Goal: Task Accomplishment & Management: Manage account settings

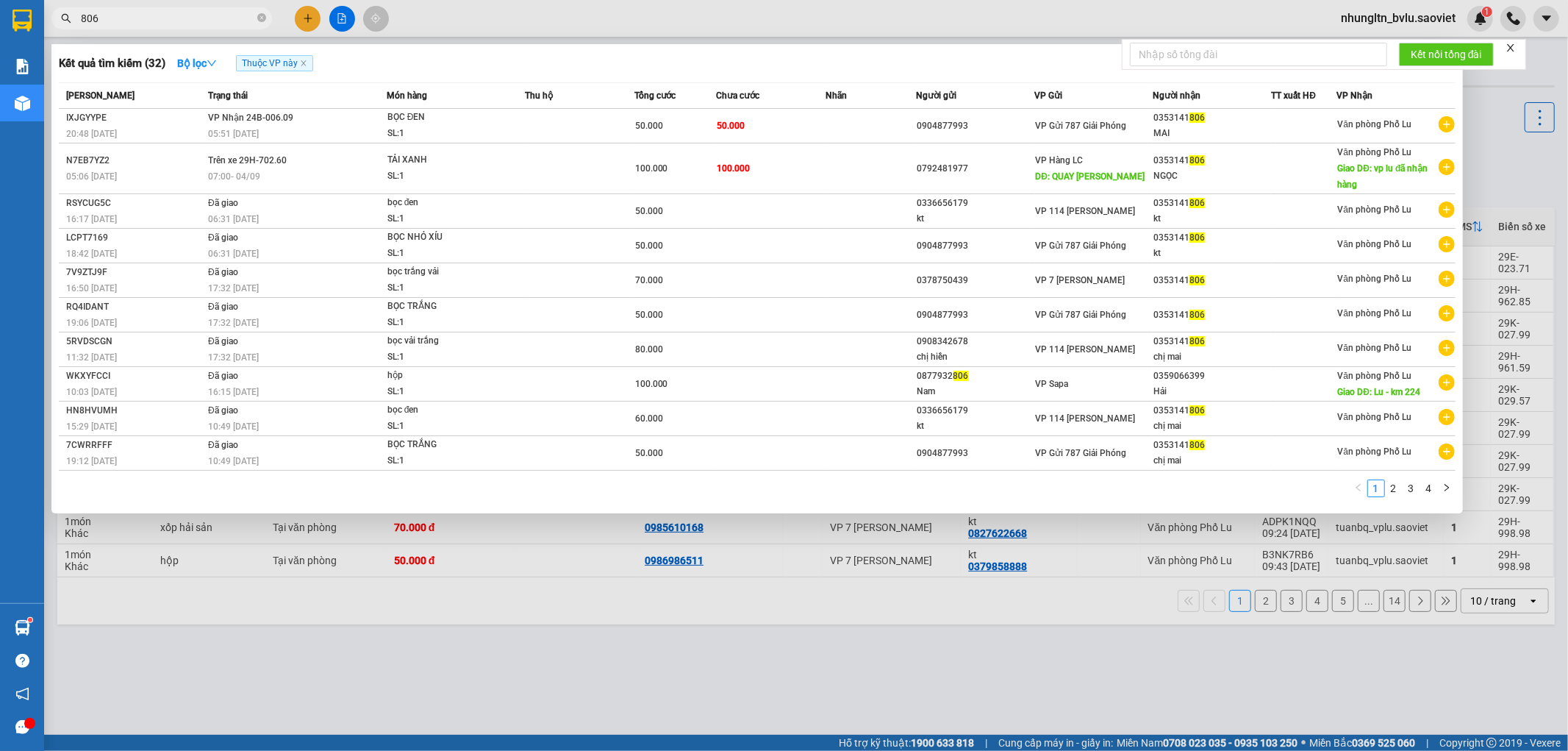
click at [348, 20] on div at bounding box center [784, 376] width 1568 height 751
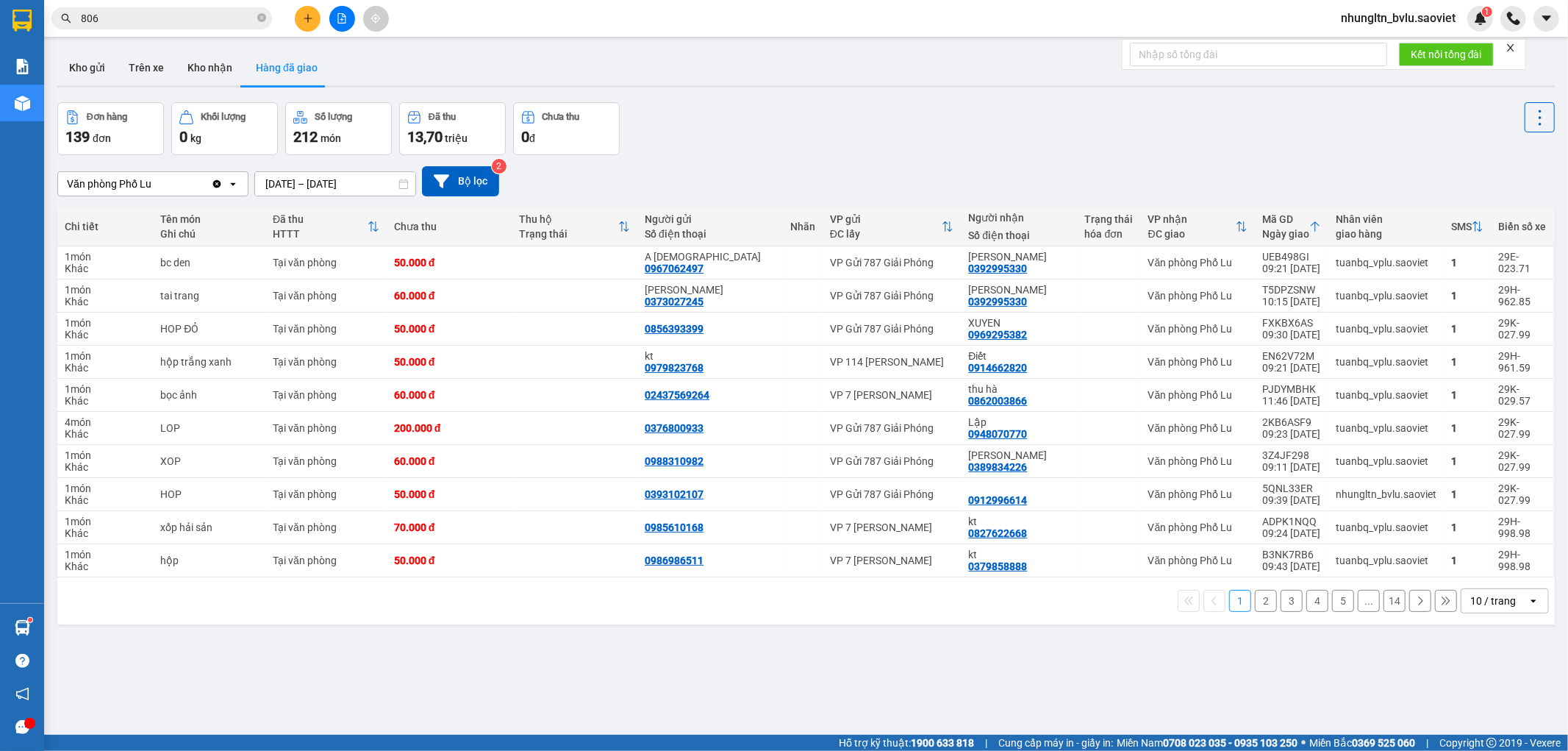
click at [346, 20] on icon "file-add" at bounding box center [342, 18] width 10 height 10
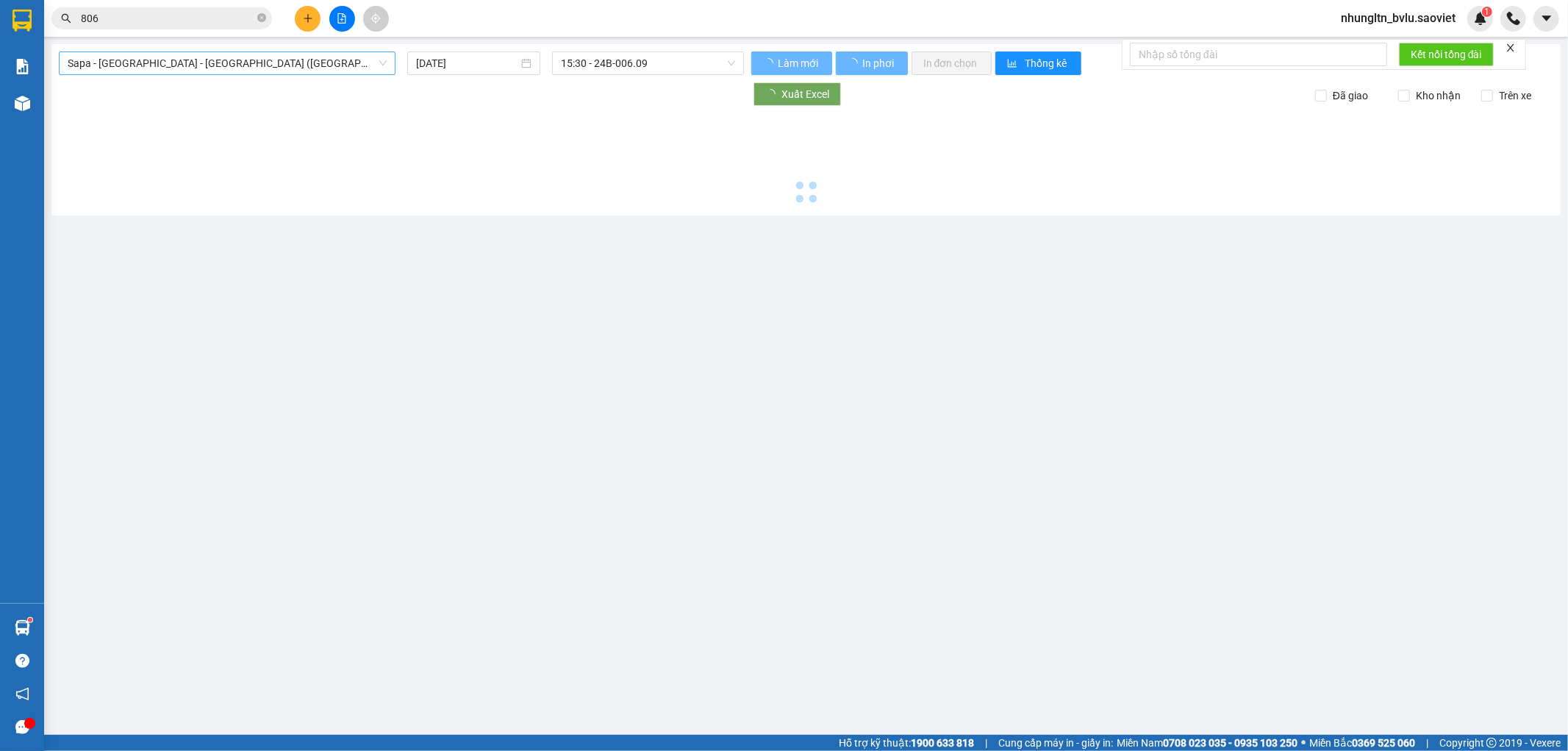
click at [150, 70] on span "Sapa - Lào Cai - Hà Nội (Giường)" at bounding box center [226, 63] width 319 height 22
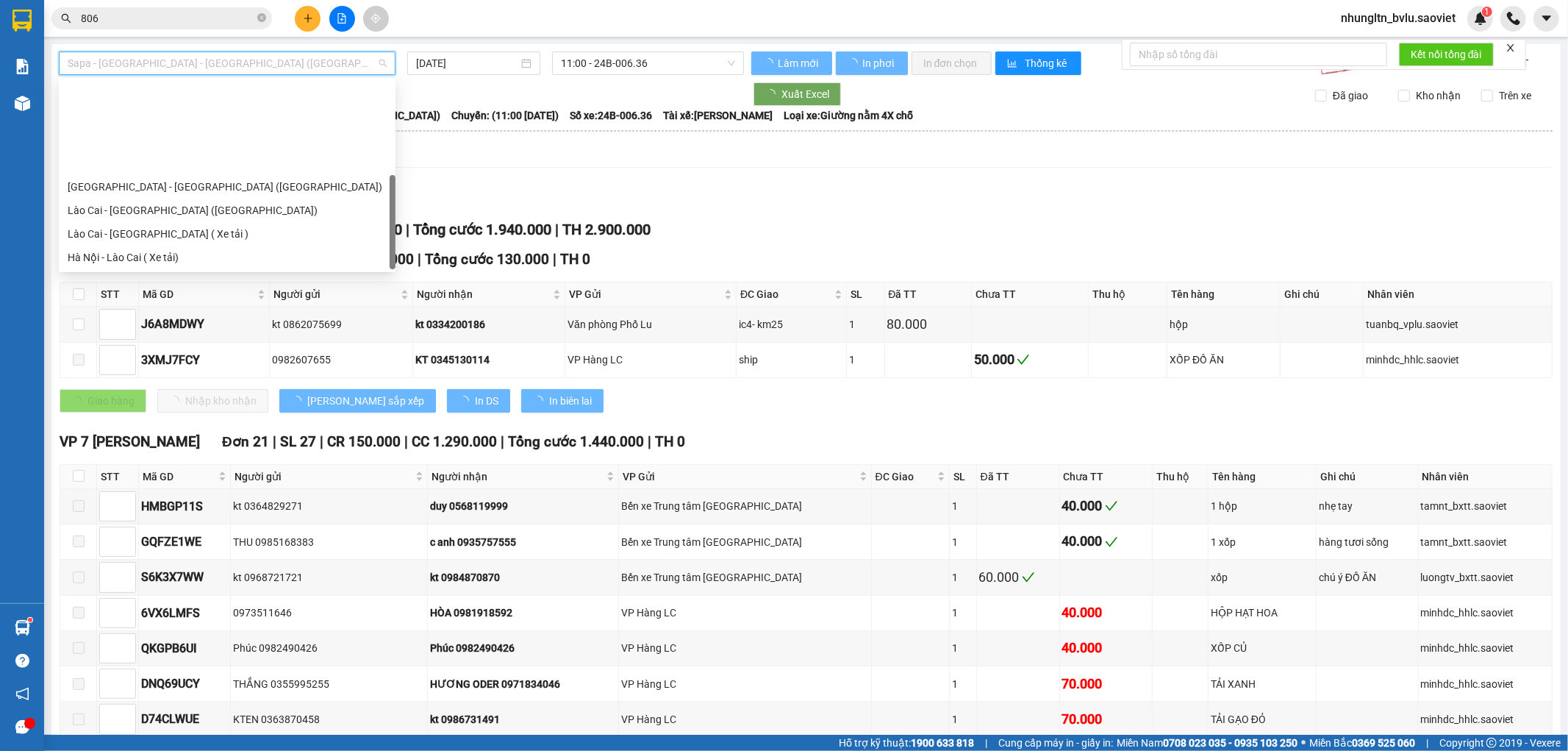
scroll to position [118, 0]
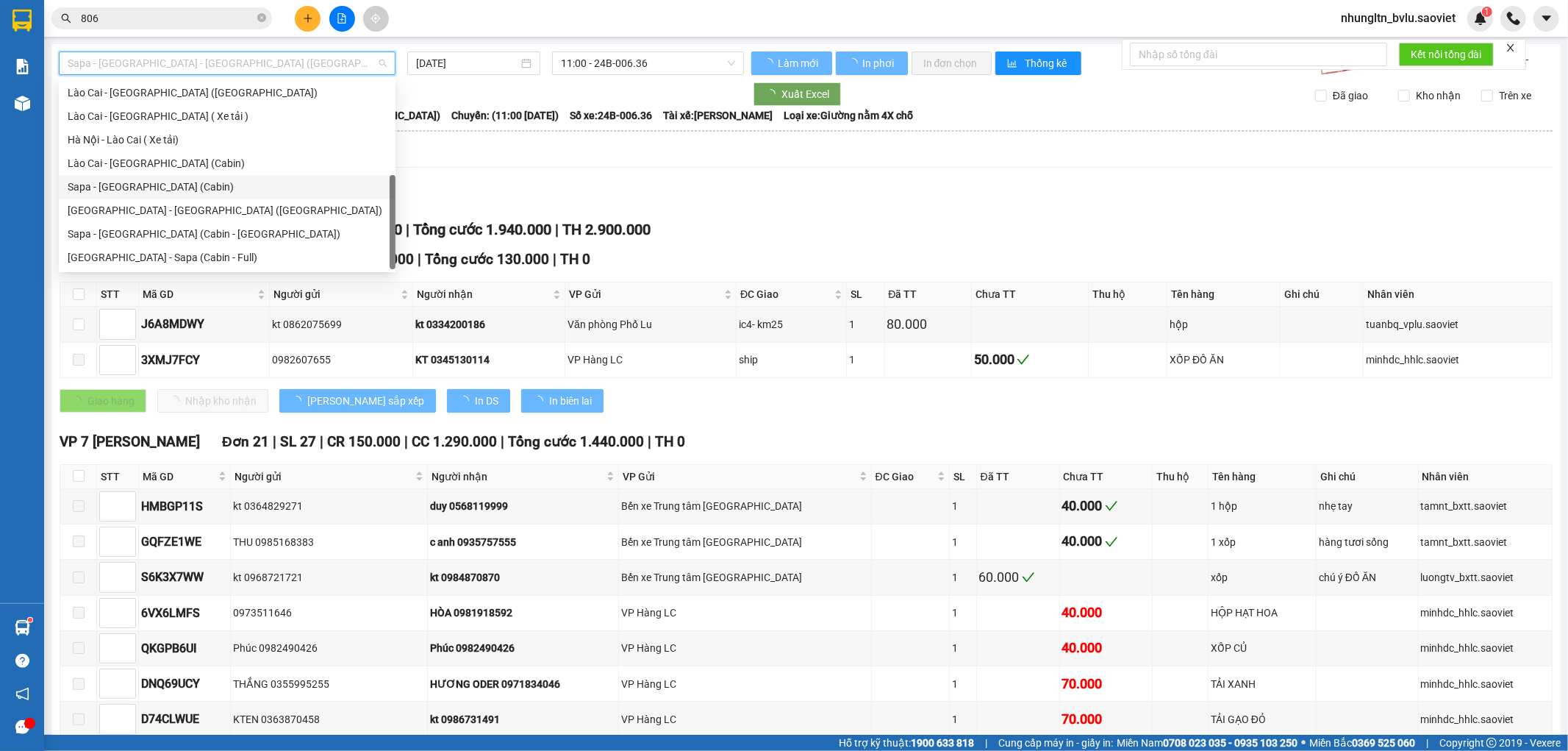
click at [158, 184] on div "Sapa - Hà Nội (Cabin)" at bounding box center [226, 187] width 319 height 16
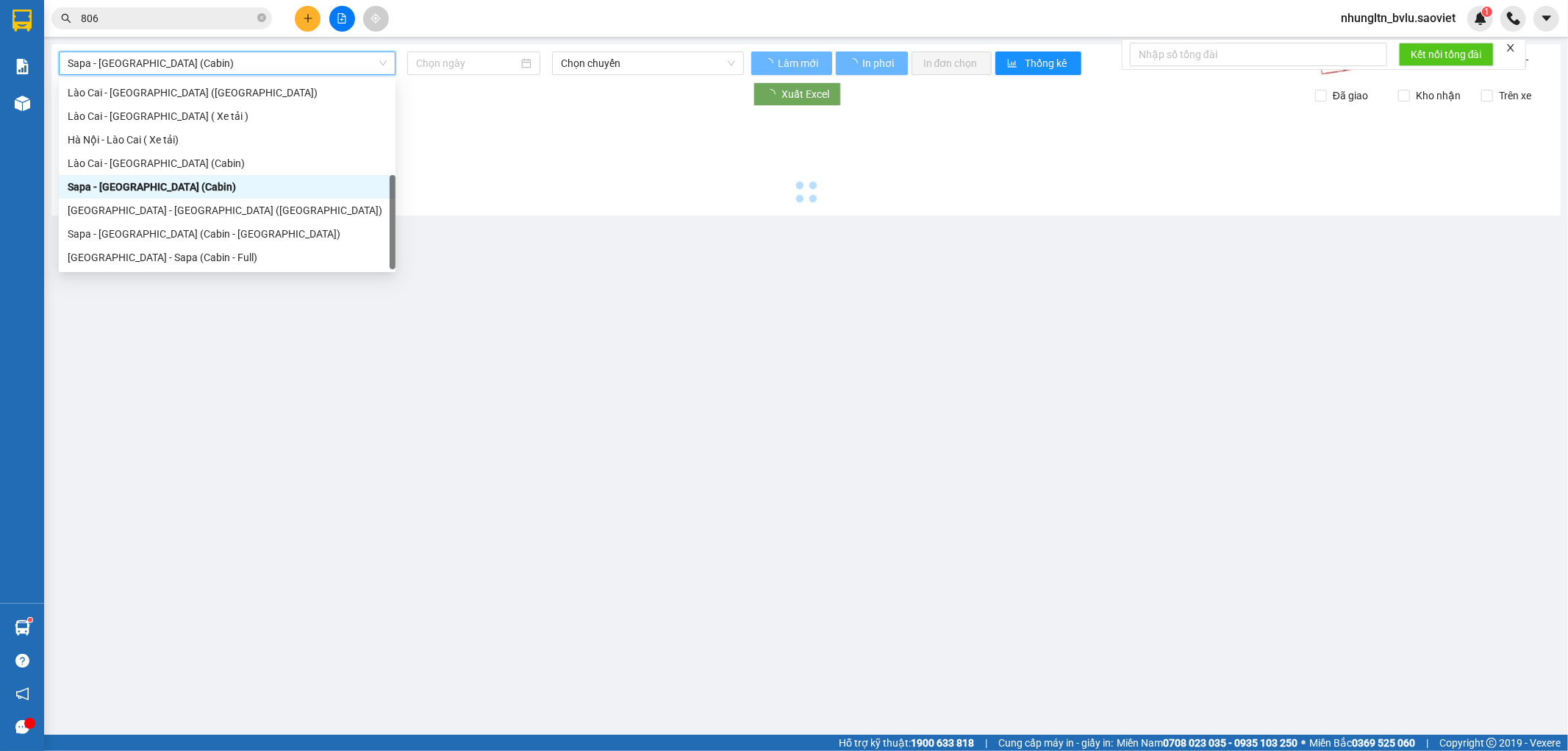
type input "[DATE]"
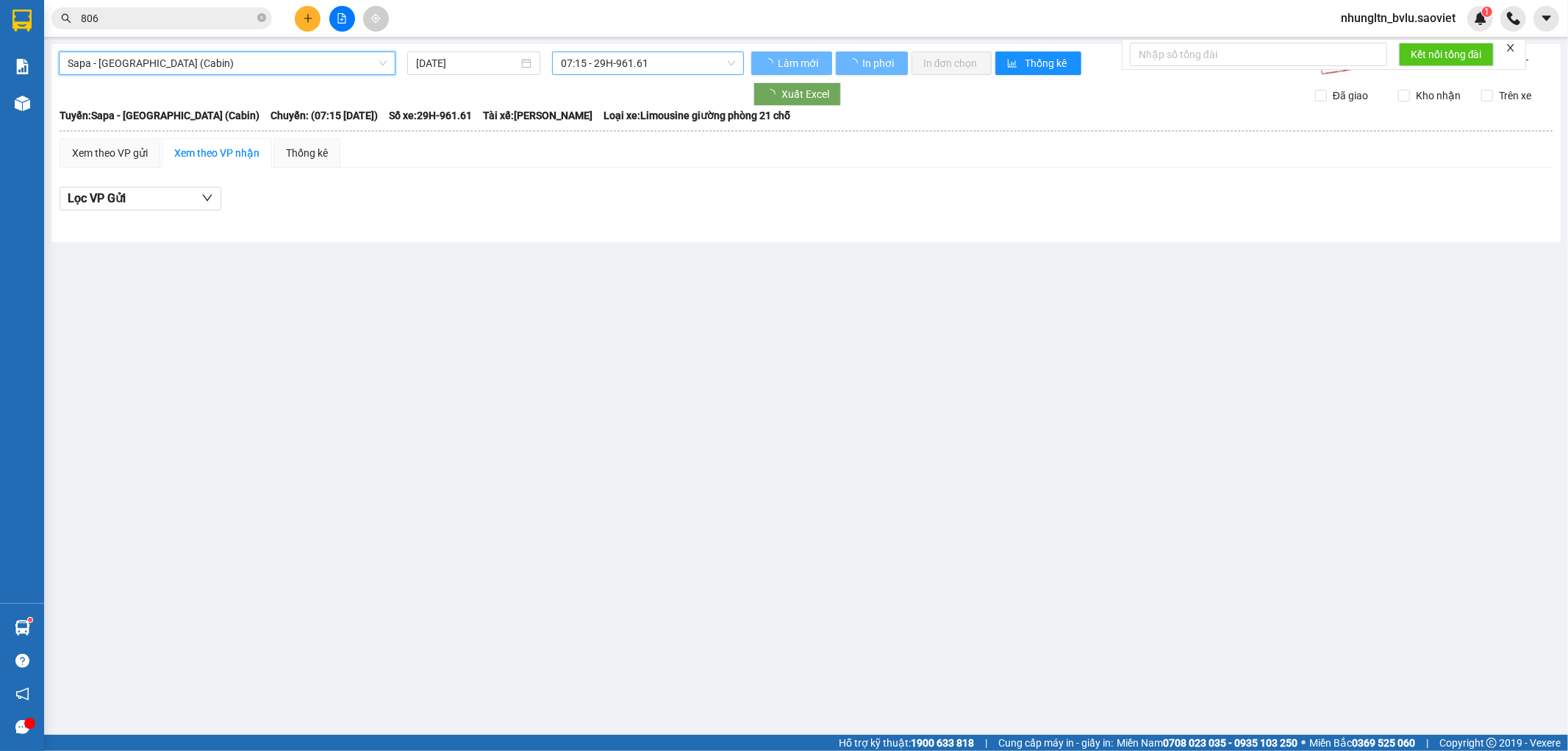
click at [670, 67] on span "07:15 - 29H-961.61" at bounding box center [647, 63] width 173 height 22
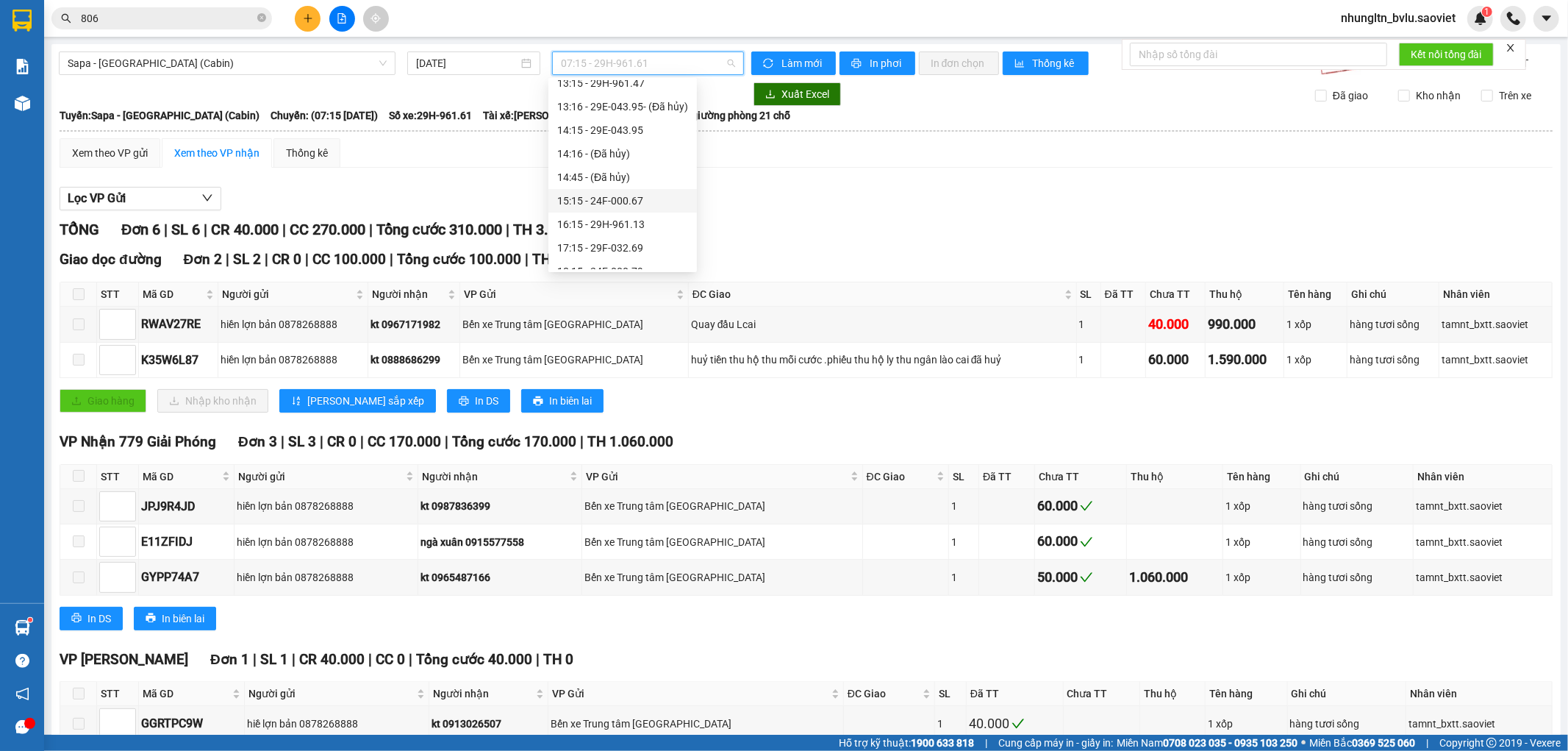
scroll to position [408, 0]
click at [642, 86] on div "17:15 - 29F-032.69" at bounding box center [622, 85] width 131 height 16
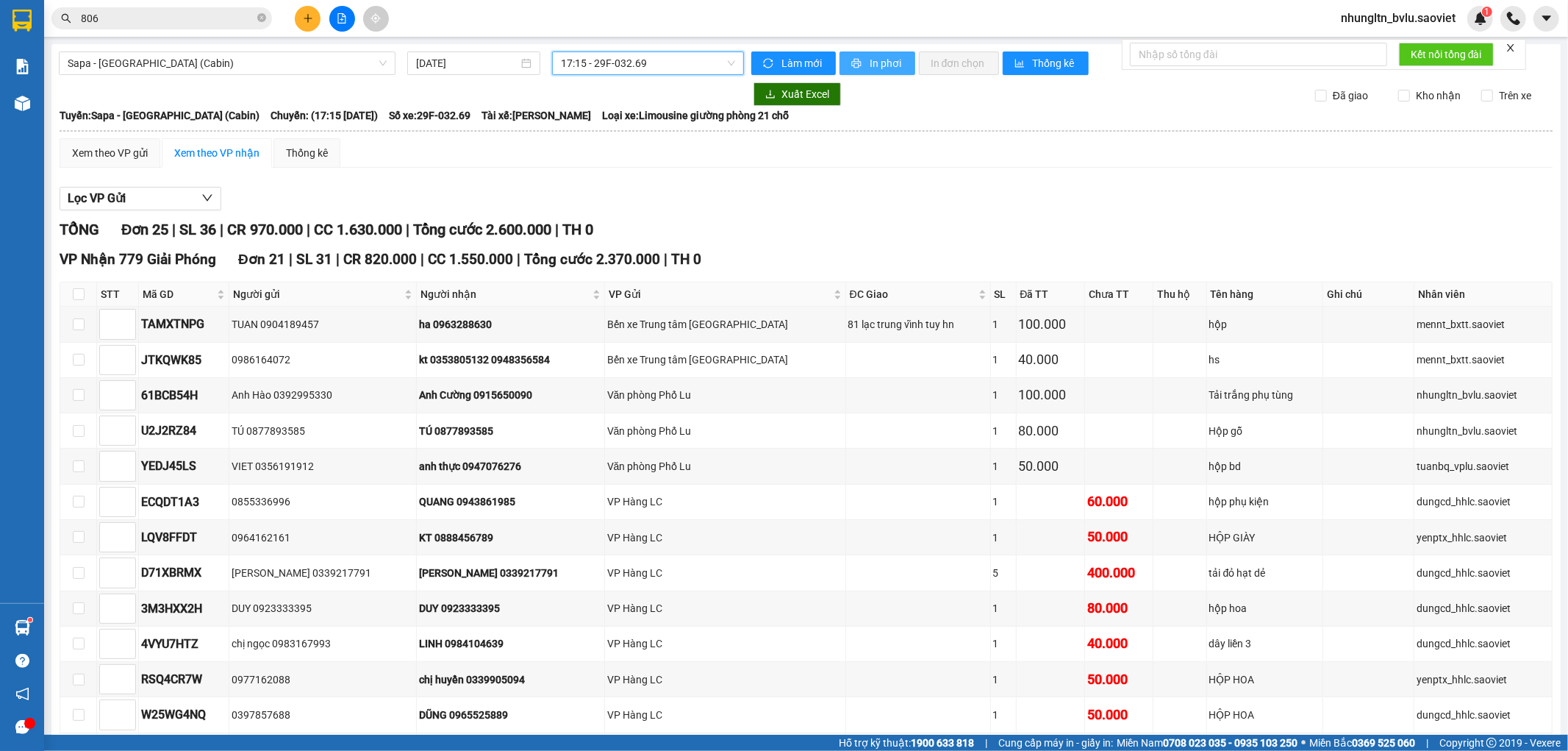
click at [880, 67] on span "In phơi" at bounding box center [886, 63] width 34 height 16
click at [889, 327] on td "81 lạc trung vĩnh tuy hn" at bounding box center [918, 324] width 145 height 35
click at [166, 27] on span "806" at bounding box center [161, 18] width 220 height 22
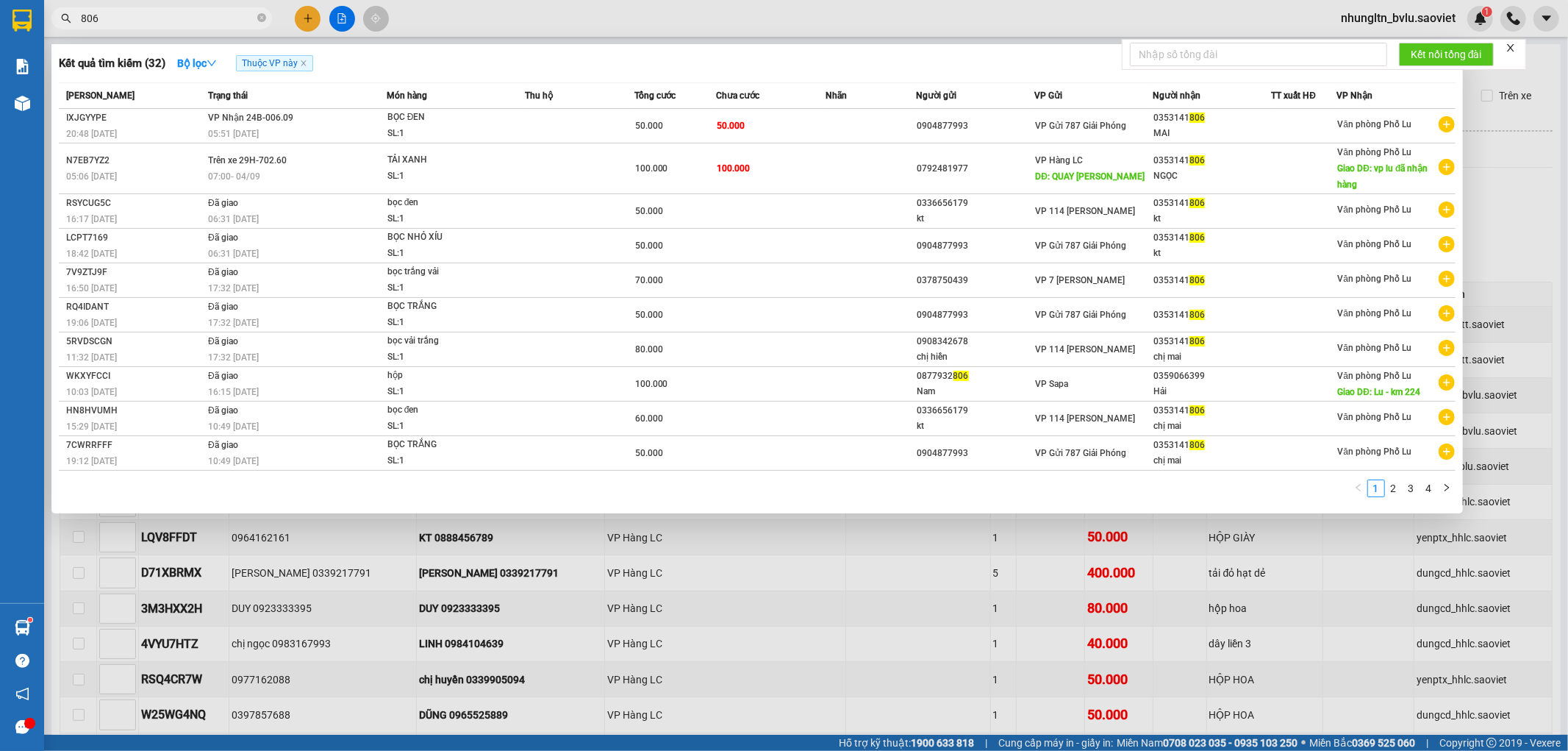
click at [166, 27] on span "806" at bounding box center [161, 18] width 220 height 22
click at [171, 12] on input "806" at bounding box center [167, 18] width 173 height 16
click at [171, 10] on input "806" at bounding box center [167, 18] width 173 height 16
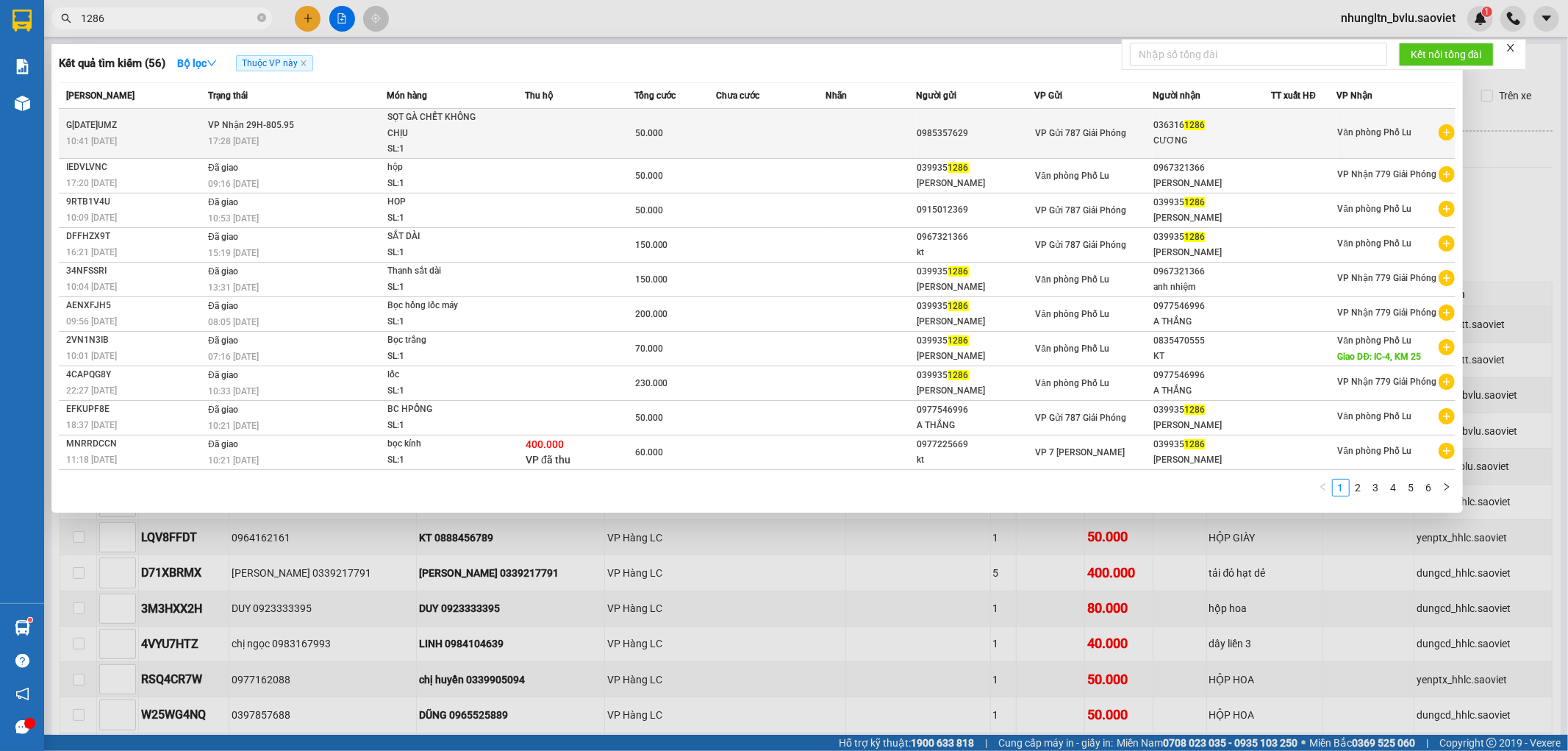
type input "1286"
click at [796, 143] on td at bounding box center [771, 134] width 110 height 50
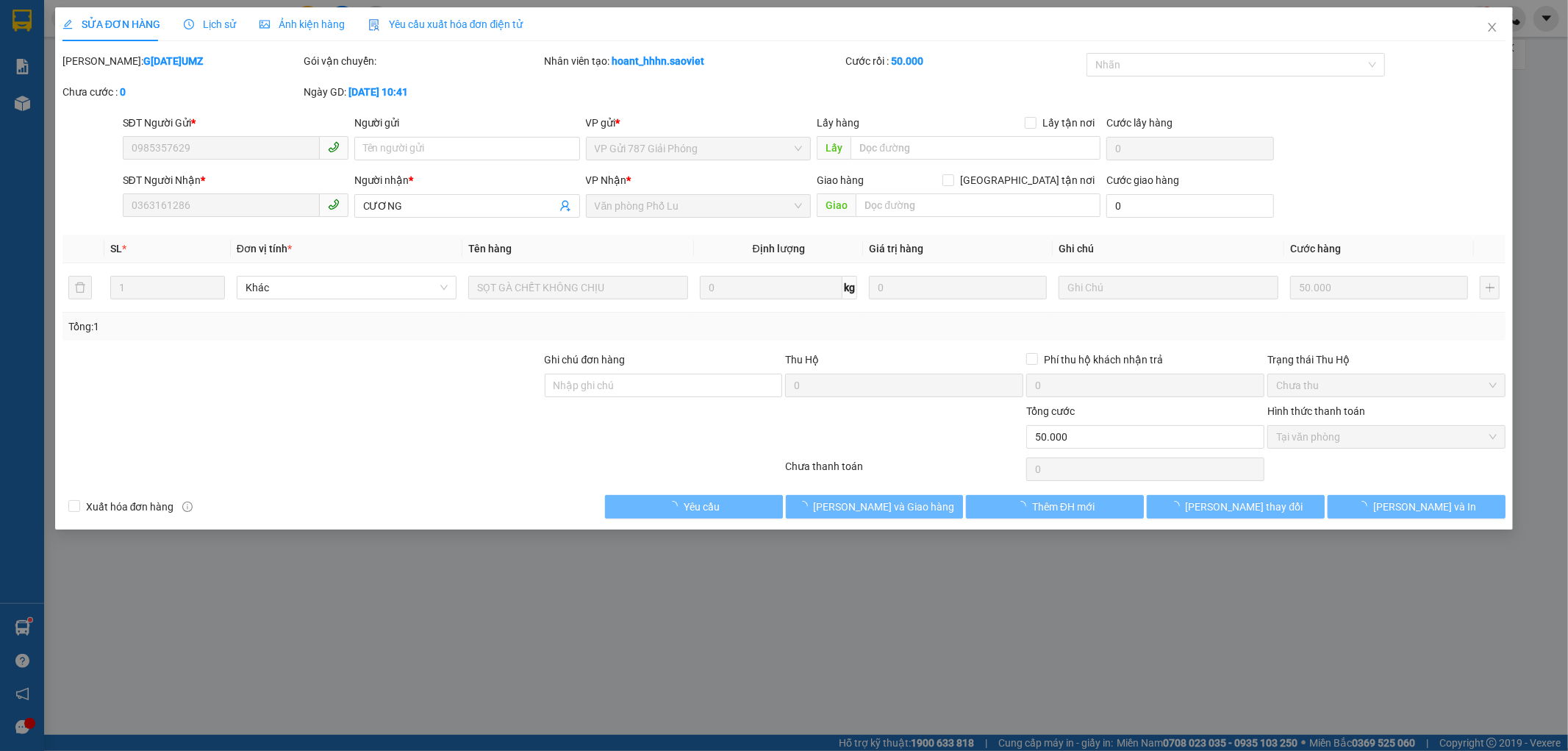
type input "0985357629"
type input "0363161286"
type input "CƯƠNG"
type input "0"
type input "50.000"
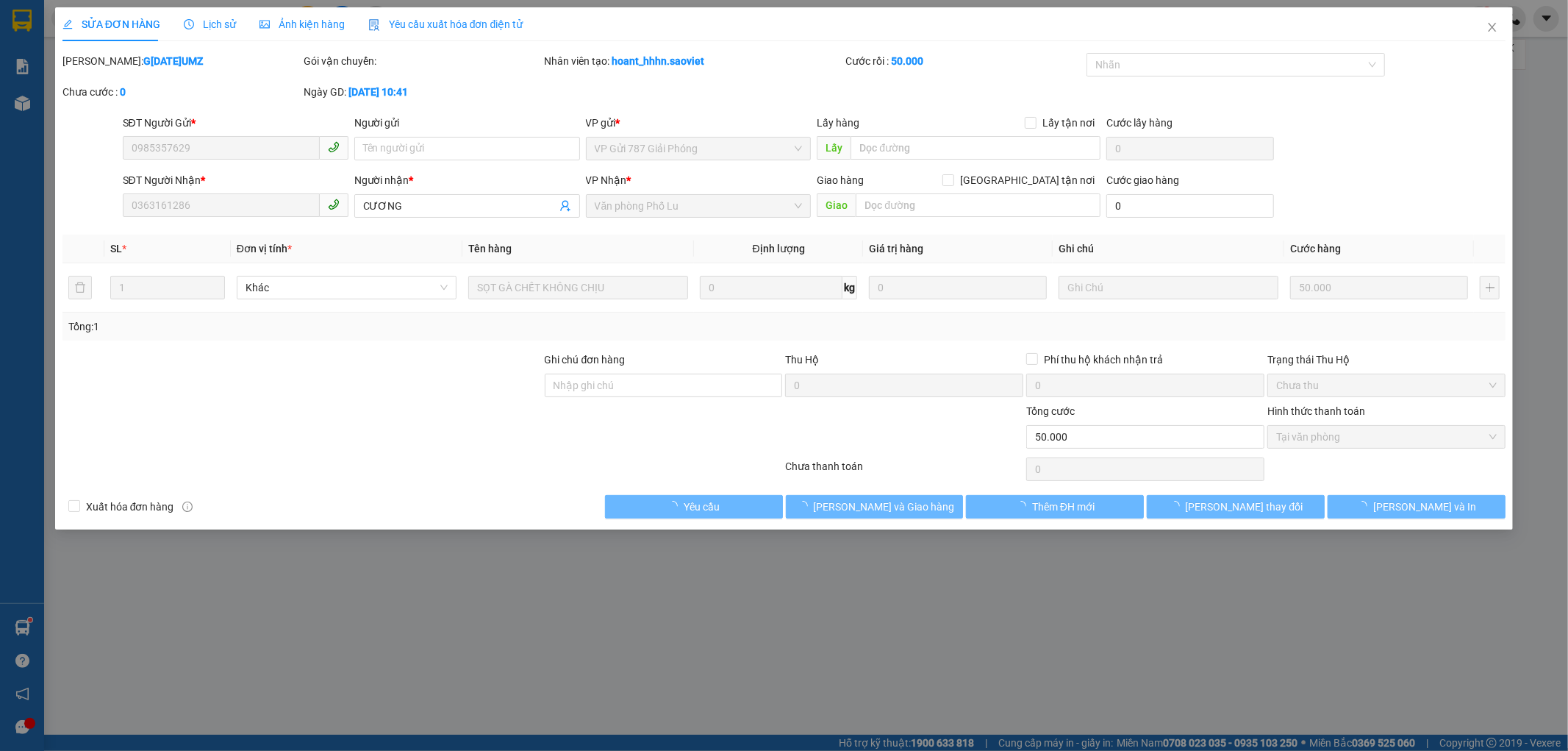
click at [220, 24] on span "Lịch sử" at bounding box center [210, 24] width 53 height 12
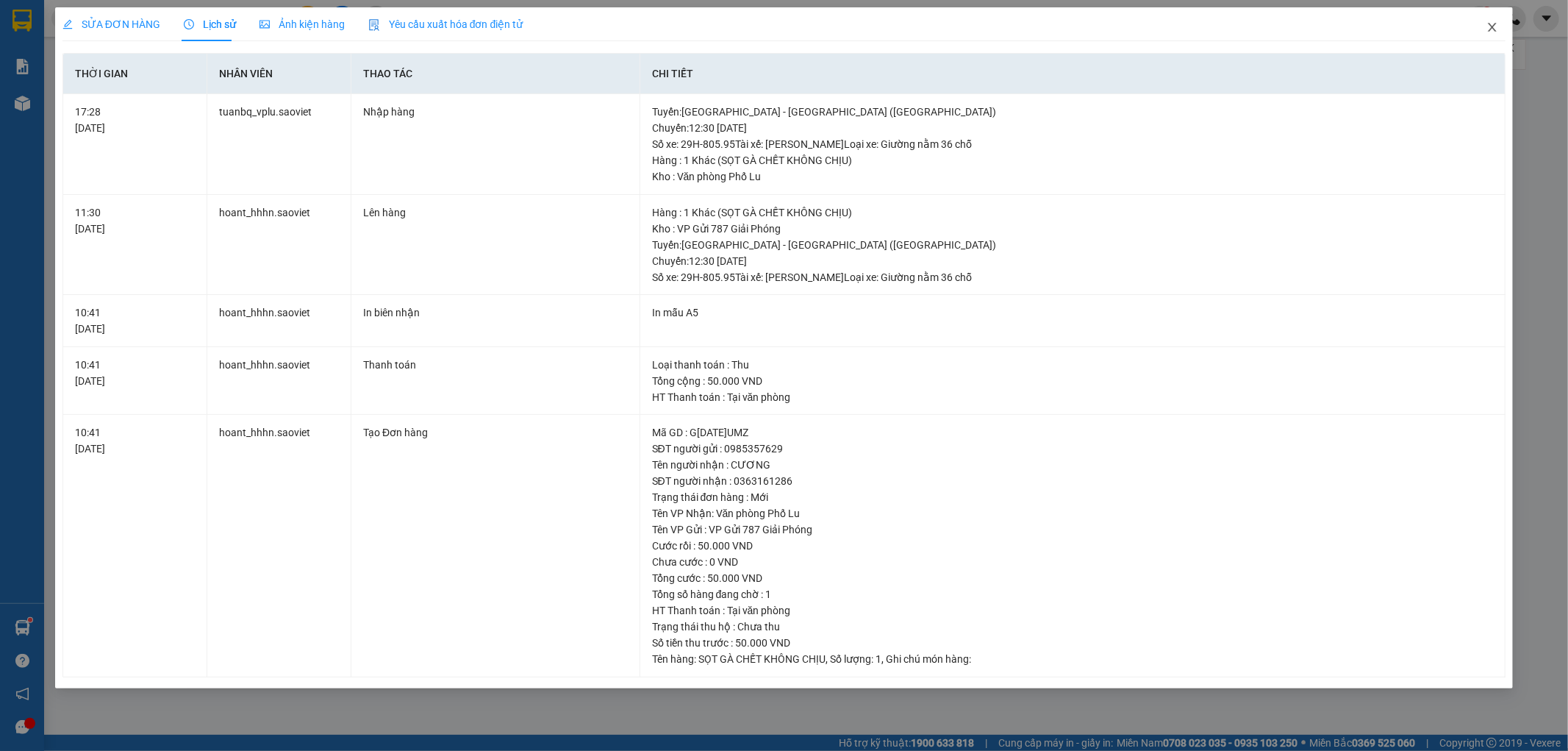
click at [1488, 23] on icon "close" at bounding box center [1492, 27] width 12 height 12
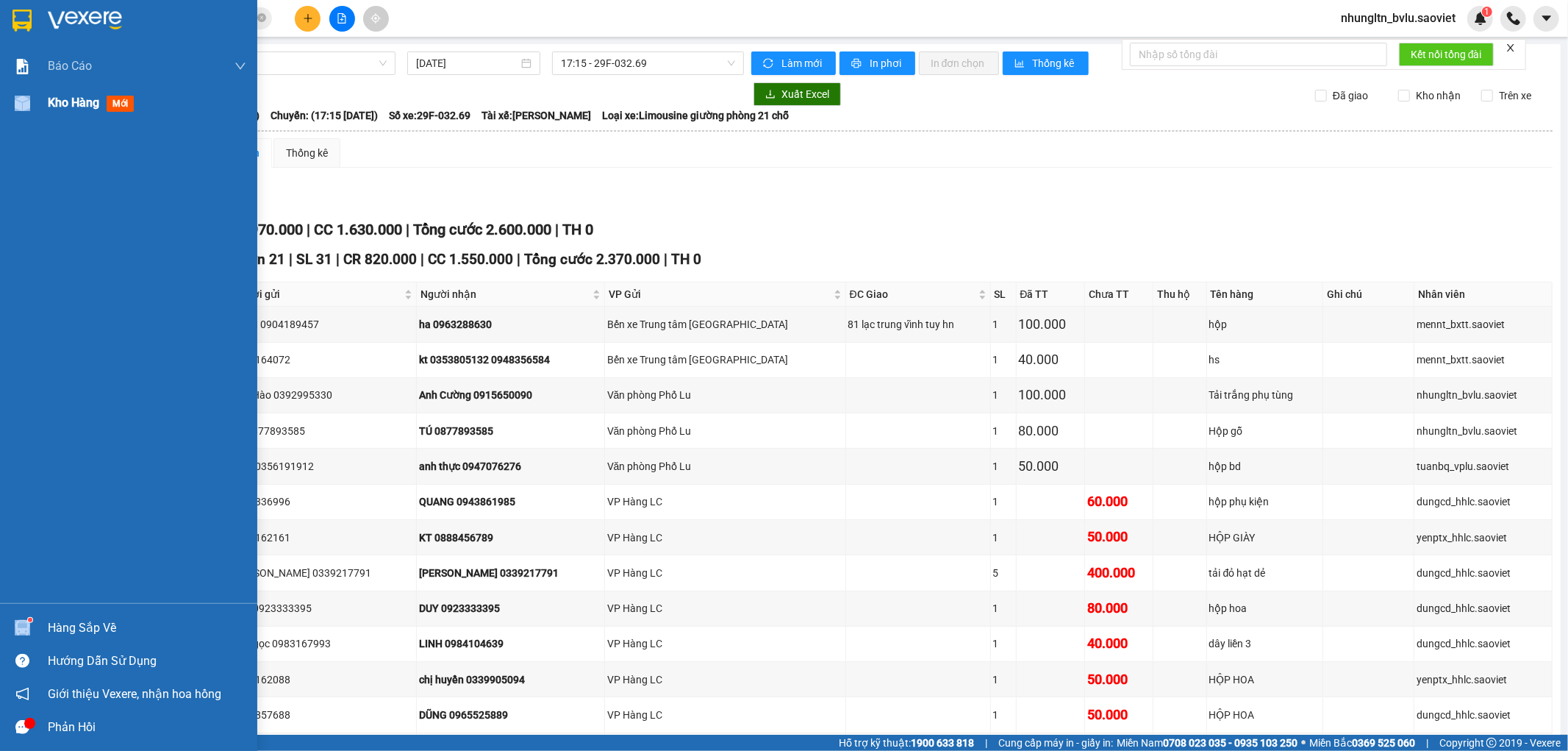
click at [47, 99] on div "Kho hàng mới" at bounding box center [129, 103] width 257 height 37
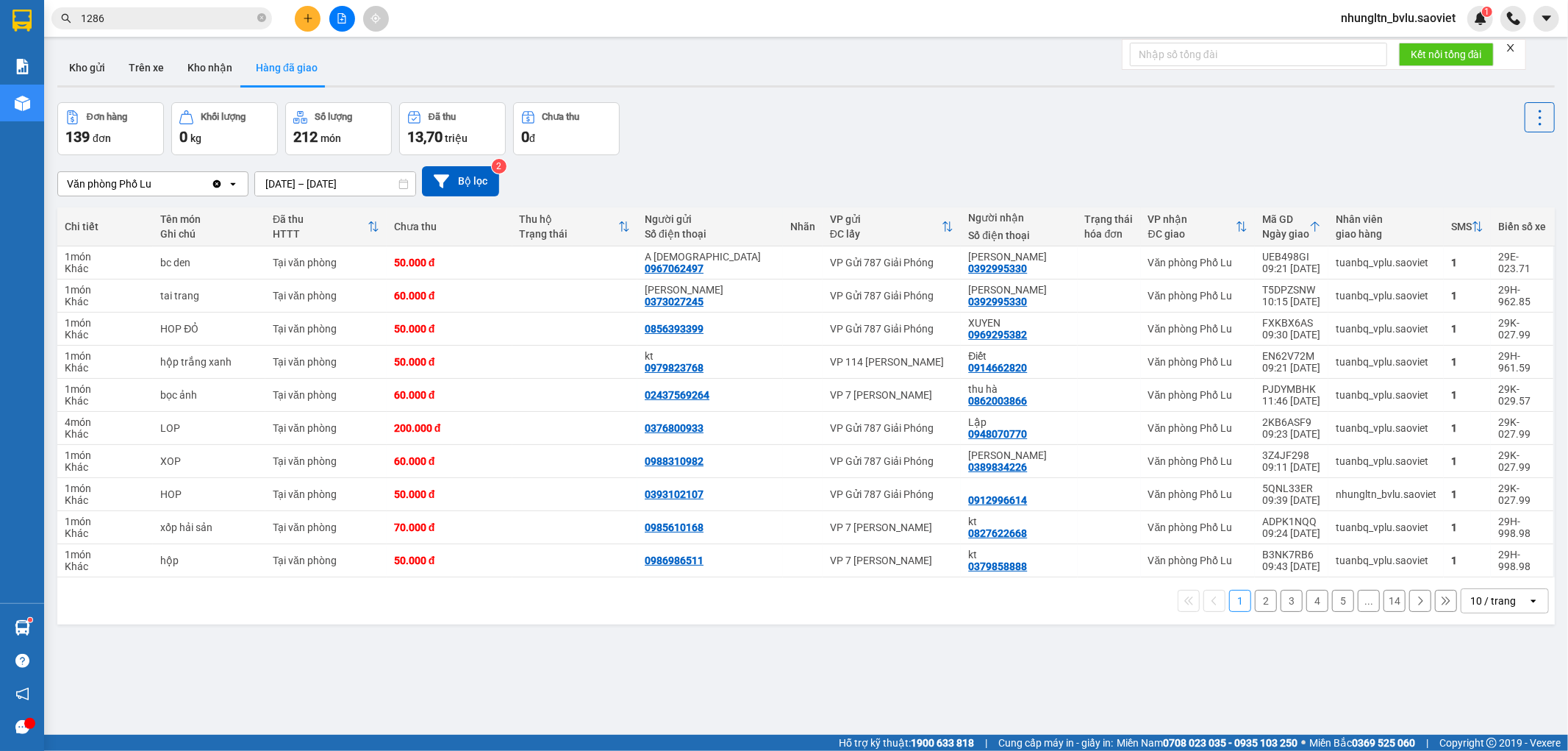
click at [1229, 604] on button "1" at bounding box center [1240, 600] width 22 height 22
click at [200, 68] on button "Kho nhận" at bounding box center [209, 67] width 68 height 35
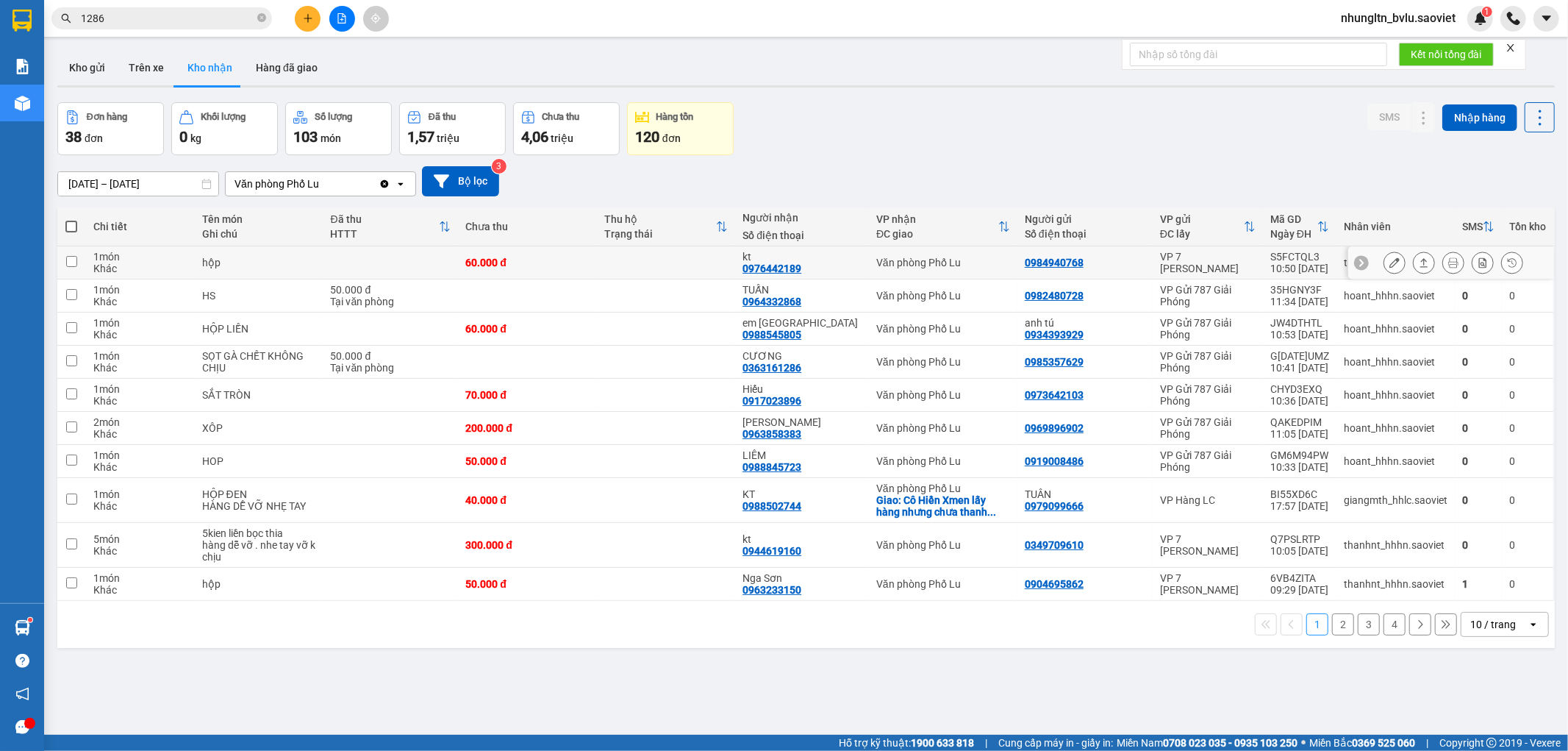
click at [572, 272] on td "60.000 đ" at bounding box center [527, 263] width 138 height 33
checkbox input "true"
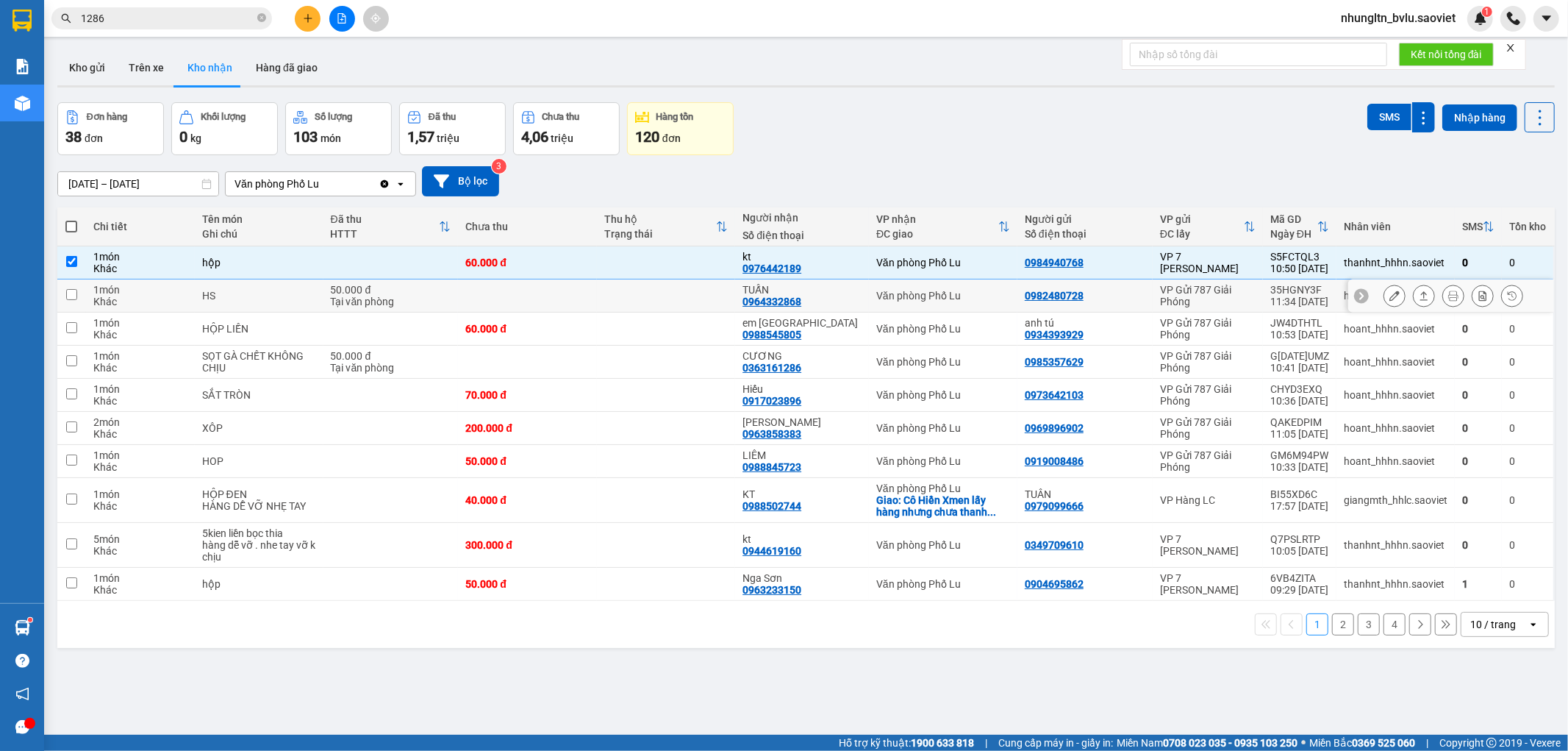
click at [577, 298] on td at bounding box center [527, 296] width 138 height 33
checkbox input "true"
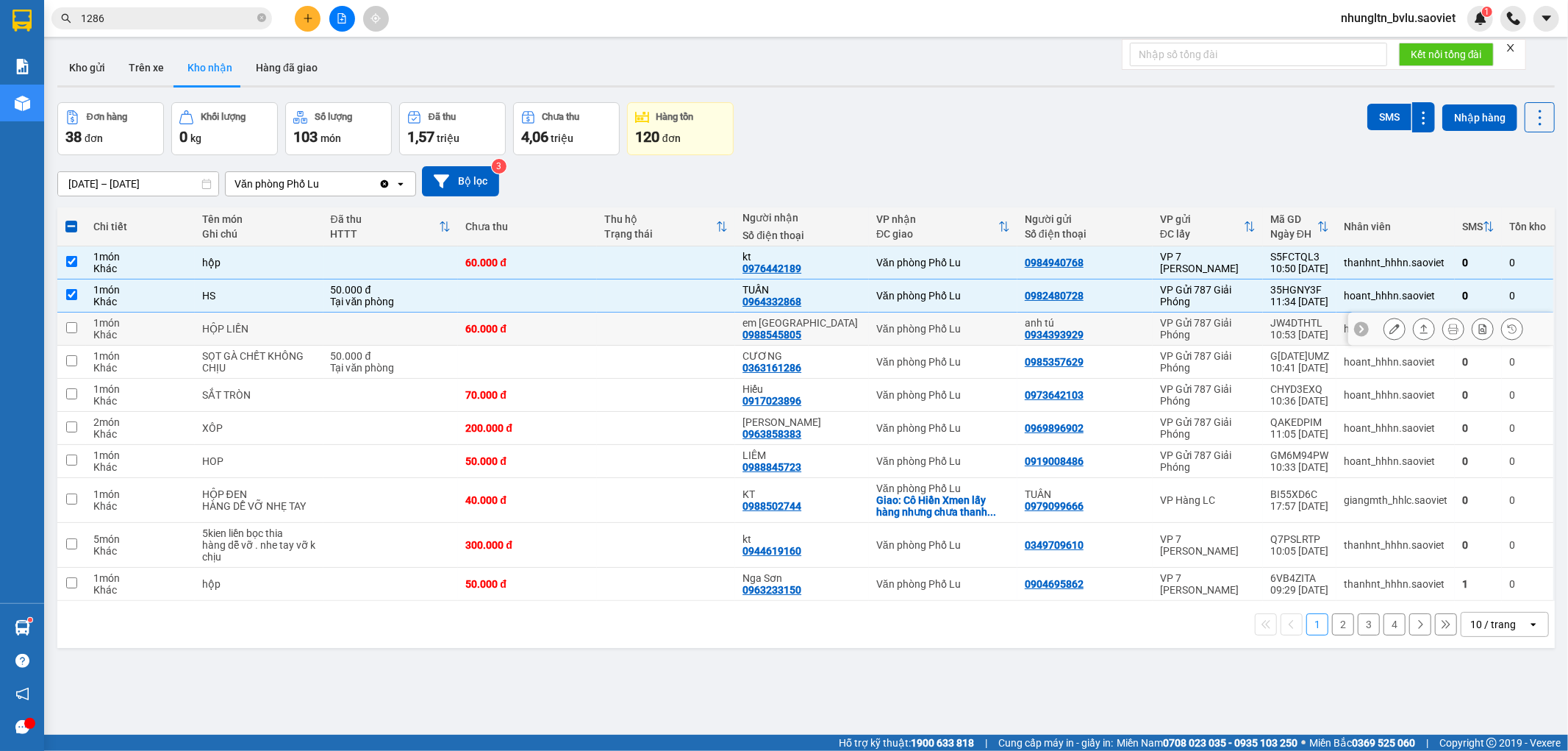
click at [583, 328] on div "60.000 đ" at bounding box center [527, 328] width 124 height 12
checkbox input "true"
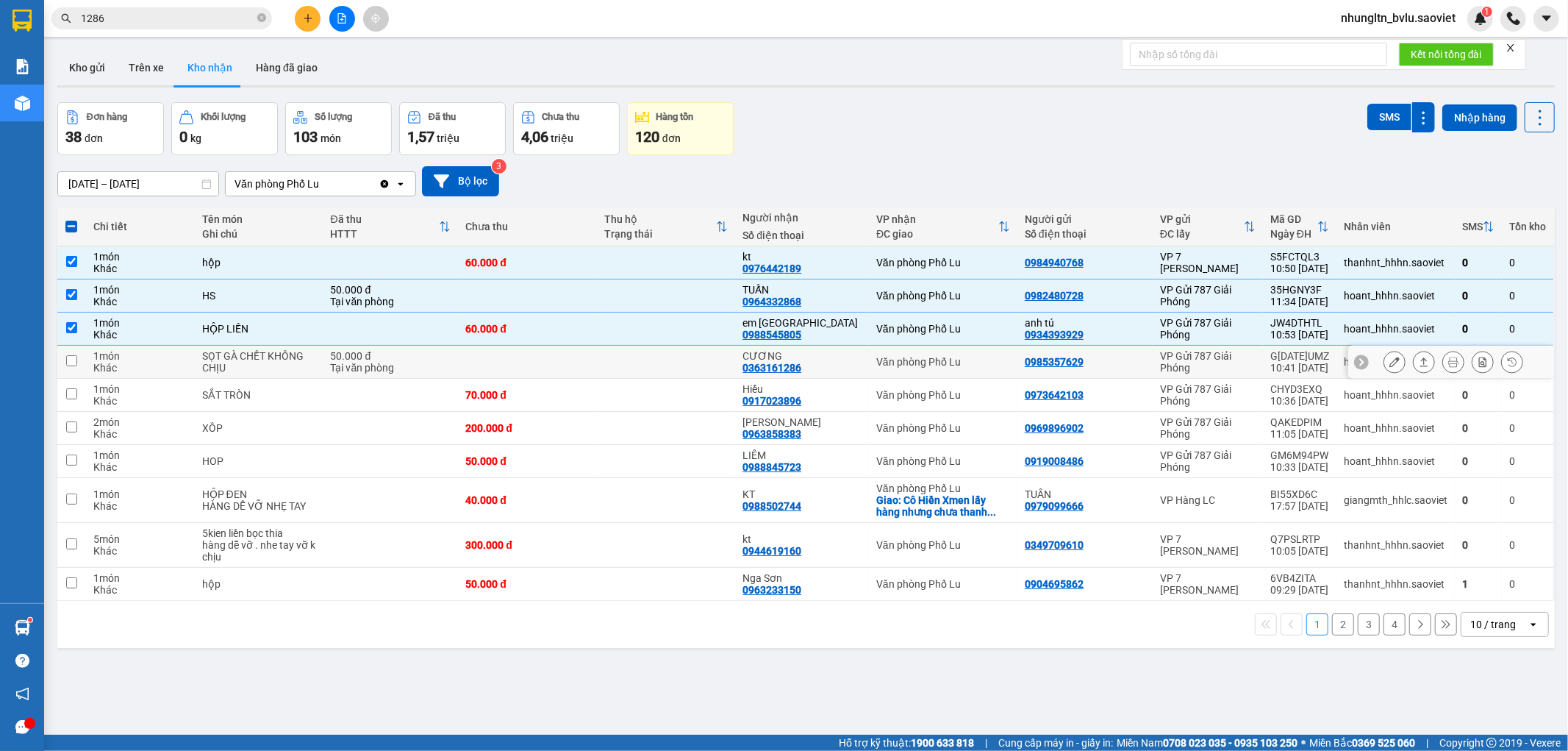
click at [611, 368] on td at bounding box center [666, 362] width 138 height 33
checkbox input "true"
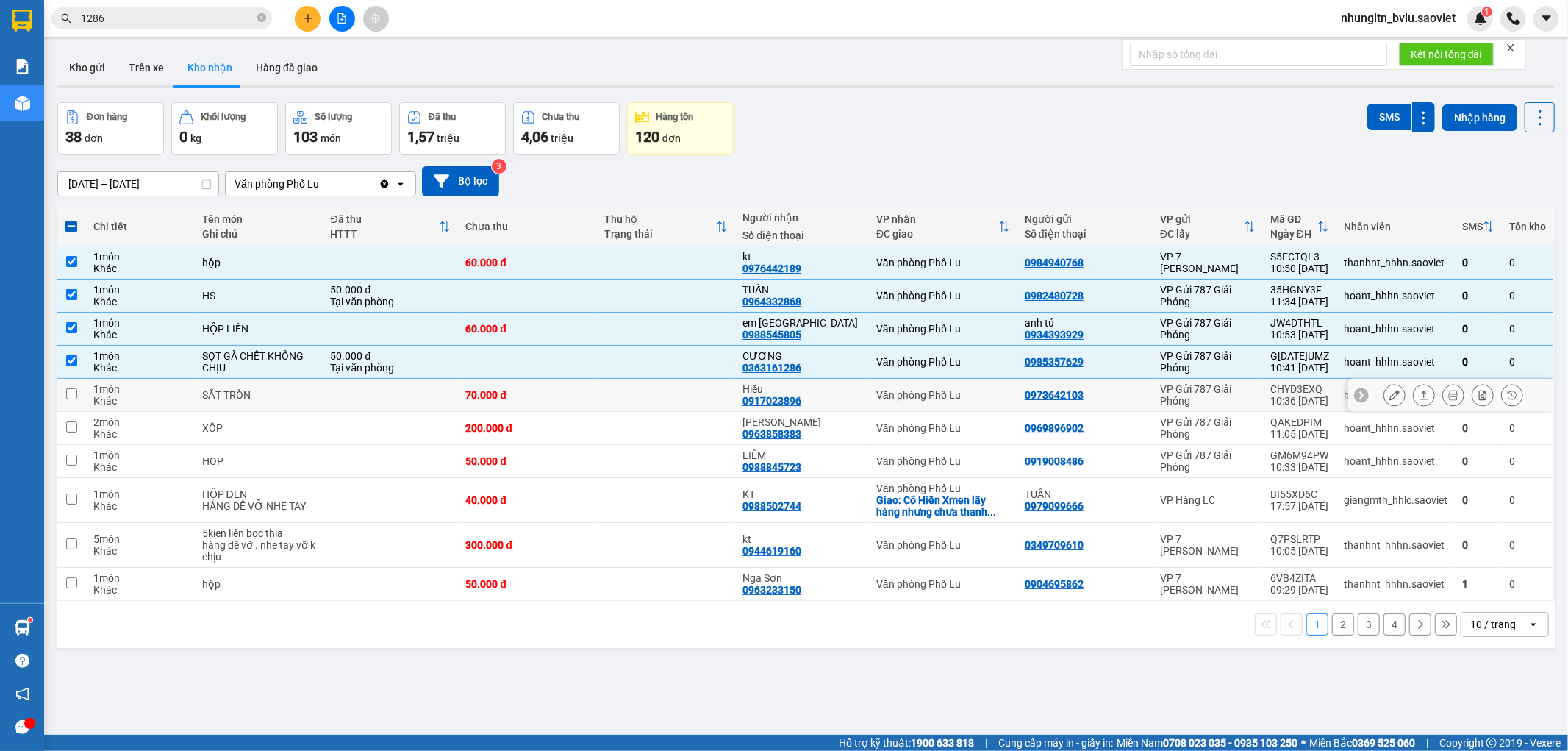
click at [596, 396] on td "70.000 đ" at bounding box center [527, 395] width 138 height 33
checkbox input "true"
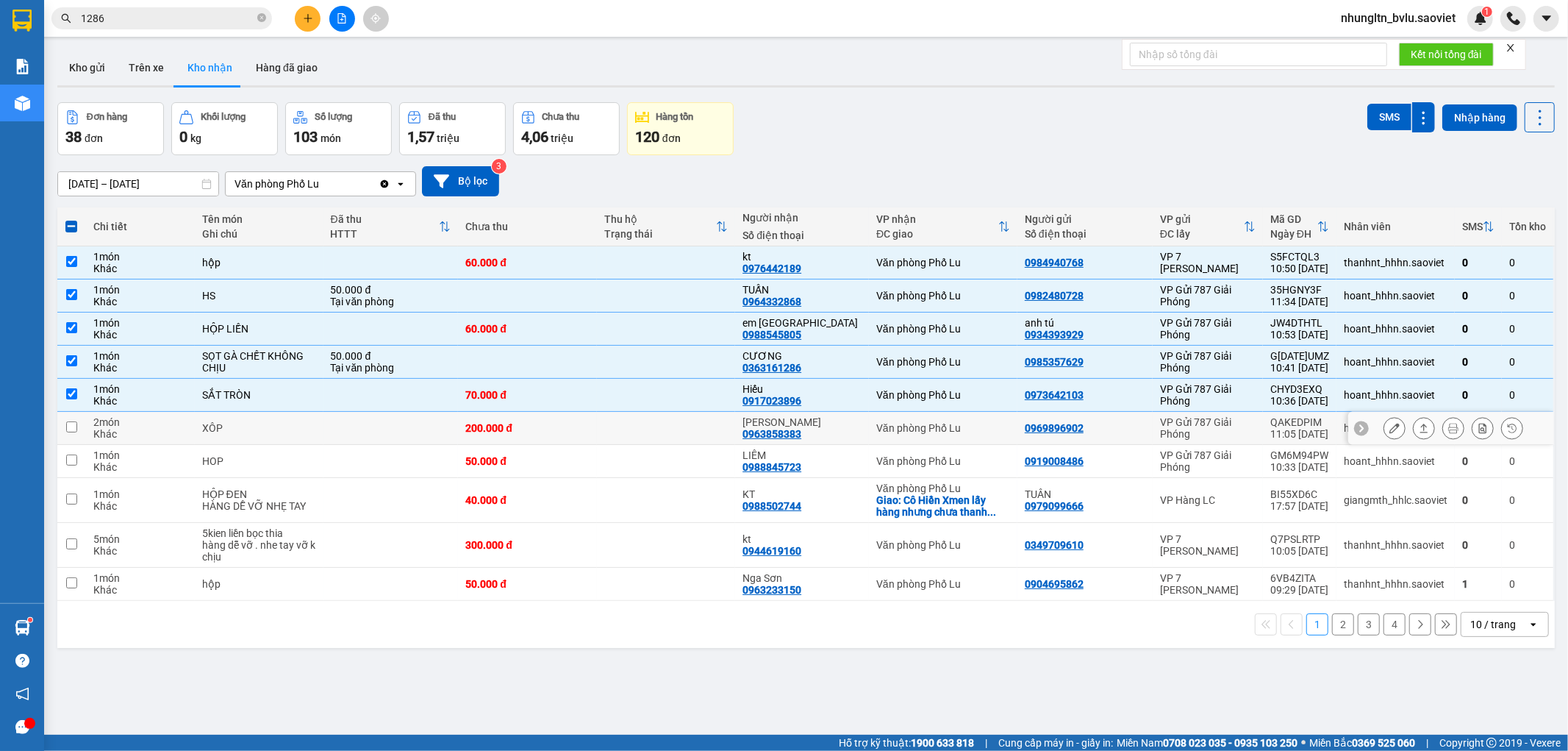
click at [603, 427] on td at bounding box center [666, 428] width 138 height 33
checkbox input "true"
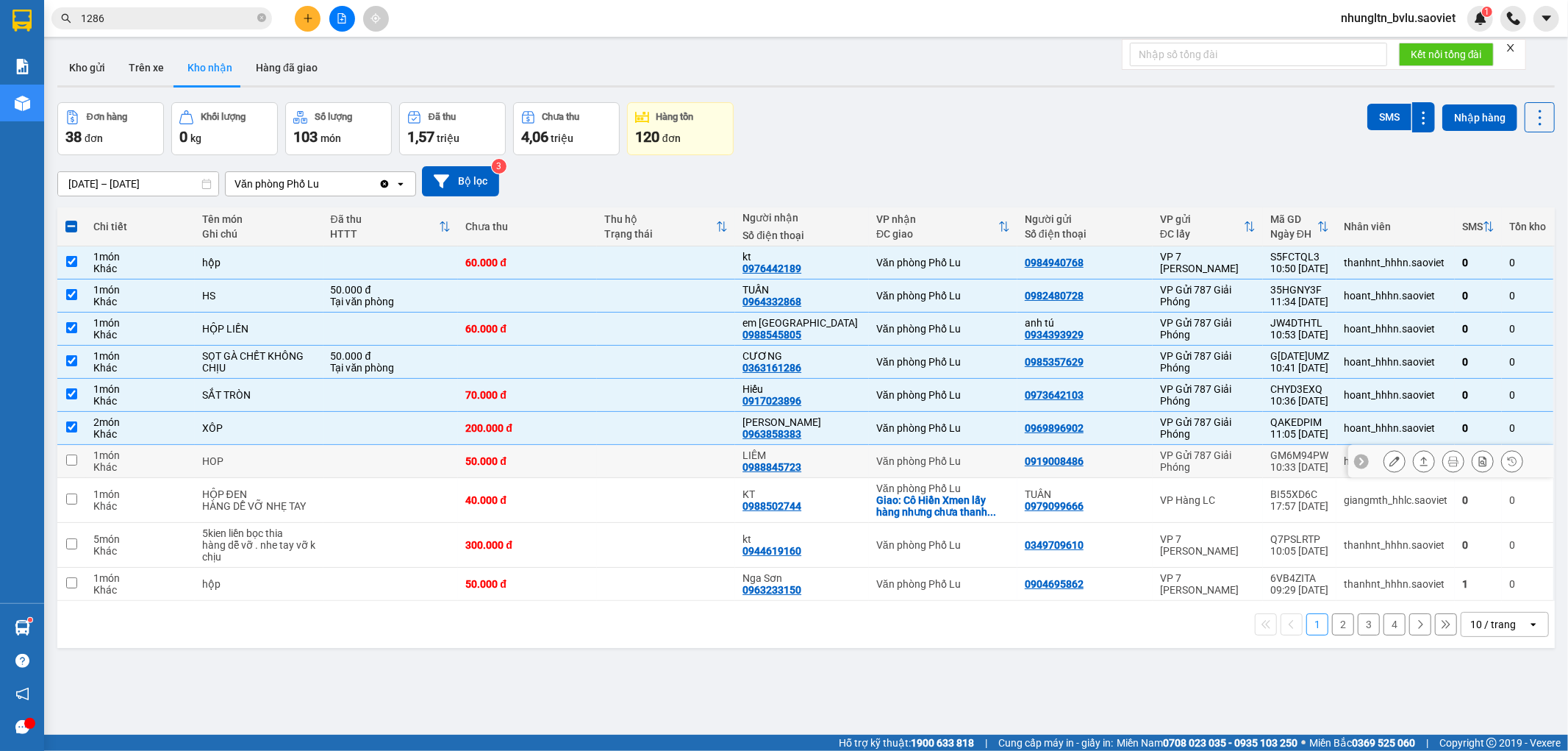
click at [596, 457] on td "50.000 đ" at bounding box center [527, 462] width 138 height 33
checkbox input "true"
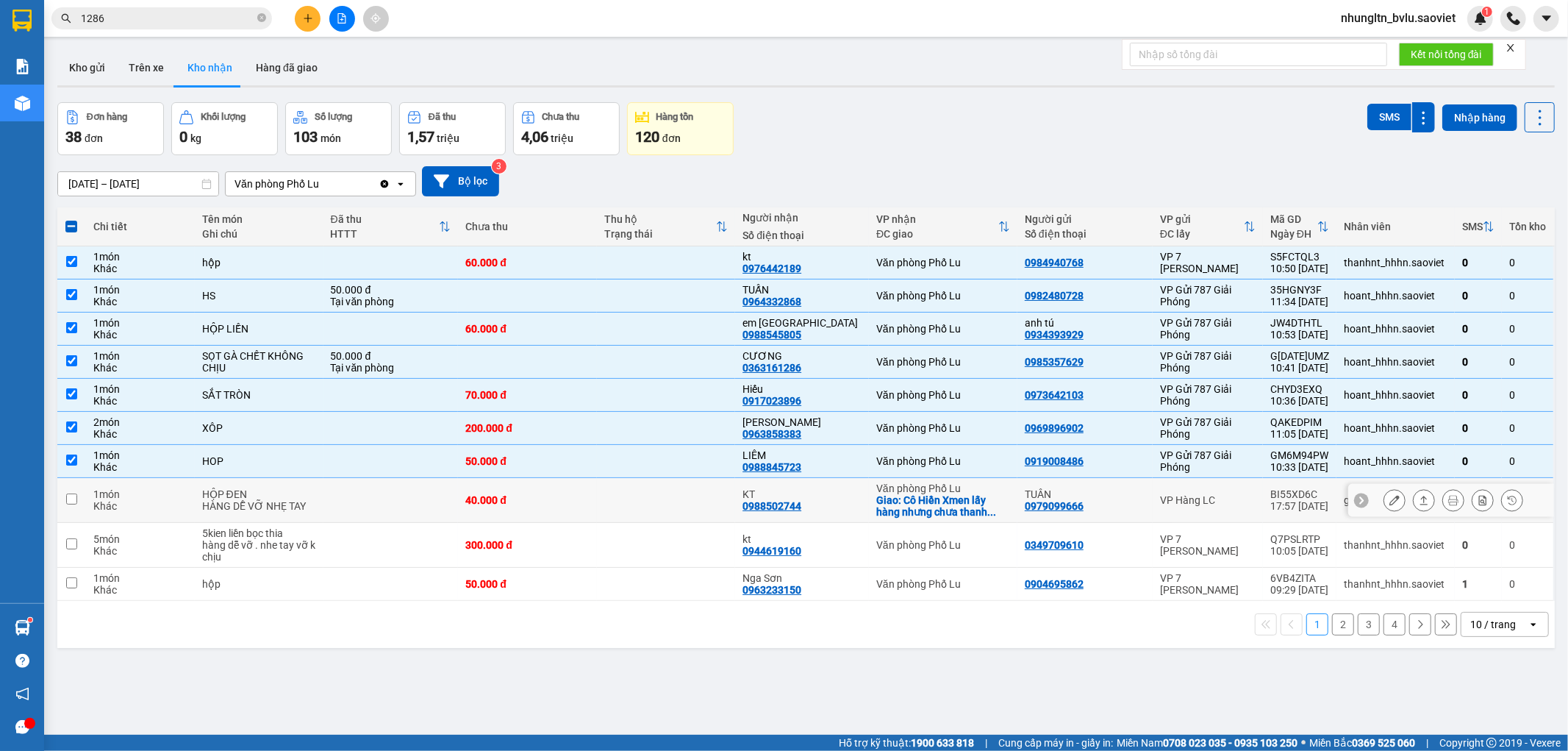
click at [596, 507] on td "40.000 đ" at bounding box center [527, 500] width 138 height 45
checkbox input "true"
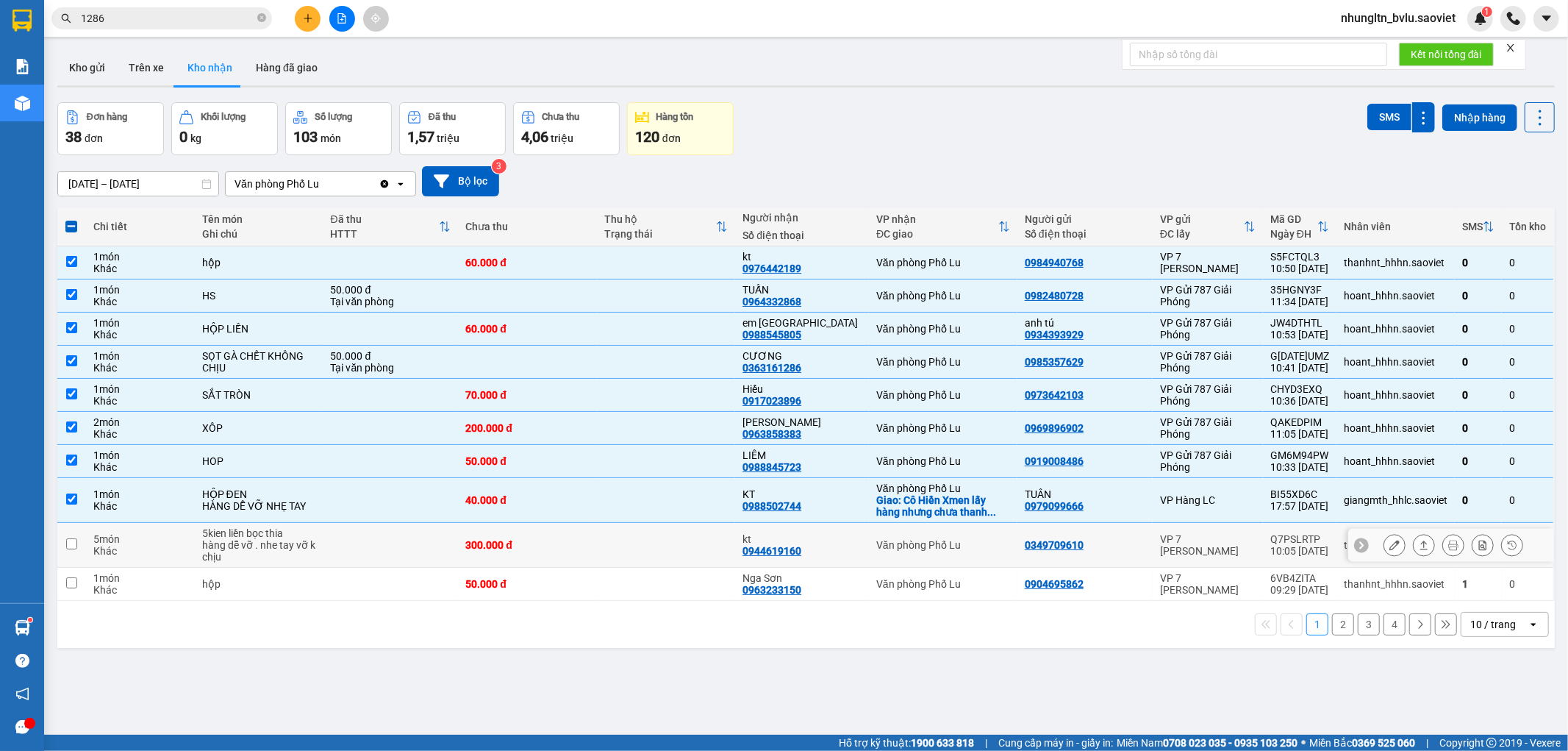
click at [581, 557] on td "300.000 đ" at bounding box center [527, 545] width 138 height 45
checkbox input "true"
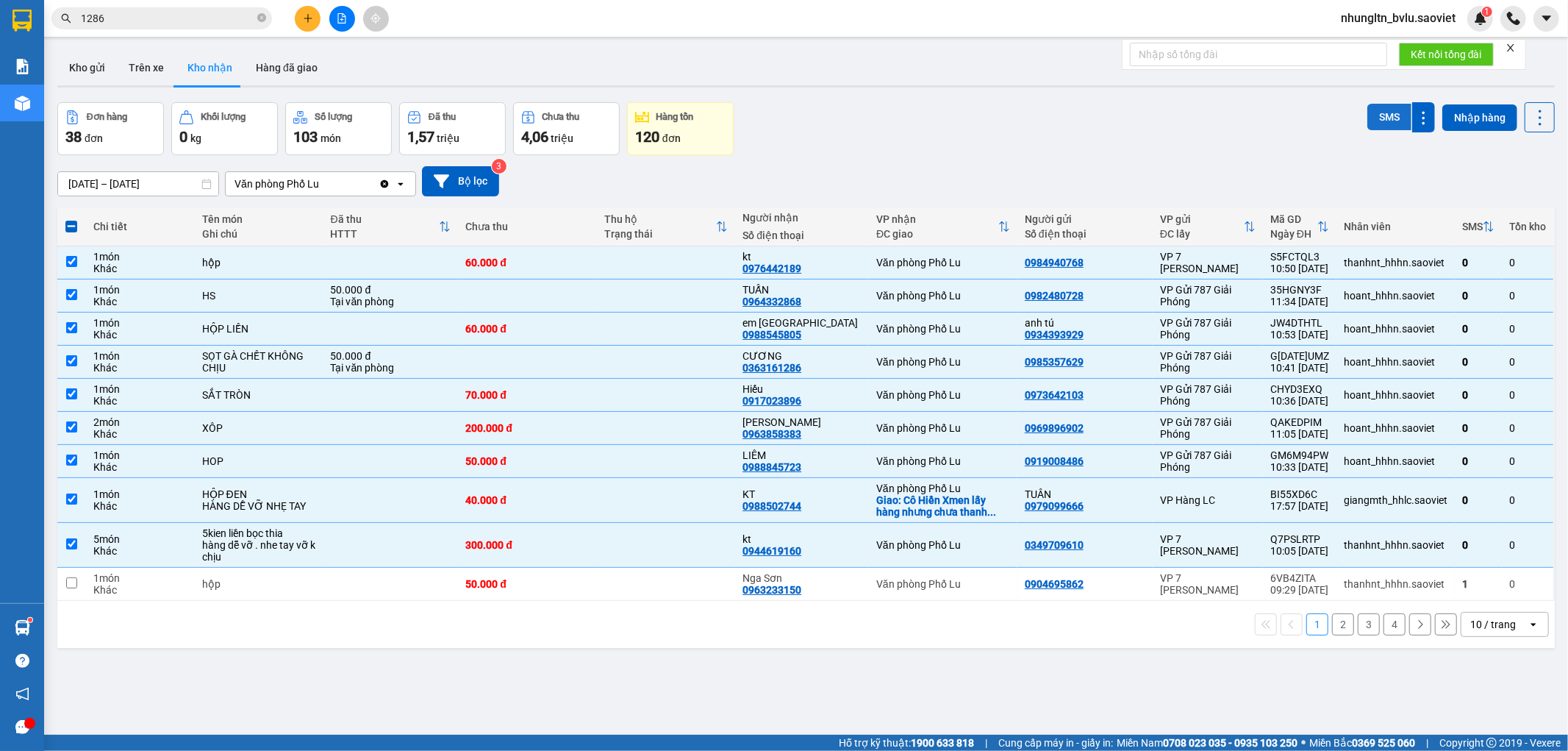
click at [1381, 125] on button "SMS" at bounding box center [1389, 117] width 44 height 27
click at [142, 72] on button "Trên xe" at bounding box center [146, 67] width 59 height 35
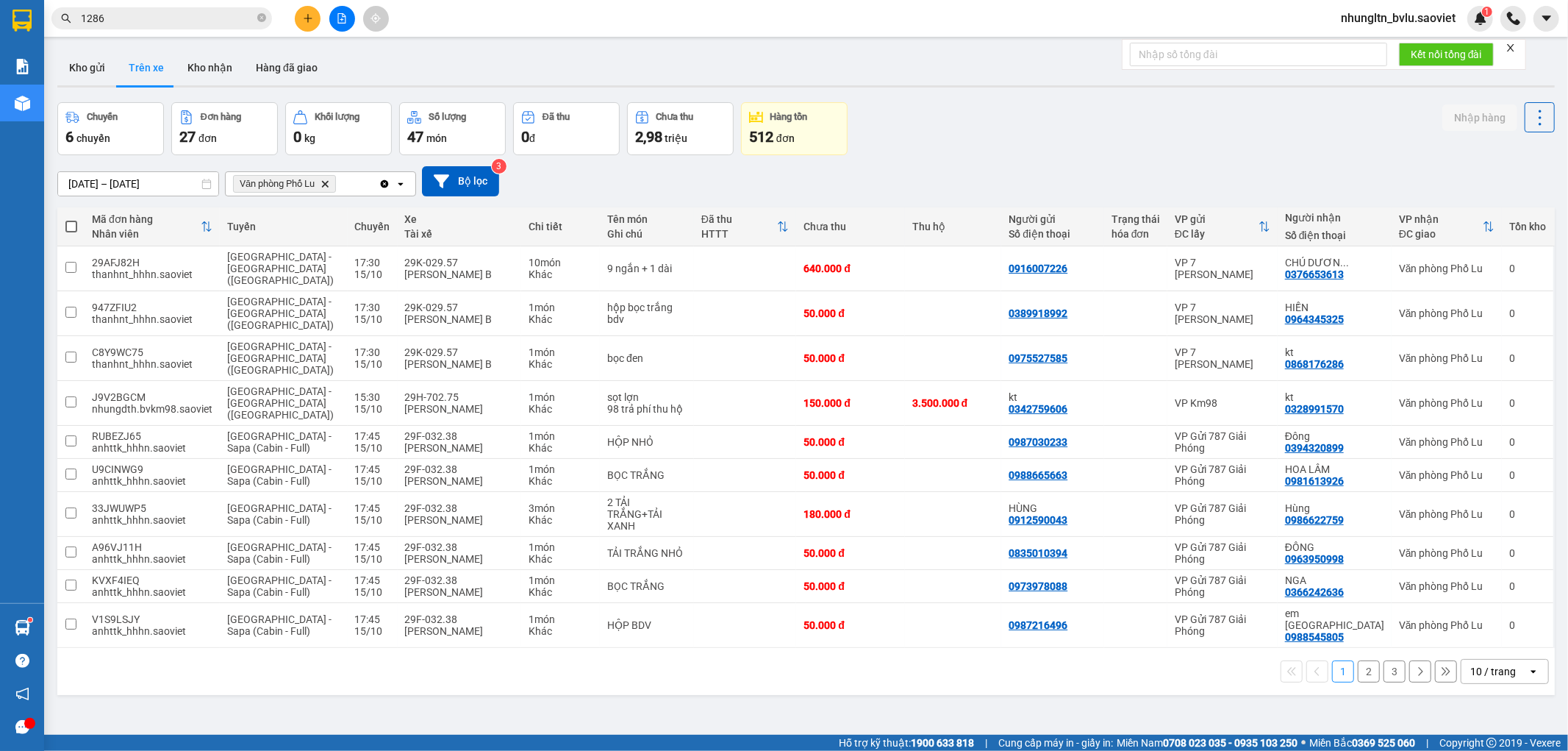
click at [1358, 660] on button "2" at bounding box center [1369, 671] width 22 height 22
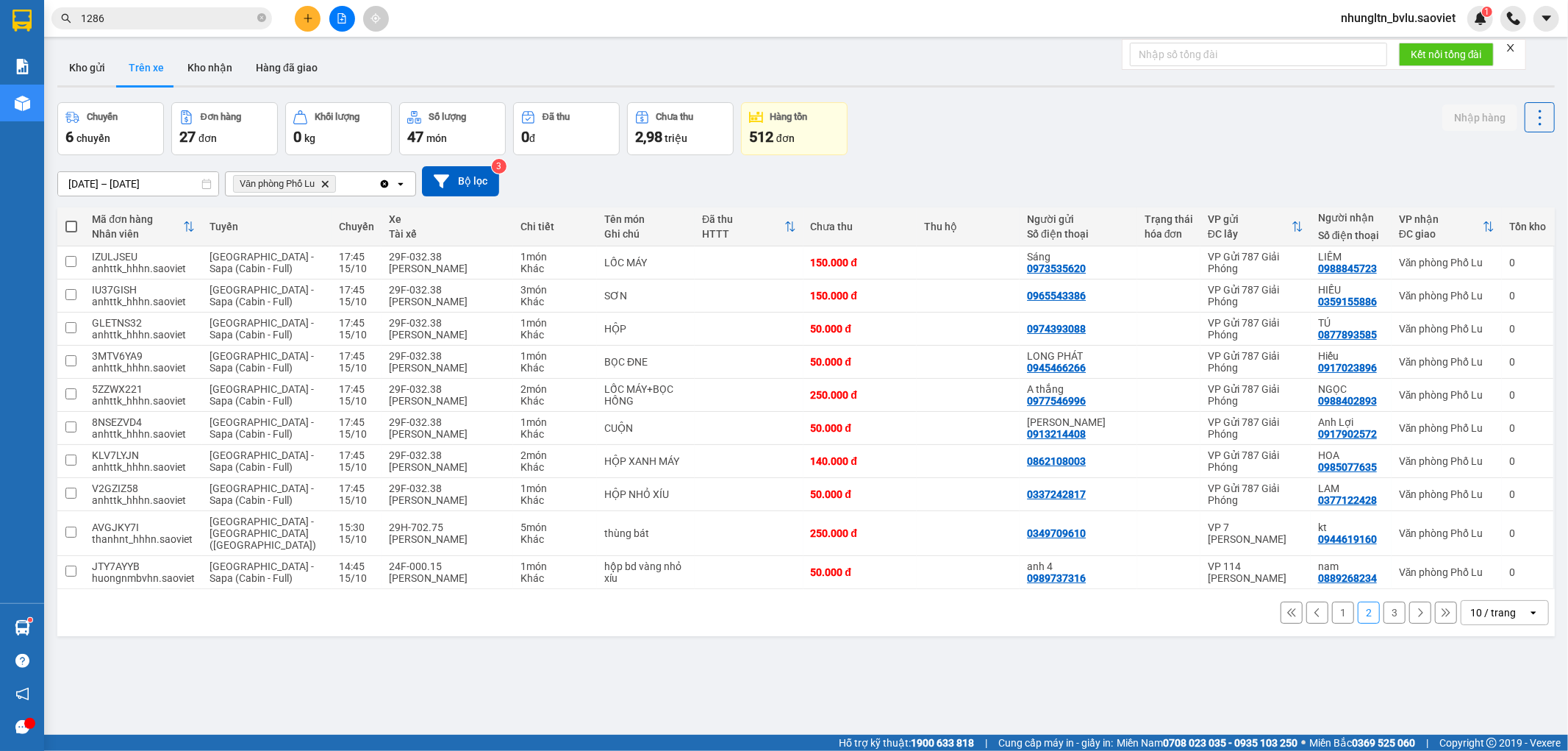
click at [1332, 601] on button "1" at bounding box center [1343, 612] width 22 height 22
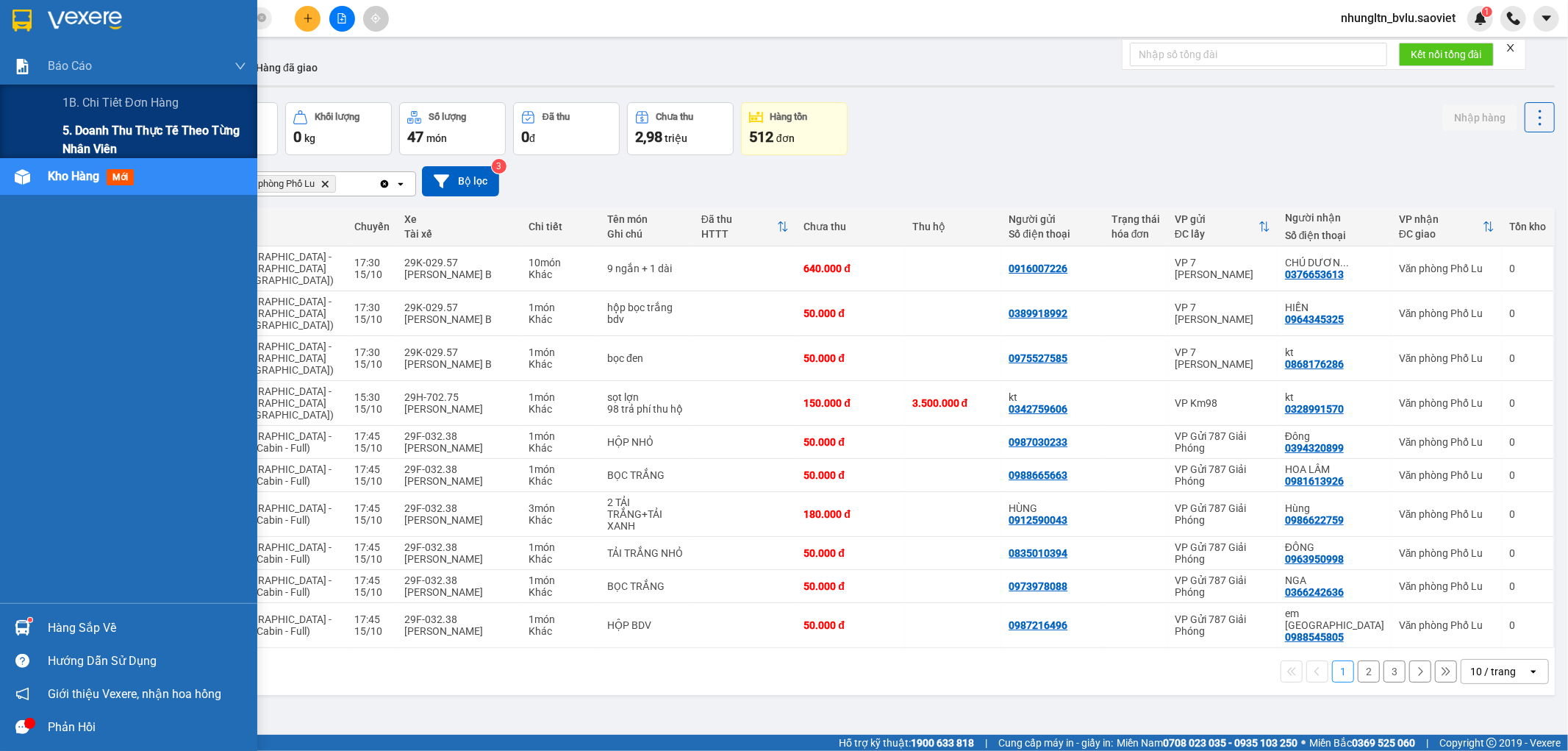
click at [92, 138] on span "5. Doanh thu thực tế theo từng nhân viên" at bounding box center [154, 140] width 184 height 37
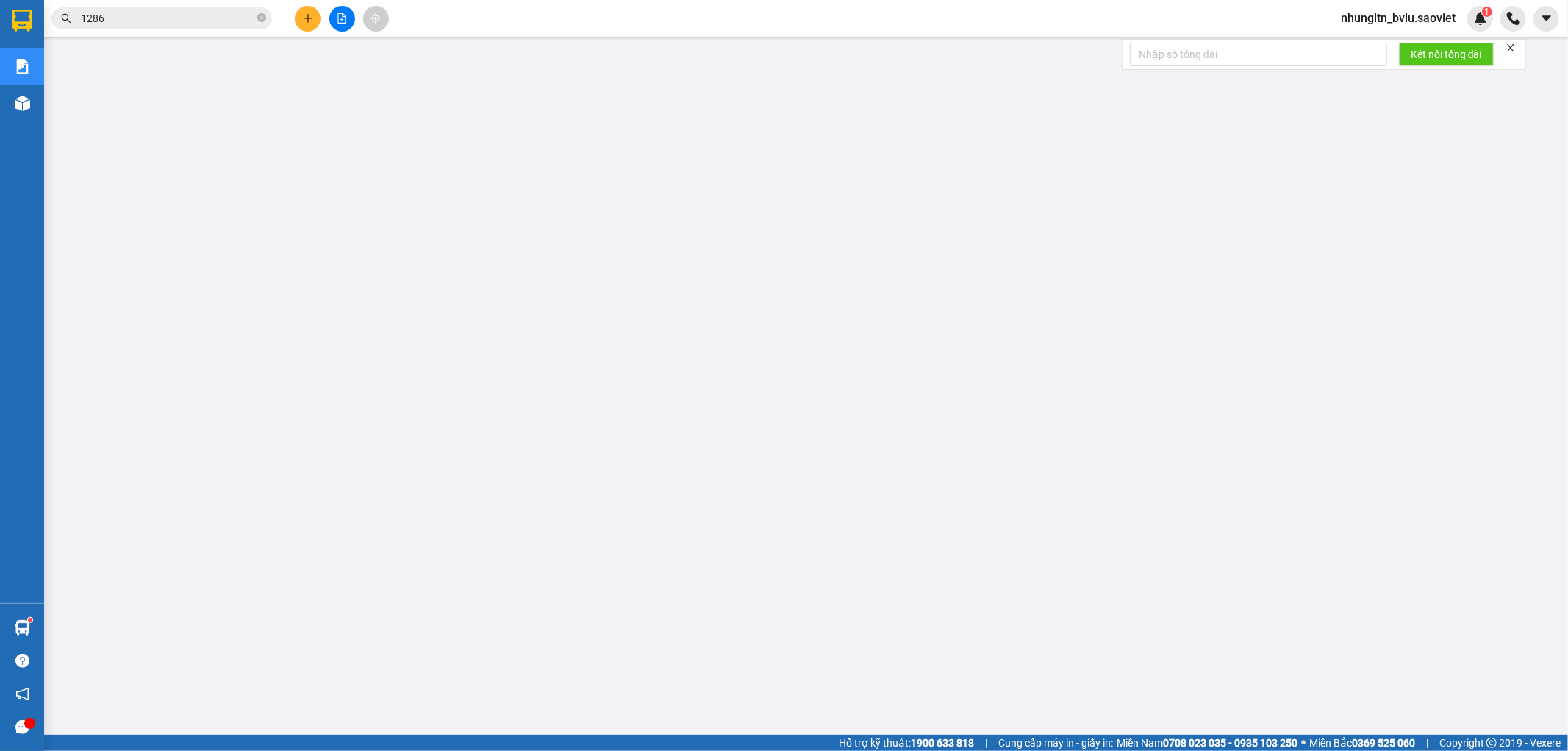
click at [1386, 13] on span "nhungltn_bvlu.saoviet" at bounding box center [1398, 17] width 138 height 18
click at [1363, 44] on span "Đăng xuất" at bounding box center [1404, 45] width 108 height 16
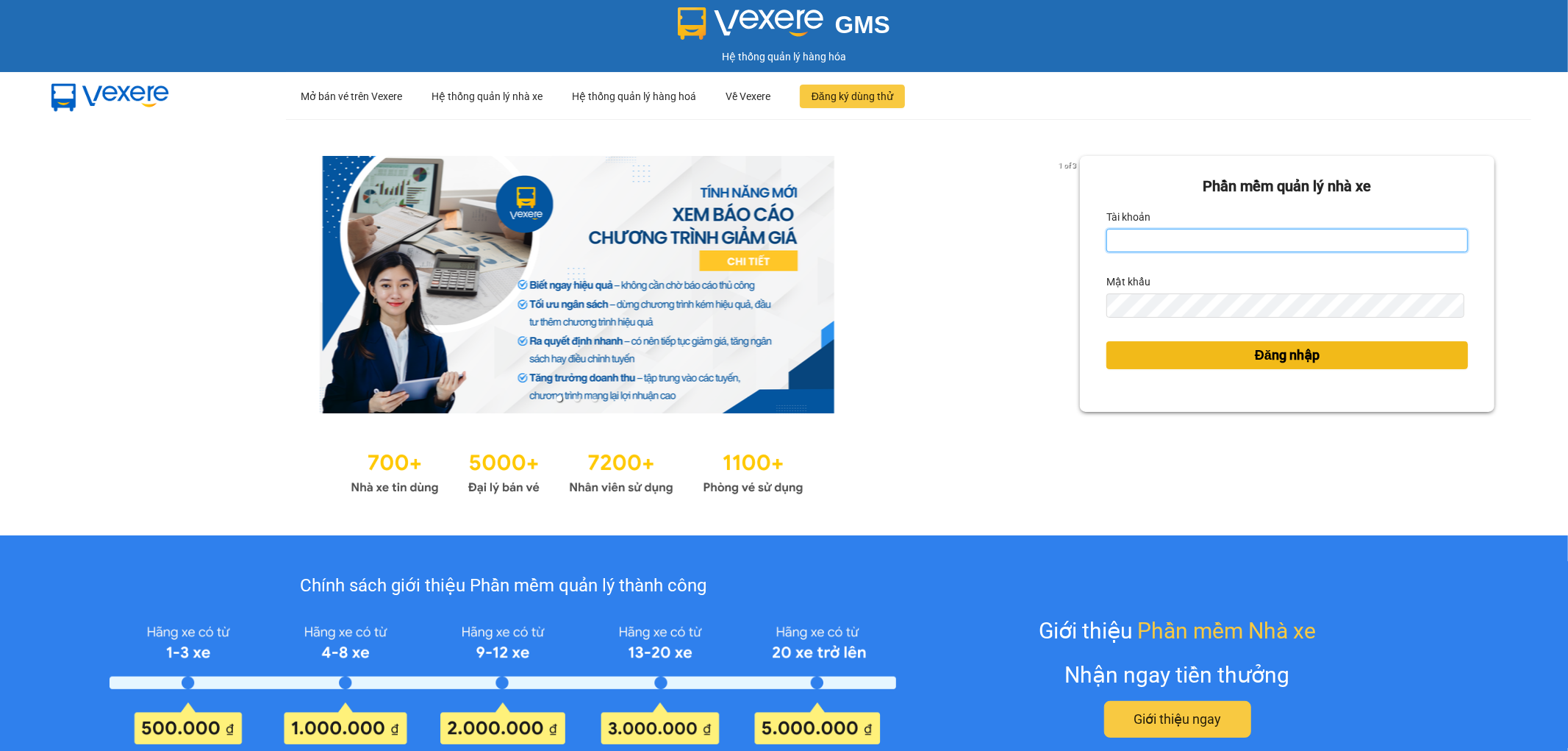
type input "thangvd_vplu.saoviet"
click at [1211, 355] on button "Đăng nhập" at bounding box center [1287, 355] width 362 height 28
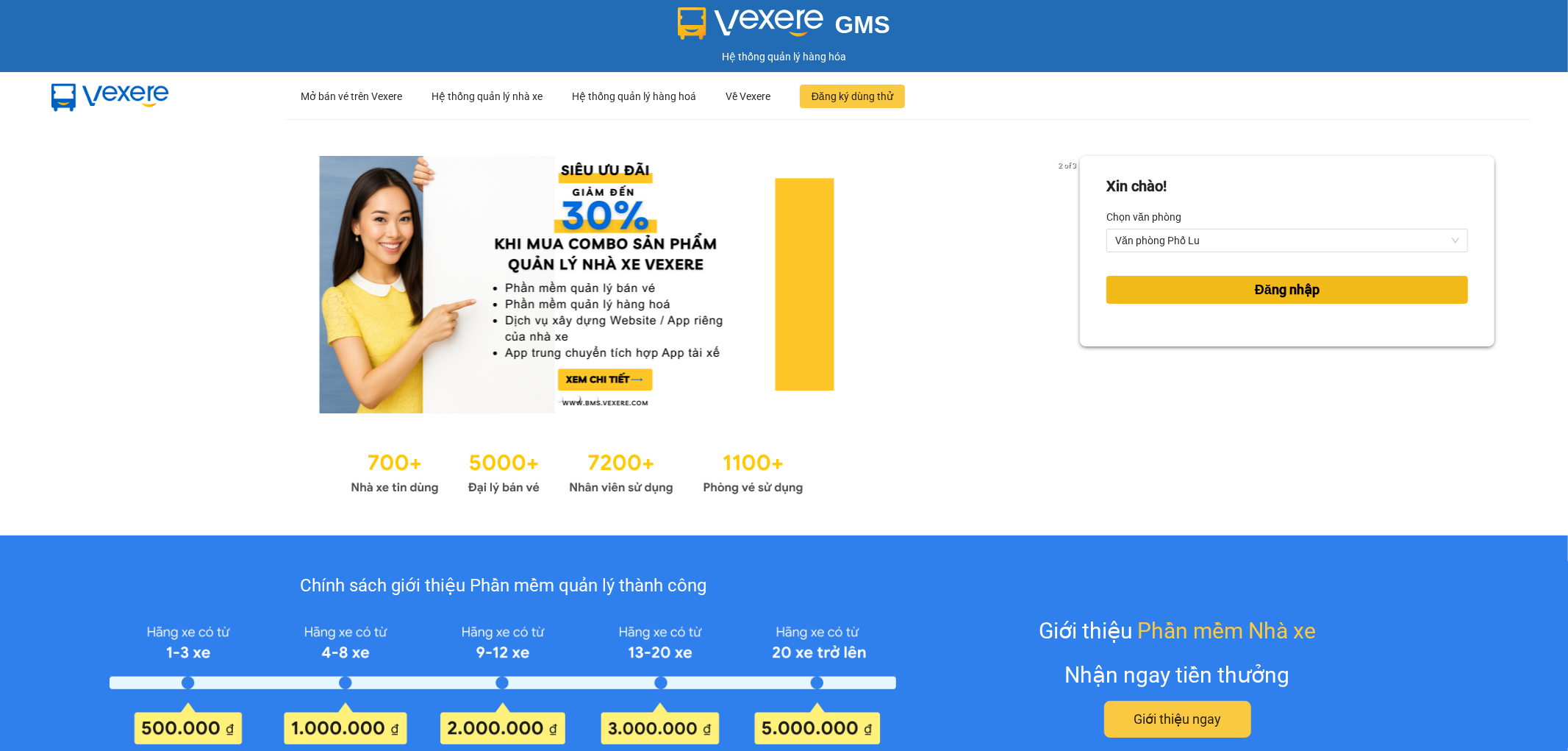
click at [1194, 296] on button "Đăng nhập" at bounding box center [1287, 290] width 362 height 28
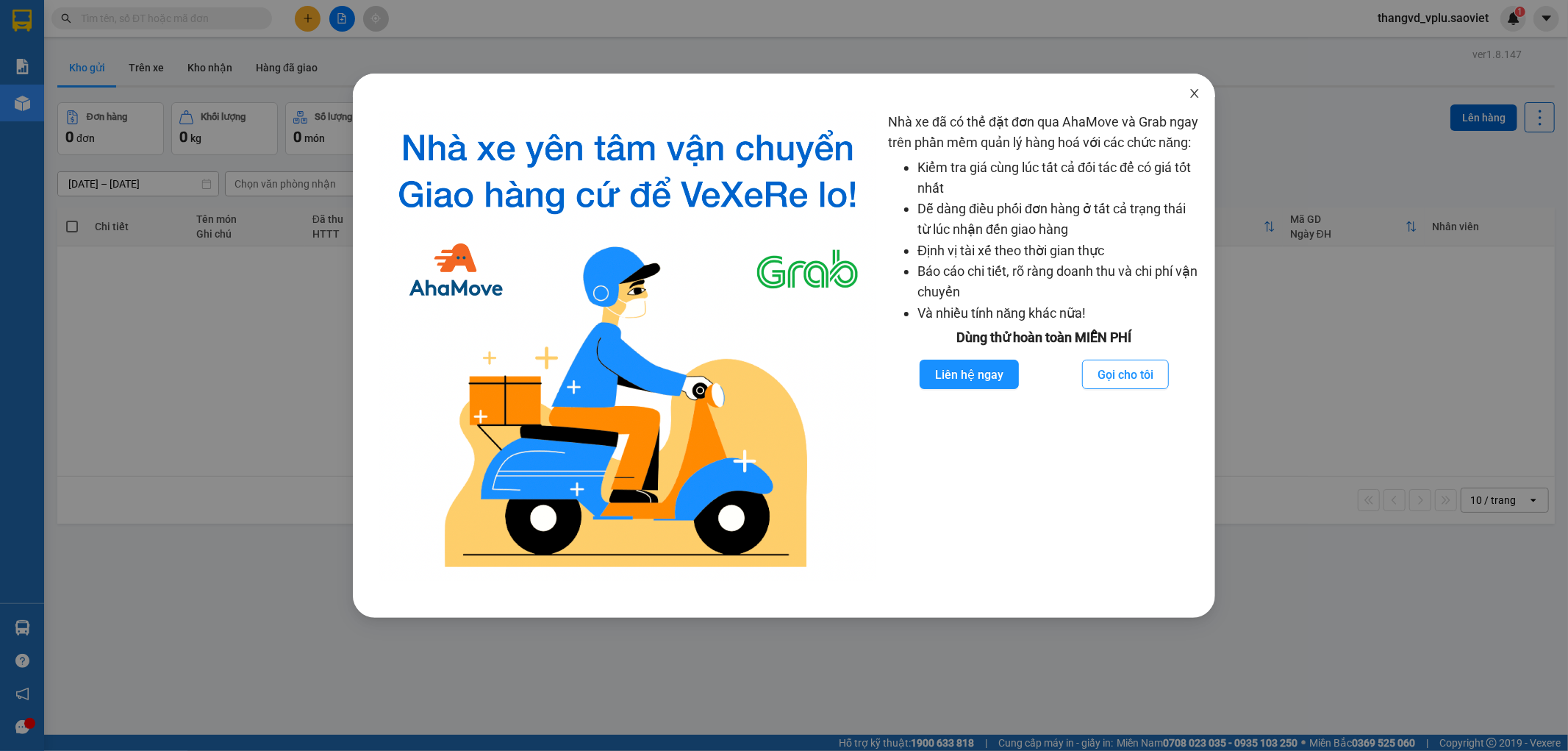
drag, startPoint x: 1194, startPoint y: 93, endPoint x: 370, endPoint y: 89, distance: 824.0
click at [1193, 93] on icon "close" at bounding box center [1194, 93] width 8 height 9
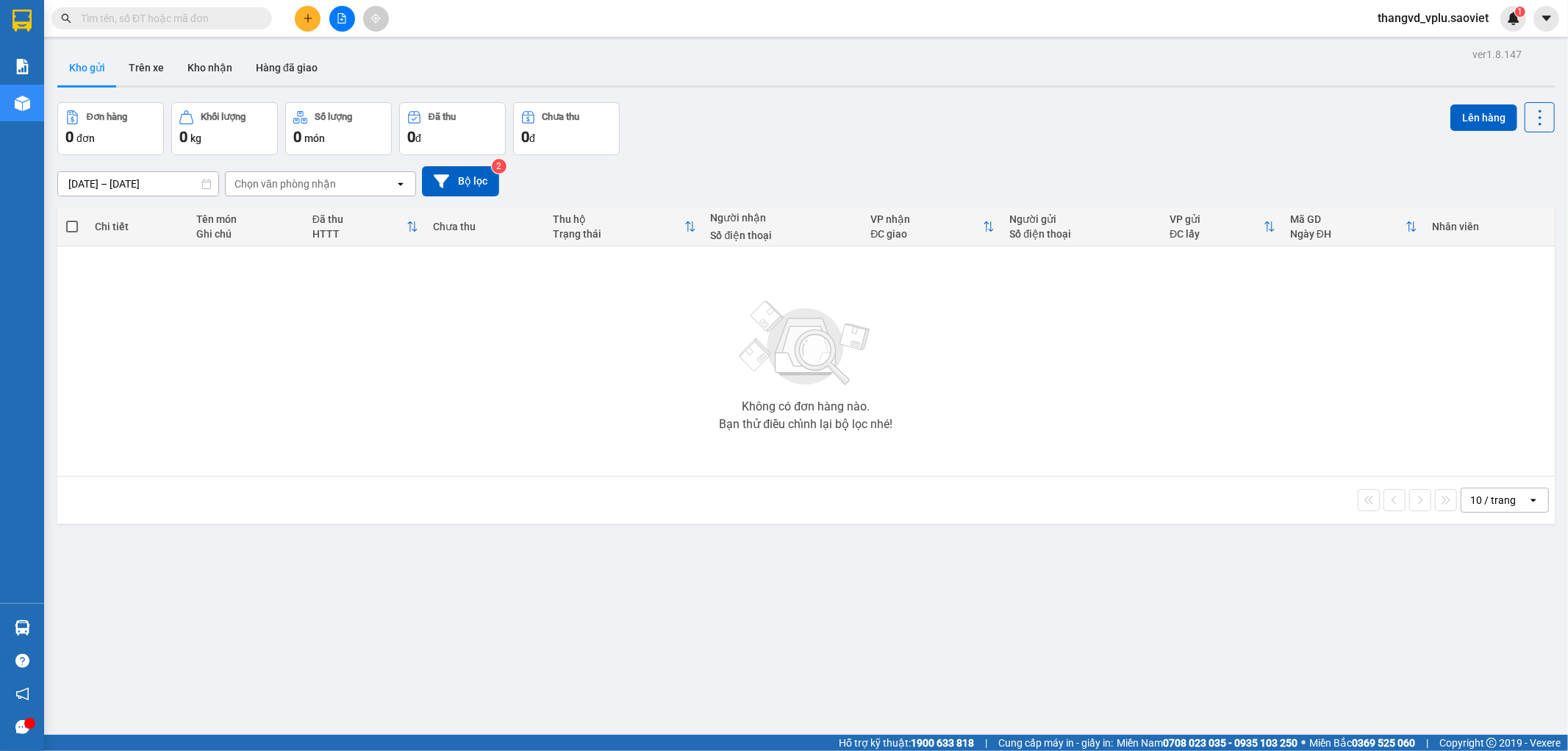
click at [77, 143] on span "đơn" at bounding box center [85, 138] width 18 height 12
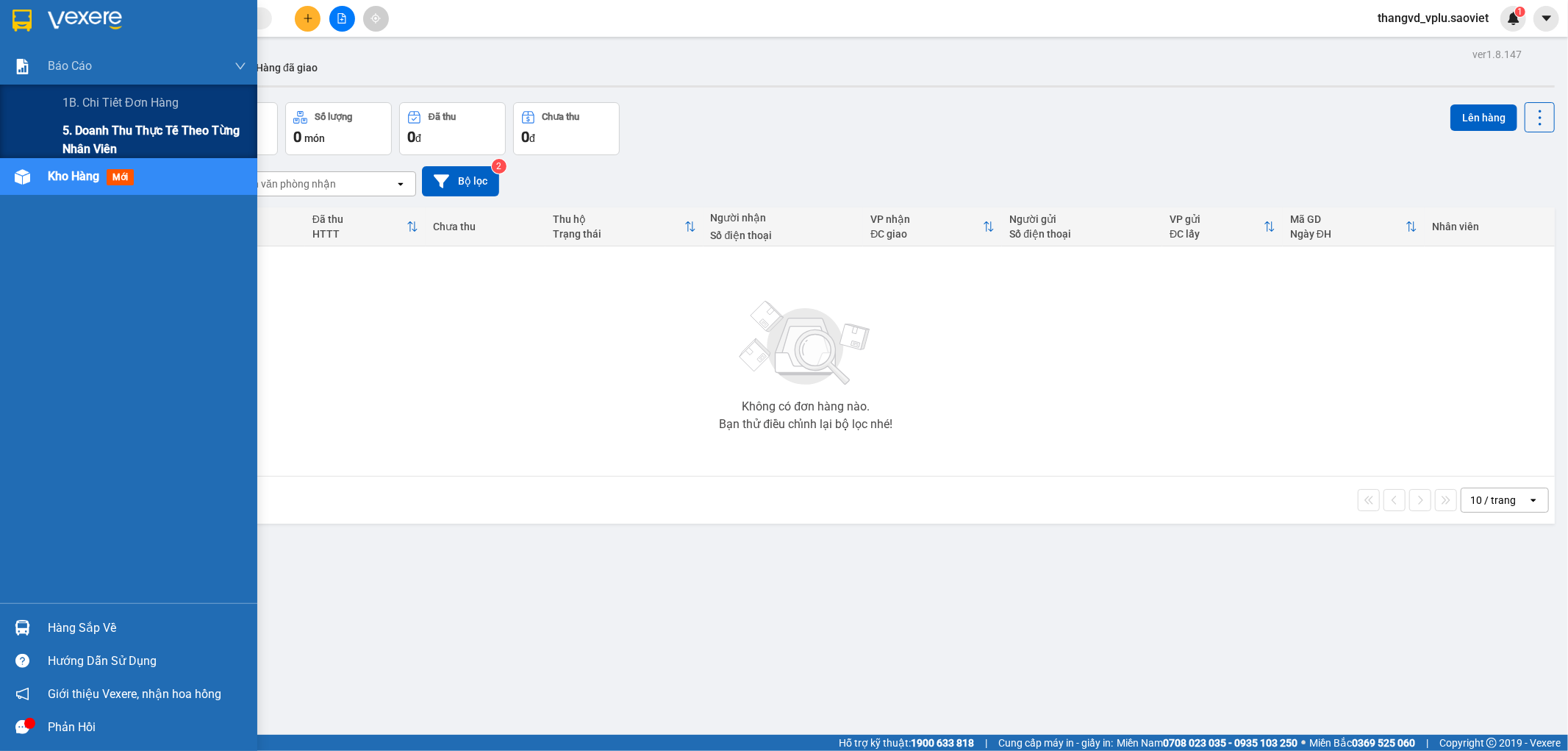
click at [83, 127] on span "5. Doanh thu thực tế theo từng nhân viên" at bounding box center [154, 140] width 184 height 37
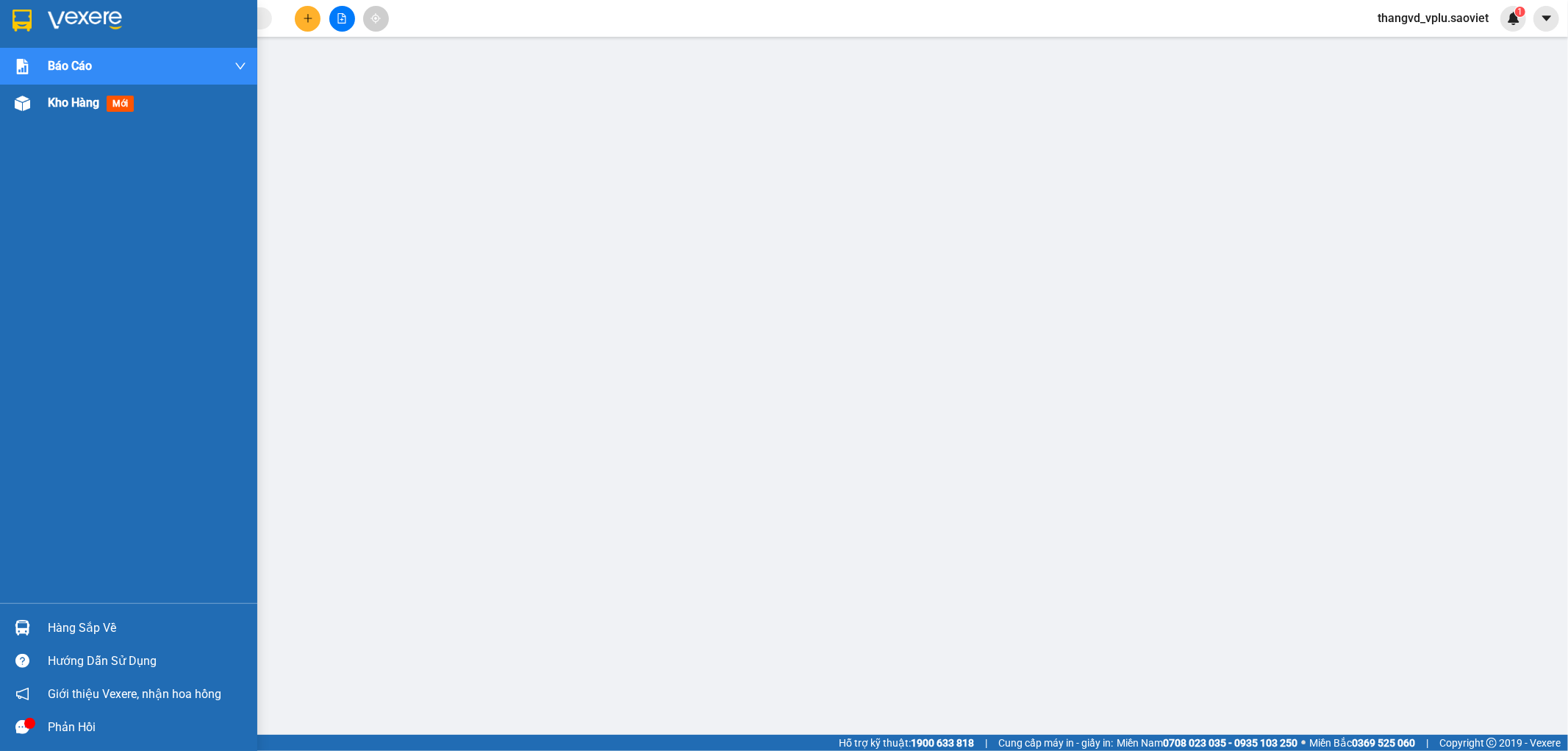
click at [69, 104] on span "Kho hàng" at bounding box center [74, 103] width 52 height 14
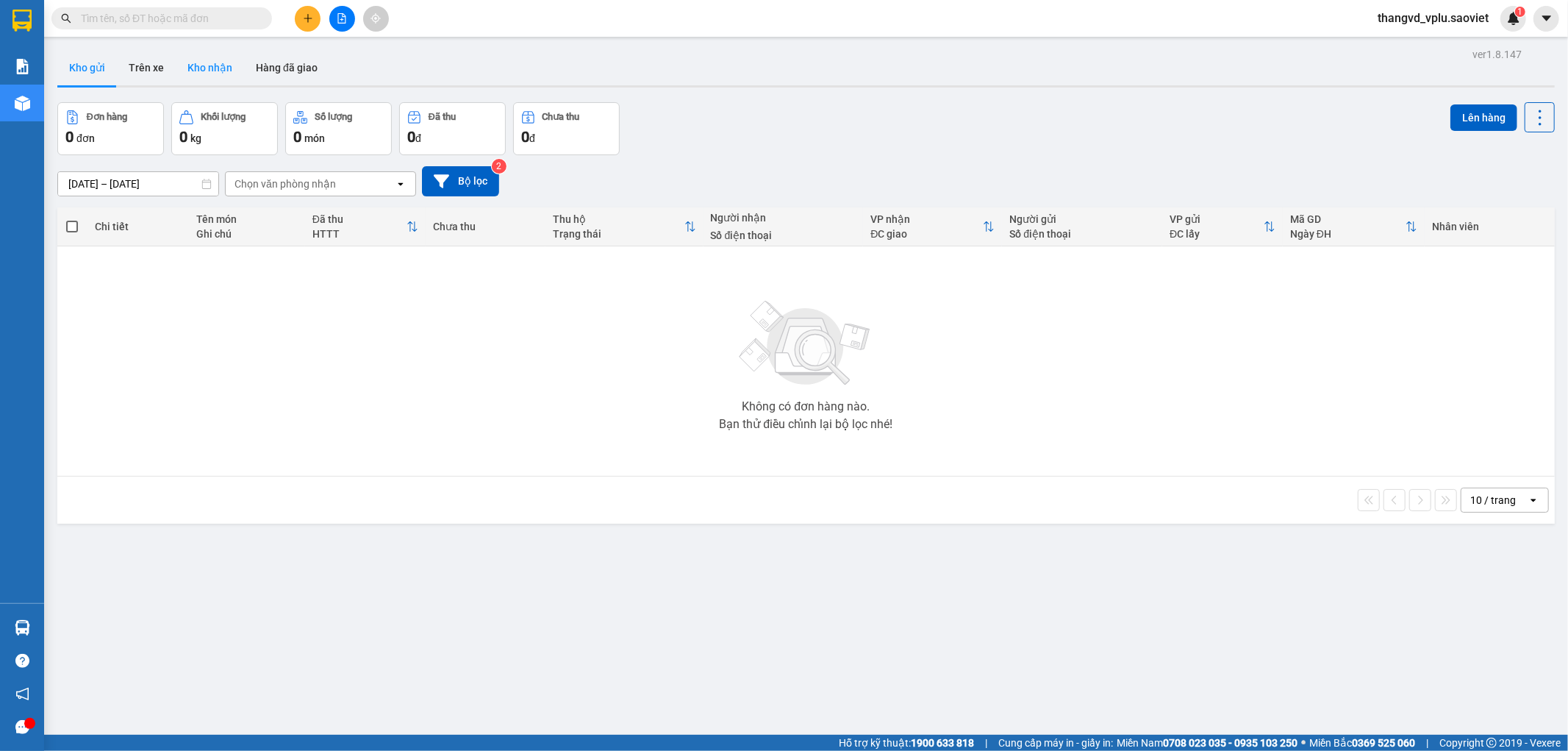
click at [196, 57] on button "Kho nhận" at bounding box center [209, 67] width 68 height 35
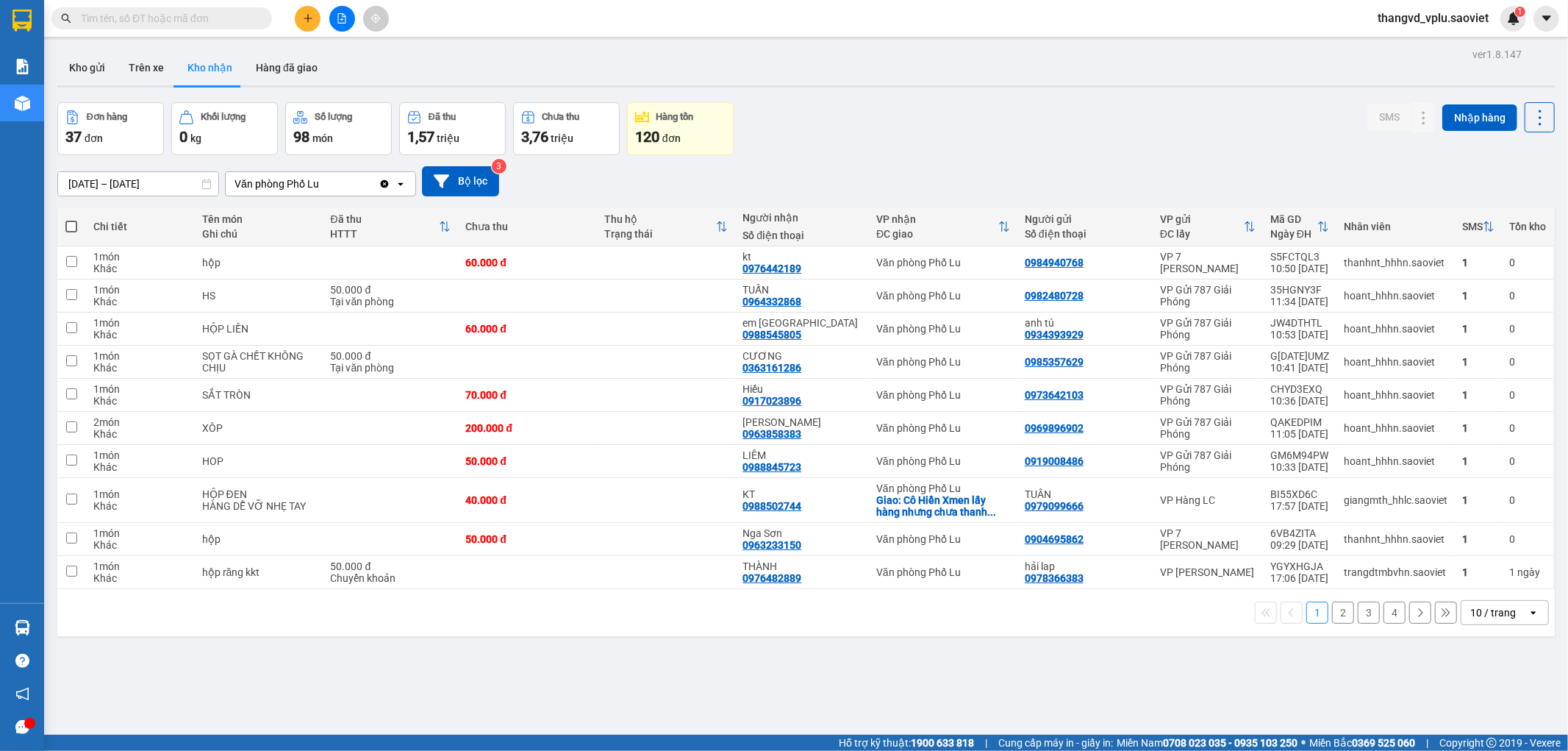
click at [1332, 615] on button "2" at bounding box center [1343, 612] width 22 height 22
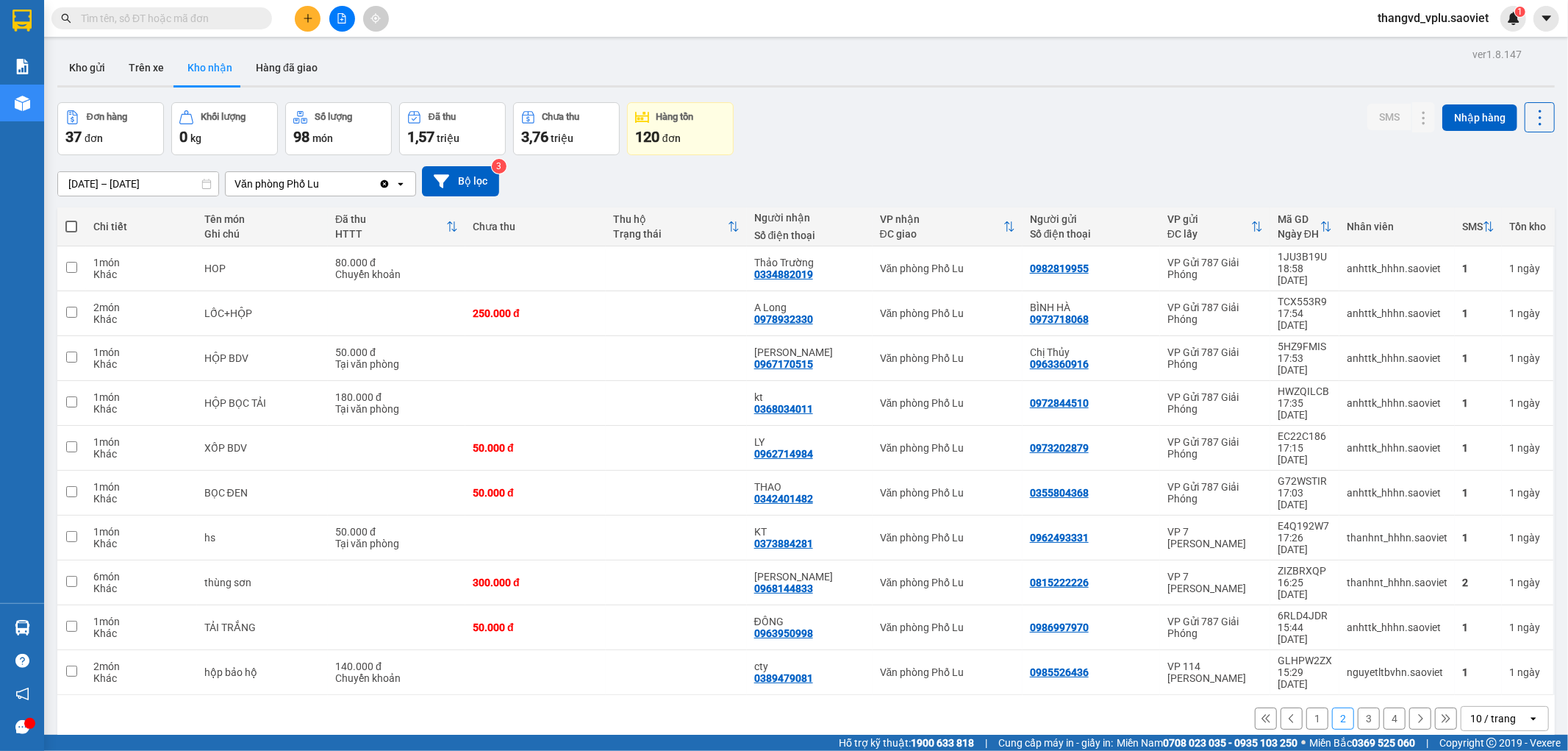
click at [196, 20] on input "text" at bounding box center [167, 18] width 173 height 16
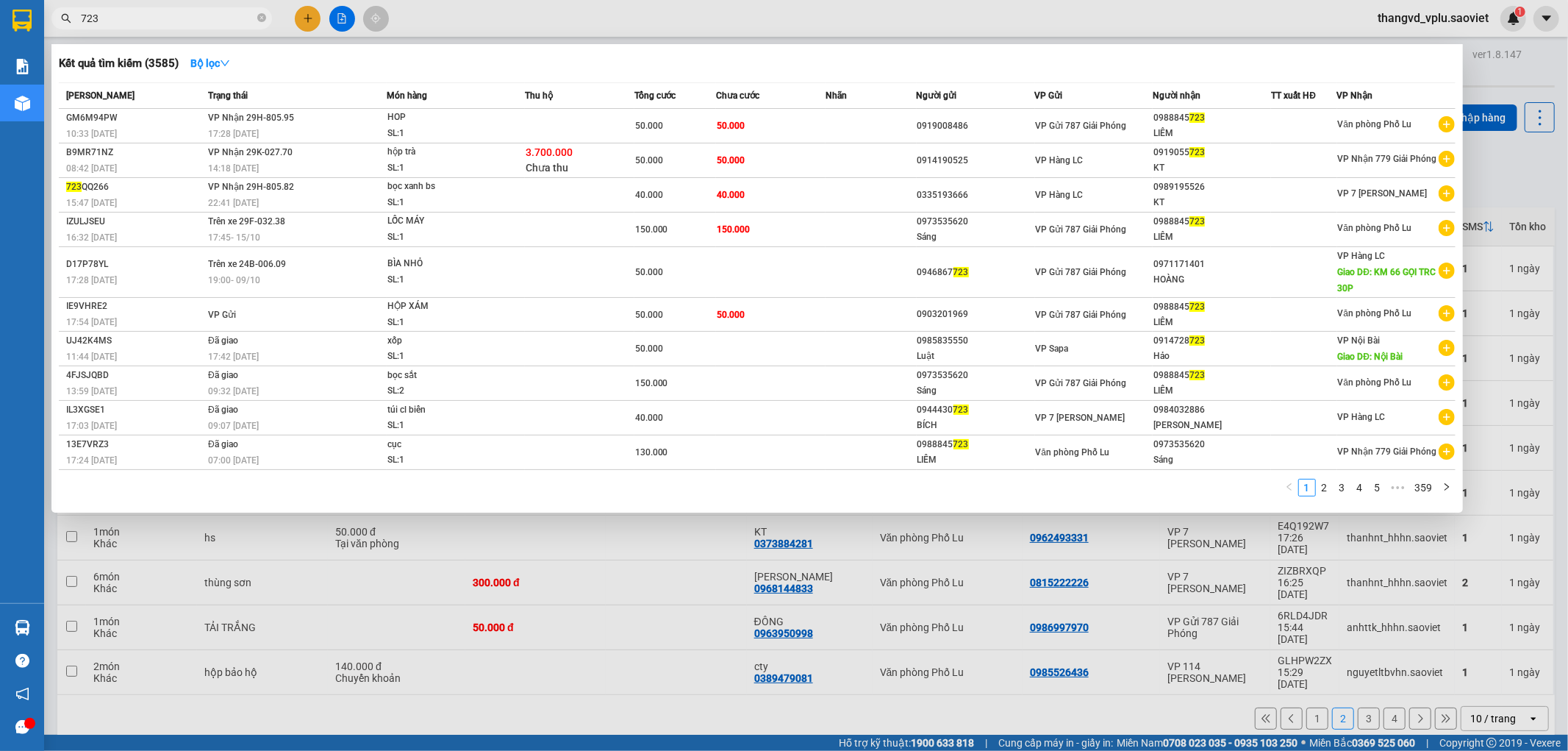
type input "723"
click at [641, 622] on div at bounding box center [784, 376] width 1568 height 751
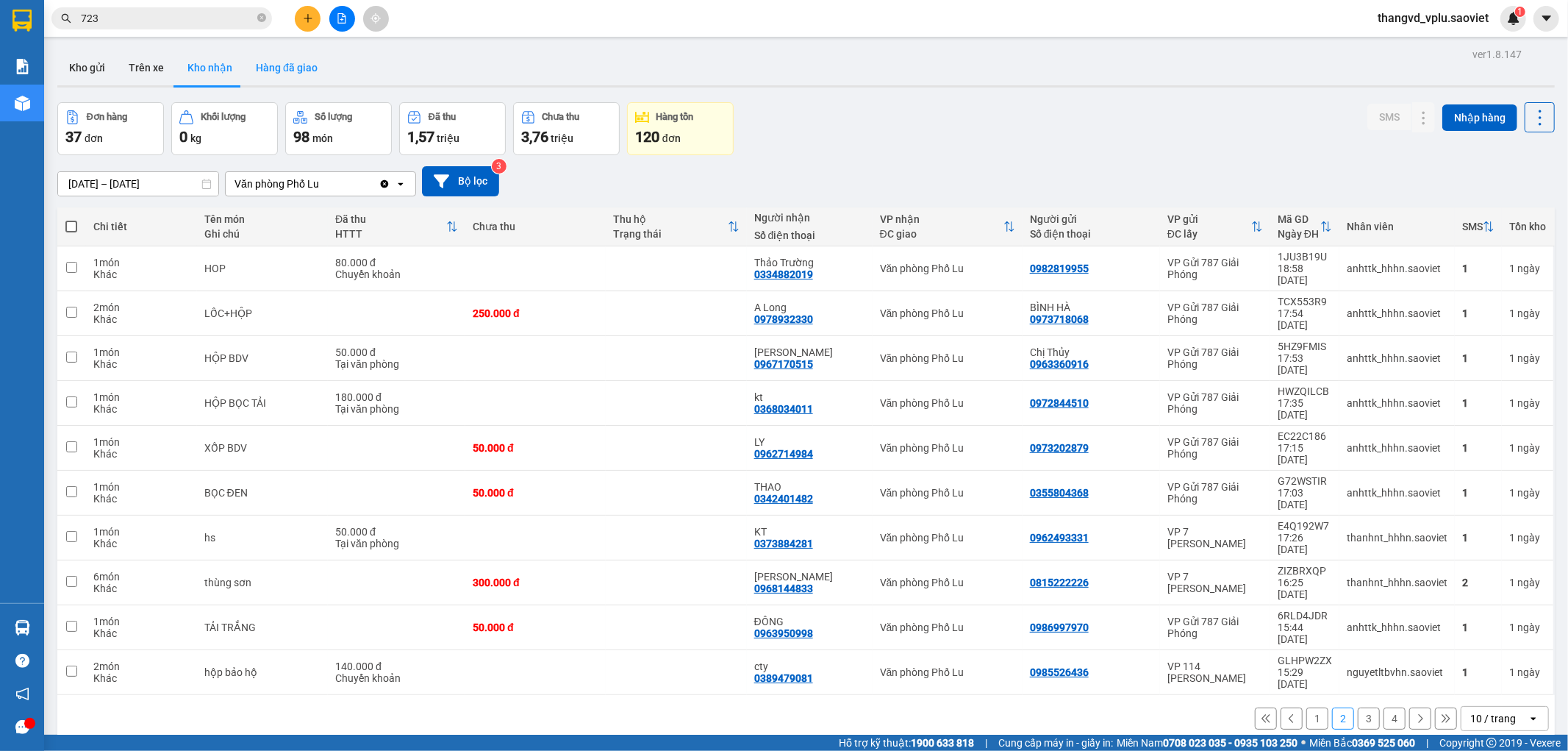
click at [299, 66] on button "Hàng đã giao" at bounding box center [286, 67] width 85 height 35
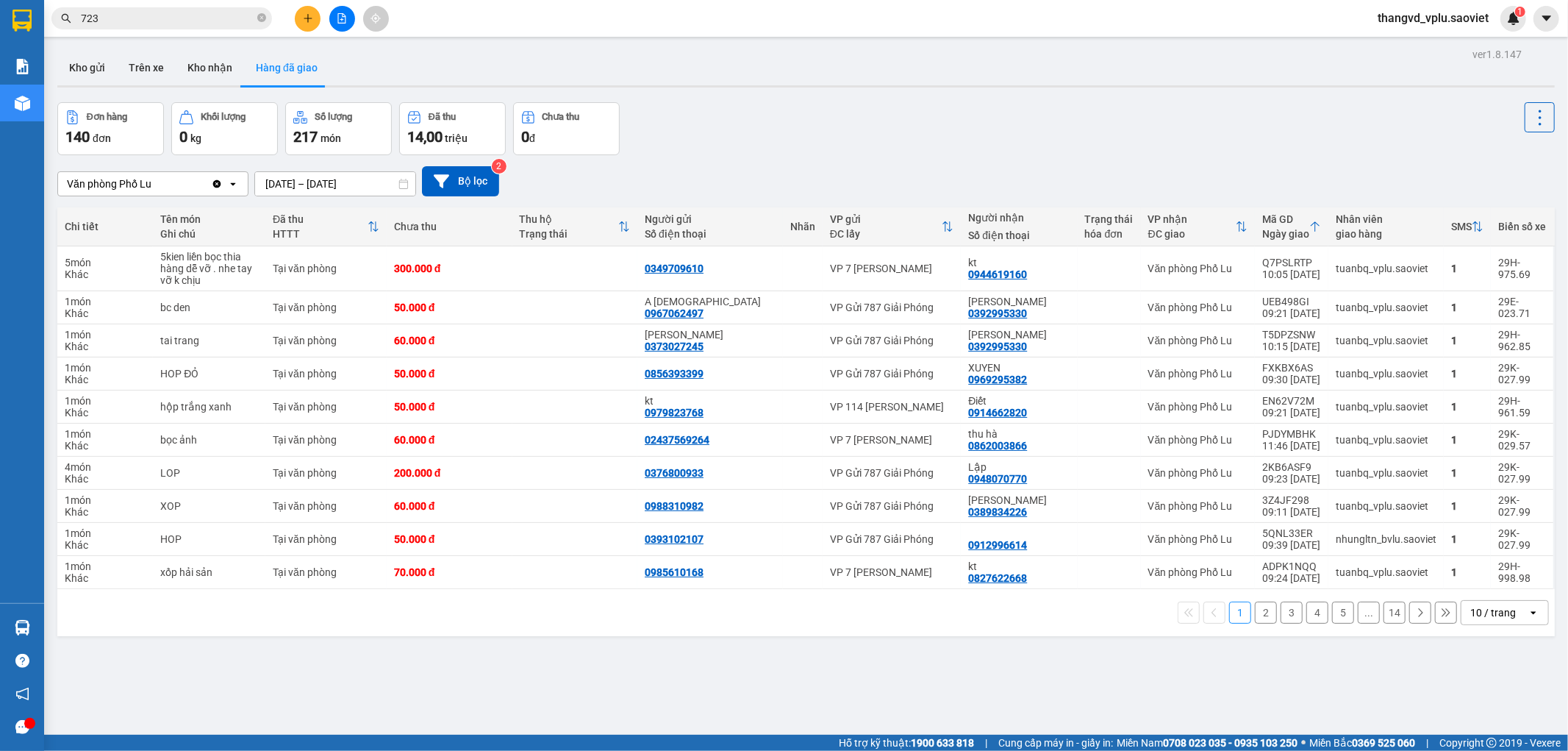
click at [346, 176] on input "[DATE] – [DATE]" at bounding box center [335, 183] width 160 height 24
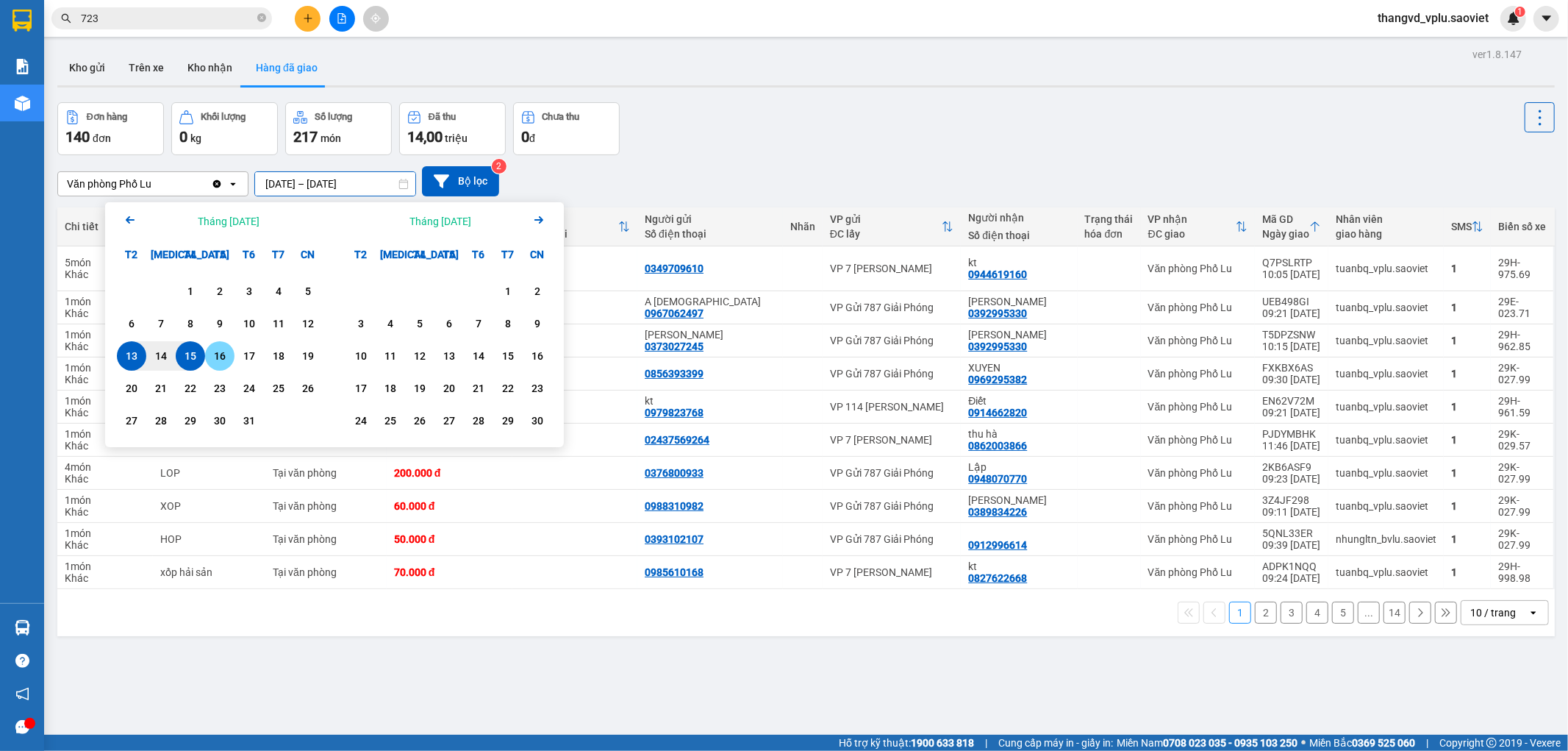
click at [200, 356] on div "15" at bounding box center [190, 356] width 20 height 18
type input "[DATE] – [DATE]"
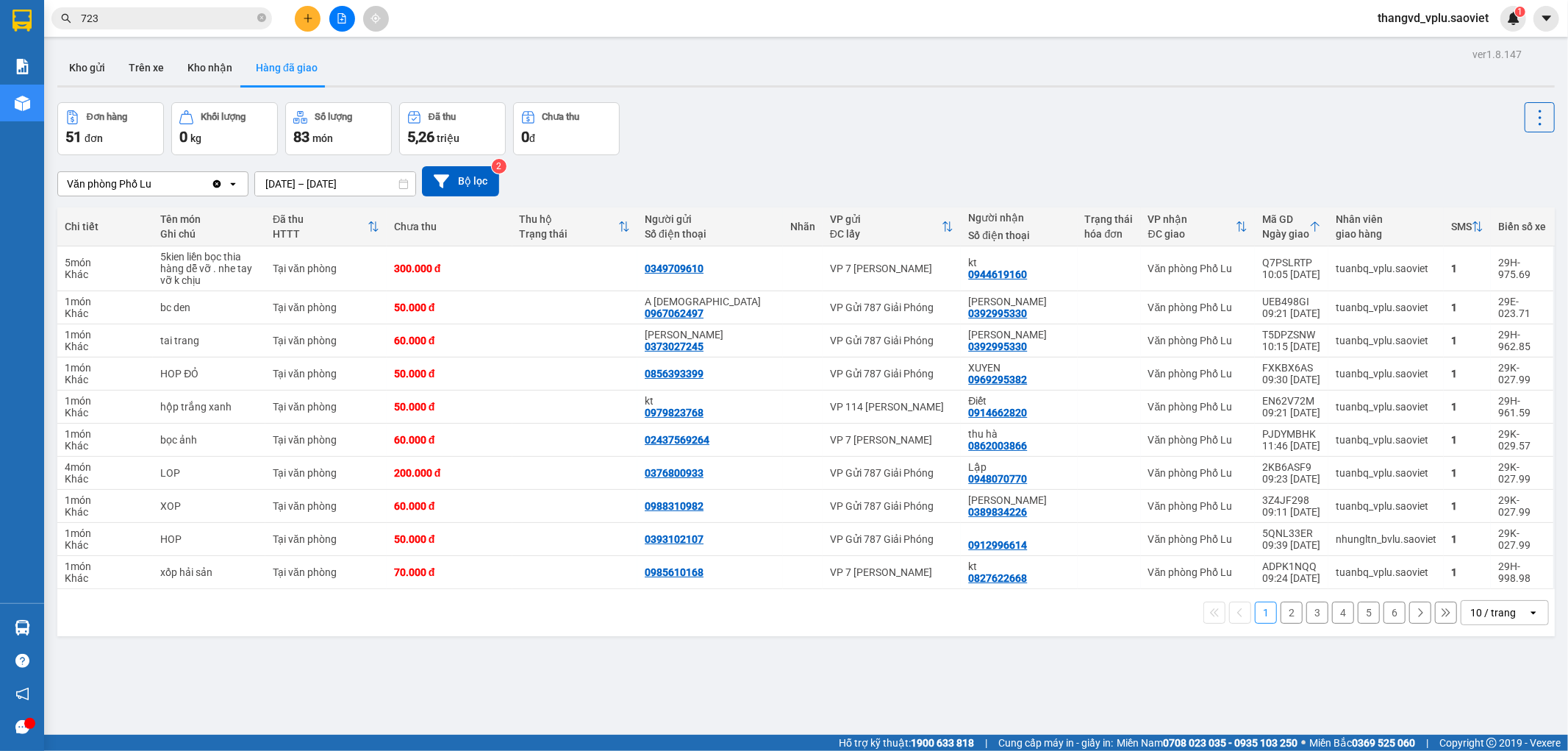
click at [1280, 612] on button "2" at bounding box center [1291, 612] width 22 height 22
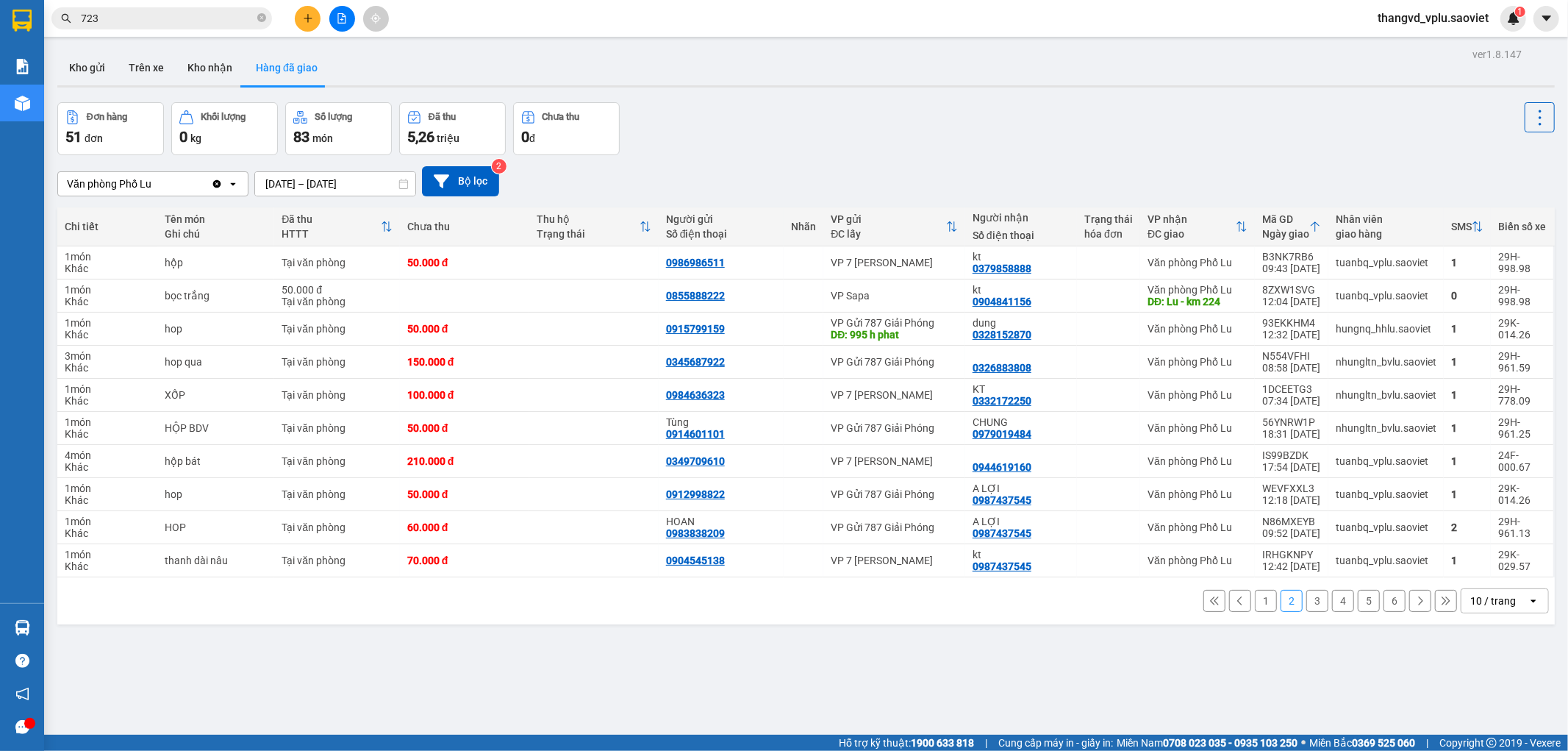
click at [1306, 599] on button "3" at bounding box center [1317, 600] width 22 height 22
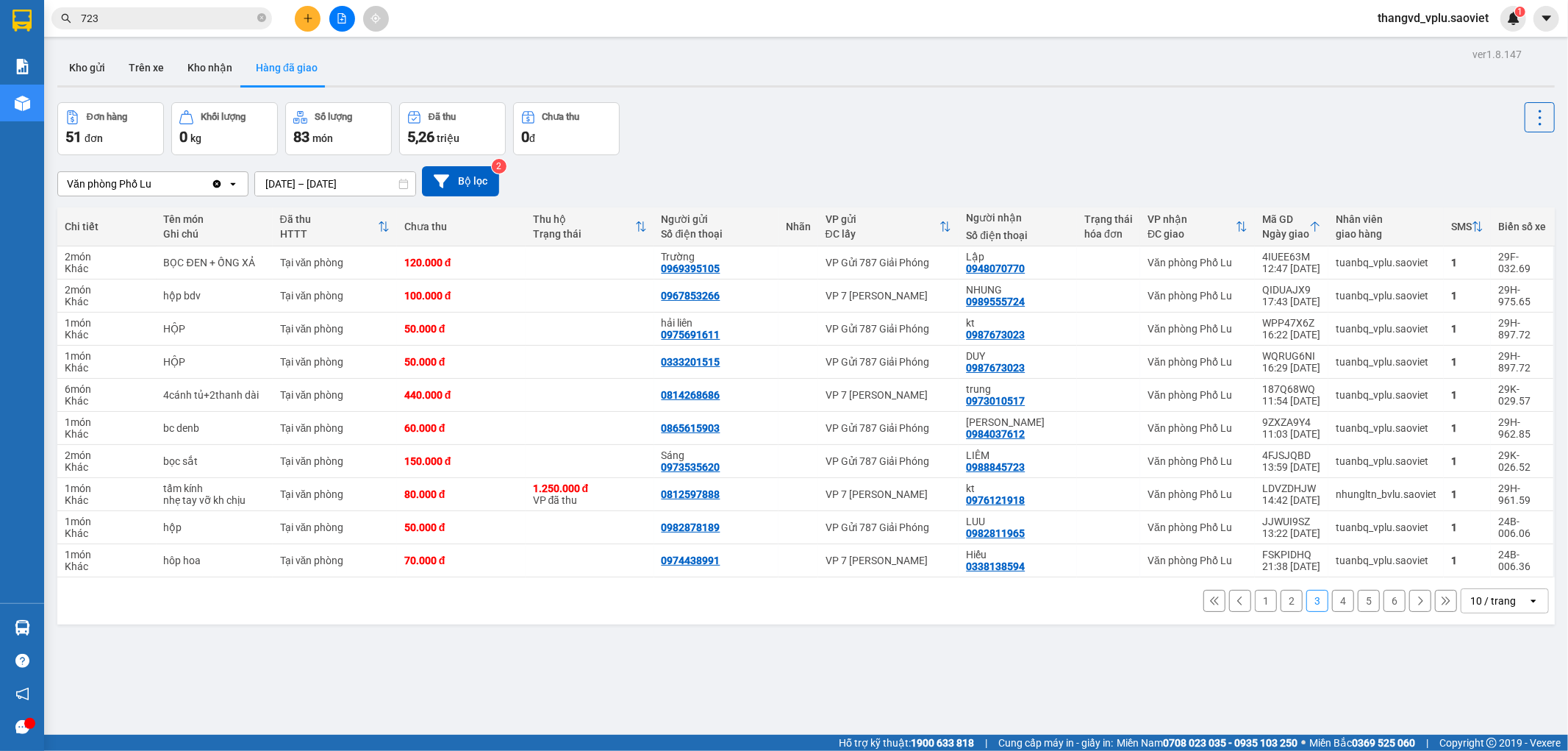
click at [1332, 604] on button "4" at bounding box center [1343, 600] width 22 height 22
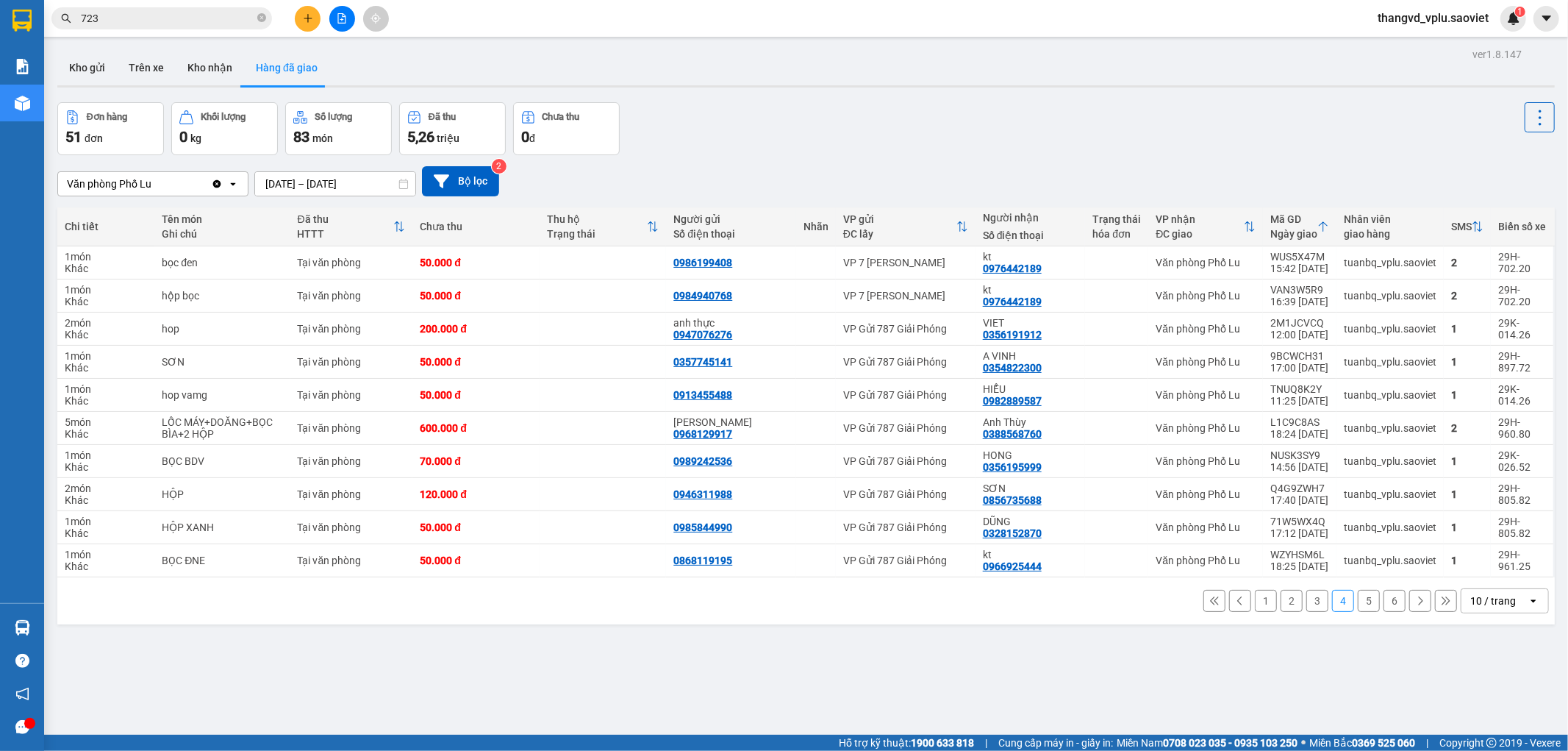
click at [1358, 606] on button "5" at bounding box center [1369, 600] width 22 height 22
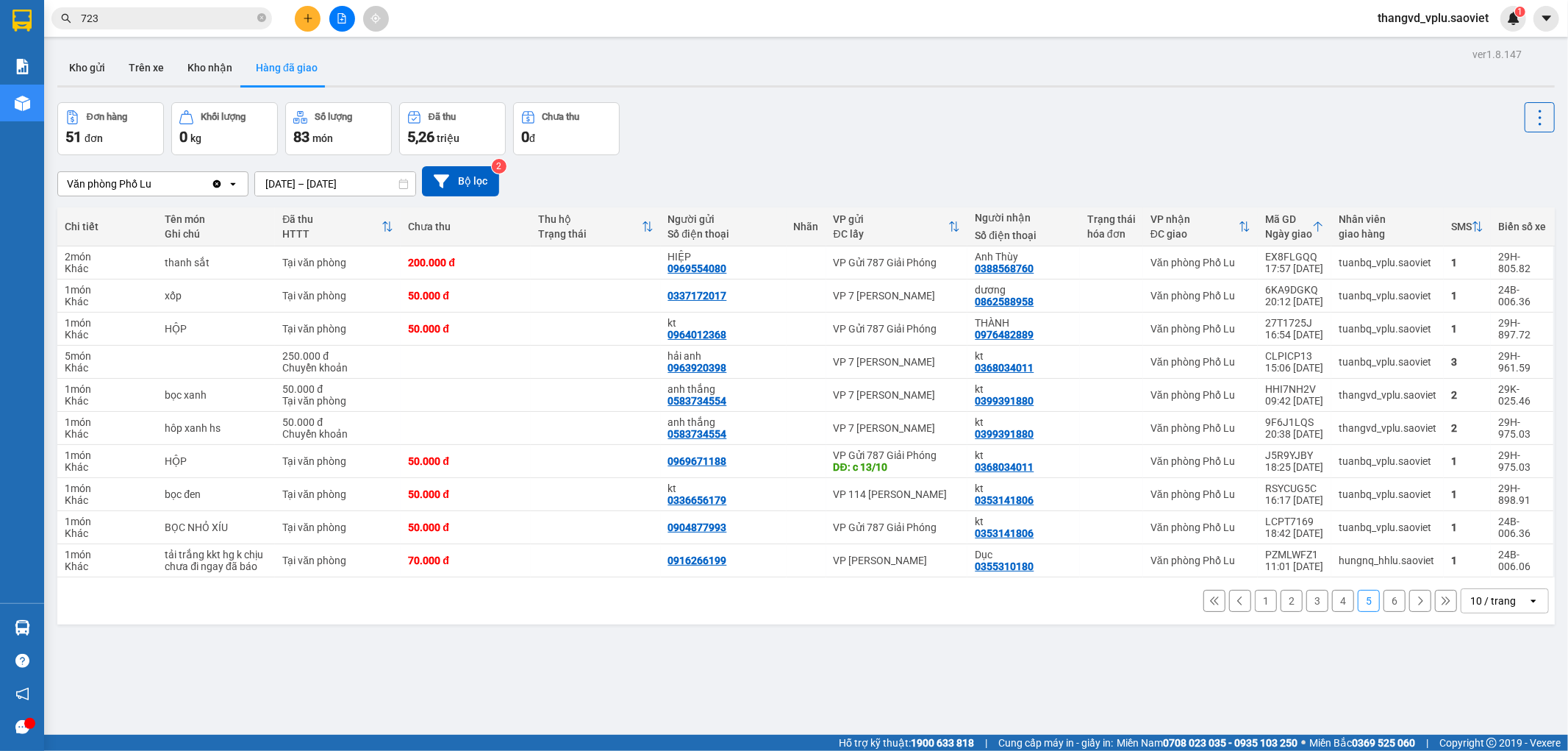
click at [1385, 606] on button "6" at bounding box center [1394, 600] width 22 height 22
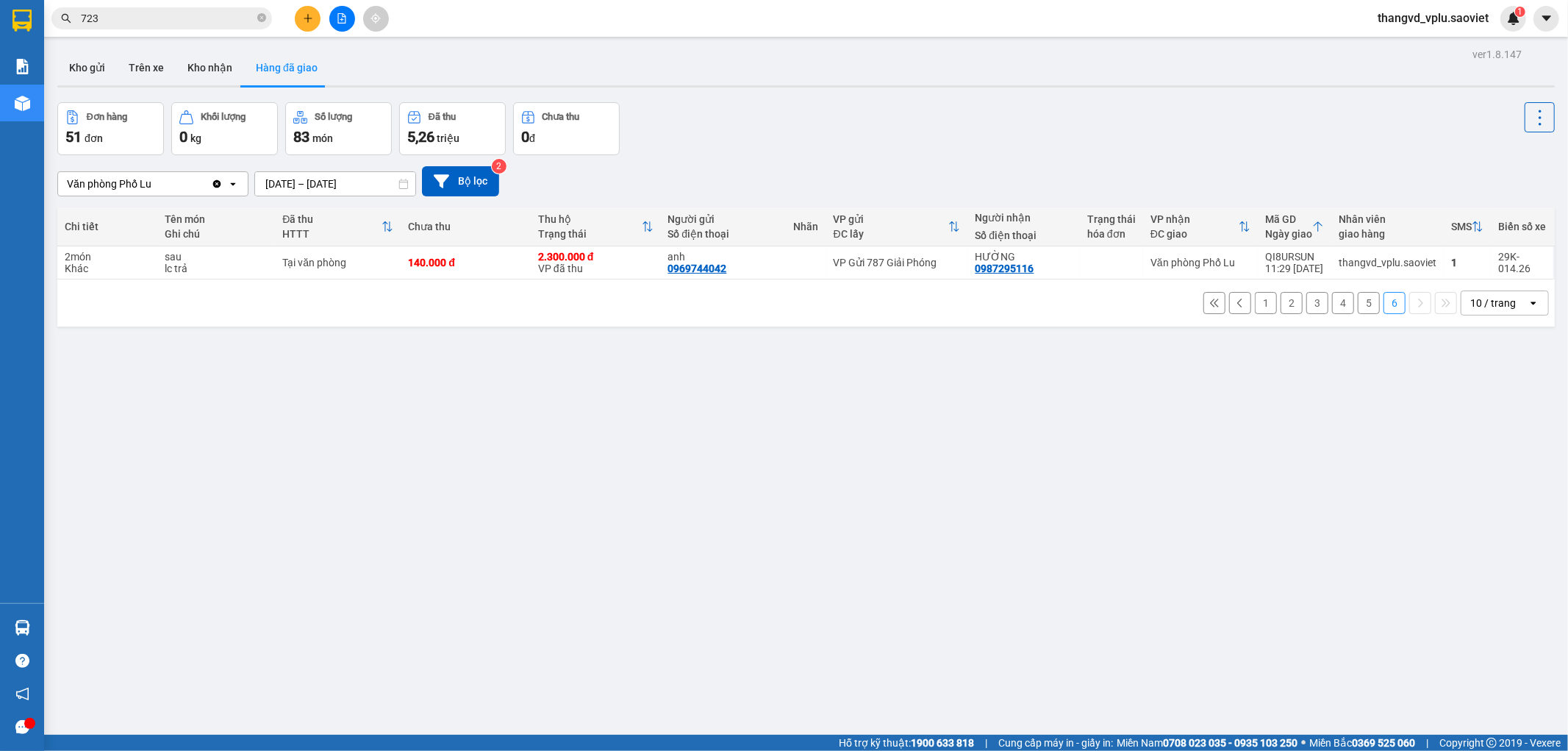
click at [1255, 304] on button "1" at bounding box center [1266, 303] width 22 height 22
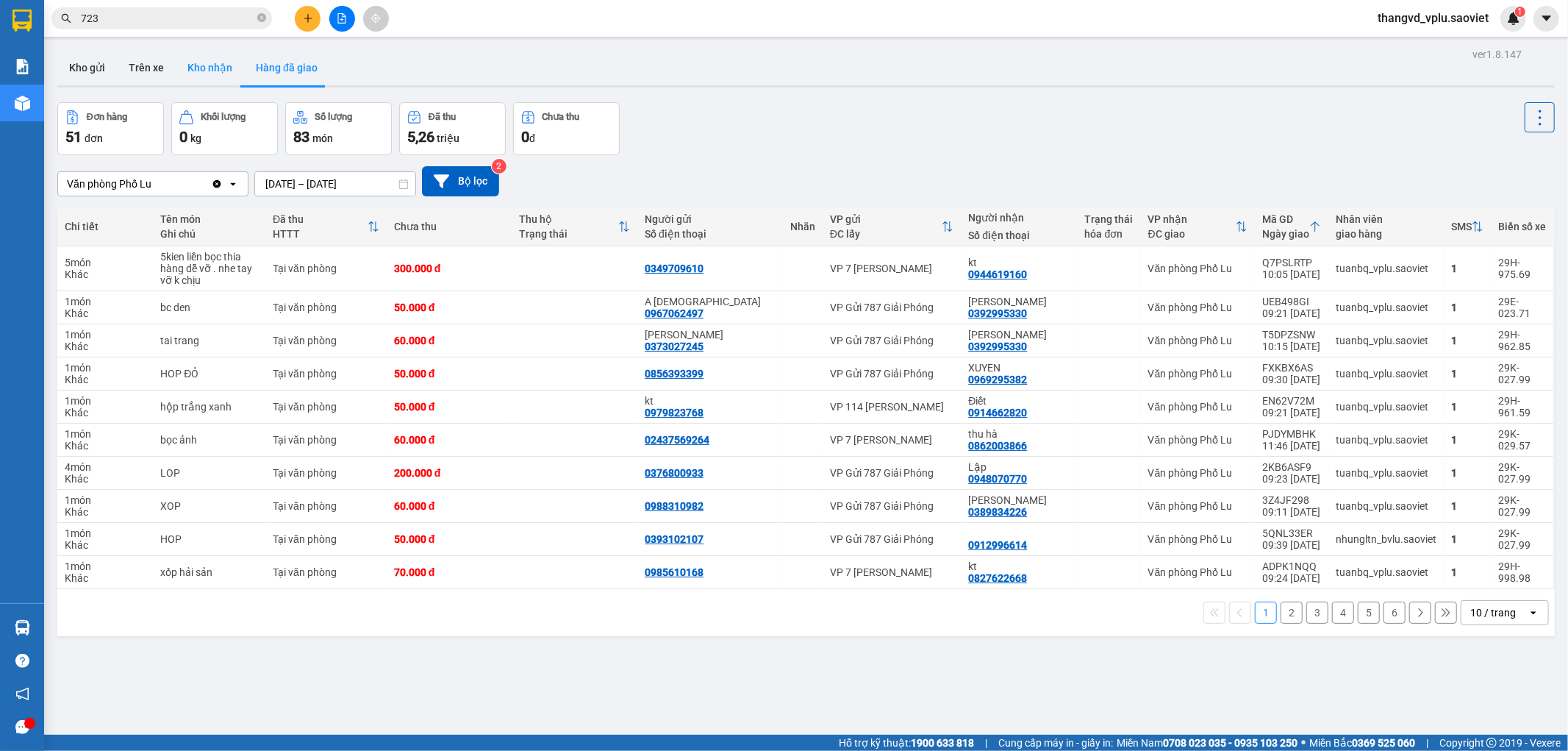
click at [202, 65] on button "Kho nhận" at bounding box center [209, 67] width 68 height 35
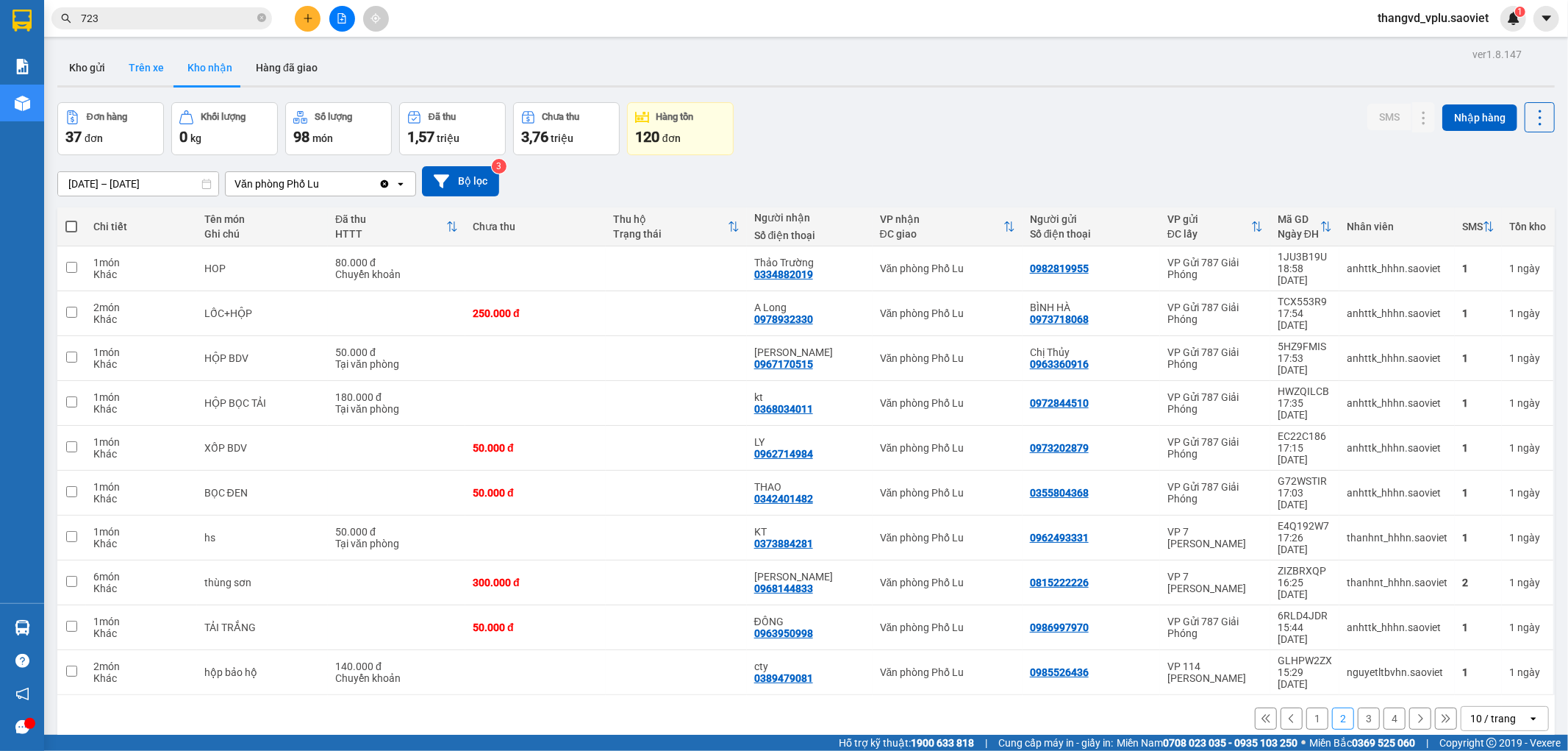
click at [137, 70] on button "Trên xe" at bounding box center [146, 67] width 59 height 35
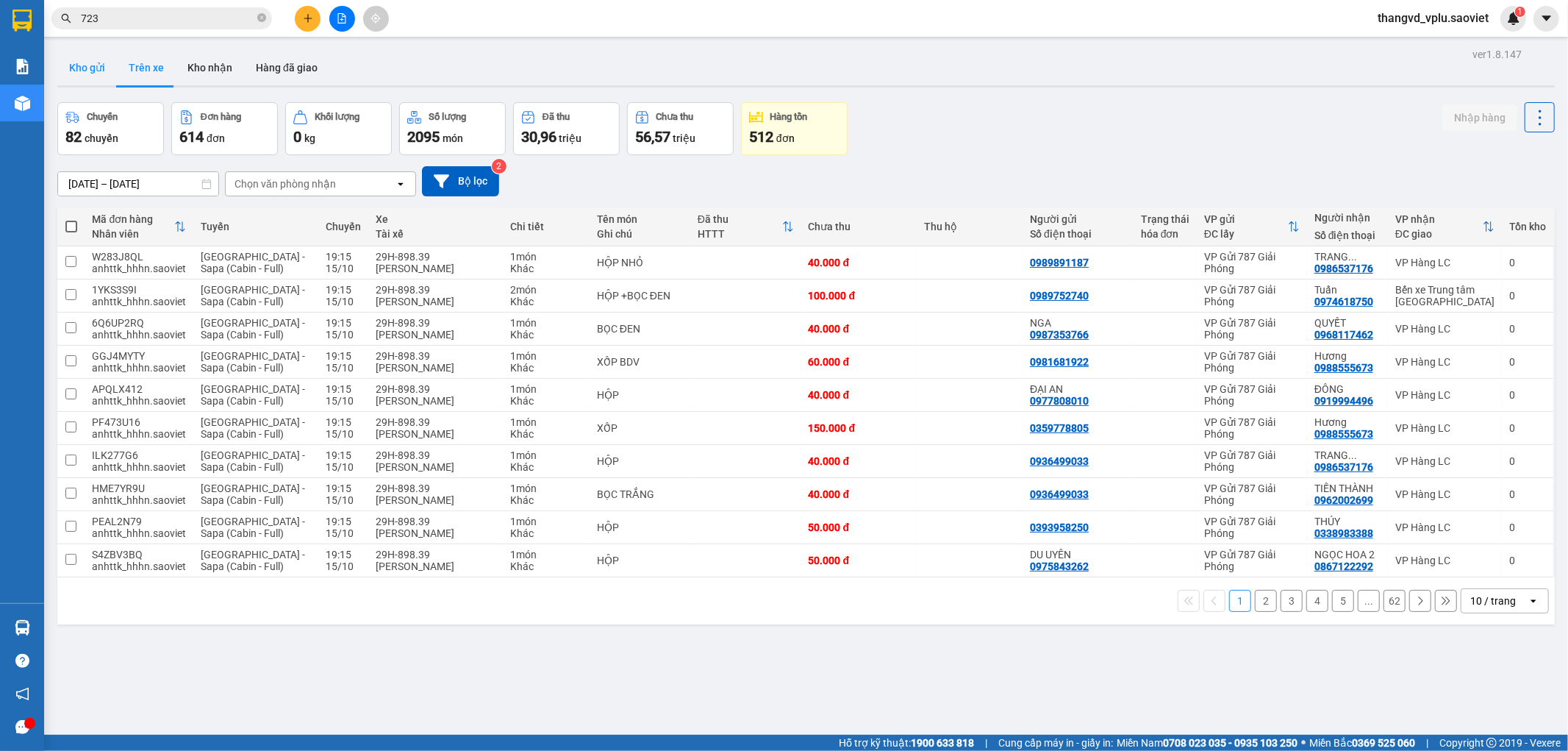
click at [97, 77] on button "Kho gửi" at bounding box center [87, 67] width 60 height 35
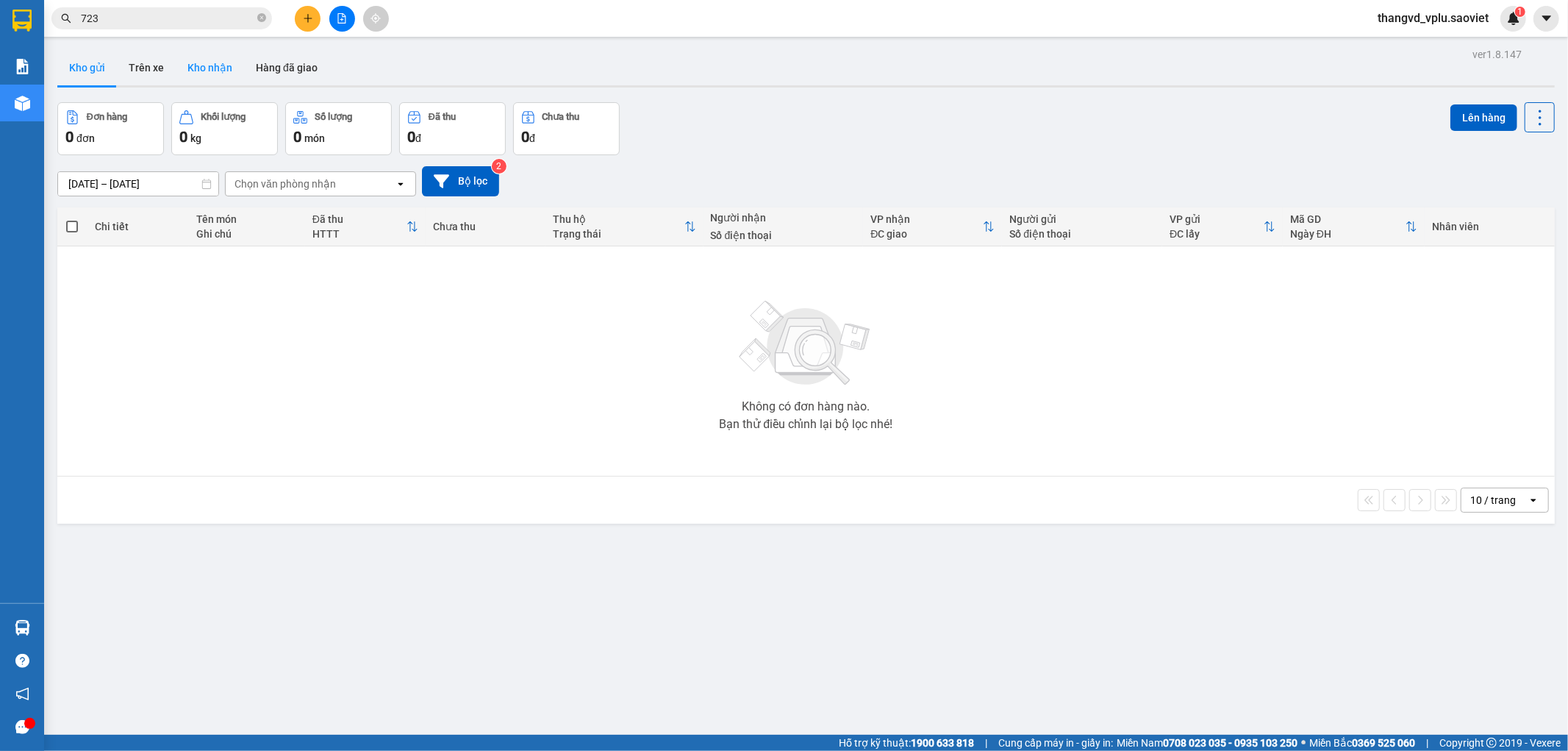
click at [223, 71] on button "Kho nhận" at bounding box center [209, 67] width 68 height 35
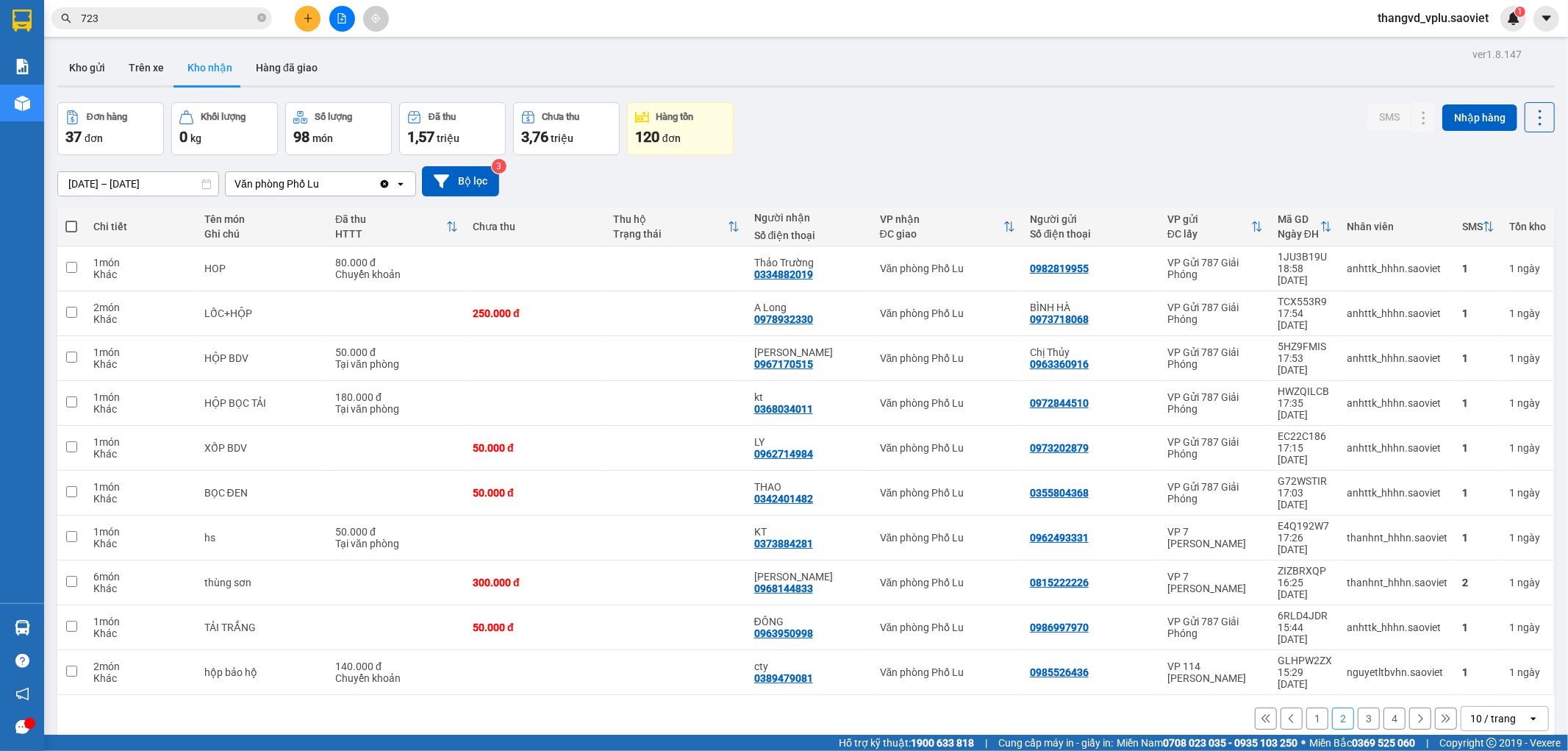
click at [148, 18] on input "723" at bounding box center [167, 18] width 173 height 16
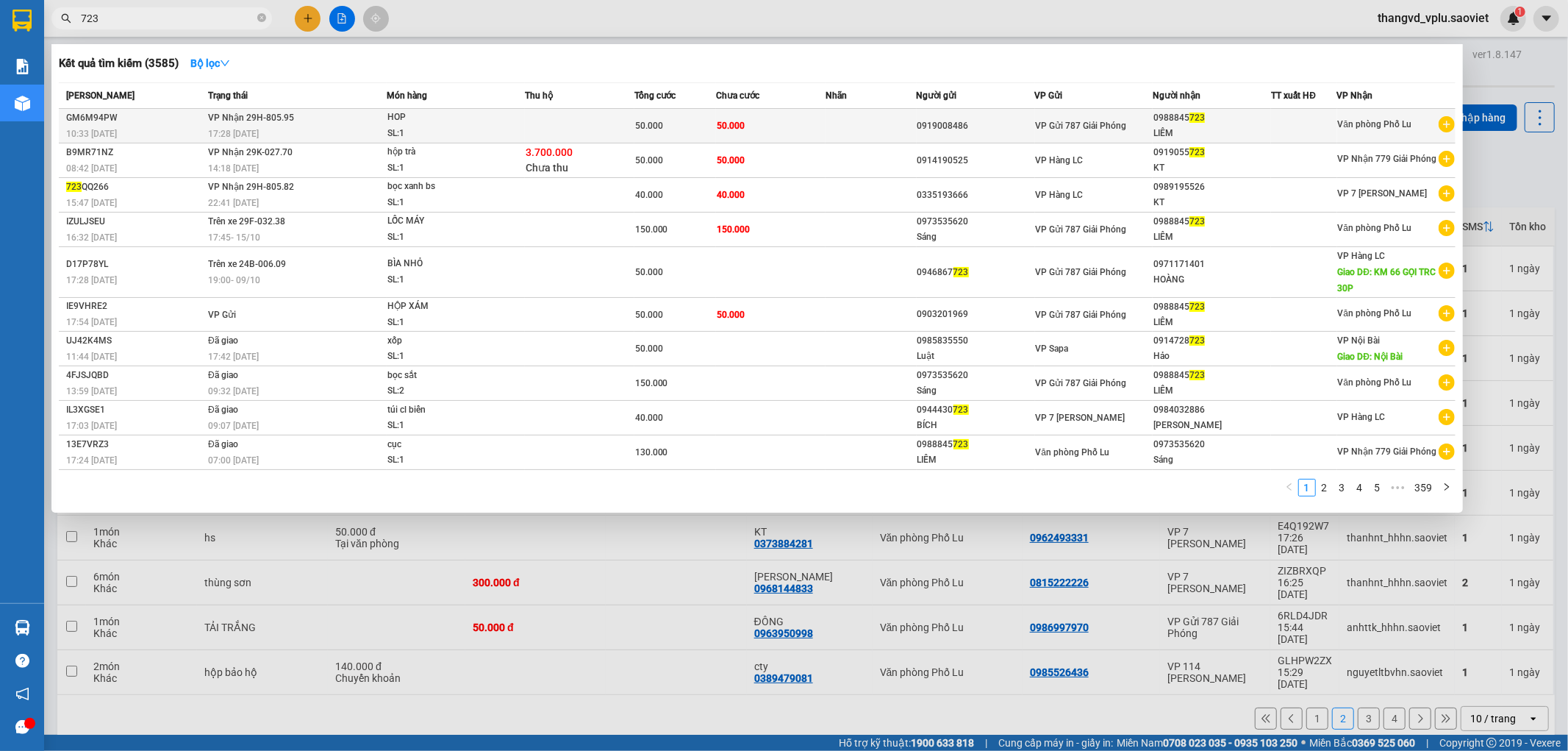
click at [515, 127] on span "HOP SL: 1" at bounding box center [455, 125] width 136 height 31
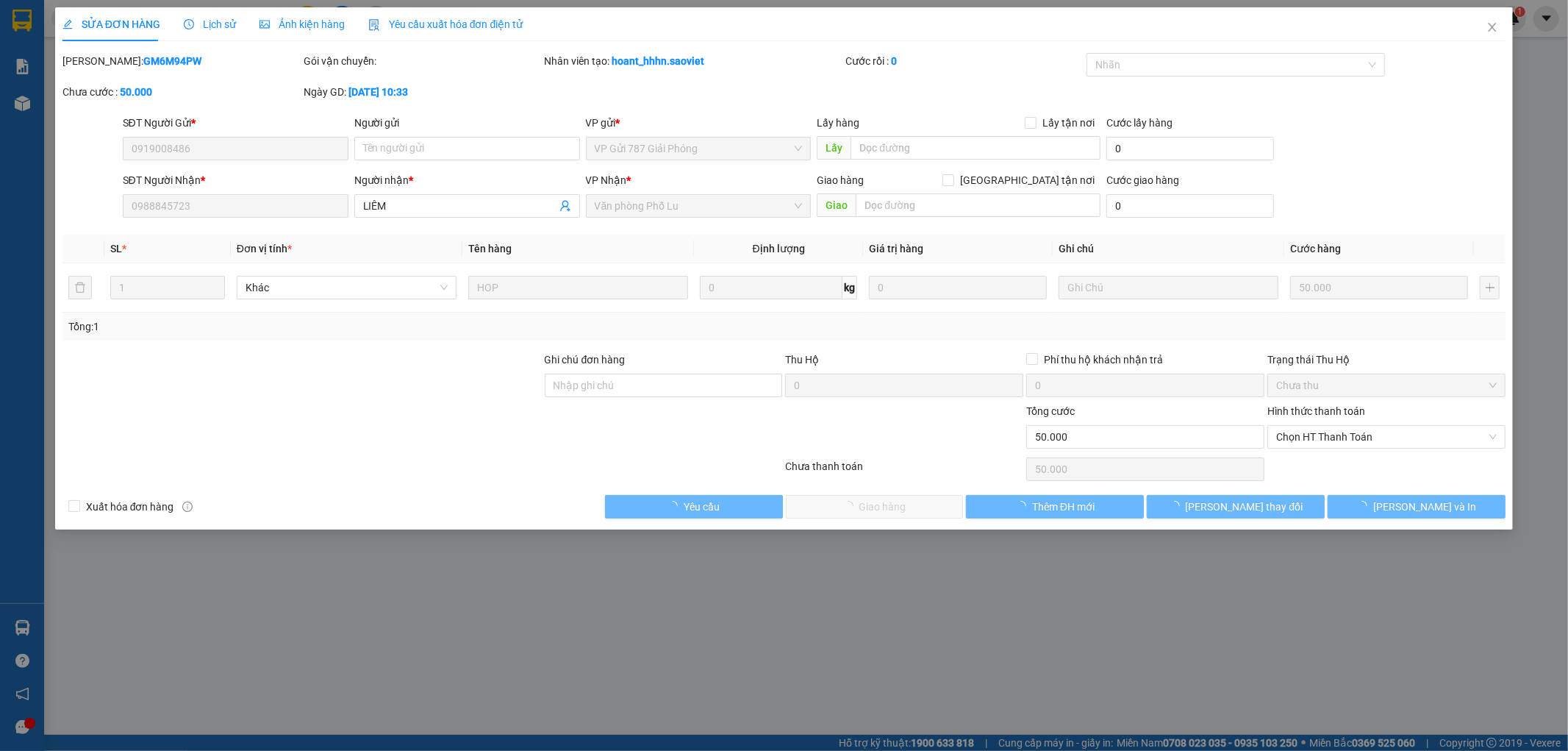
type input "0919008486"
type input "0988845723"
type input "LIÊM"
type input "0"
type input "50.000"
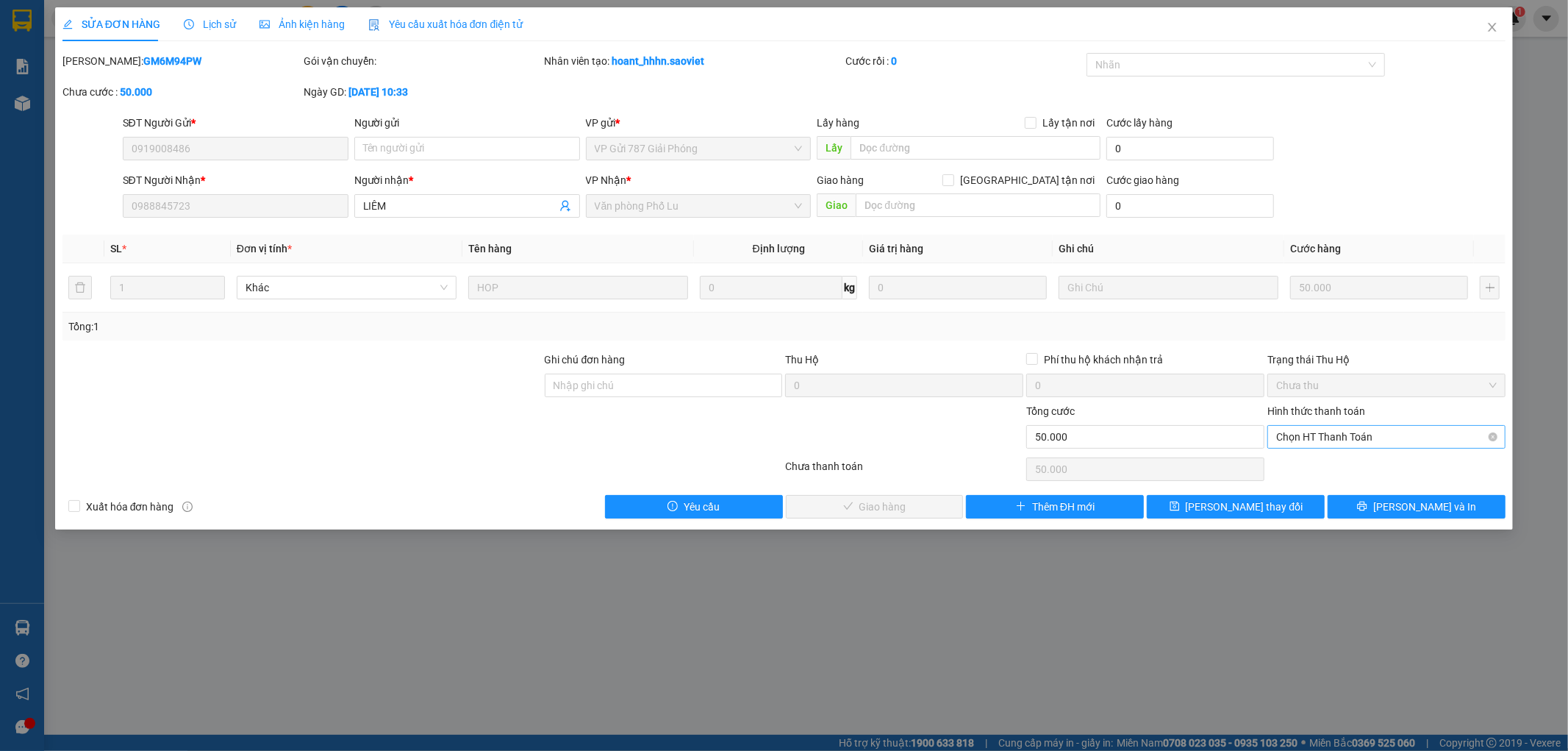
click at [1321, 439] on span "Chọn HT Thanh Toán" at bounding box center [1385, 437] width 220 height 22
click at [1319, 463] on div "Tại văn phòng" at bounding box center [1386, 466] width 220 height 16
type input "0"
click at [889, 513] on span "[PERSON_NAME] và Giao hàng" at bounding box center [884, 506] width 141 height 16
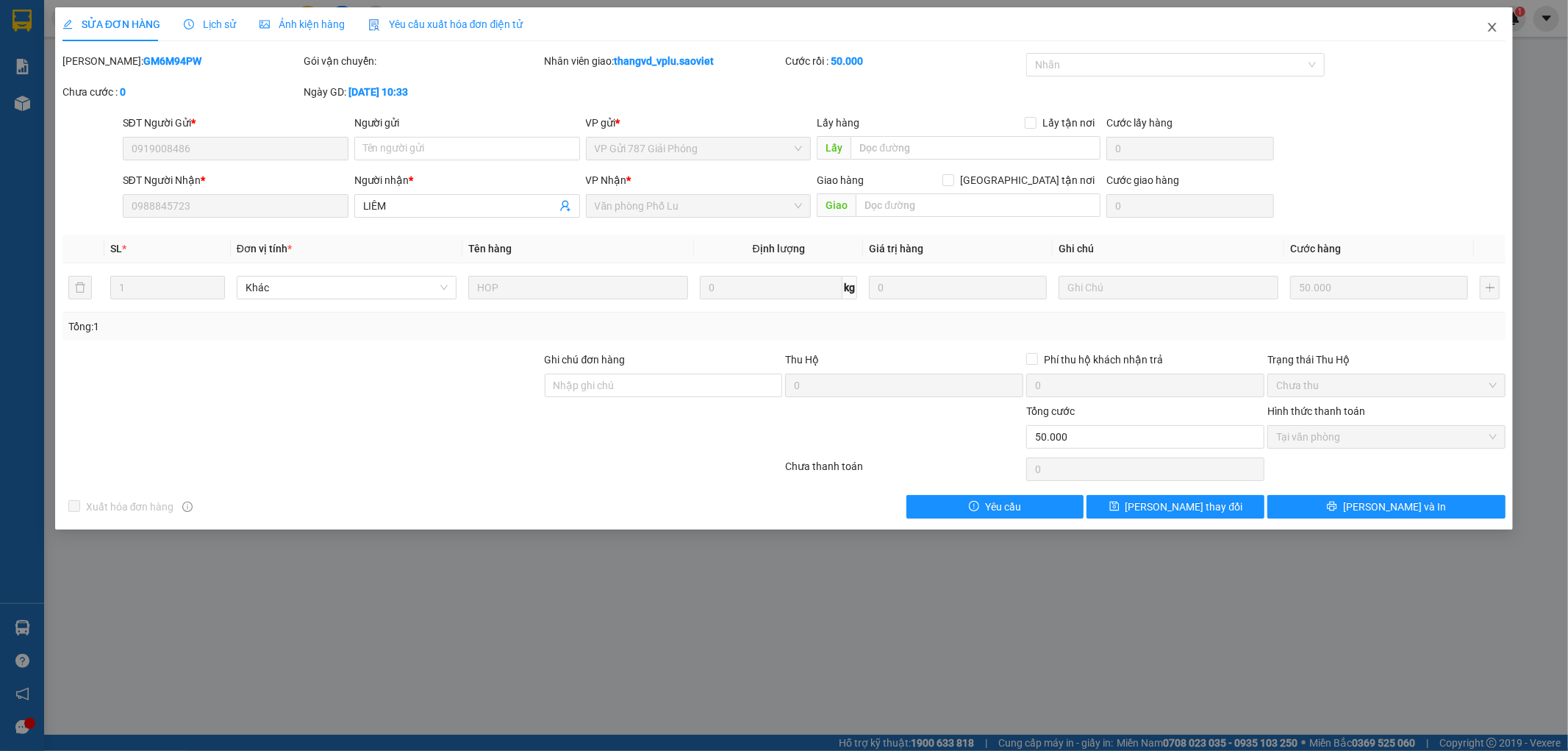
click at [1492, 31] on icon "close" at bounding box center [1492, 27] width 12 height 12
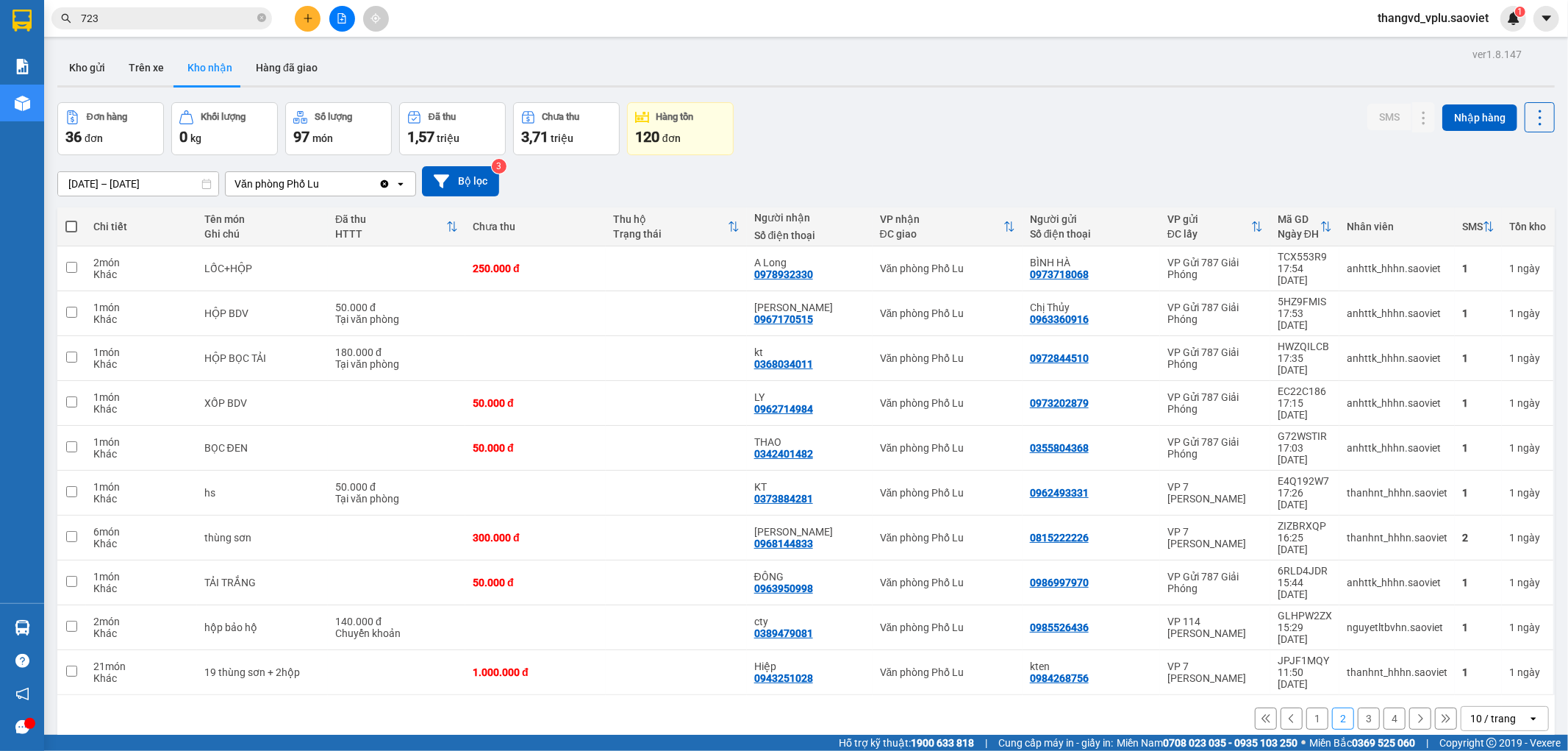
click at [1309, 707] on button "1" at bounding box center [1317, 718] width 22 height 22
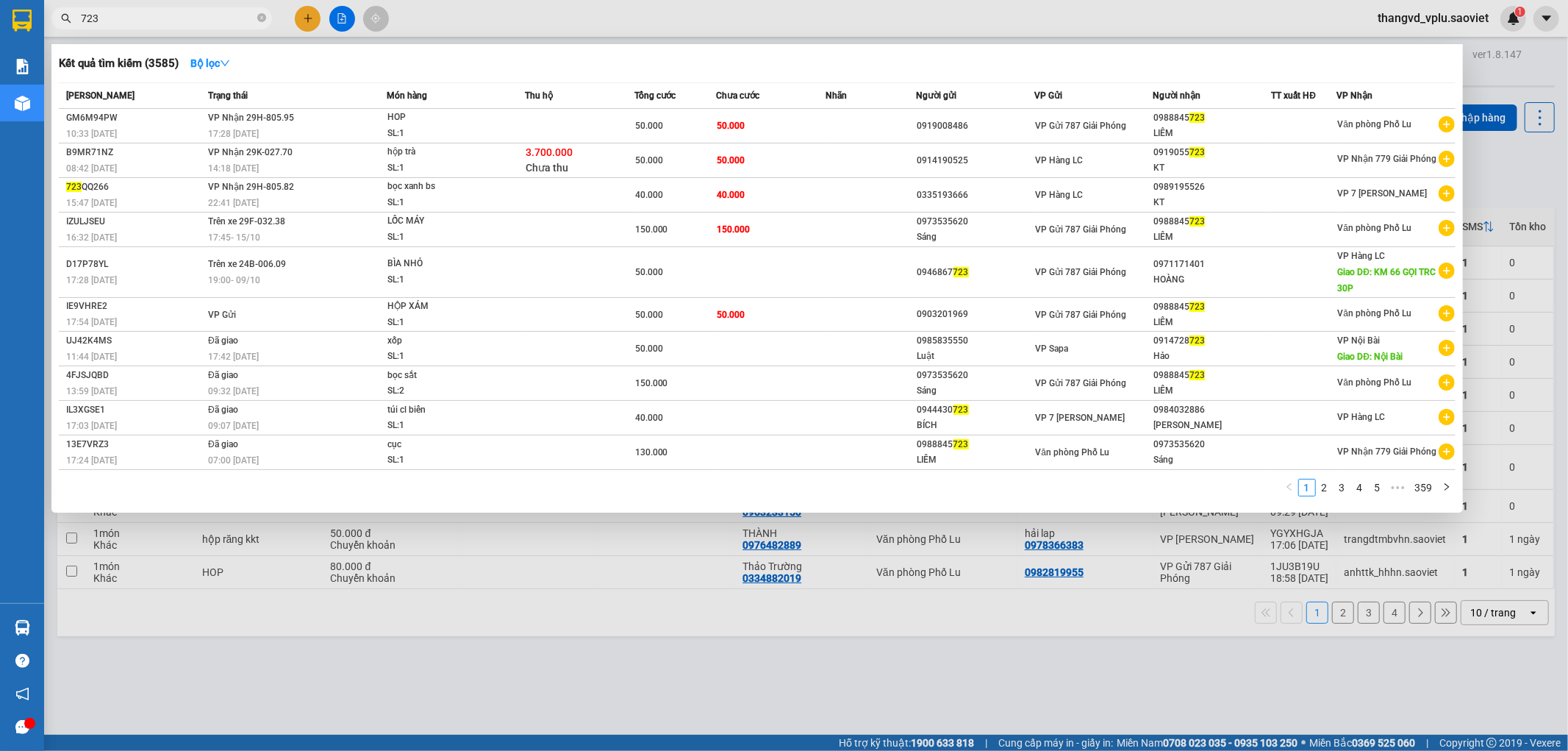
click at [159, 19] on input "723" at bounding box center [167, 18] width 173 height 16
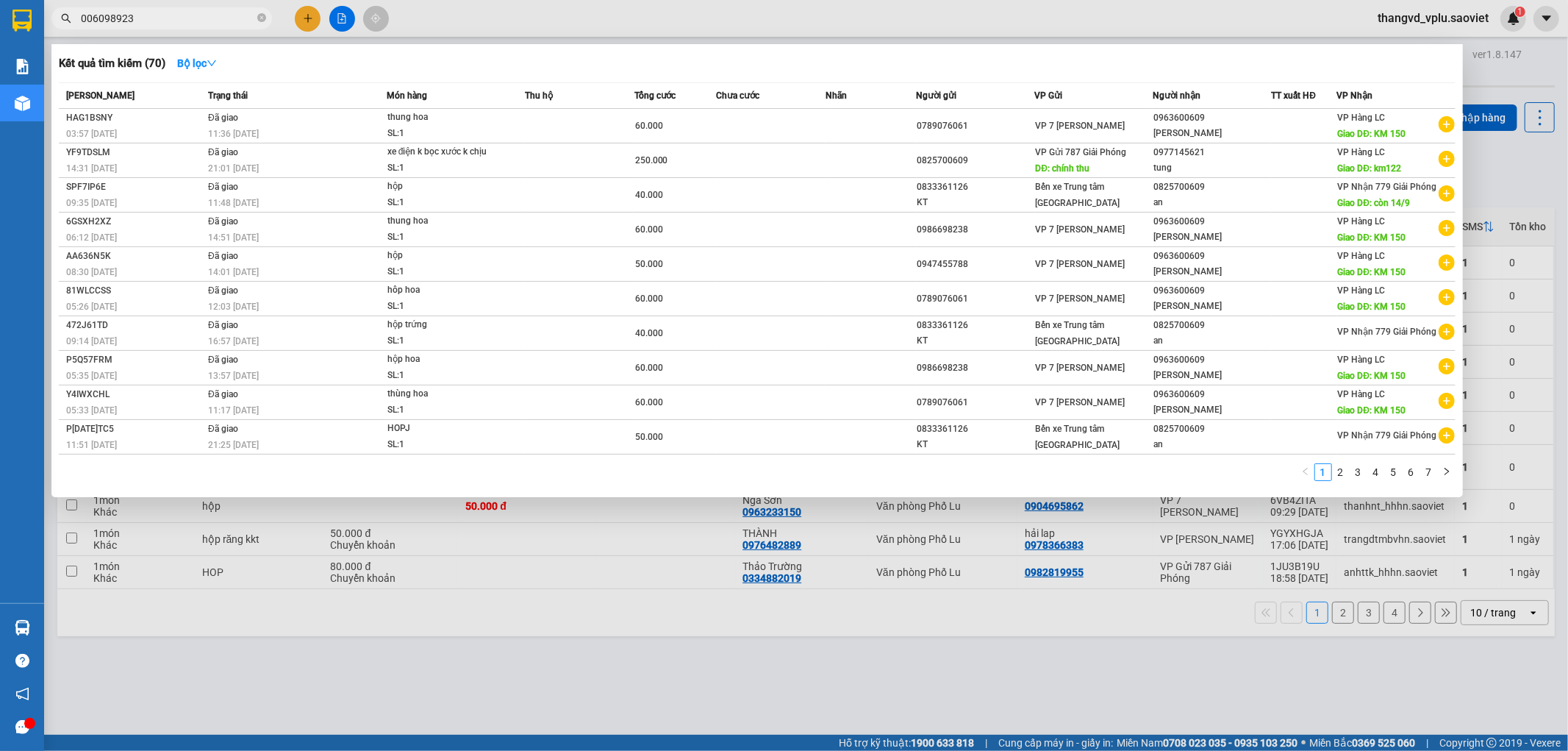
type input "0060989234"
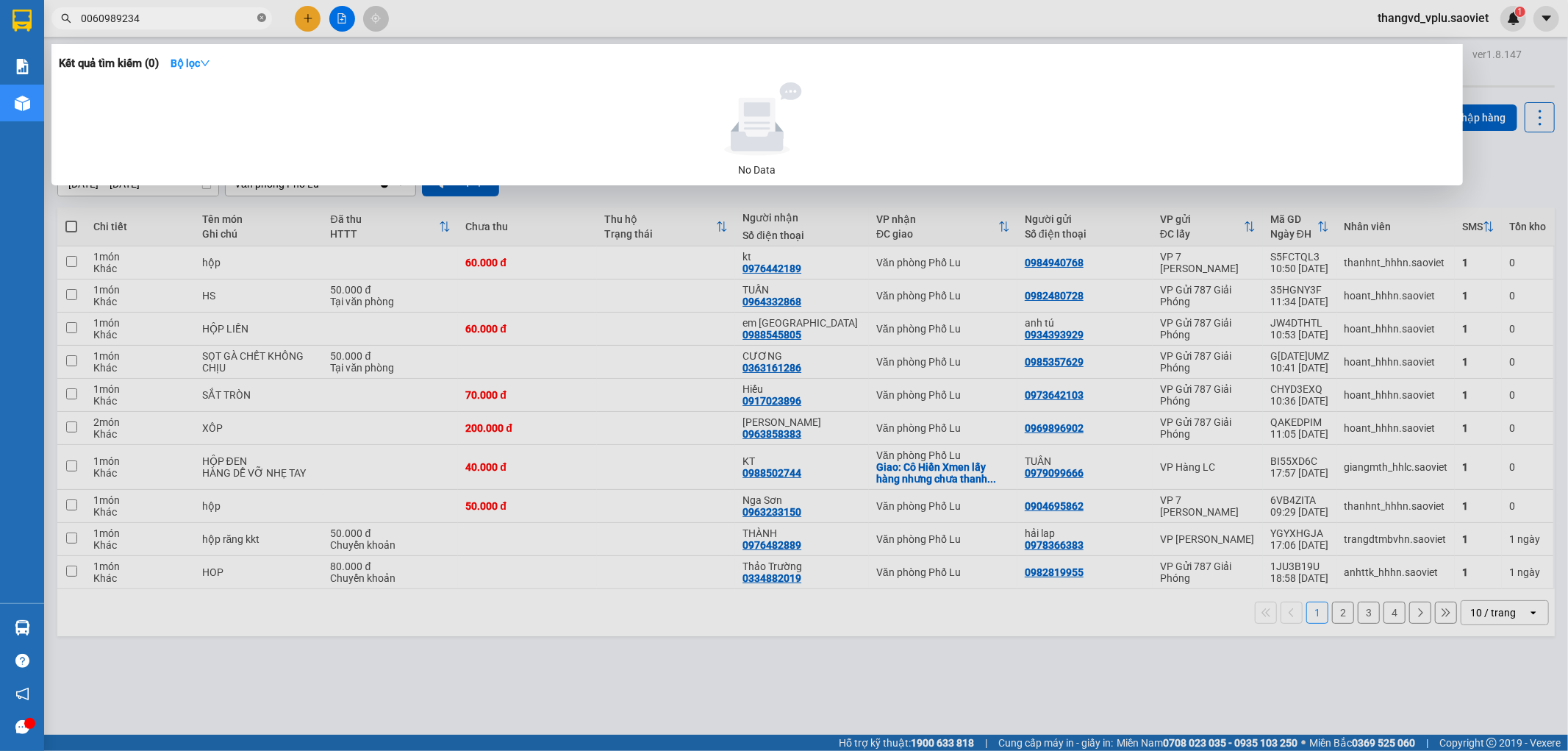
click at [262, 13] on icon "close-circle" at bounding box center [261, 17] width 9 height 9
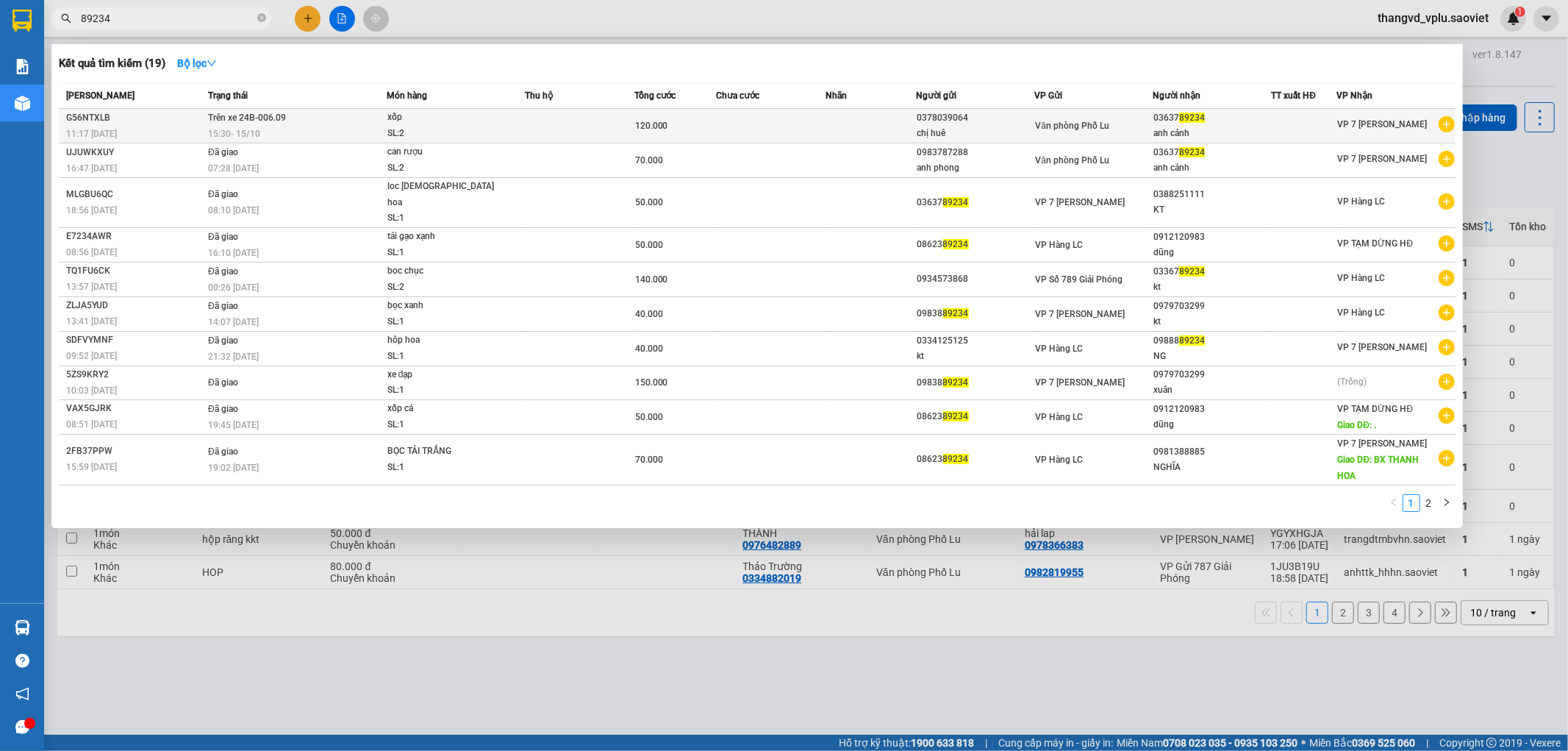
type input "89234"
click at [387, 128] on div "SL: 2" at bounding box center [442, 133] width 110 height 16
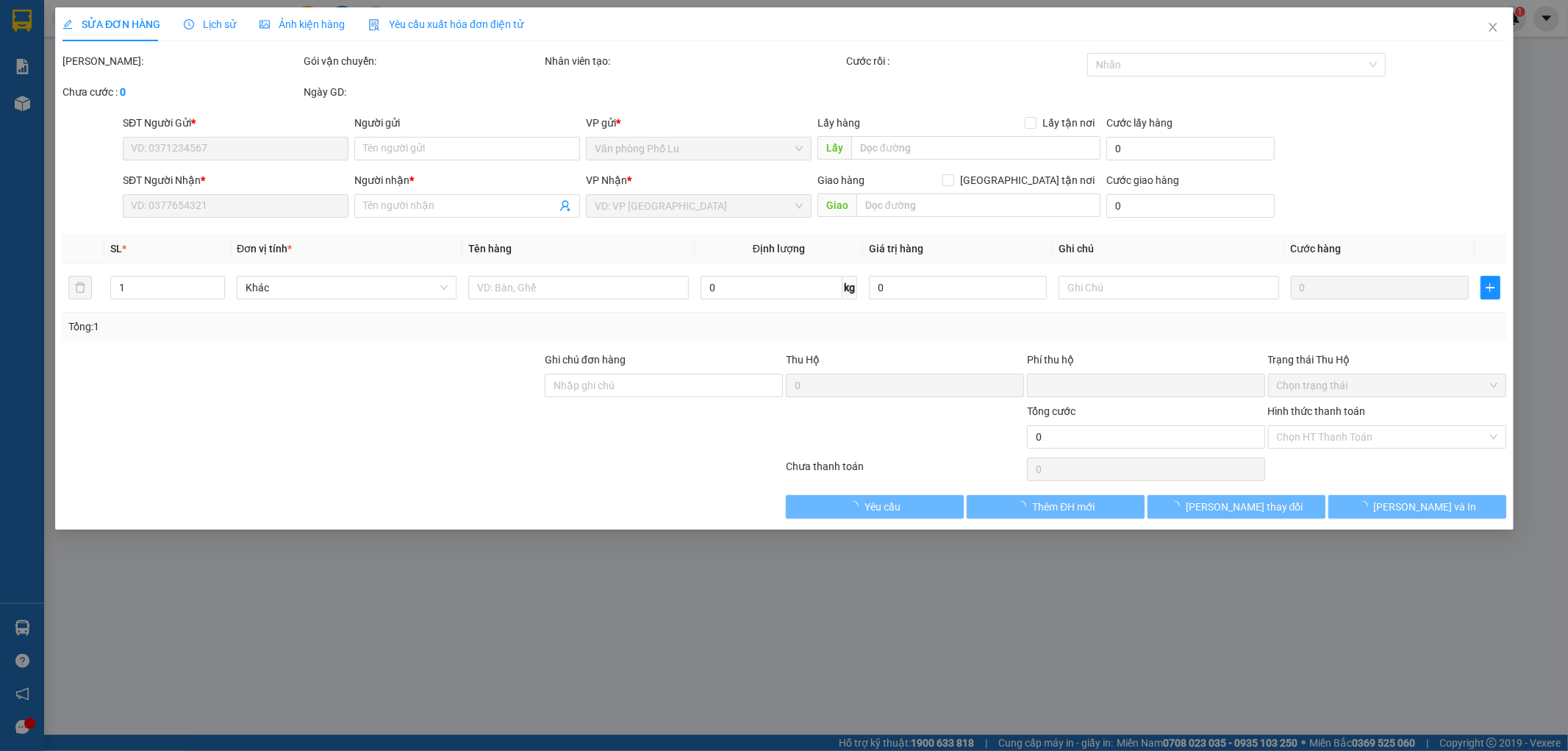
type input "0378039064"
type input "chị huê"
type input "0363789234"
type input "anh cảnh"
type input "0"
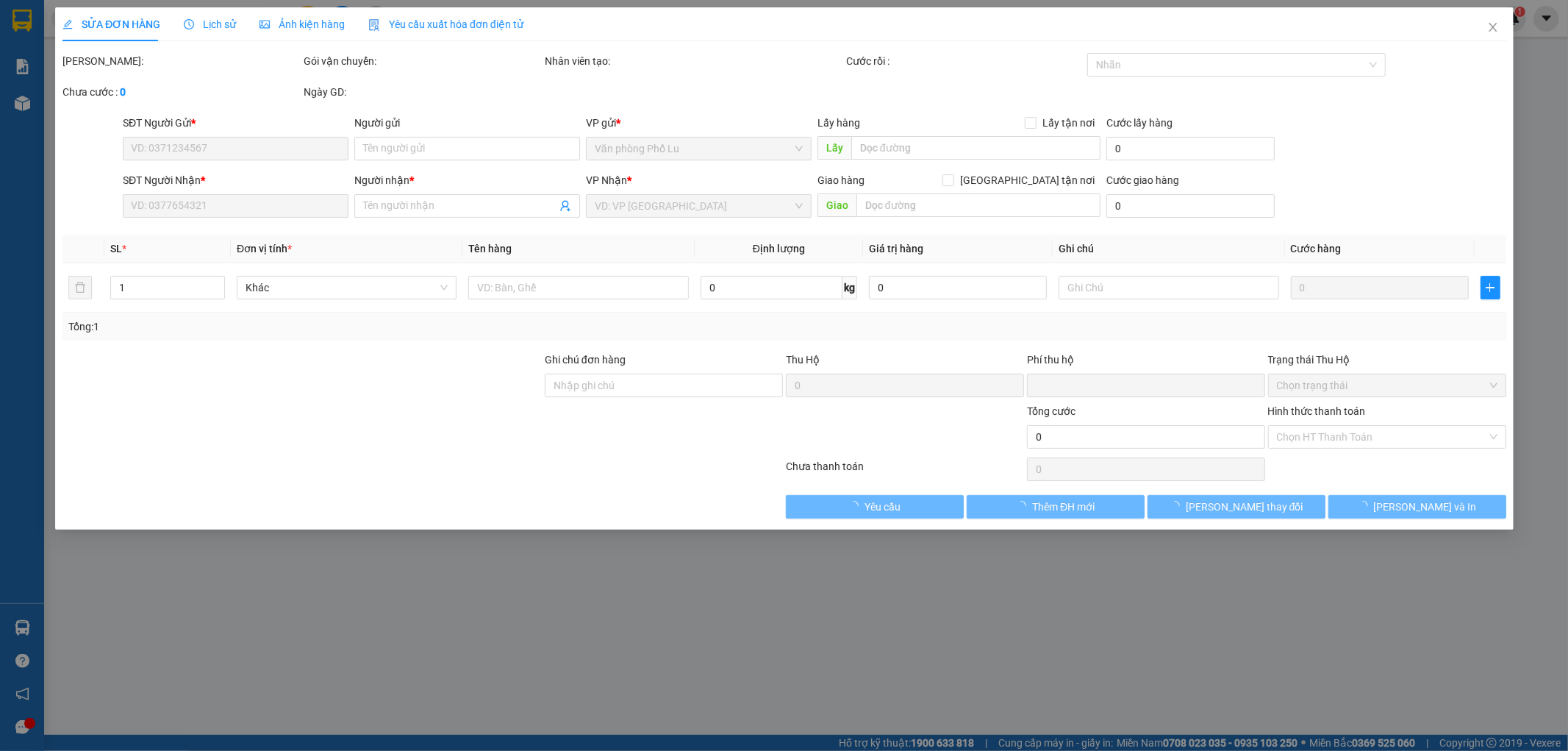
type input "120.000"
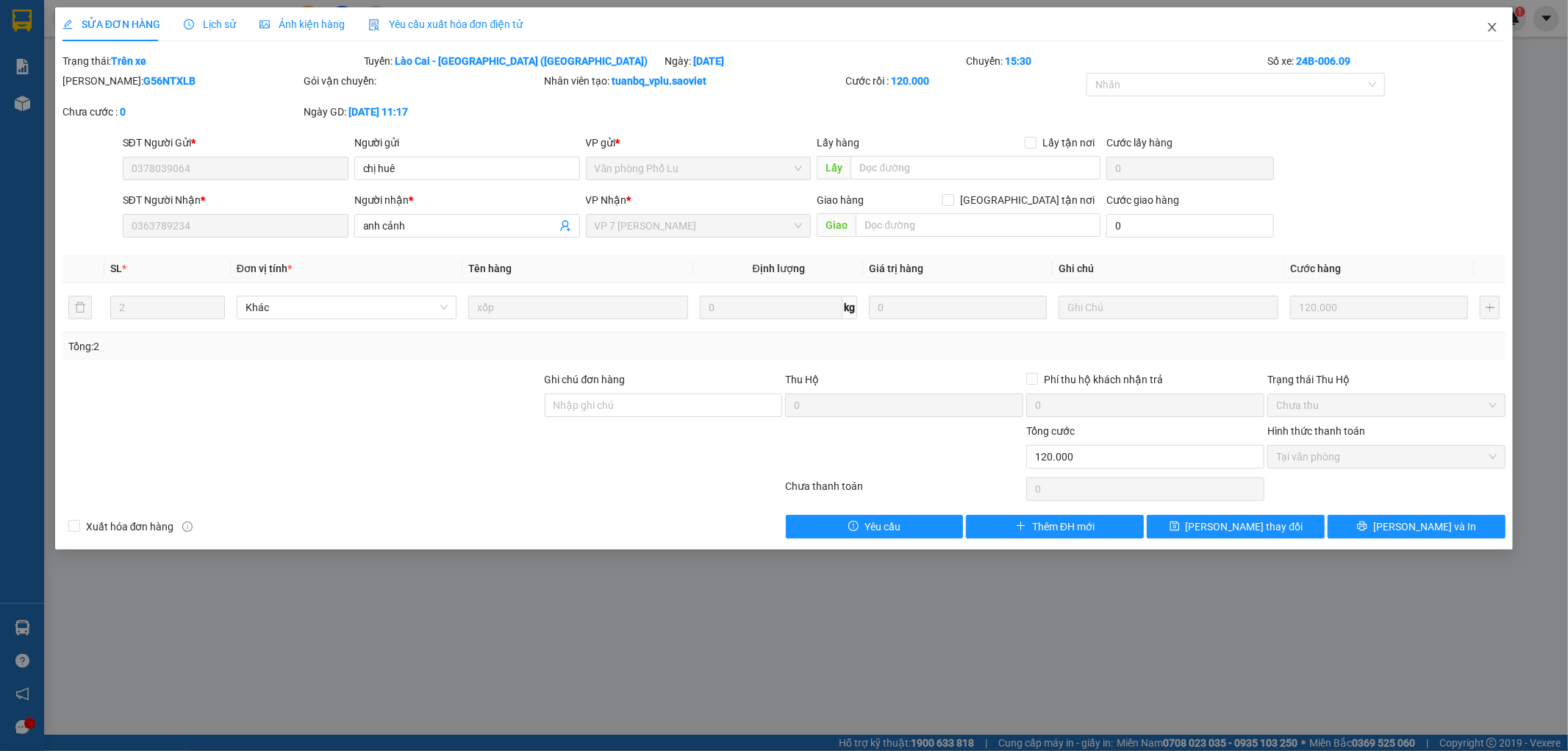
click at [1490, 28] on icon "close" at bounding box center [1492, 27] width 12 height 12
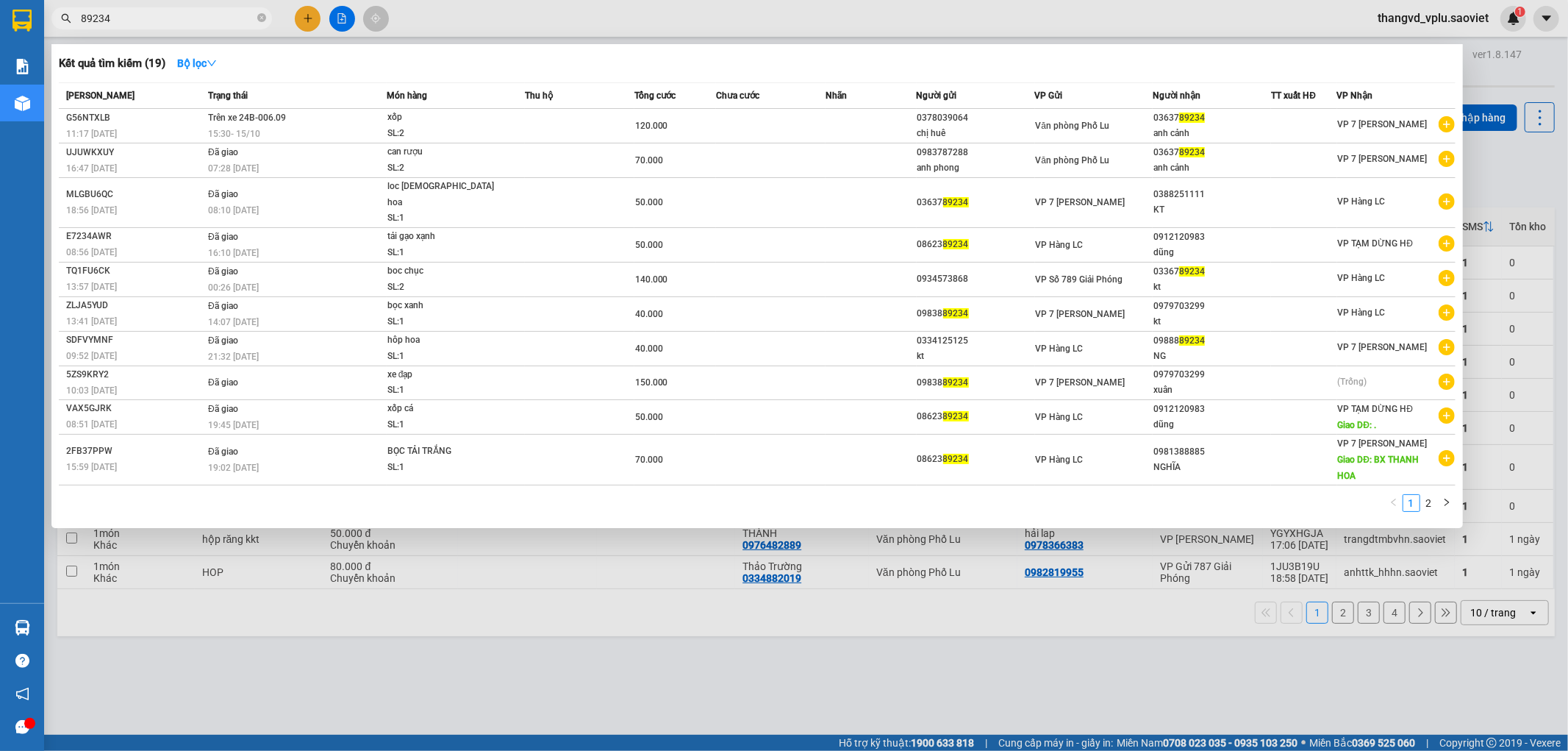
click at [172, 23] on input "89234" at bounding box center [167, 18] width 173 height 16
click at [171, 18] on input "89234" at bounding box center [167, 18] width 173 height 16
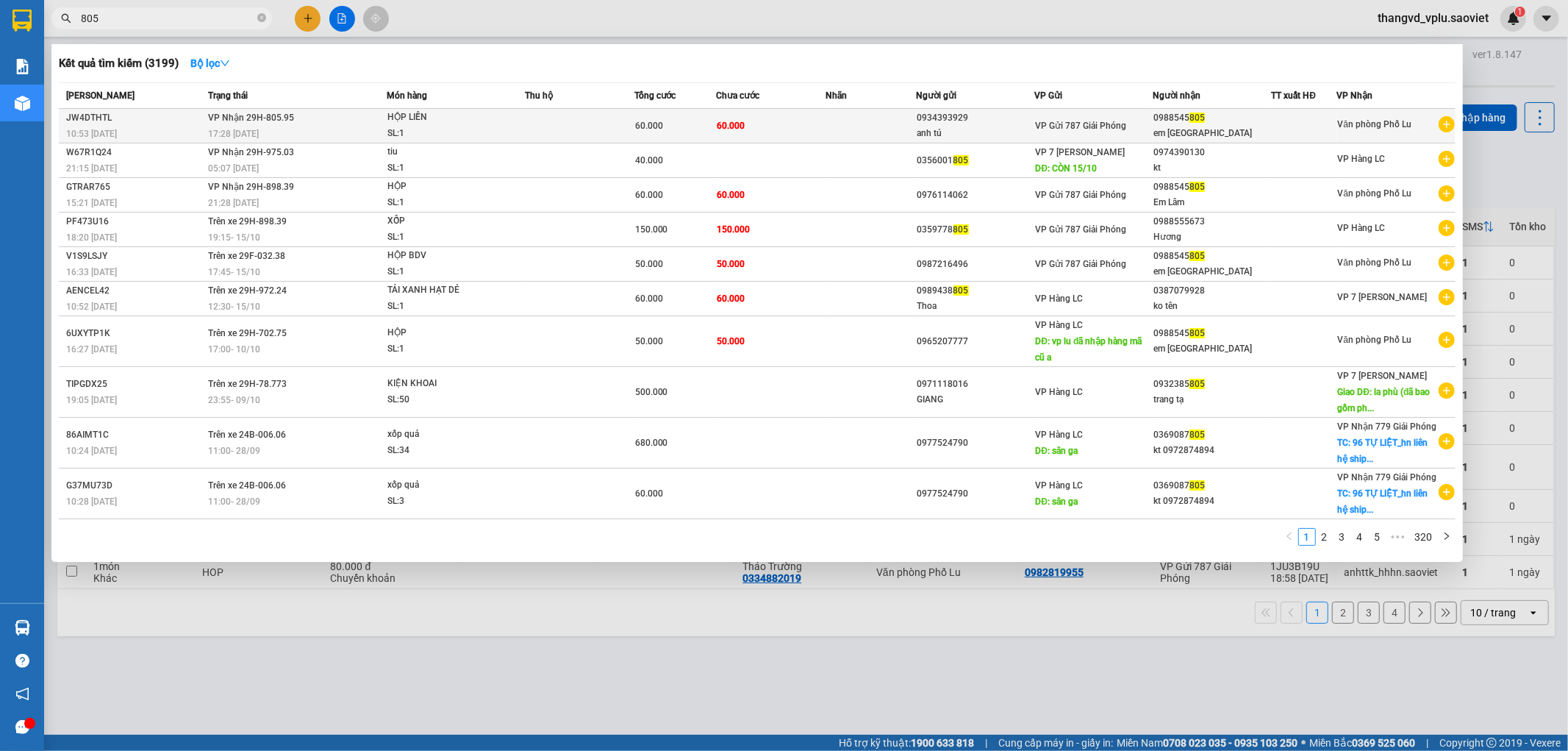
type input "805"
click at [347, 125] on div "17:28 [DATE]" at bounding box center [296, 133] width 178 height 16
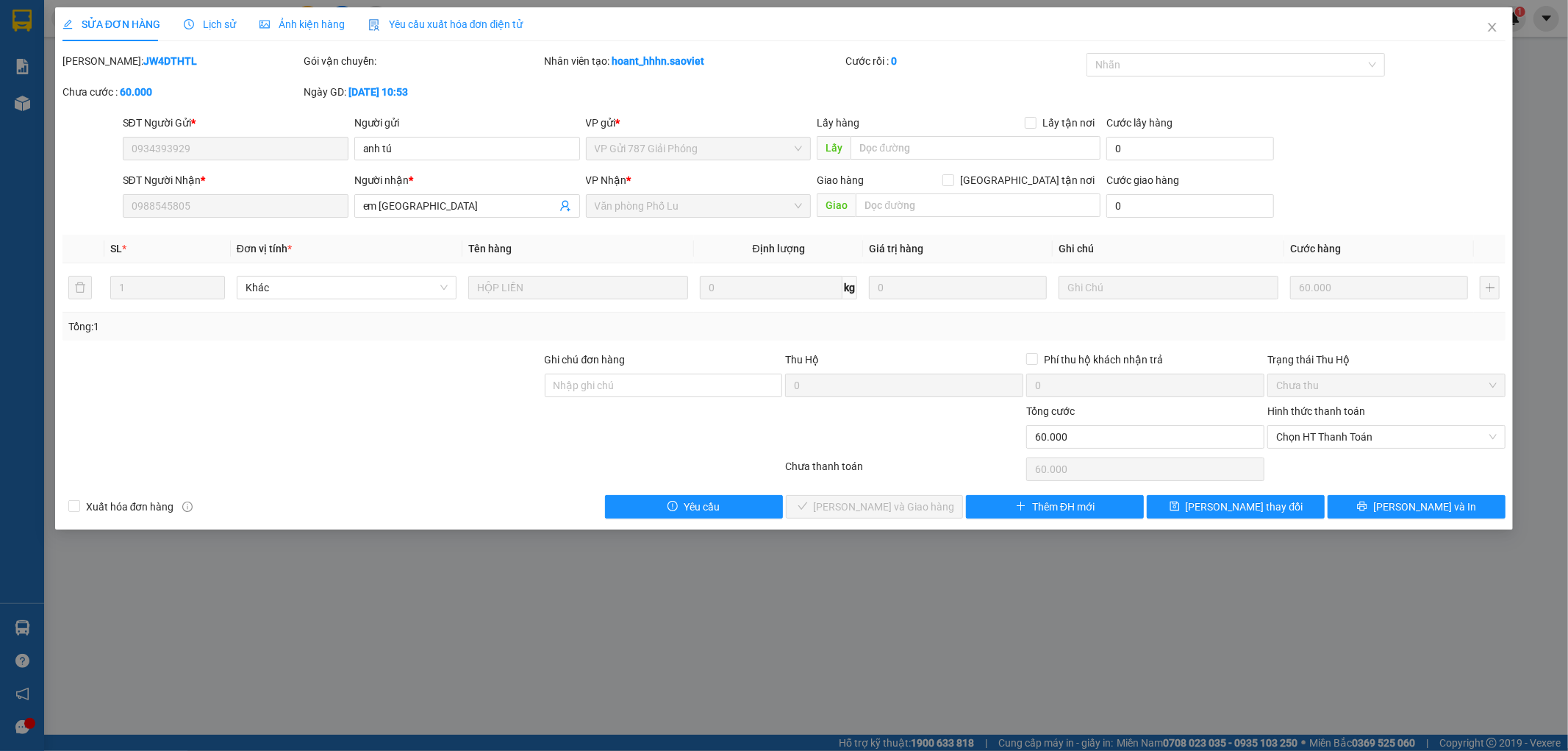
type input "0934393929"
type input "anh tú"
type input "0988545805"
type input "em [GEOGRAPHIC_DATA]"
type input "0"
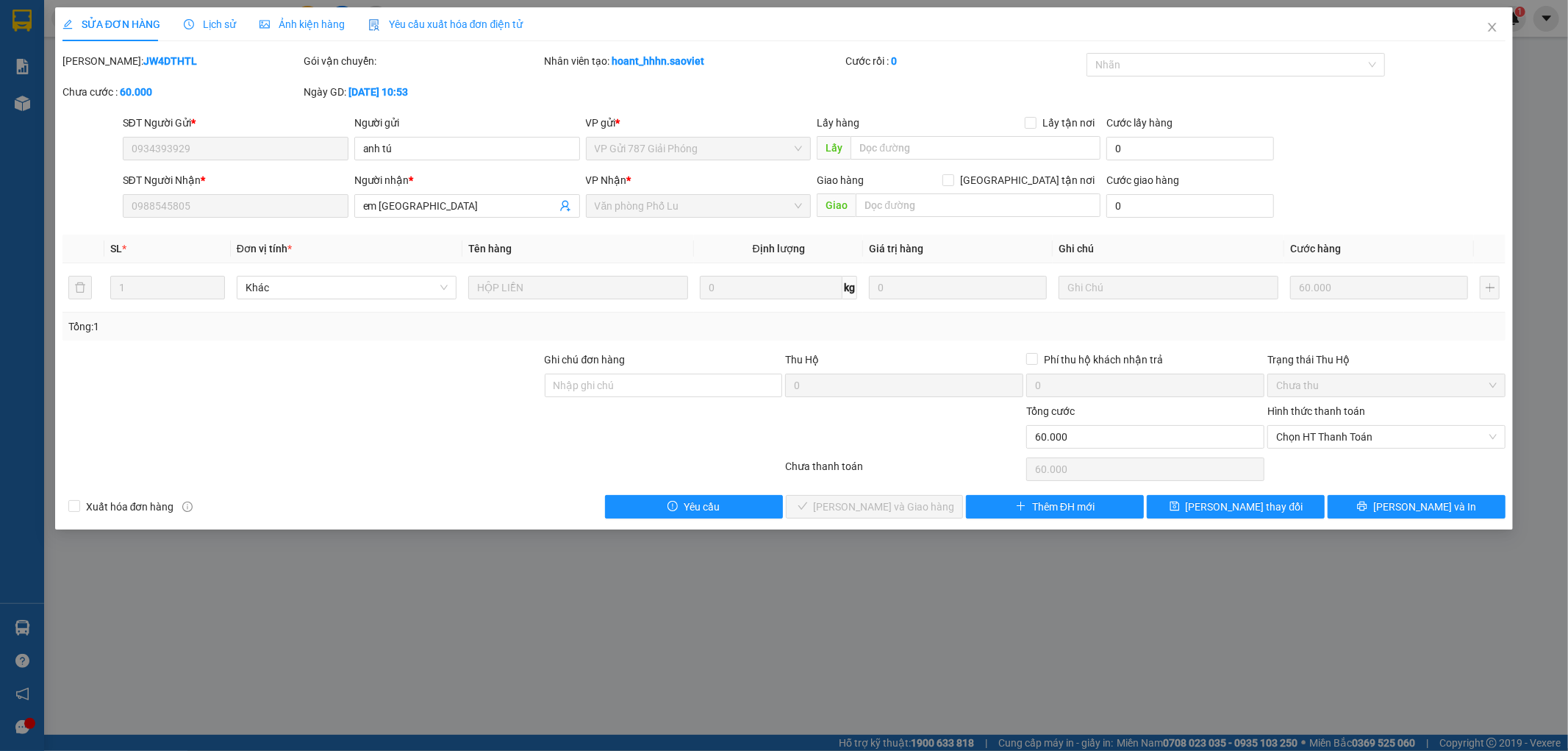
type input "60.000"
click at [1321, 426] on span "Chọn HT Thanh Toán" at bounding box center [1385, 437] width 220 height 22
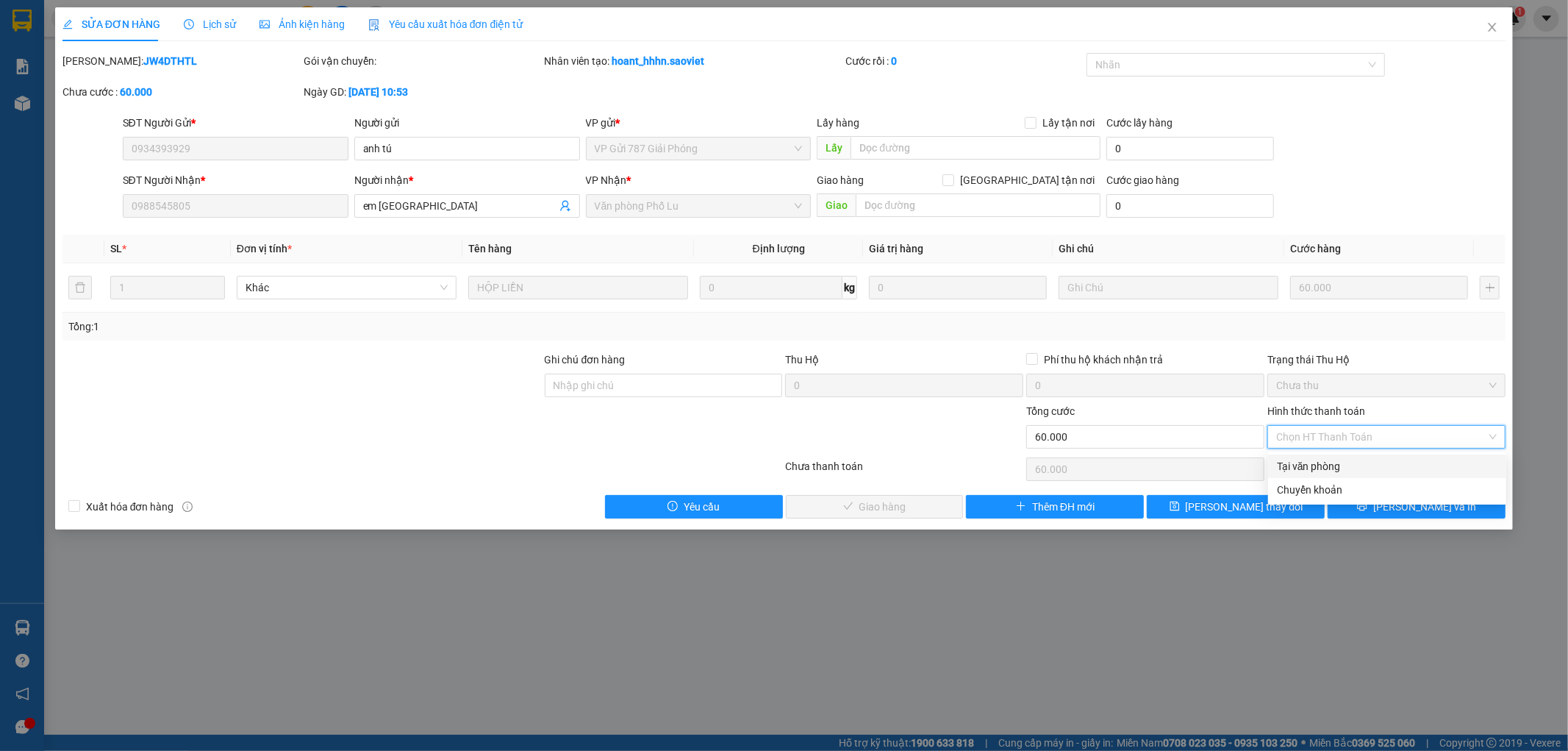
click at [1317, 458] on div "Tại văn phòng" at bounding box center [1386, 466] width 220 height 16
type input "0"
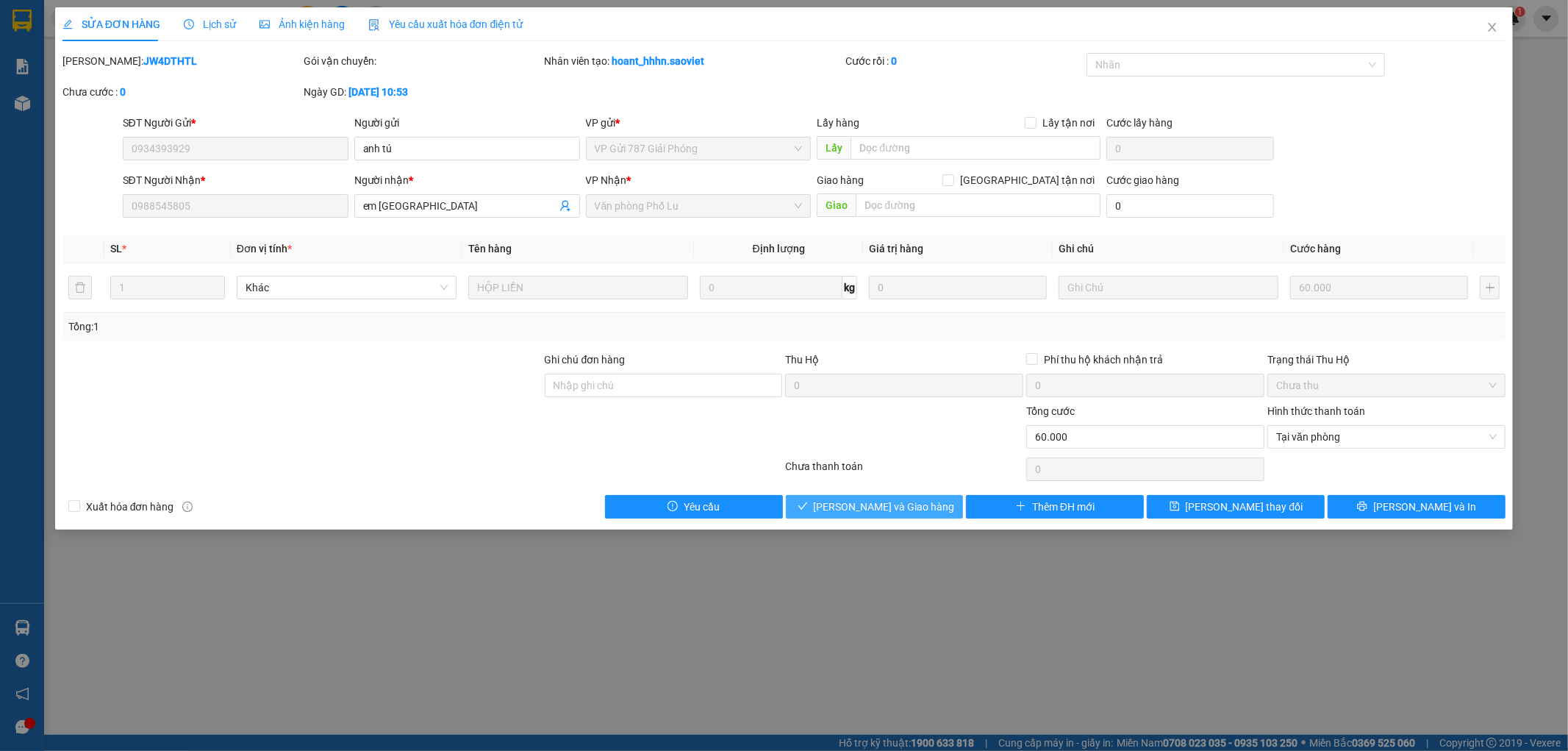
click at [881, 510] on span "[PERSON_NAME] và Giao hàng" at bounding box center [884, 506] width 141 height 16
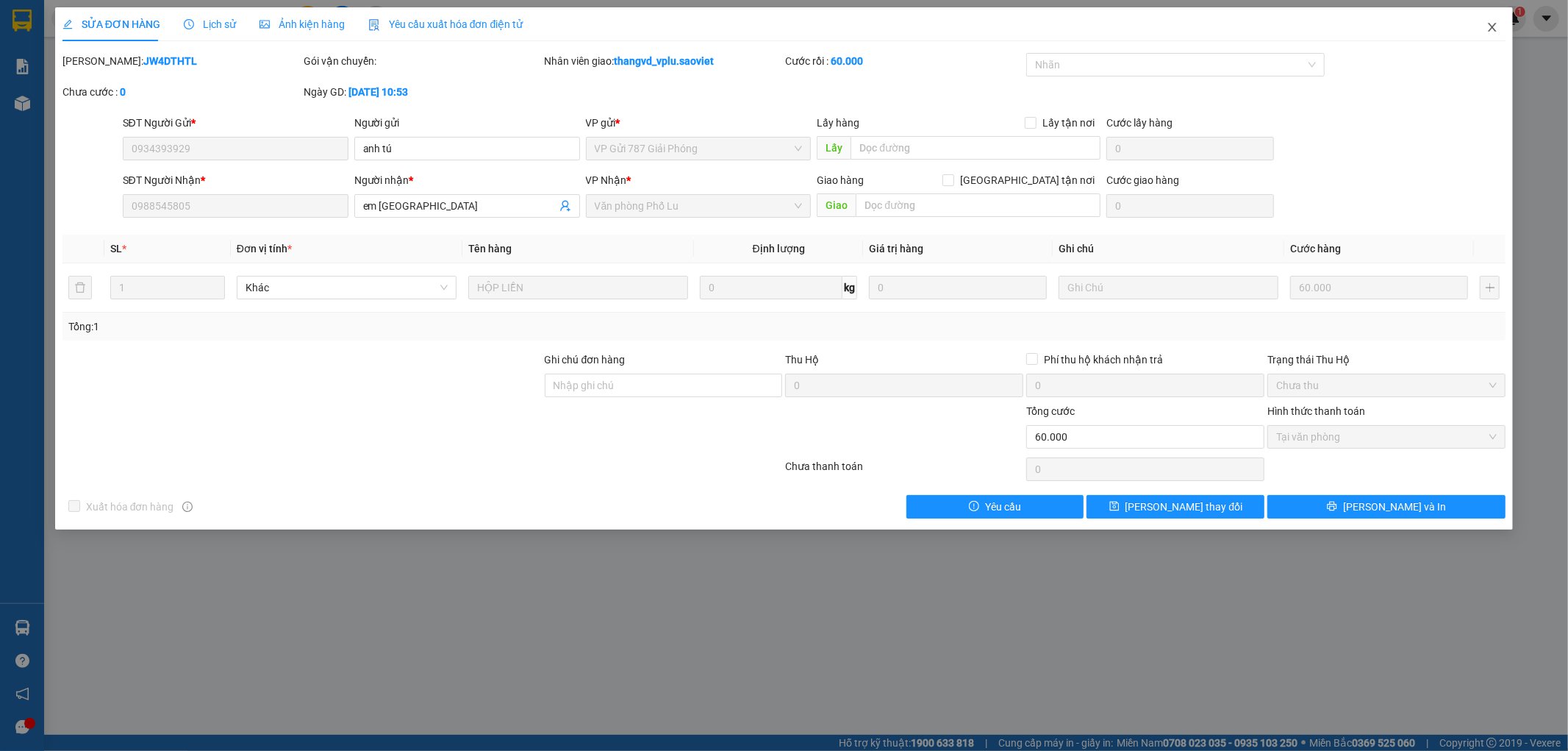
click at [1488, 27] on icon "close" at bounding box center [1492, 27] width 12 height 12
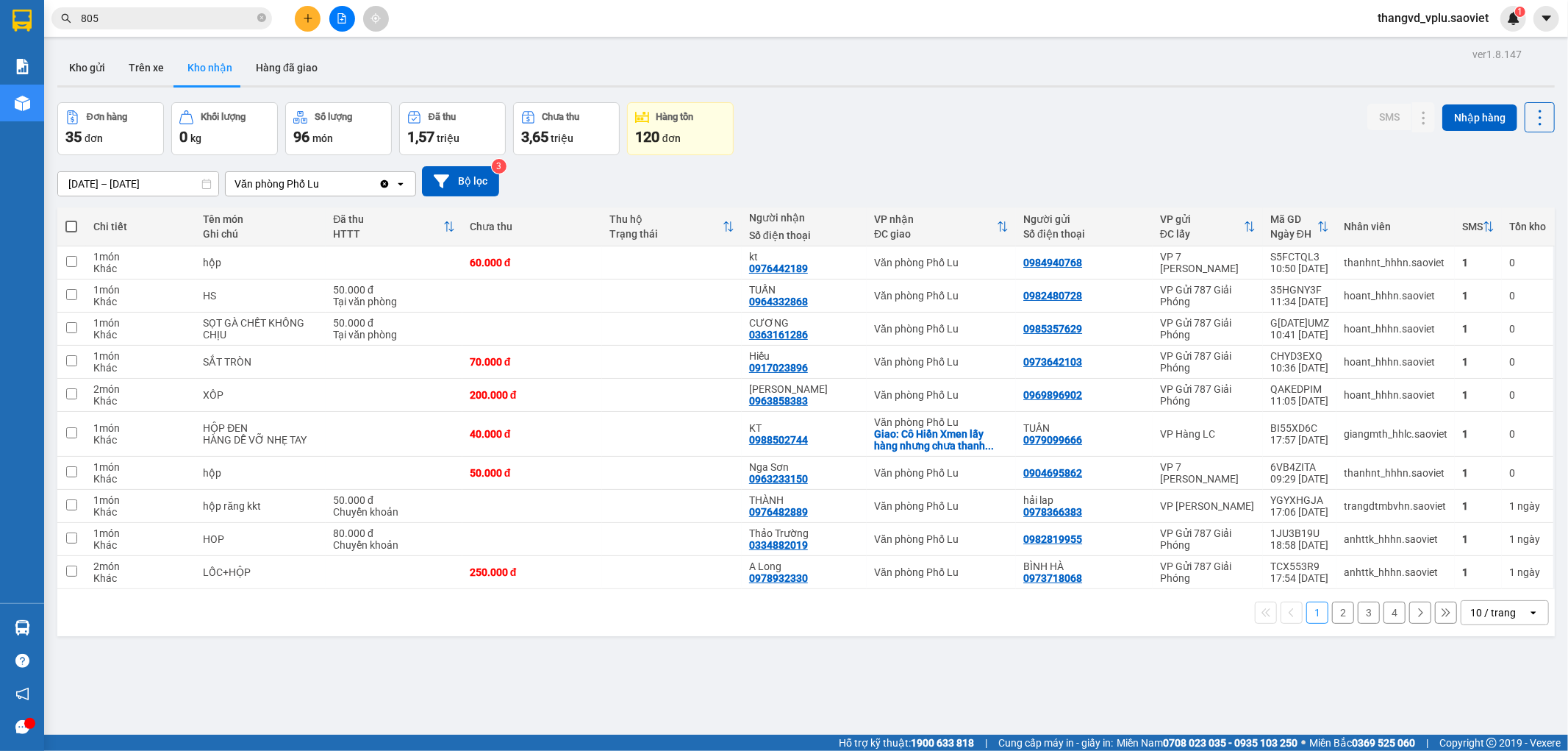
click at [1332, 614] on button "2" at bounding box center [1343, 612] width 22 height 22
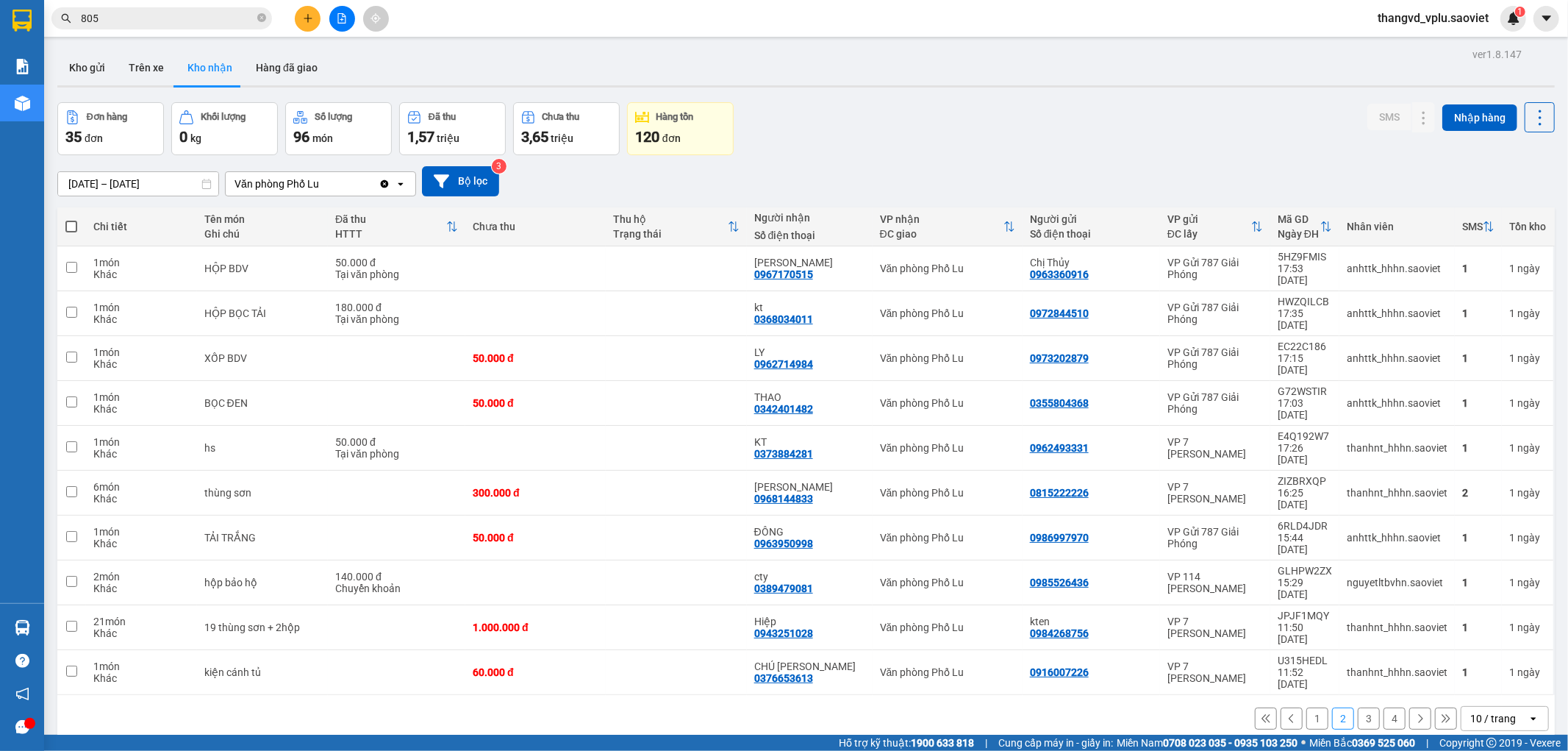
click at [1358, 707] on button "3" at bounding box center [1369, 718] width 22 height 22
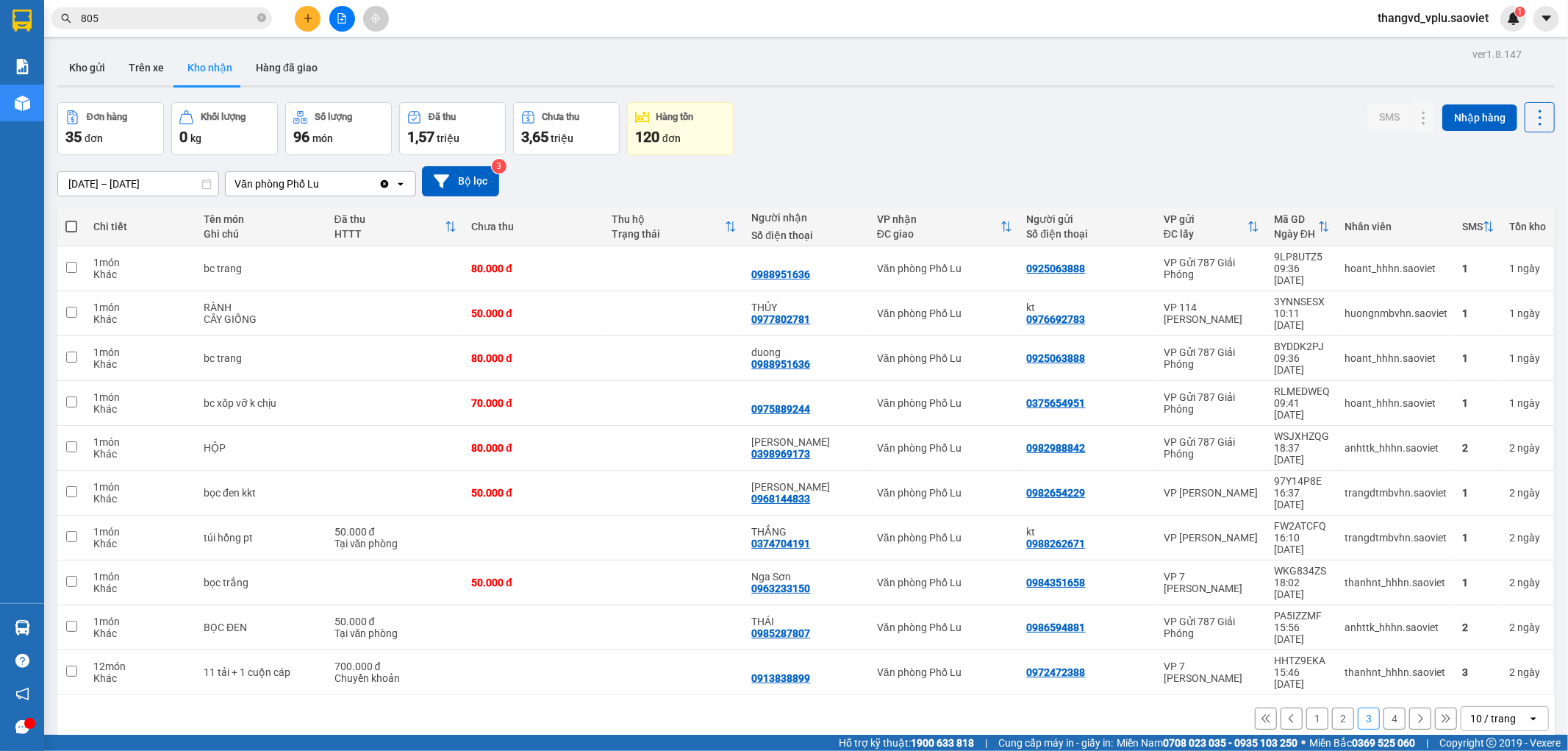
drag, startPoint x: 1376, startPoint y: 604, endPoint x: 1354, endPoint y: 622, distance: 28.4
click at [1354, 695] on div "1 2 3 4 10 / trang open" at bounding box center [806, 718] width 1497 height 47
click at [1338, 707] on button "2" at bounding box center [1343, 718] width 22 height 22
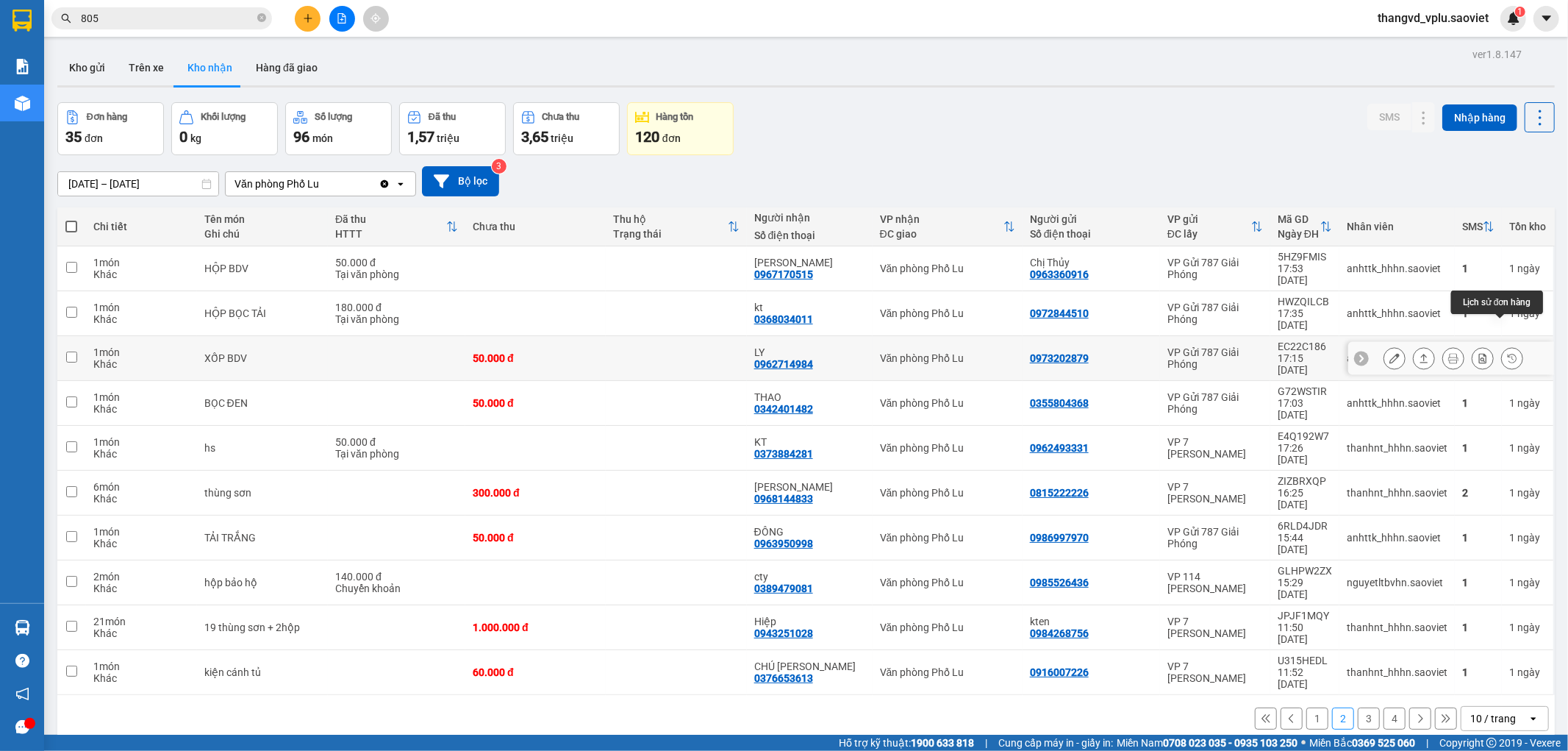
click at [1507, 353] on icon at bounding box center [1512, 357] width 10 height 10
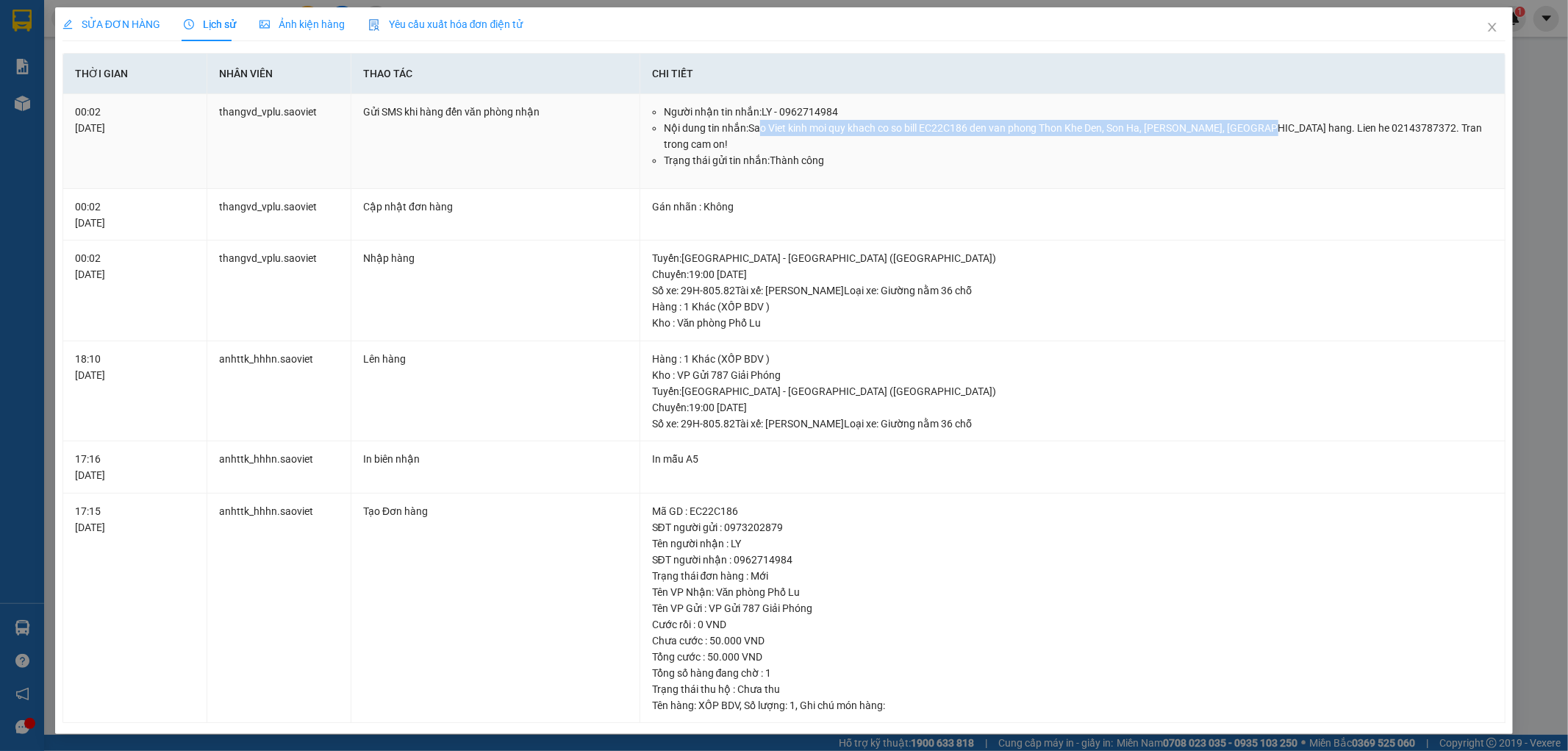
drag, startPoint x: 763, startPoint y: 125, endPoint x: 1262, endPoint y: 122, distance: 499.0
click at [1262, 122] on li "Nội dung tin nhắn: Sao Viet kinh moi quy khach co so bill EC22C186 den van phon…" at bounding box center [1078, 136] width 830 height 32
drag, startPoint x: 1299, startPoint y: 122, endPoint x: 1331, endPoint y: 122, distance: 32.0
click at [1331, 122] on li "Nội dung tin nhắn: Sao Viet kinh moi quy khach co so bill EC22C186 den van phon…" at bounding box center [1078, 136] width 830 height 32
drag, startPoint x: 1257, startPoint y: 129, endPoint x: 981, endPoint y: 50, distance: 287.1
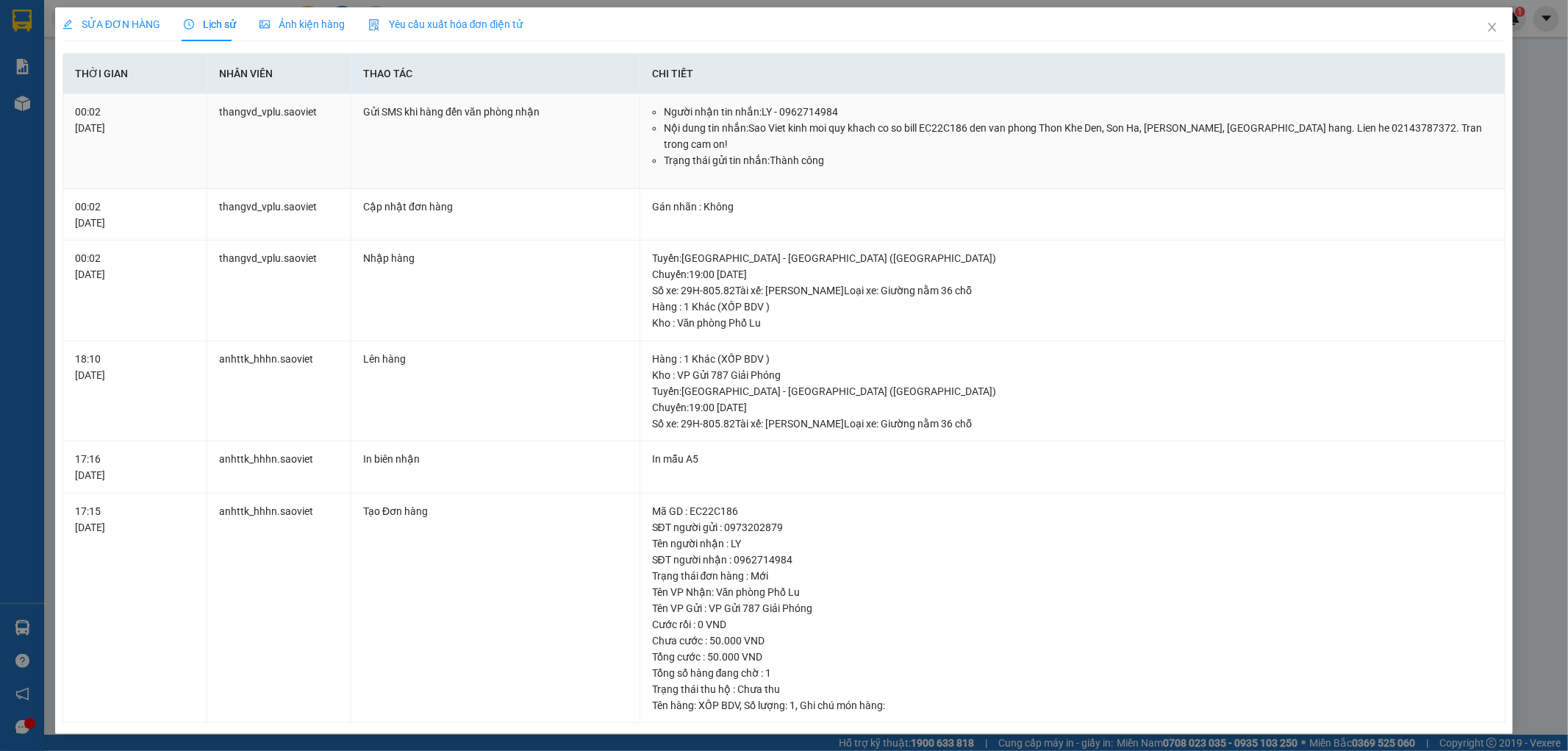
click at [1255, 129] on li "Nội dung tin nhắn: Sao Viet kinh moi quy khach co so bill EC22C186 den van phon…" at bounding box center [1078, 136] width 830 height 32
click at [1483, 20] on span "Close" at bounding box center [1492, 27] width 42 height 42
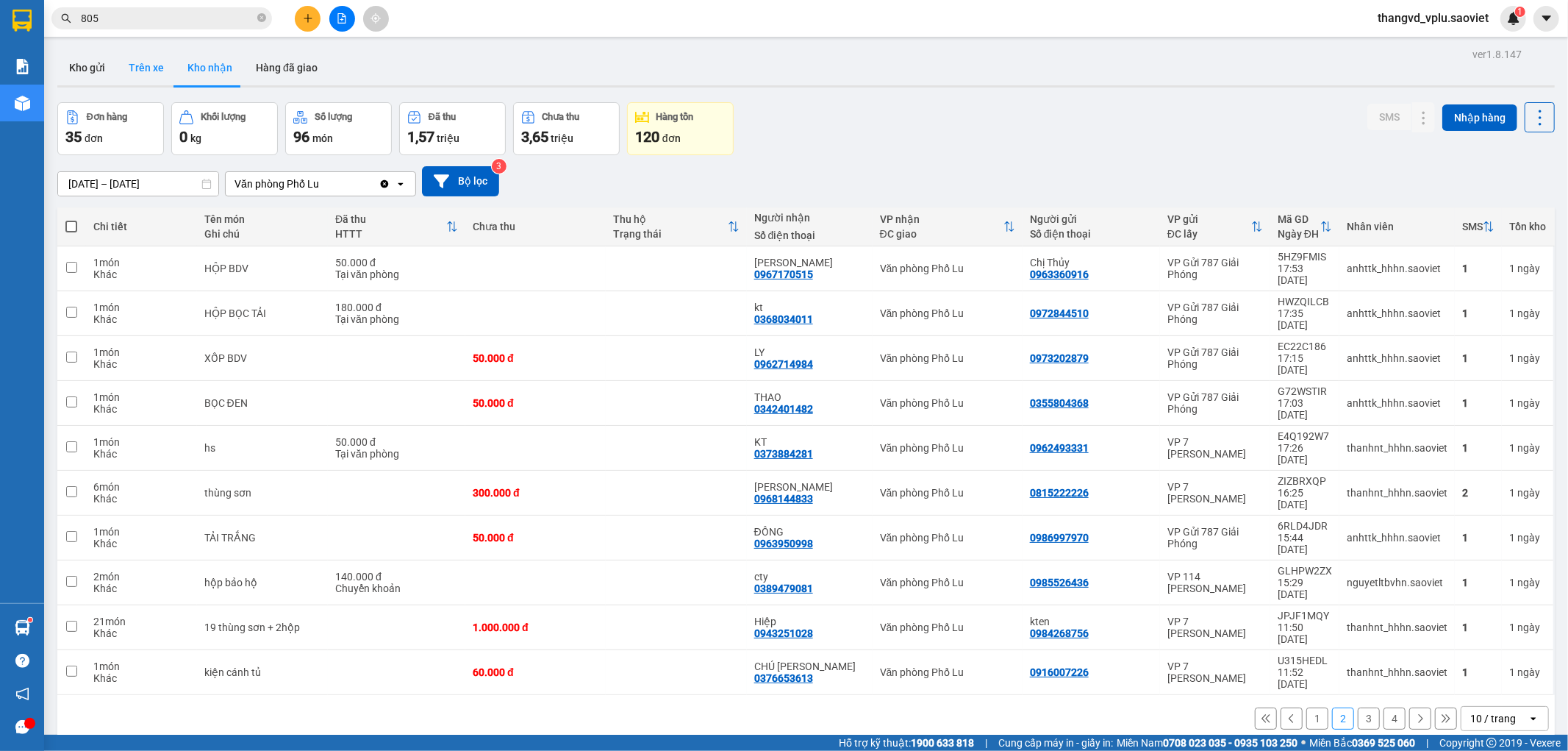
click at [152, 56] on button "Trên xe" at bounding box center [146, 67] width 59 height 35
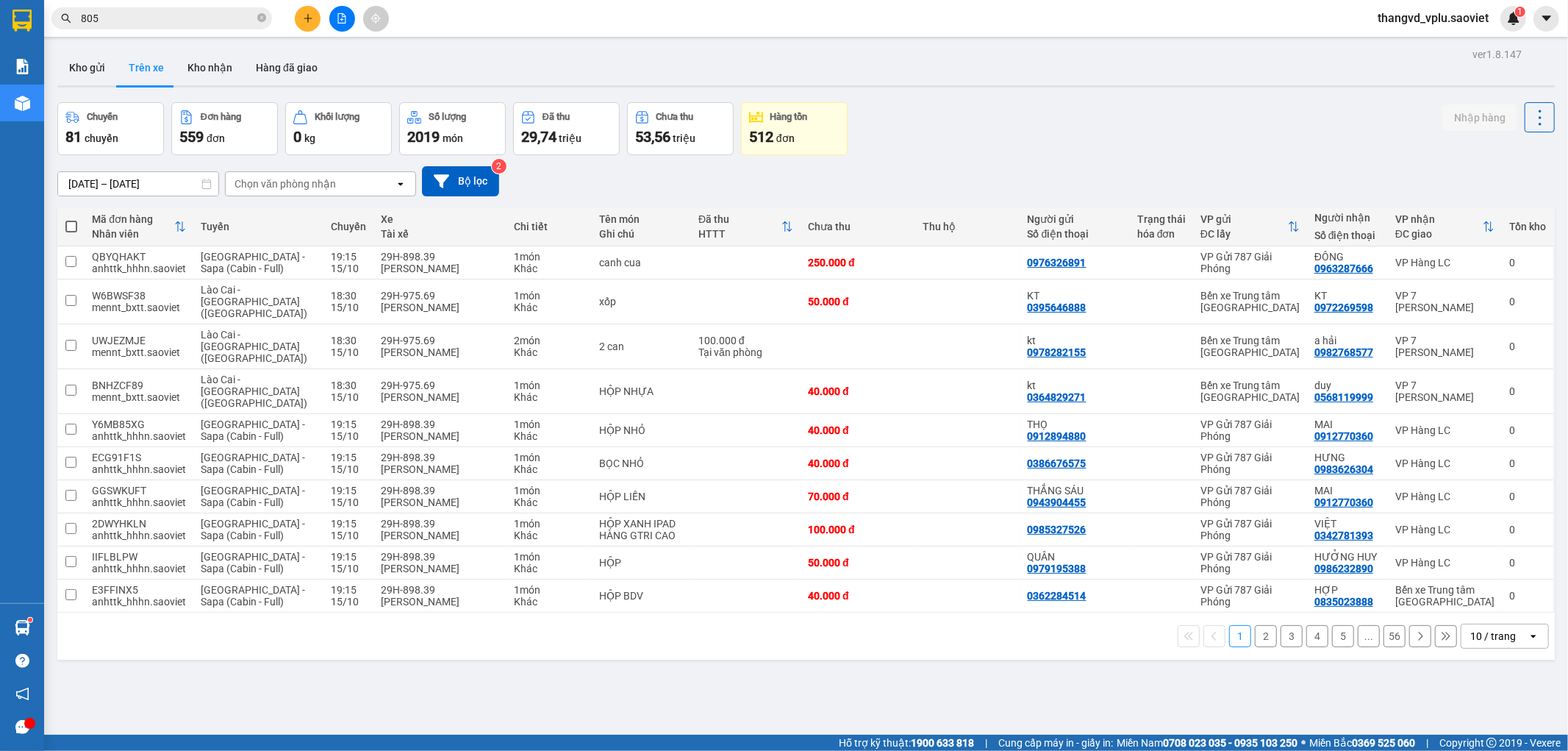
click at [313, 177] on div "Chọn văn phòng nhận" at bounding box center [284, 183] width 101 height 15
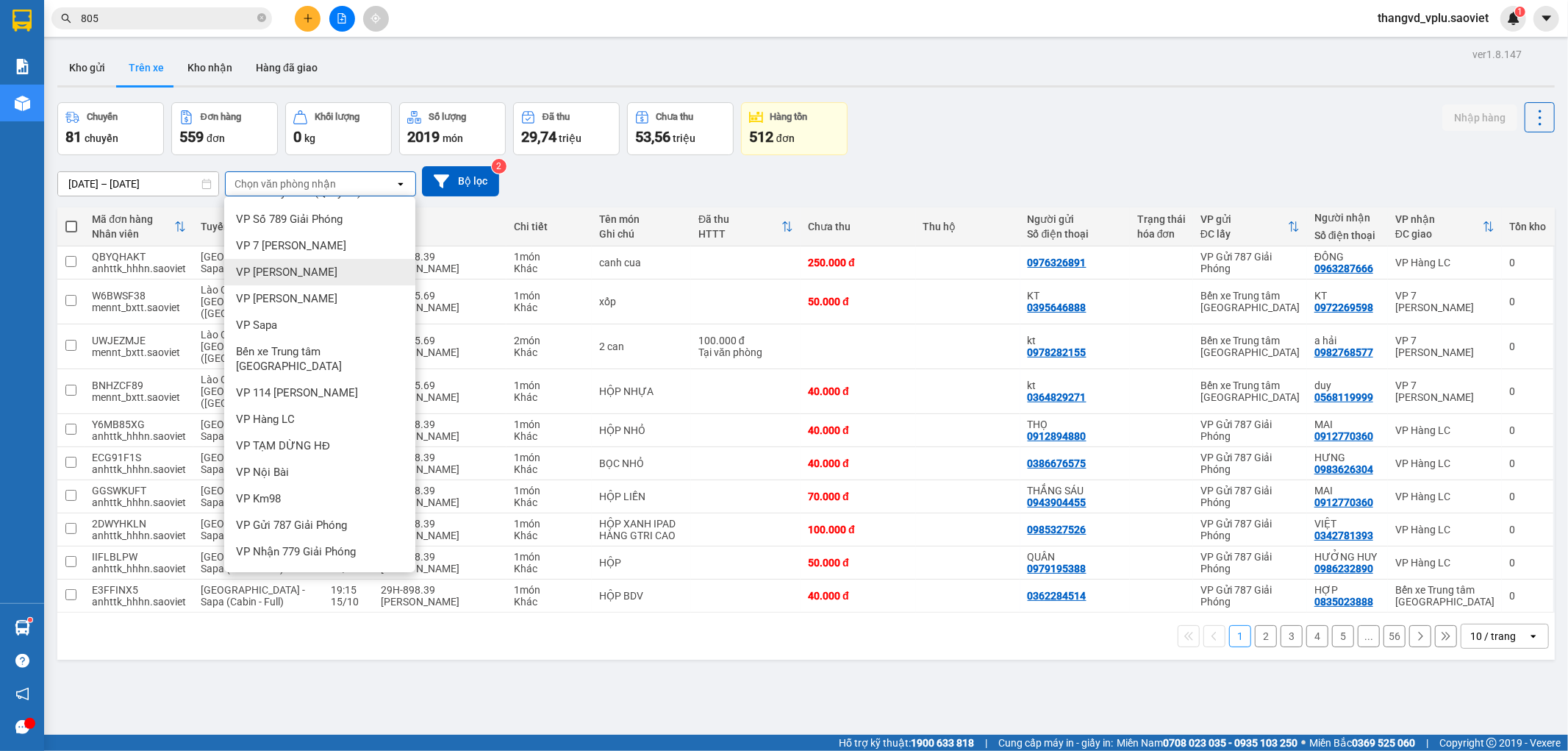
scroll to position [32, 0]
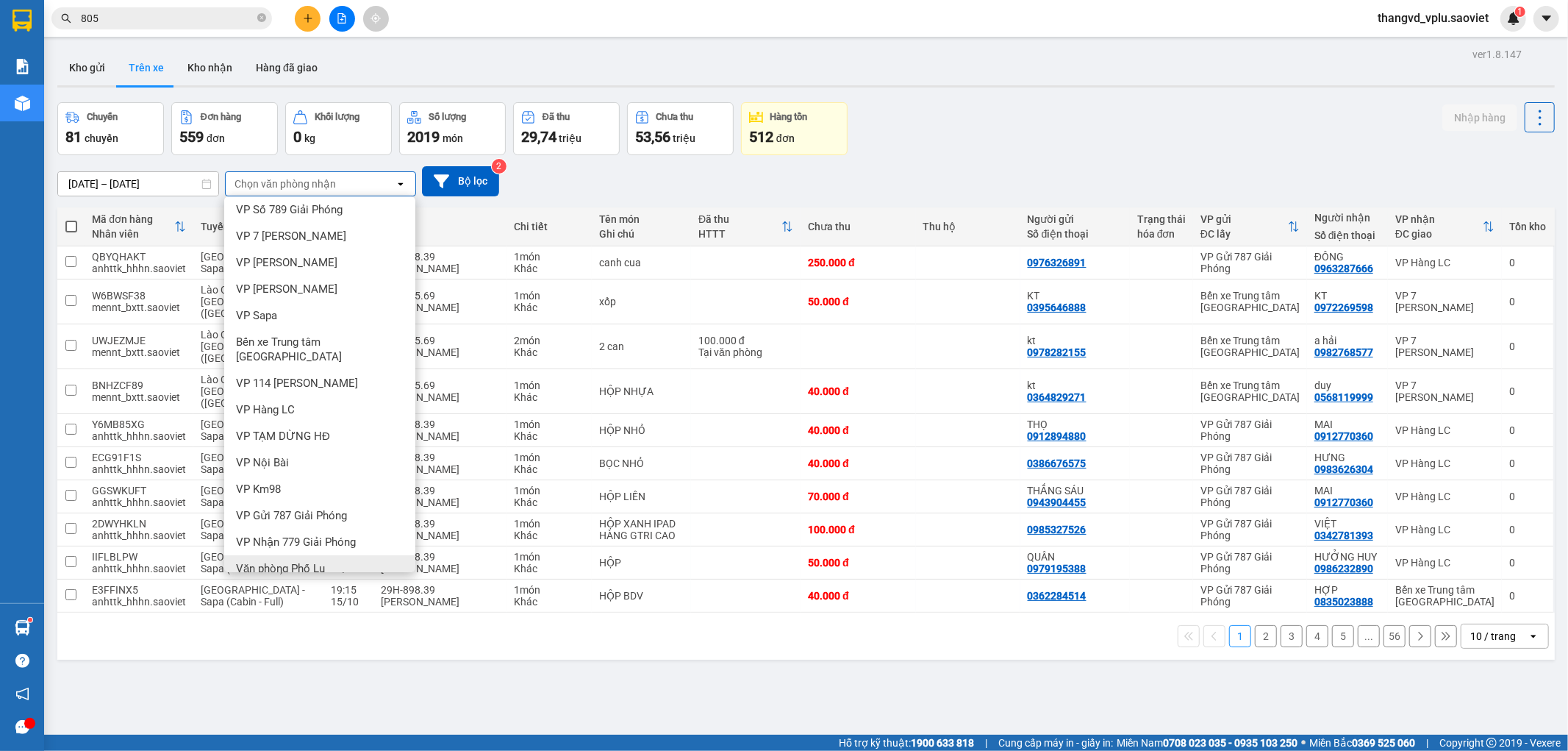
drag, startPoint x: 291, startPoint y: 555, endPoint x: 306, endPoint y: 556, distance: 15.0
click at [291, 561] on span "Văn phòng Phố Lu" at bounding box center [281, 568] width 89 height 15
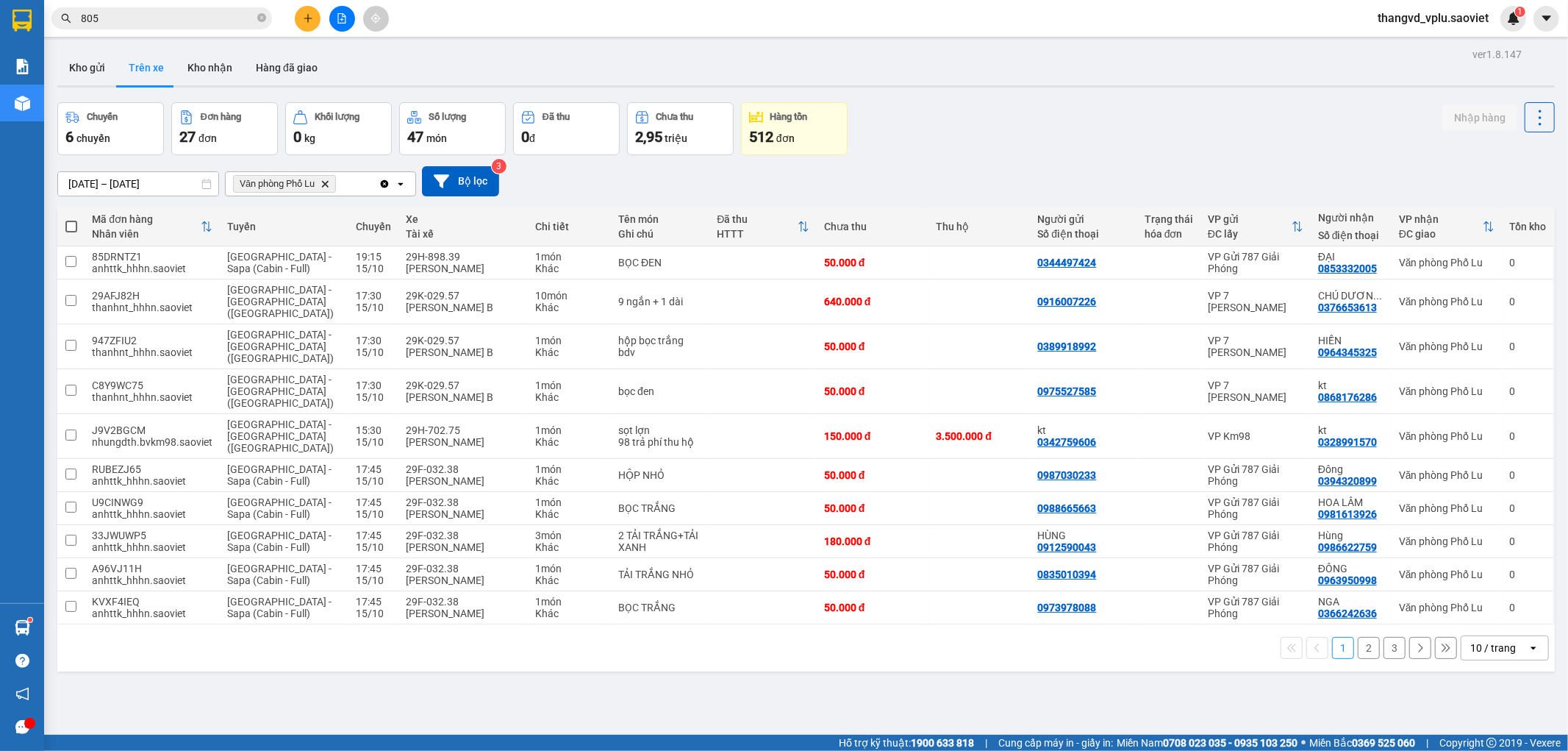
click at [1361, 637] on button "2" at bounding box center [1369, 648] width 22 height 22
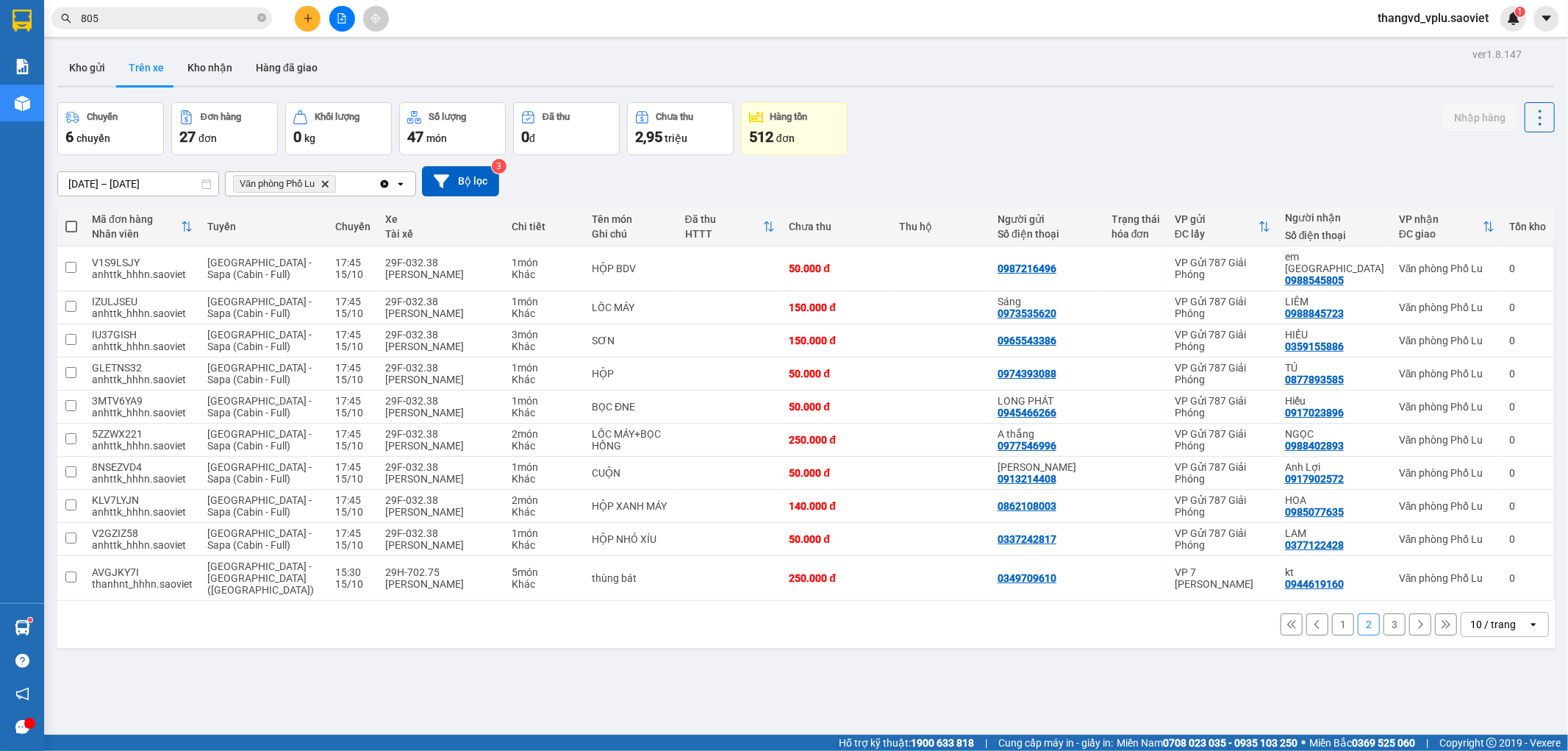
click at [1383, 613] on button "3" at bounding box center [1394, 624] width 22 height 22
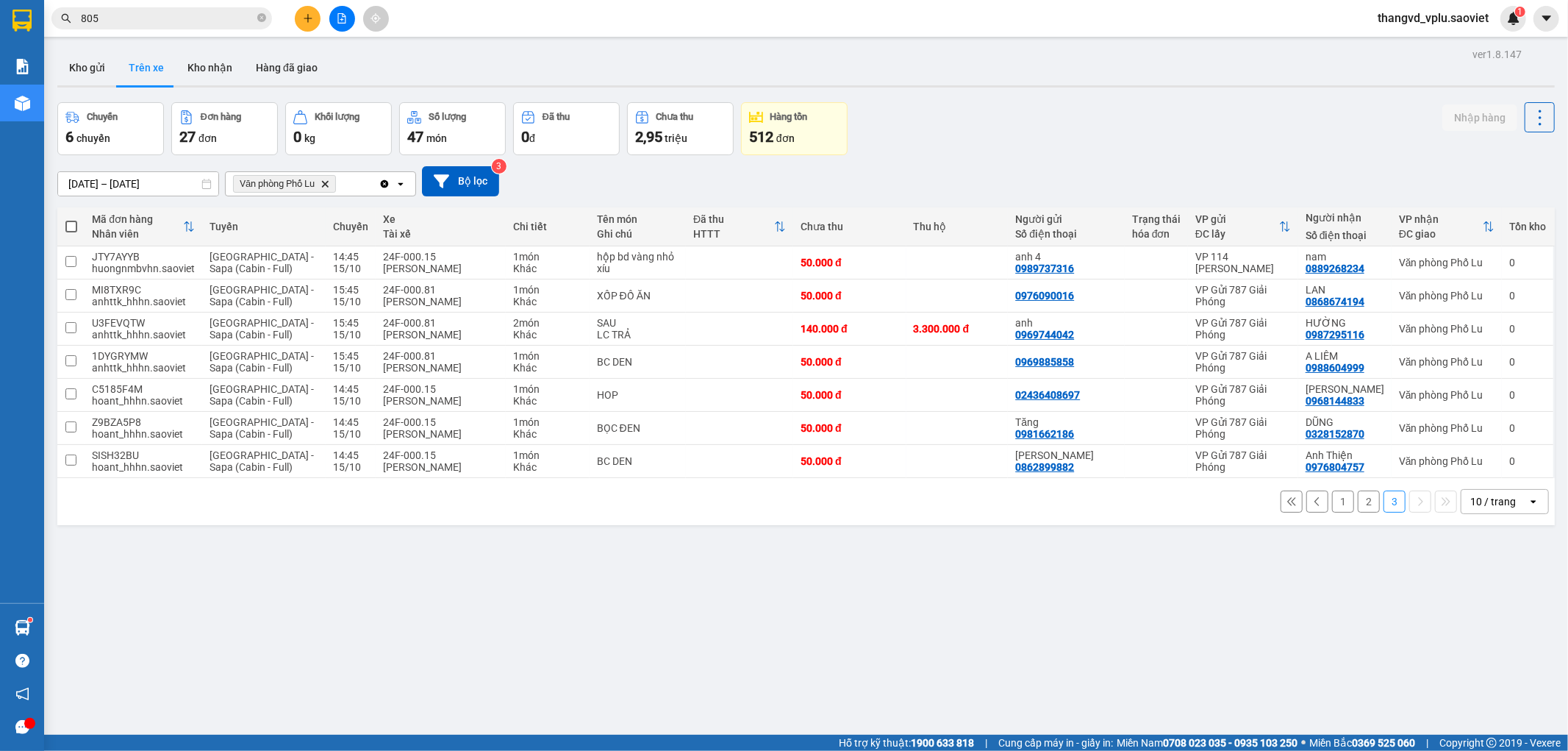
click at [1332, 504] on button "1" at bounding box center [1343, 502] width 22 height 22
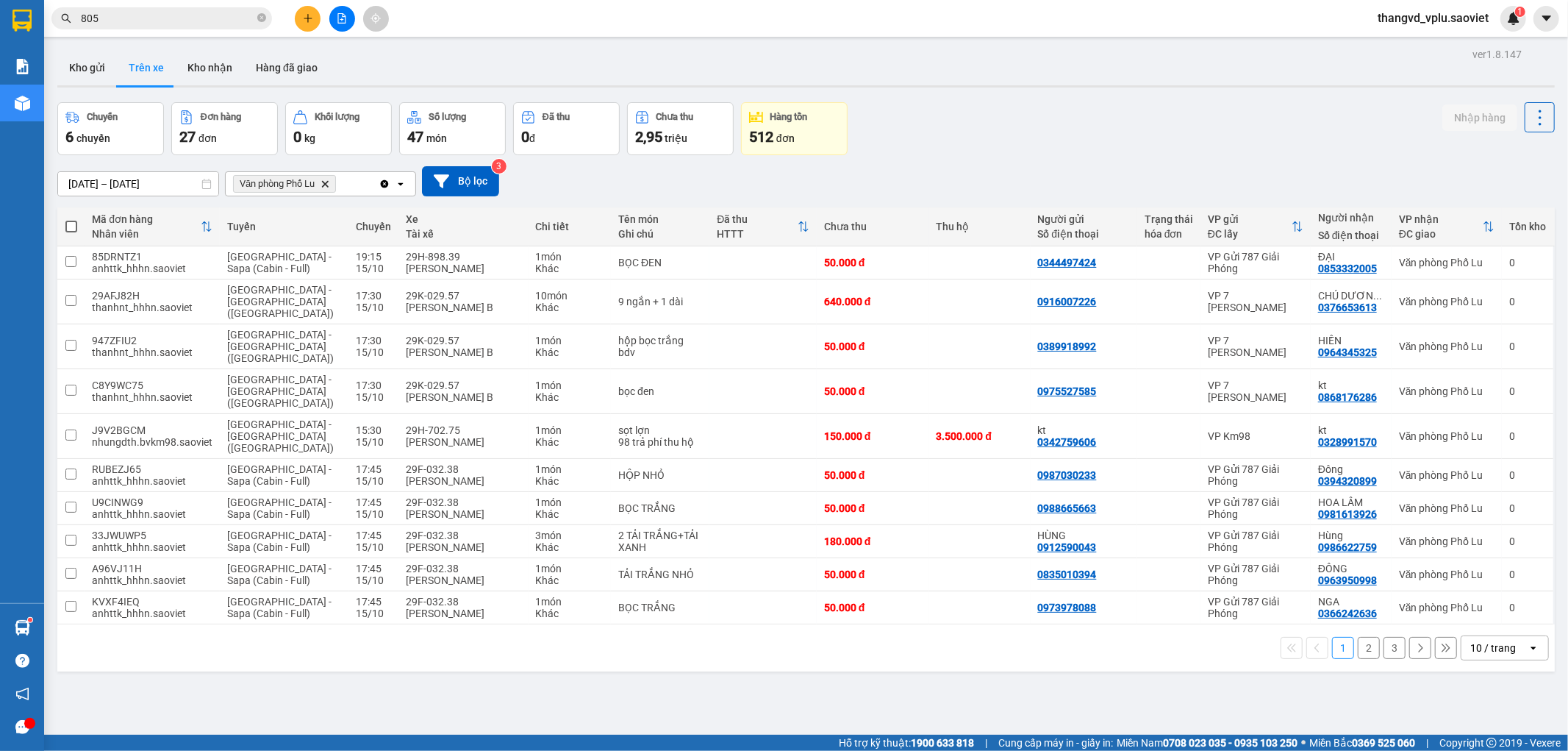
click at [1360, 637] on button "2" at bounding box center [1369, 648] width 22 height 22
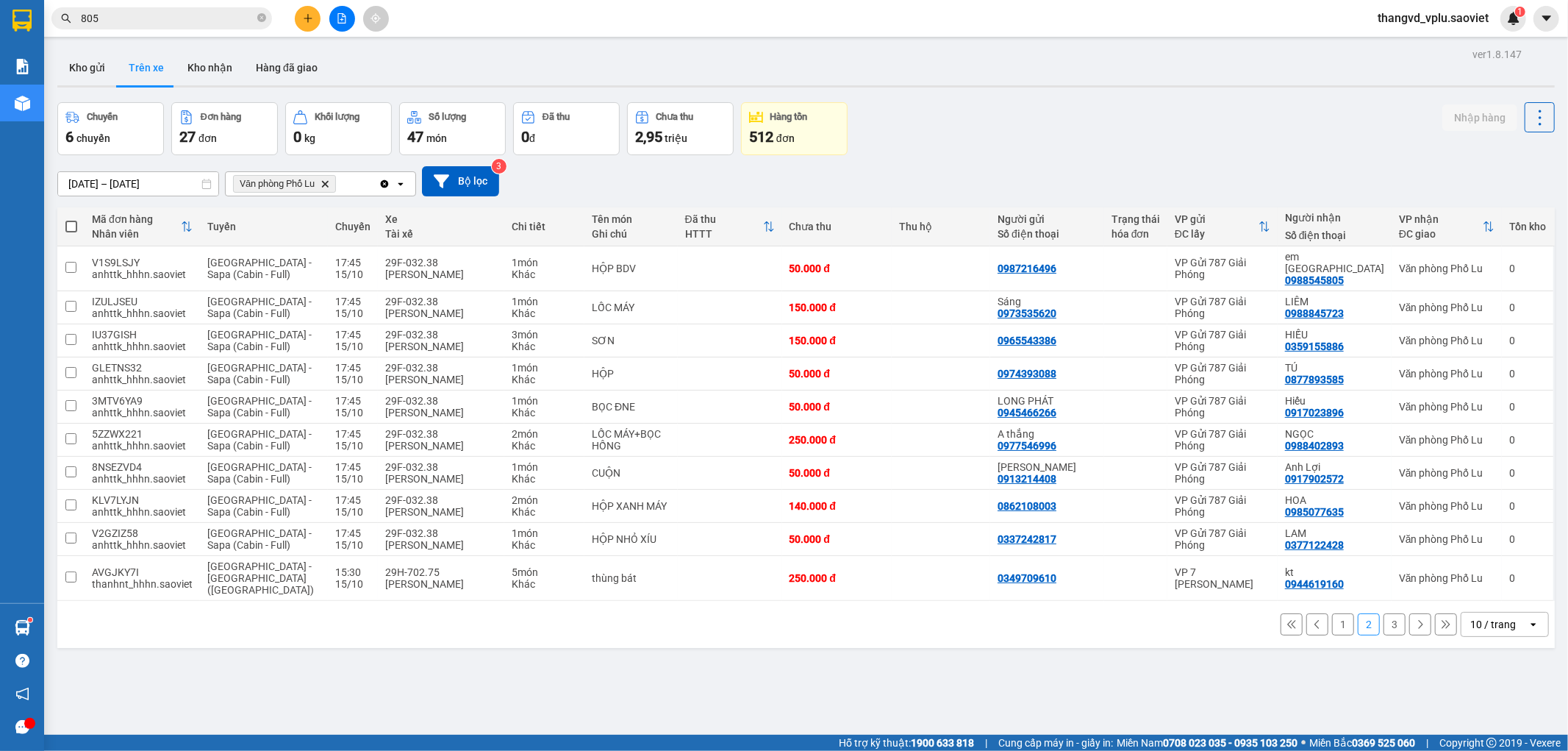
click at [1384, 613] on button "3" at bounding box center [1394, 624] width 22 height 22
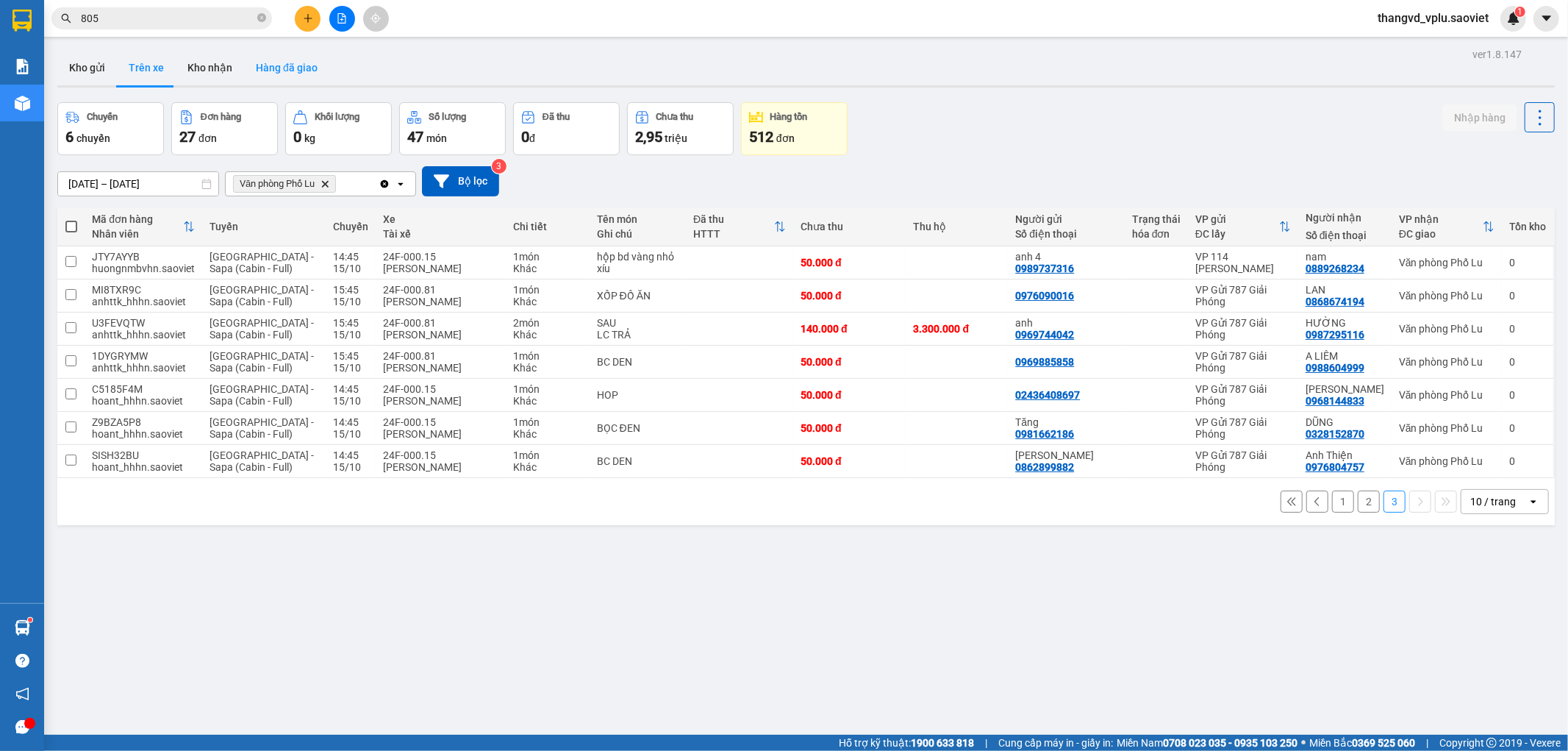
click at [266, 66] on button "Hàng đã giao" at bounding box center [286, 67] width 85 height 35
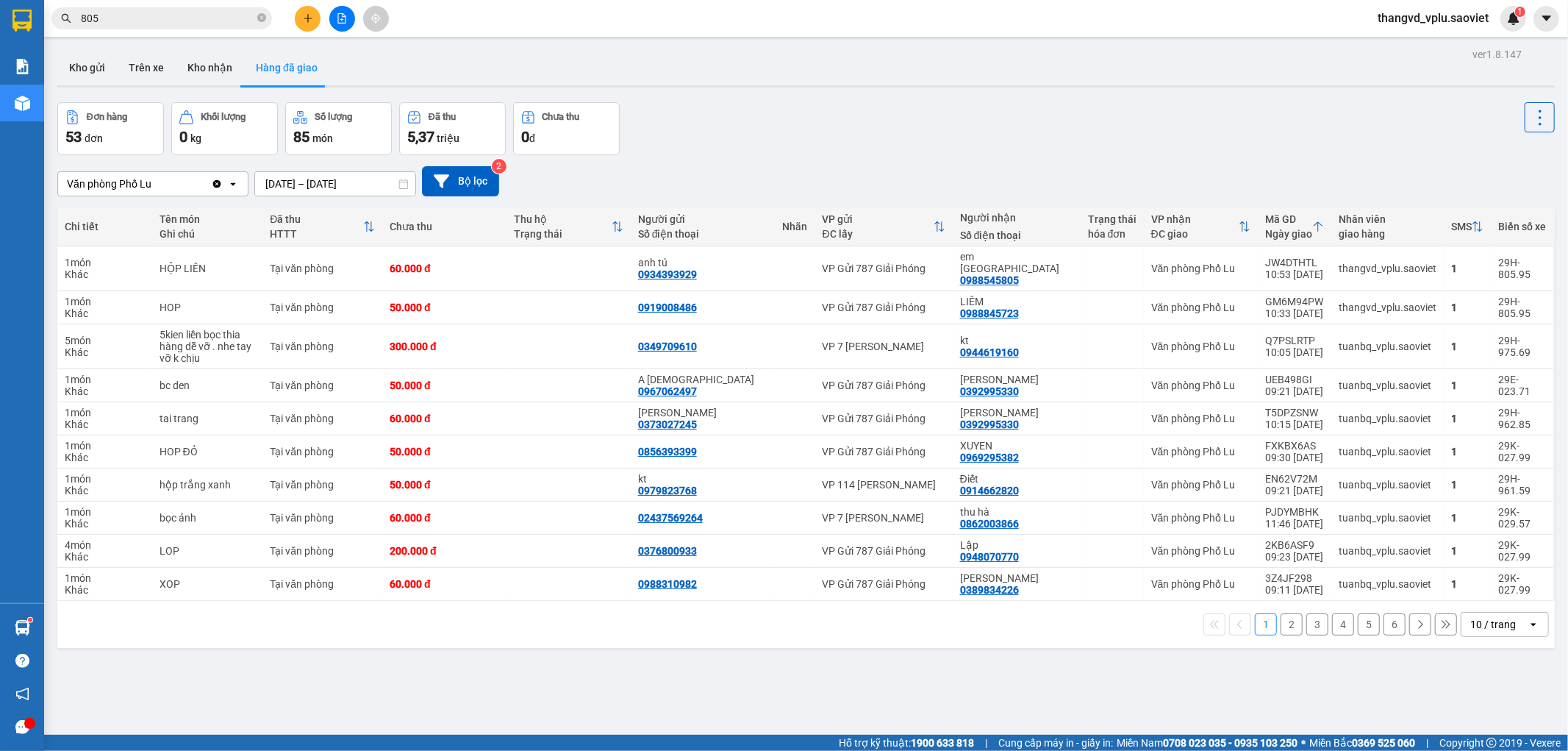
click at [1383, 613] on button "6" at bounding box center [1394, 624] width 22 height 22
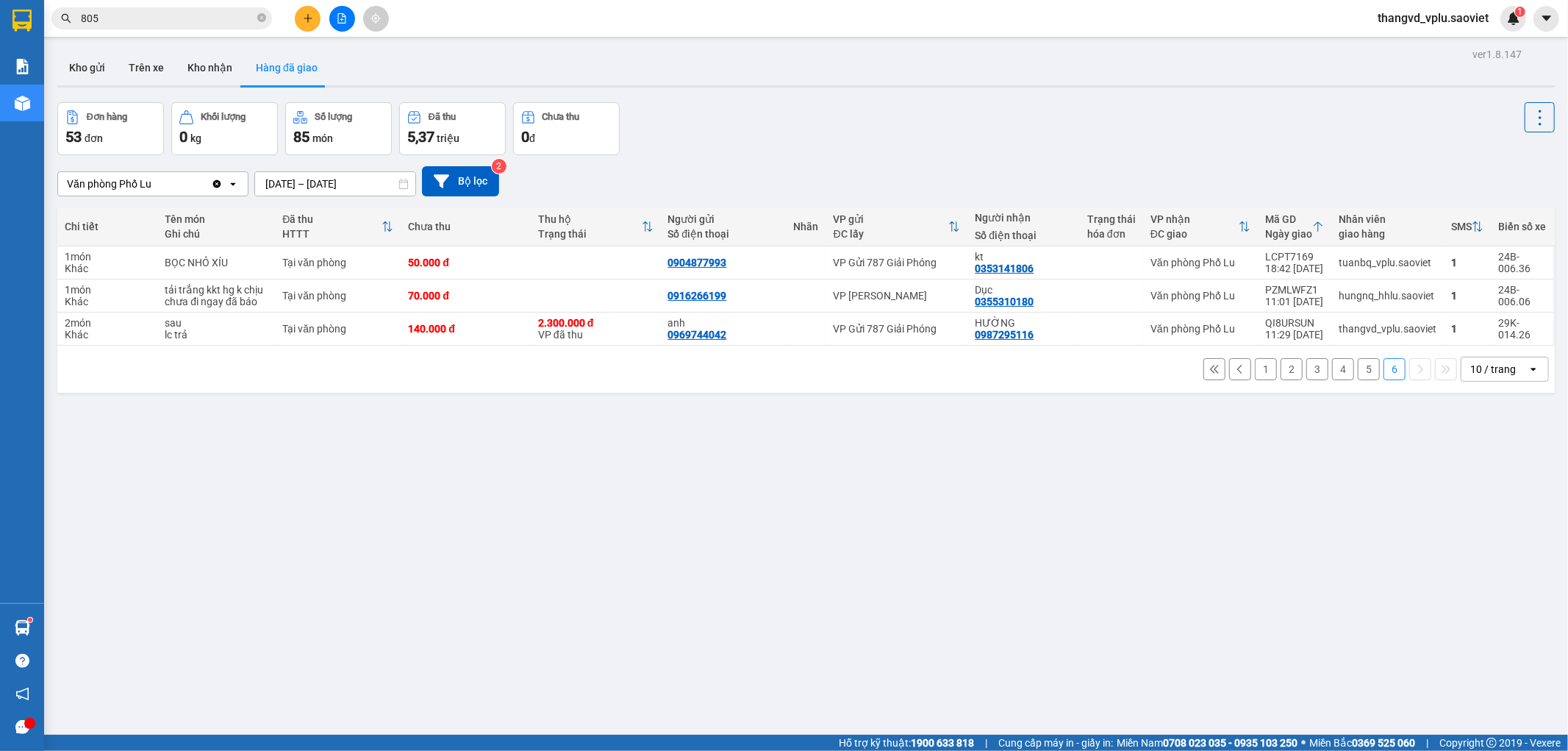
click at [1255, 373] on button "1" at bounding box center [1266, 369] width 22 height 22
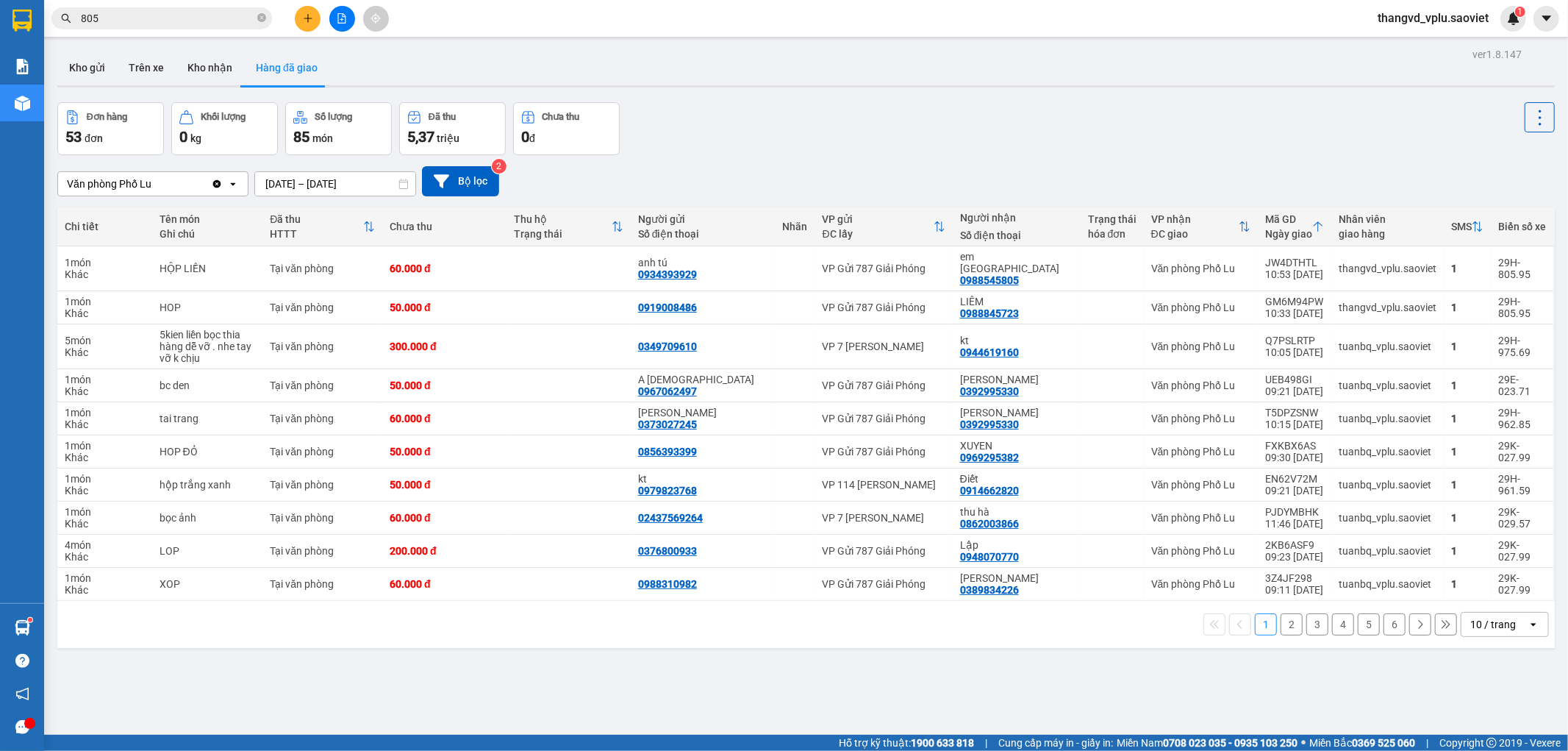
click at [153, 30] on div "Kết quả tìm kiếm ( 3199 ) Bộ lọc Mã ĐH Trạng thái Món hàng Thu hộ Tổng cước Chư…" at bounding box center [143, 19] width 287 height 26
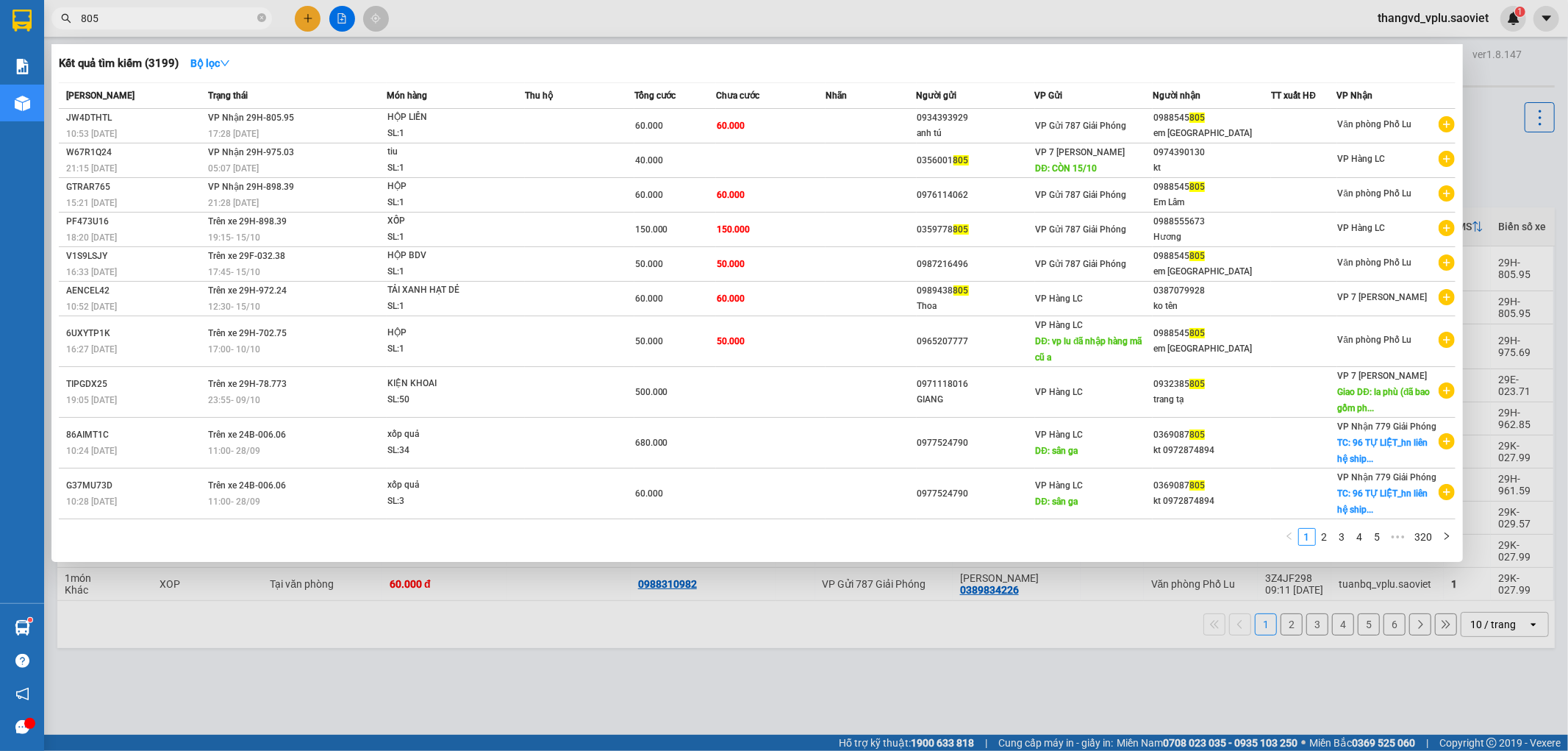
click at [150, 30] on div at bounding box center [784, 376] width 1568 height 751
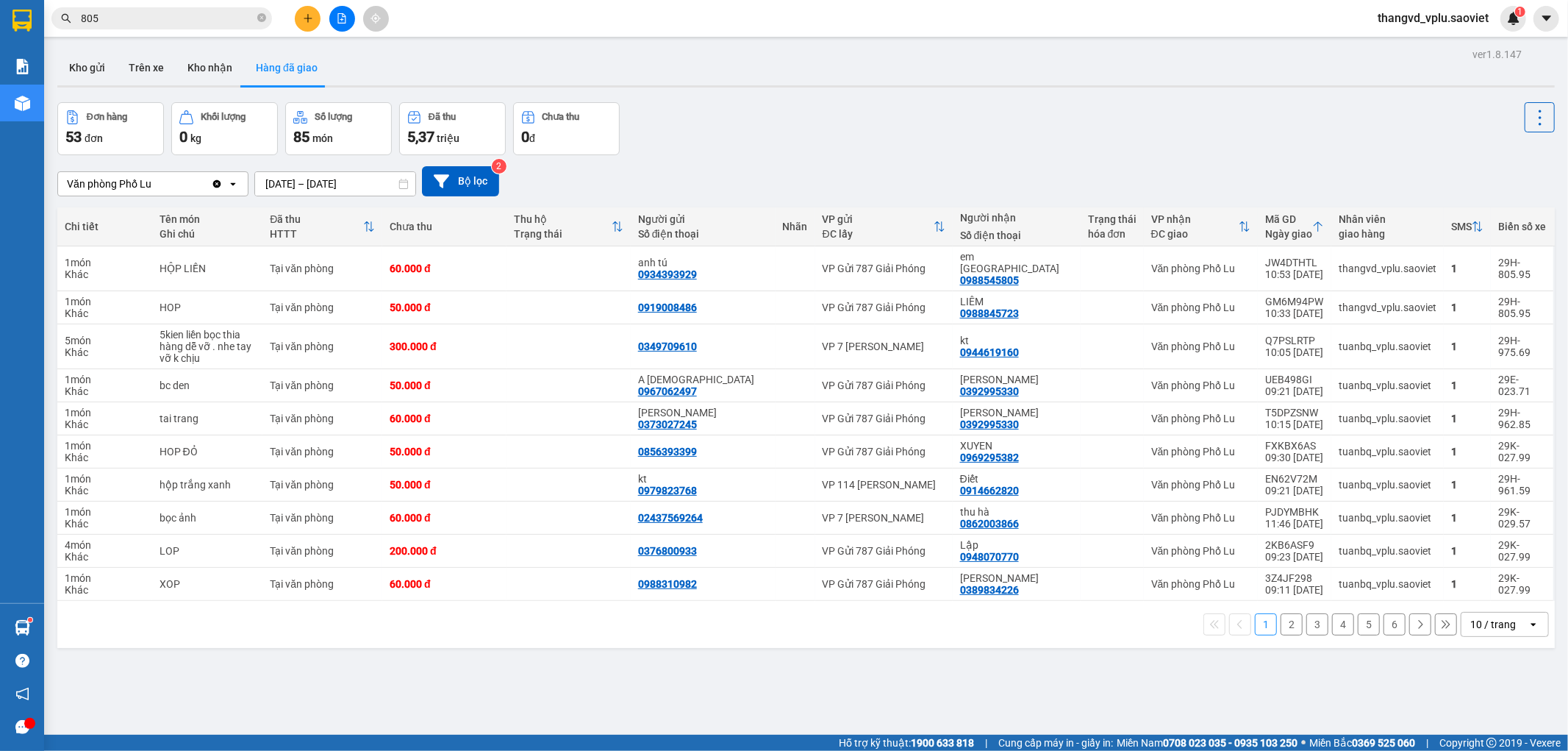
click at [149, 24] on input "805" at bounding box center [167, 18] width 173 height 16
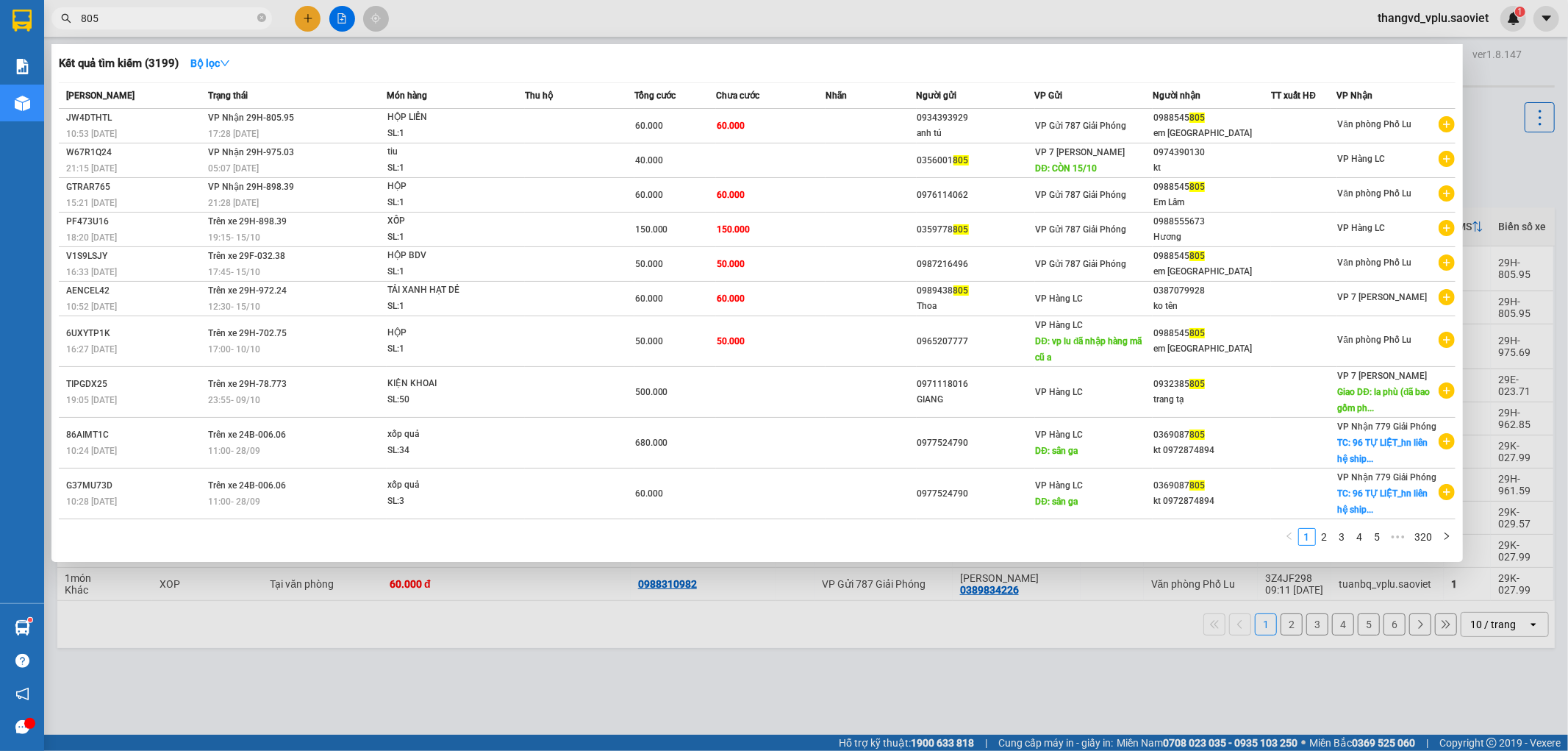
click at [149, 24] on input "805" at bounding box center [167, 18] width 173 height 16
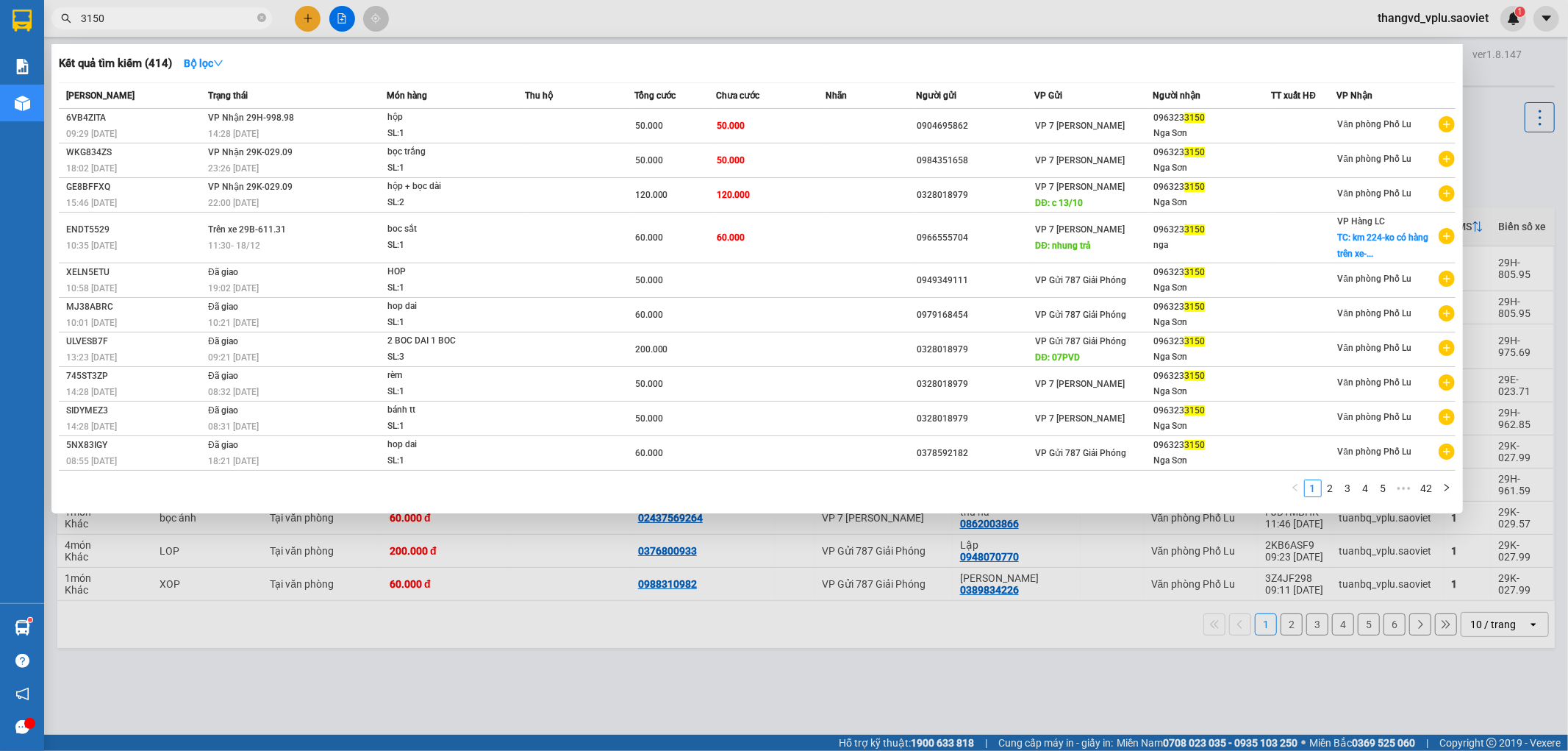
type input "3150"
click at [463, 655] on div at bounding box center [784, 376] width 1568 height 751
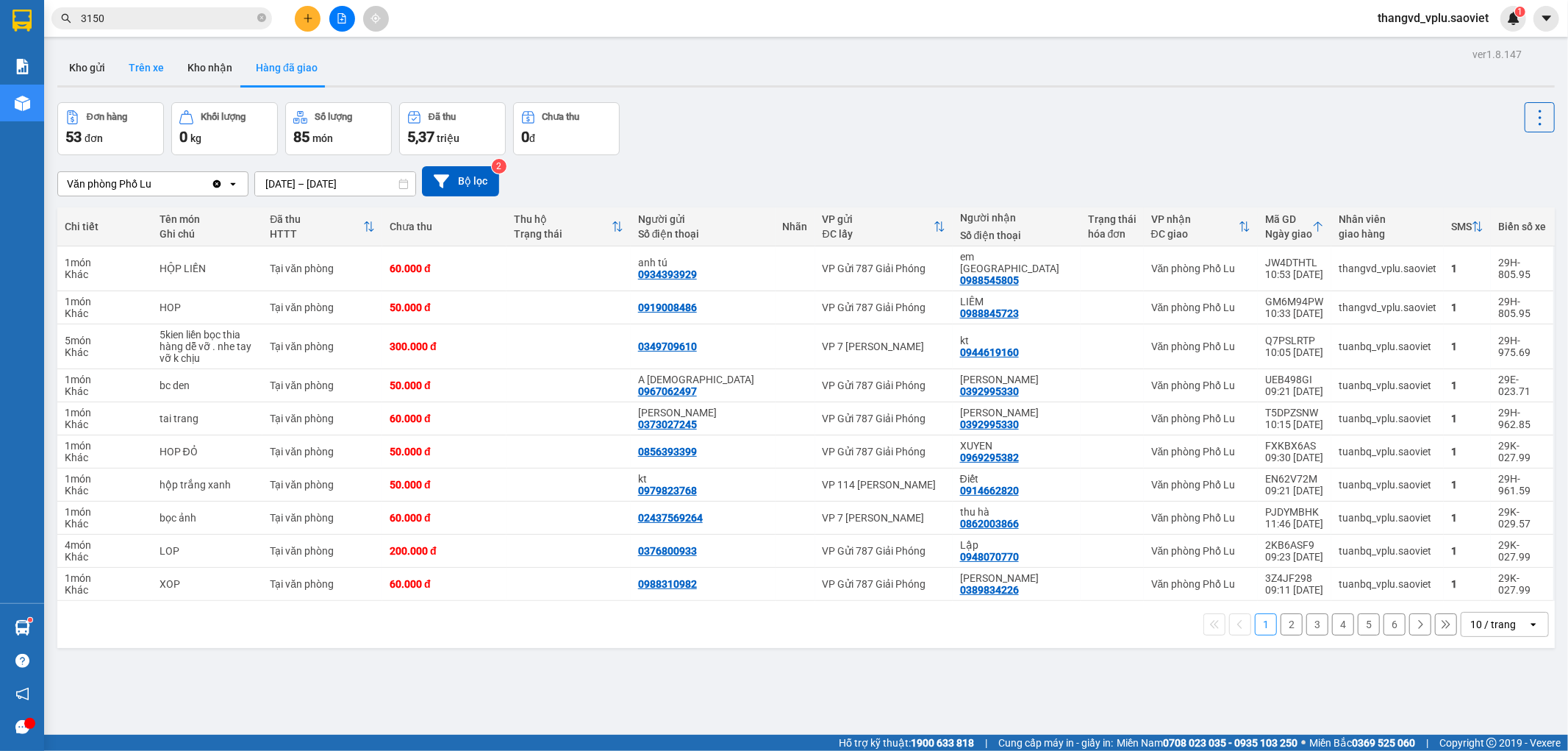
click at [140, 64] on button "Trên xe" at bounding box center [146, 67] width 59 height 35
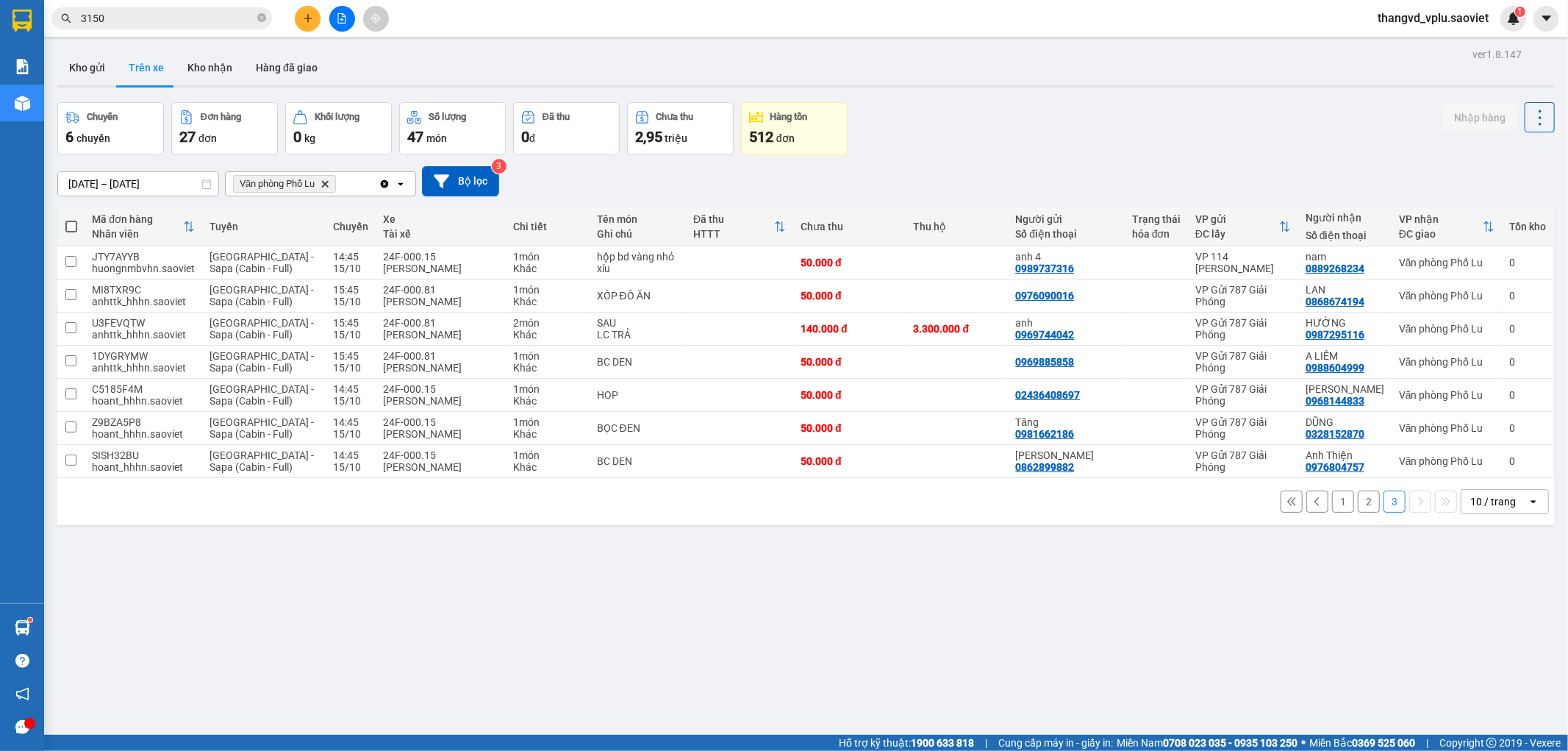
click at [1358, 503] on button "2" at bounding box center [1369, 502] width 22 height 22
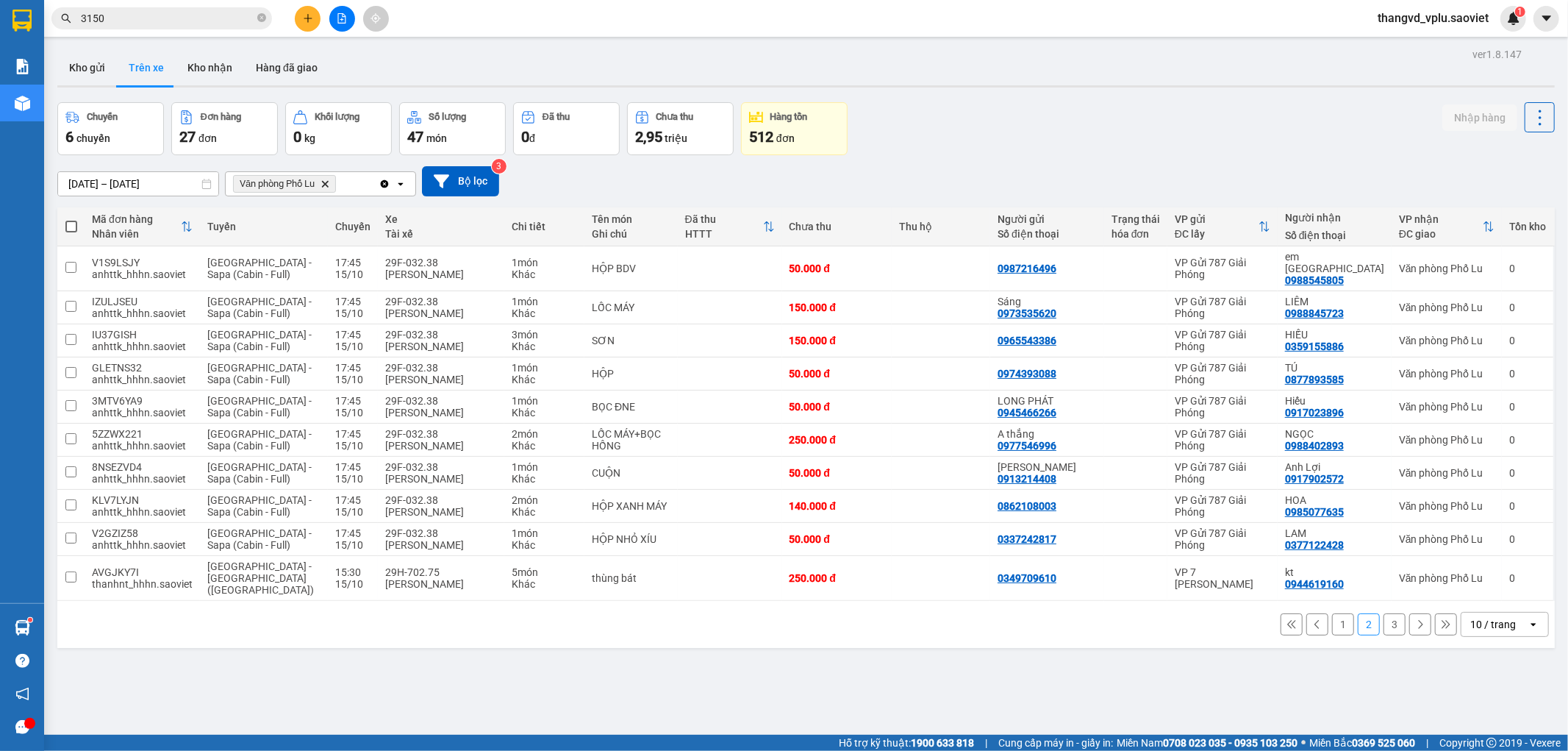
click at [1387, 613] on button "3" at bounding box center [1394, 624] width 22 height 22
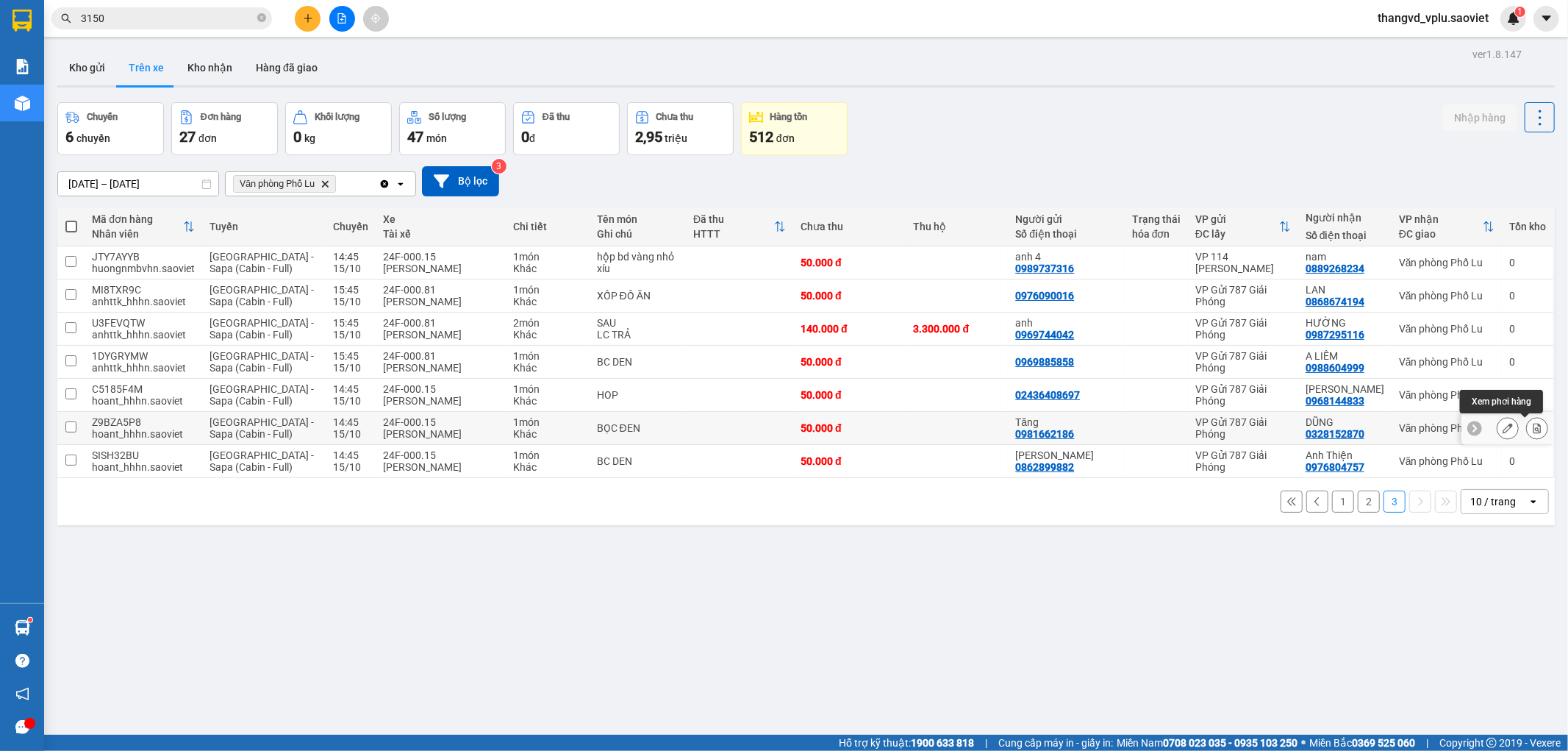
click at [1526, 434] on button at bounding box center [1537, 428] width 20 height 26
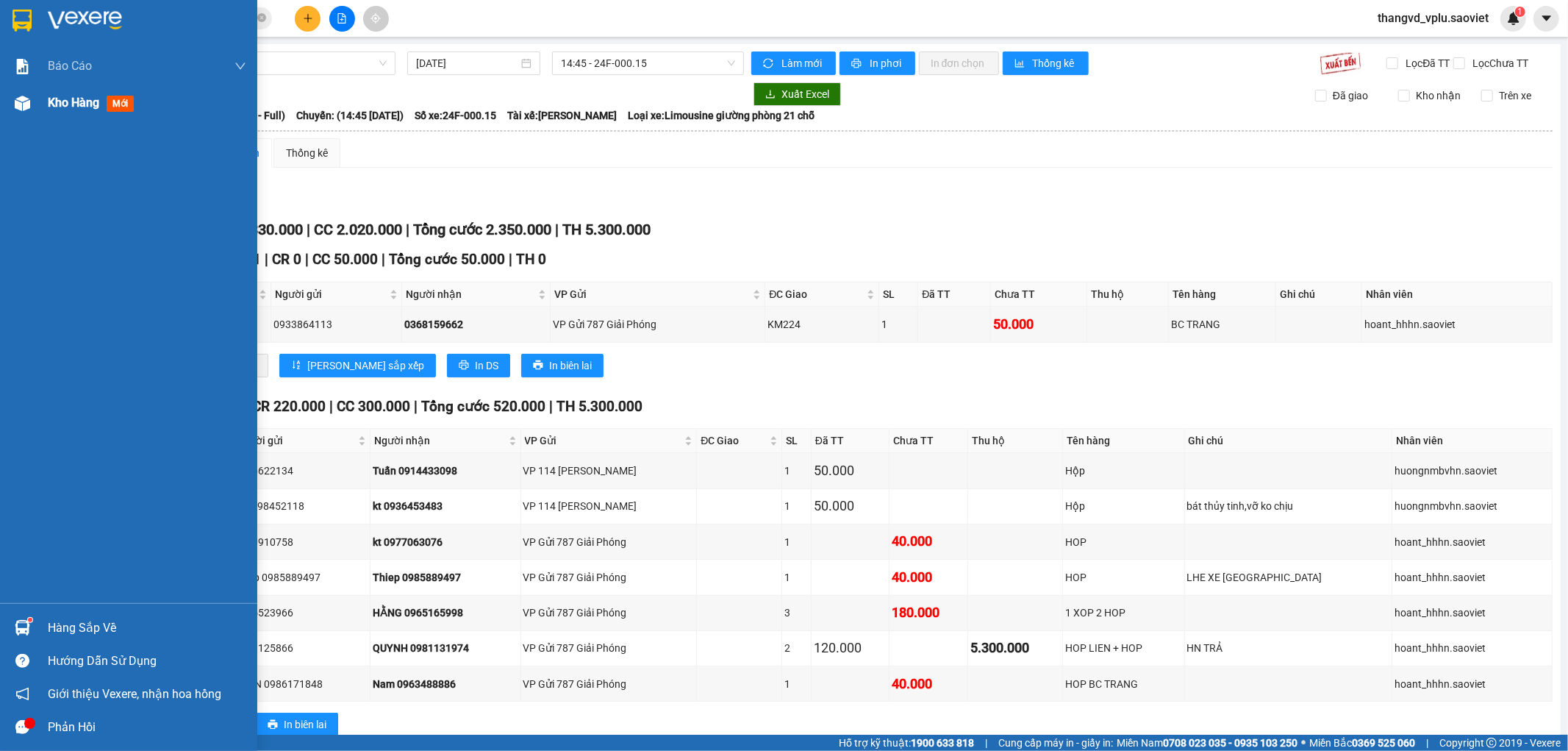
click at [31, 106] on div at bounding box center [22, 103] width 26 height 26
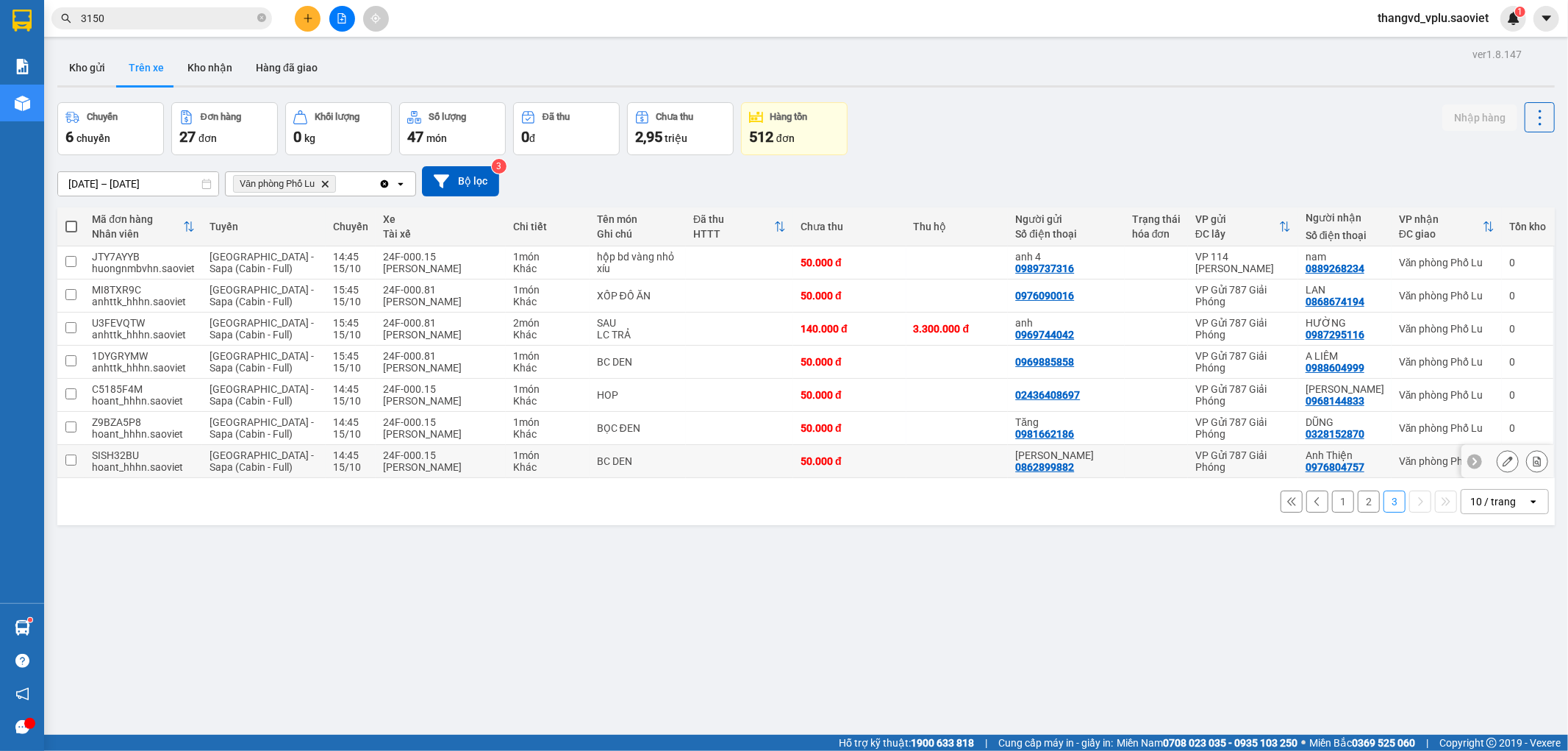
click at [417, 462] on div "[PERSON_NAME]" at bounding box center [440, 466] width 115 height 12
checkbox input "true"
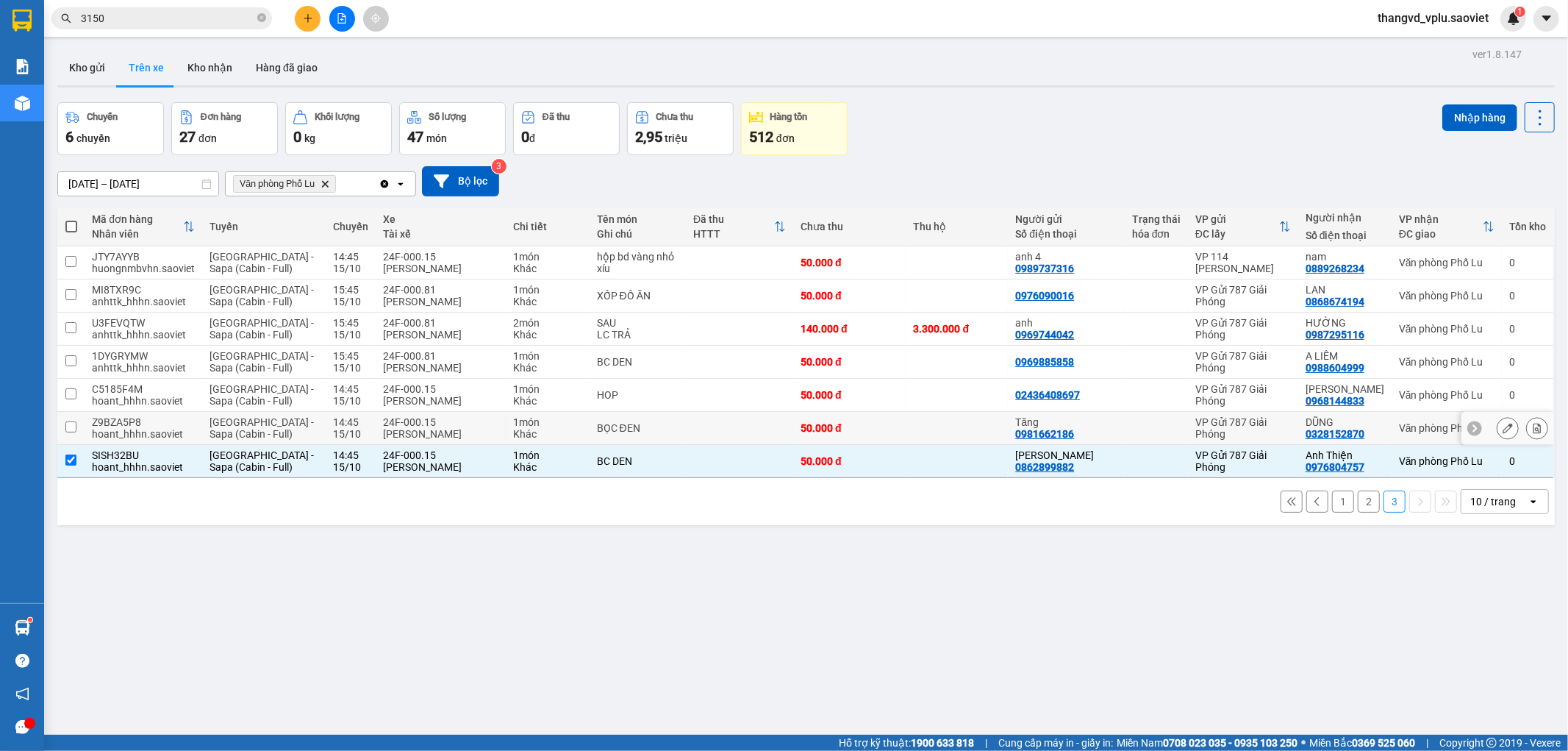
click at [411, 430] on div "[PERSON_NAME]" at bounding box center [440, 434] width 115 height 12
checkbox input "true"
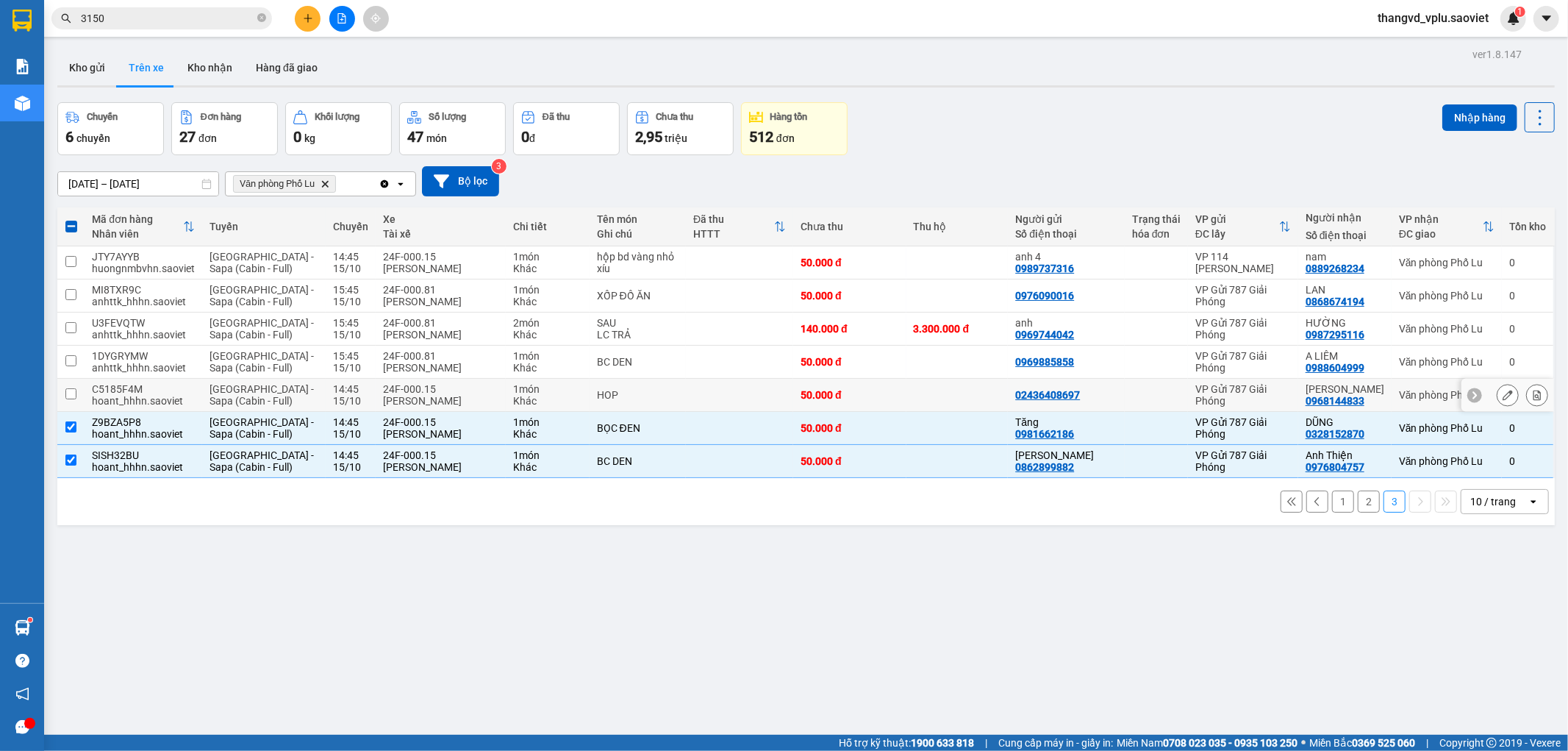
click at [406, 396] on div "[PERSON_NAME]" at bounding box center [440, 401] width 115 height 12
checkbox input "true"
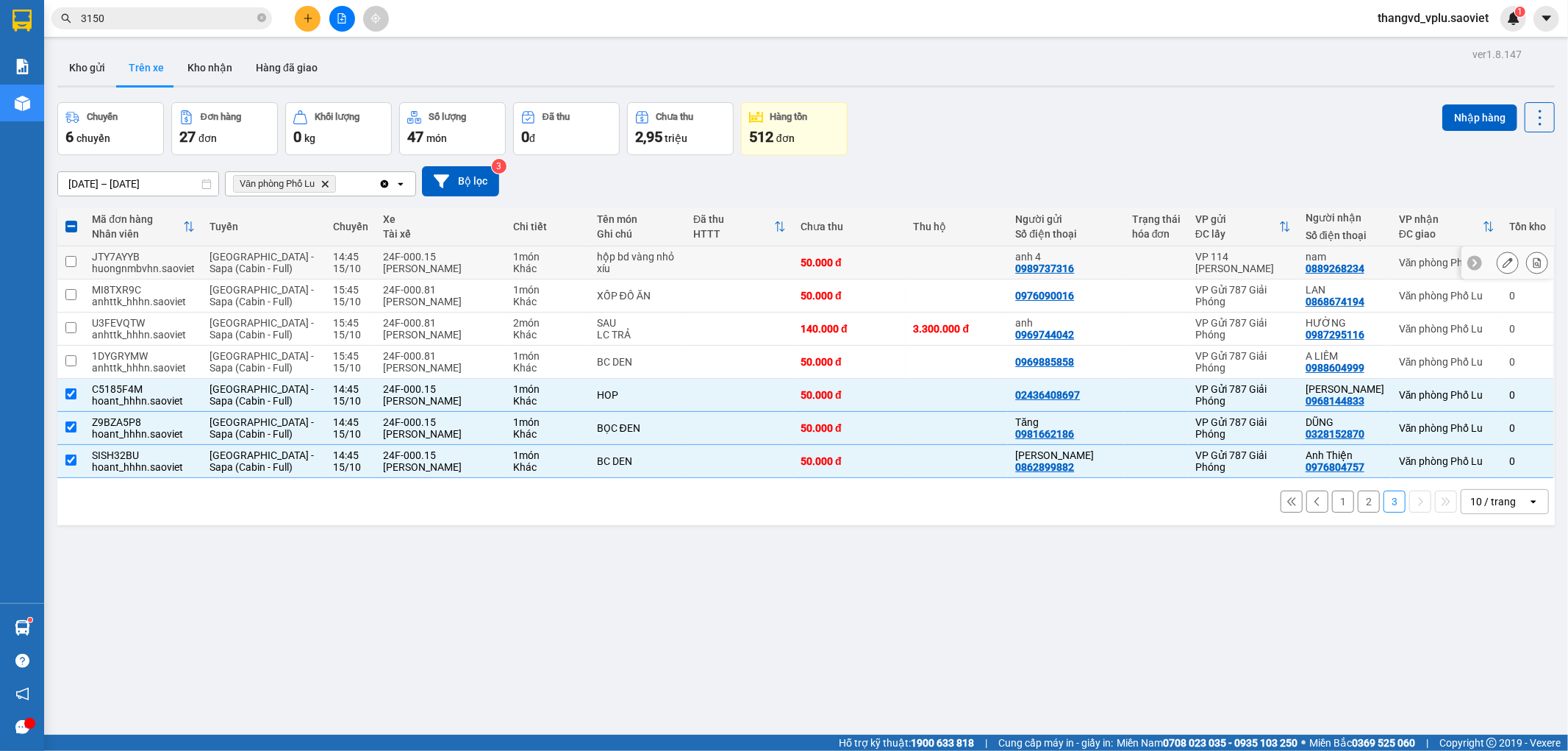
click at [429, 263] on div "[PERSON_NAME]" at bounding box center [440, 268] width 115 height 12
checkbox input "true"
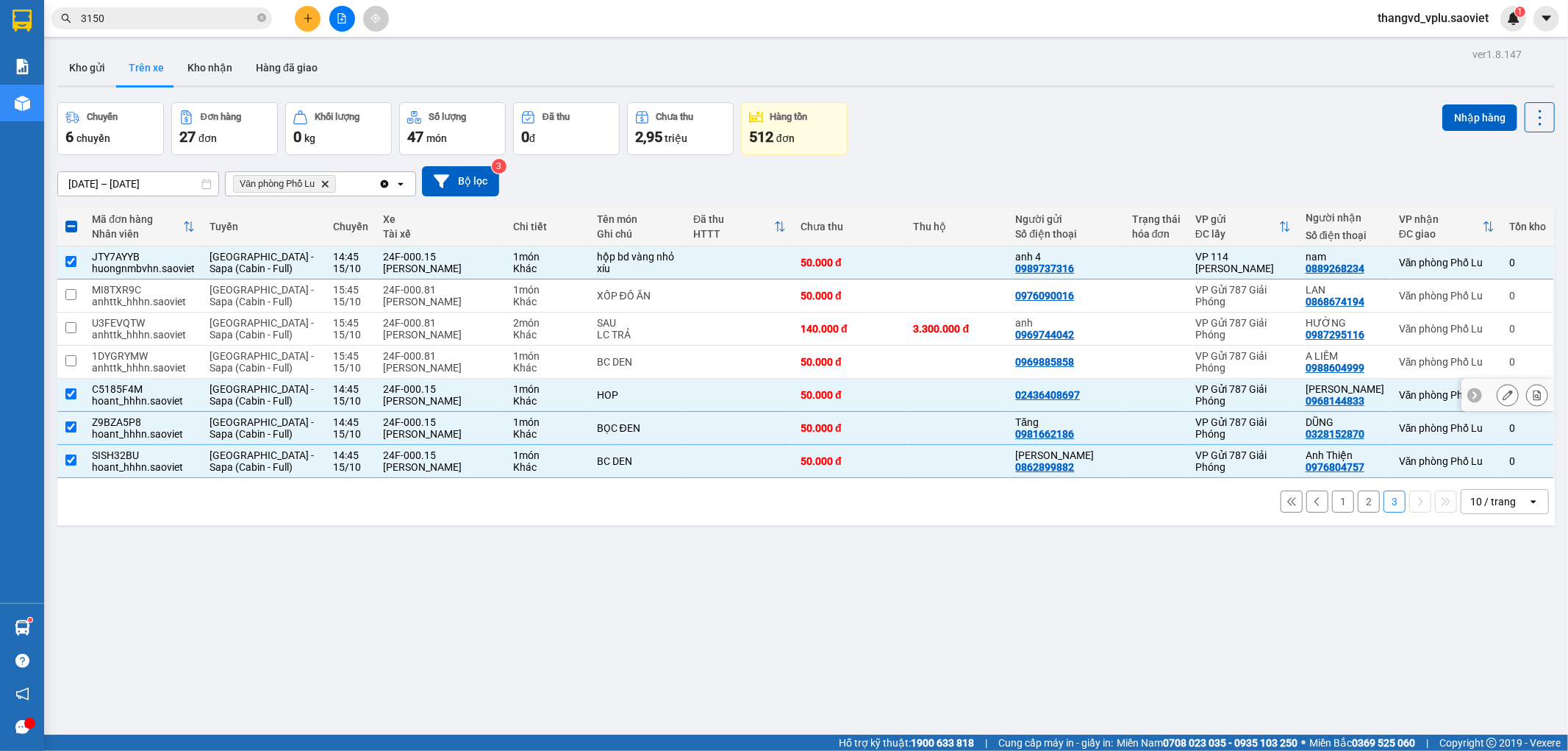
click at [1526, 395] on button at bounding box center [1537, 395] width 20 height 26
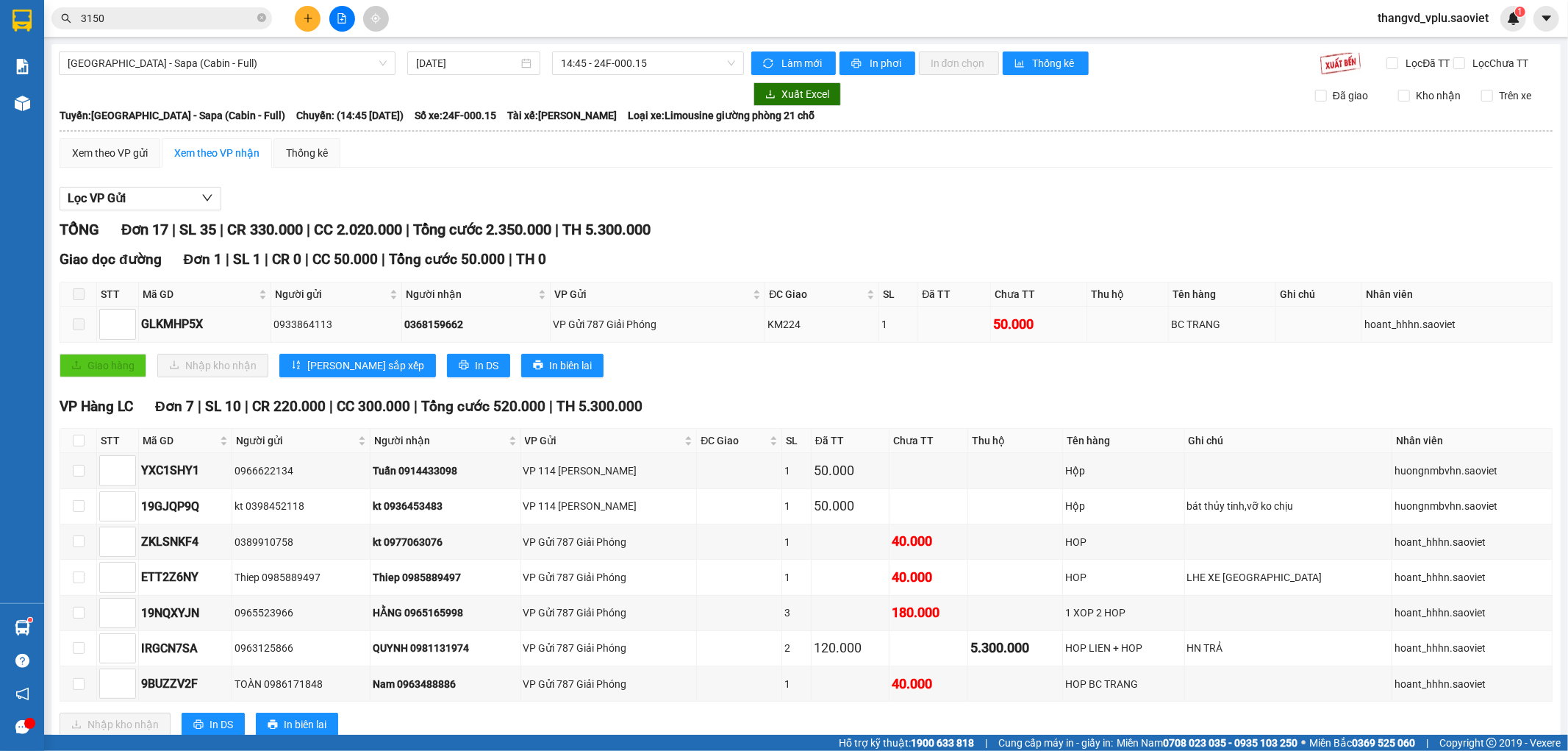
click at [76, 330] on span at bounding box center [78, 324] width 12 height 12
click at [76, 300] on span at bounding box center [78, 294] width 12 height 12
click at [84, 320] on td at bounding box center [78, 324] width 37 height 35
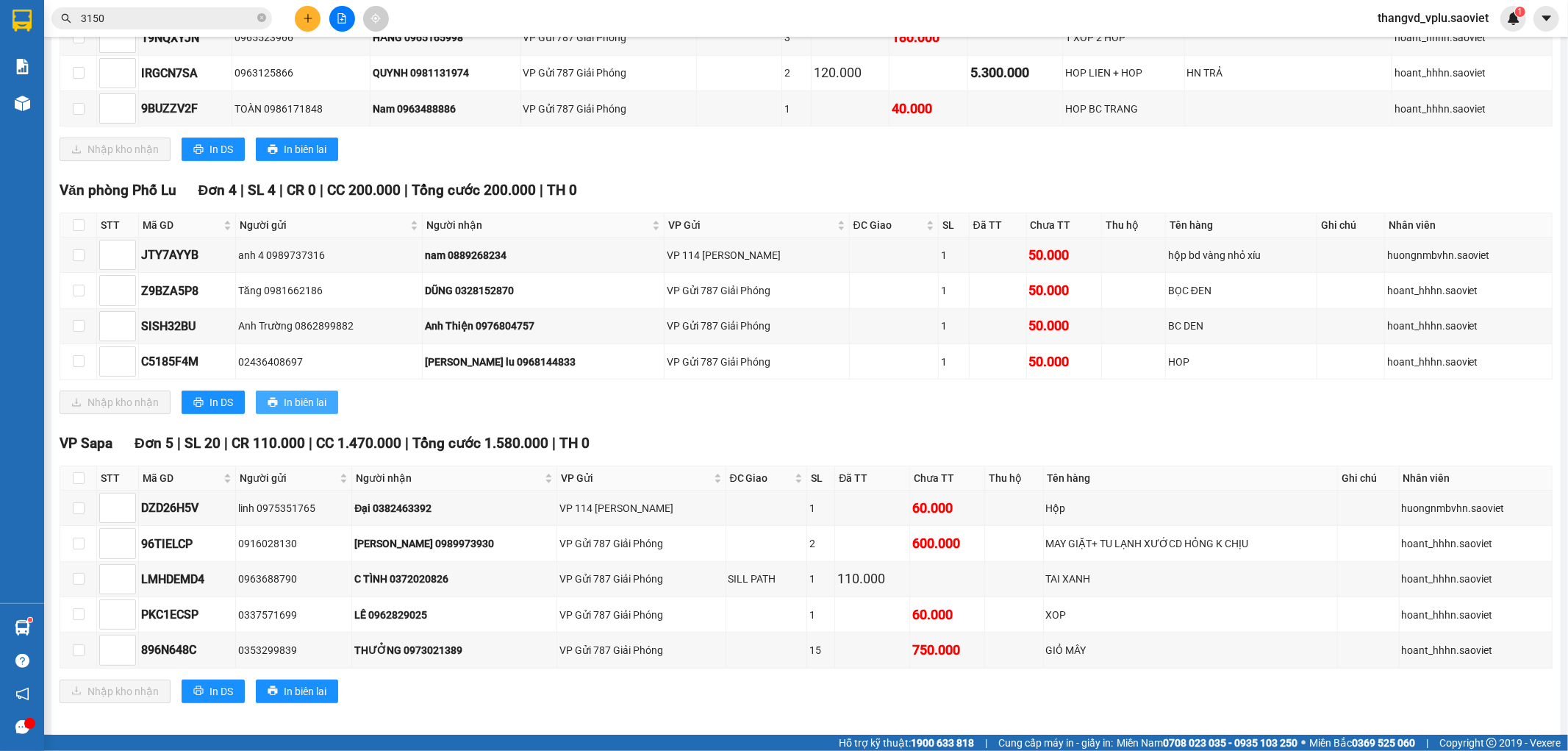
scroll to position [600, 0]
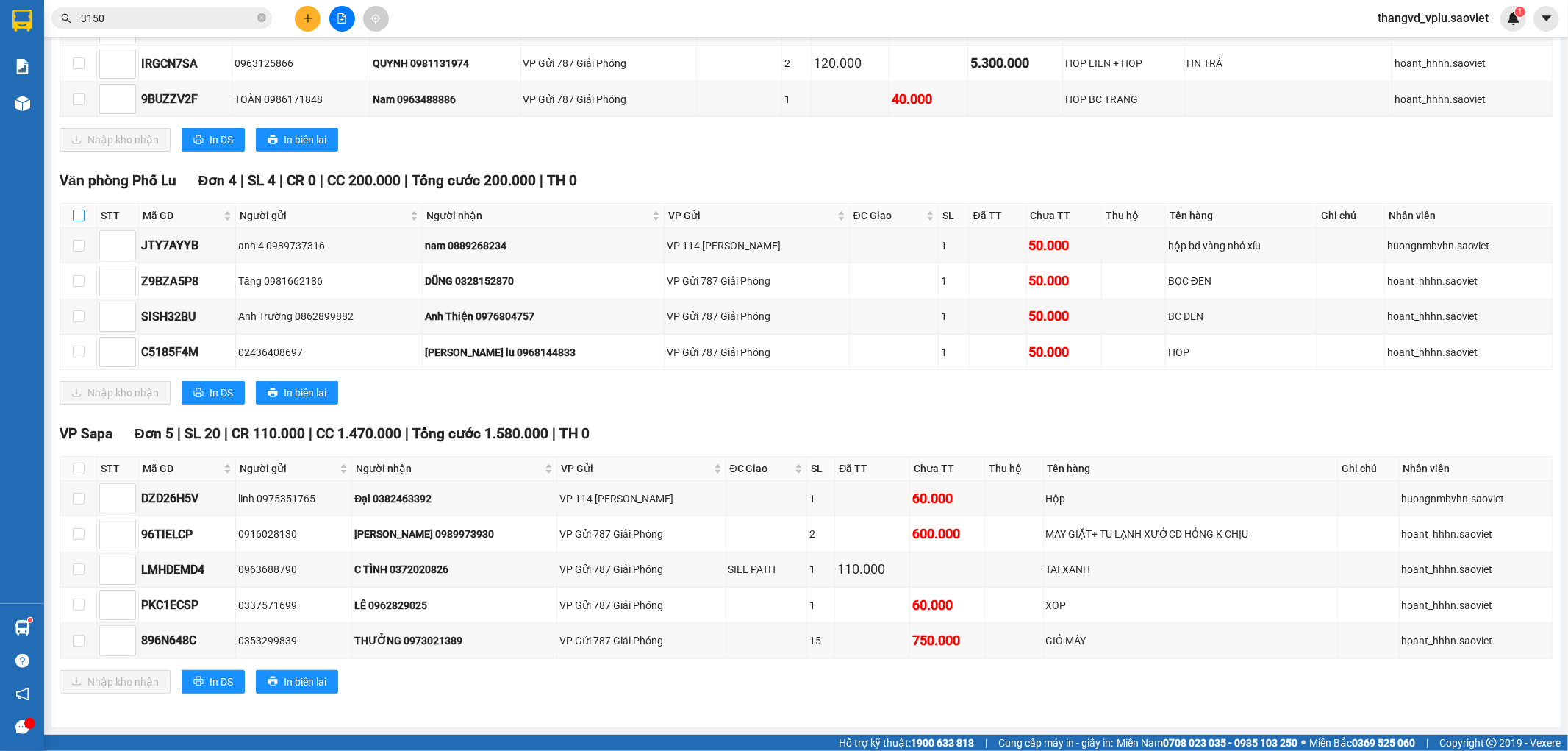
click at [78, 216] on input "checkbox" at bounding box center [78, 215] width 12 height 12
checkbox input "true"
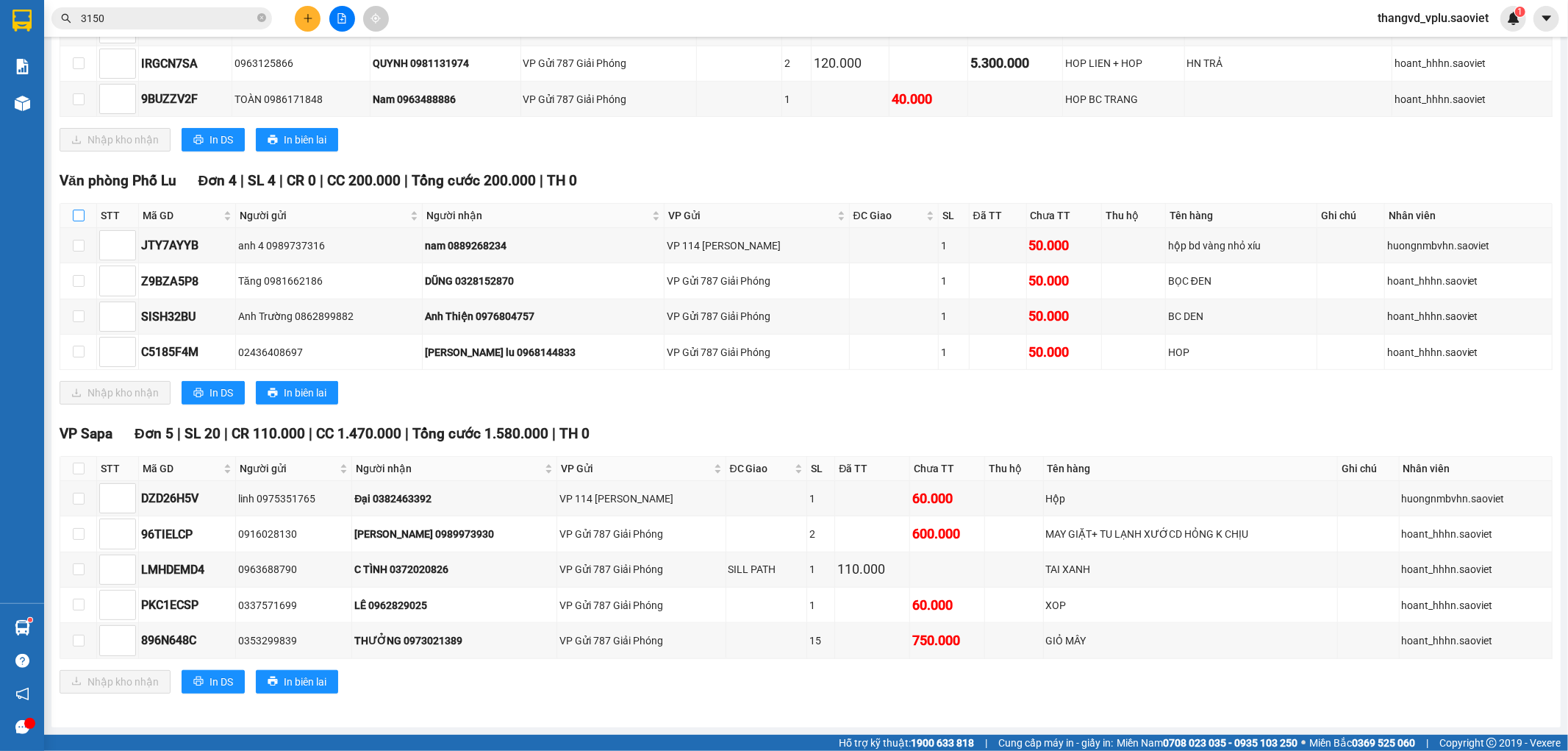
checkbox input "true"
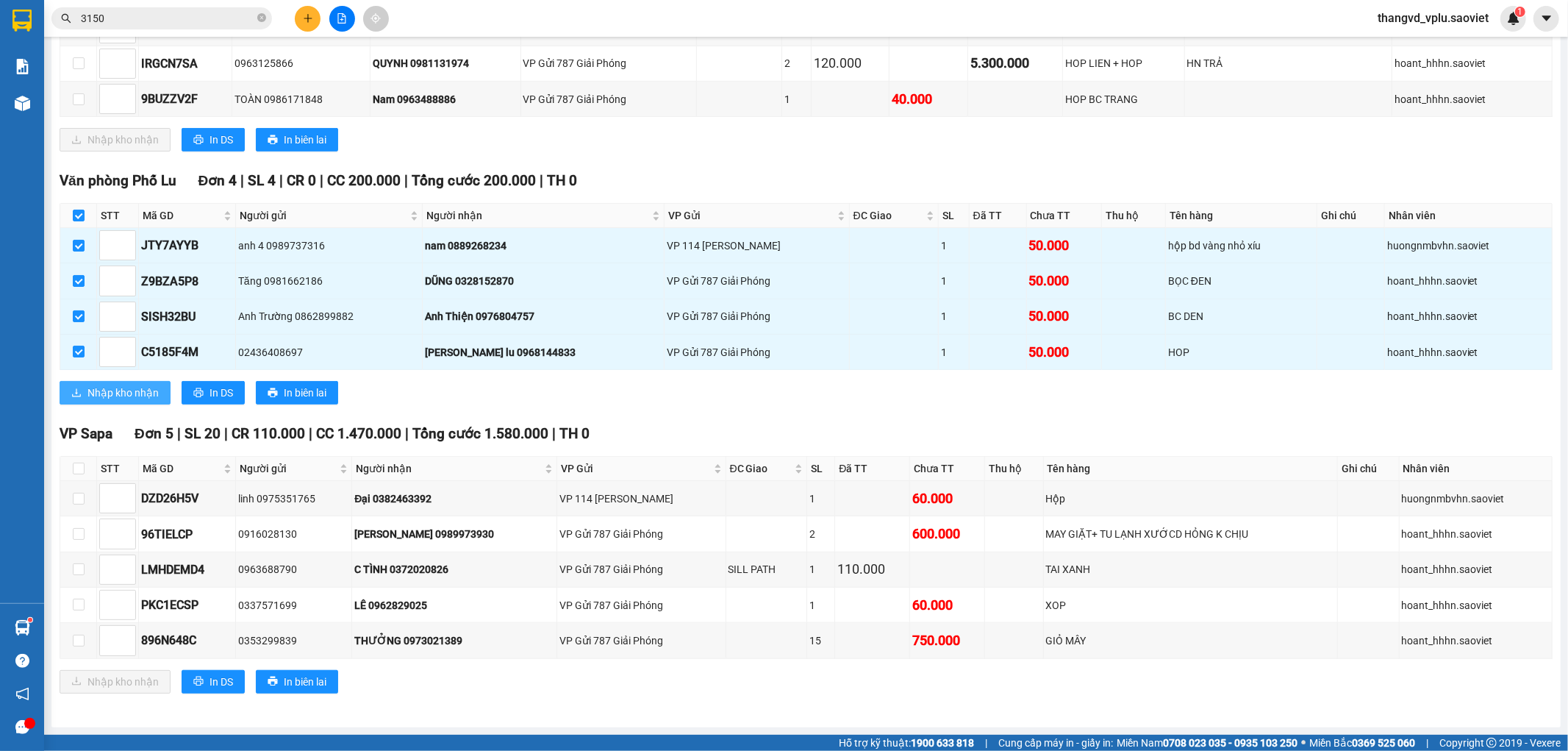
click at [108, 385] on span "Nhập kho nhận" at bounding box center [123, 393] width 71 height 16
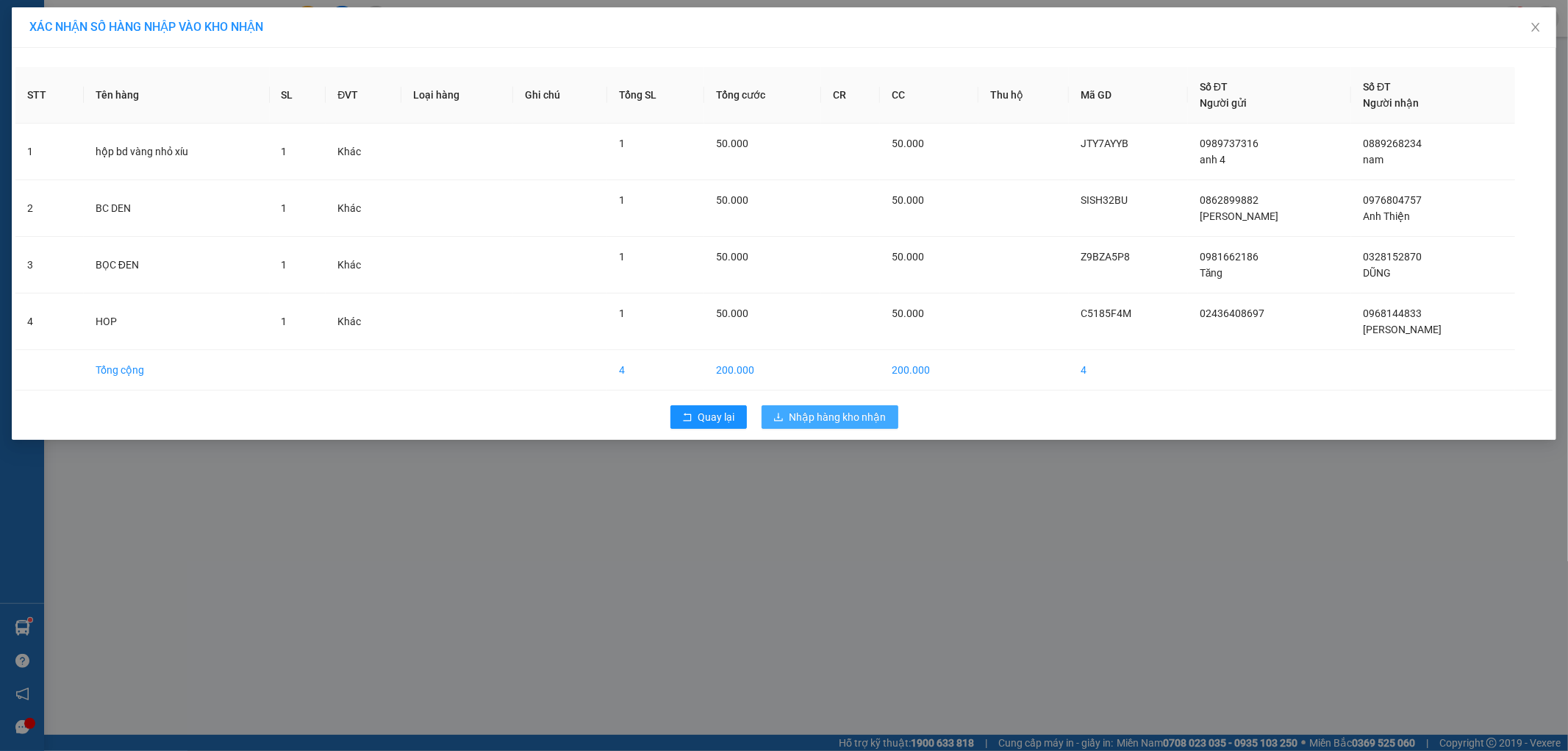
click at [848, 423] on span "Nhập hàng kho nhận" at bounding box center [838, 417] width 97 height 16
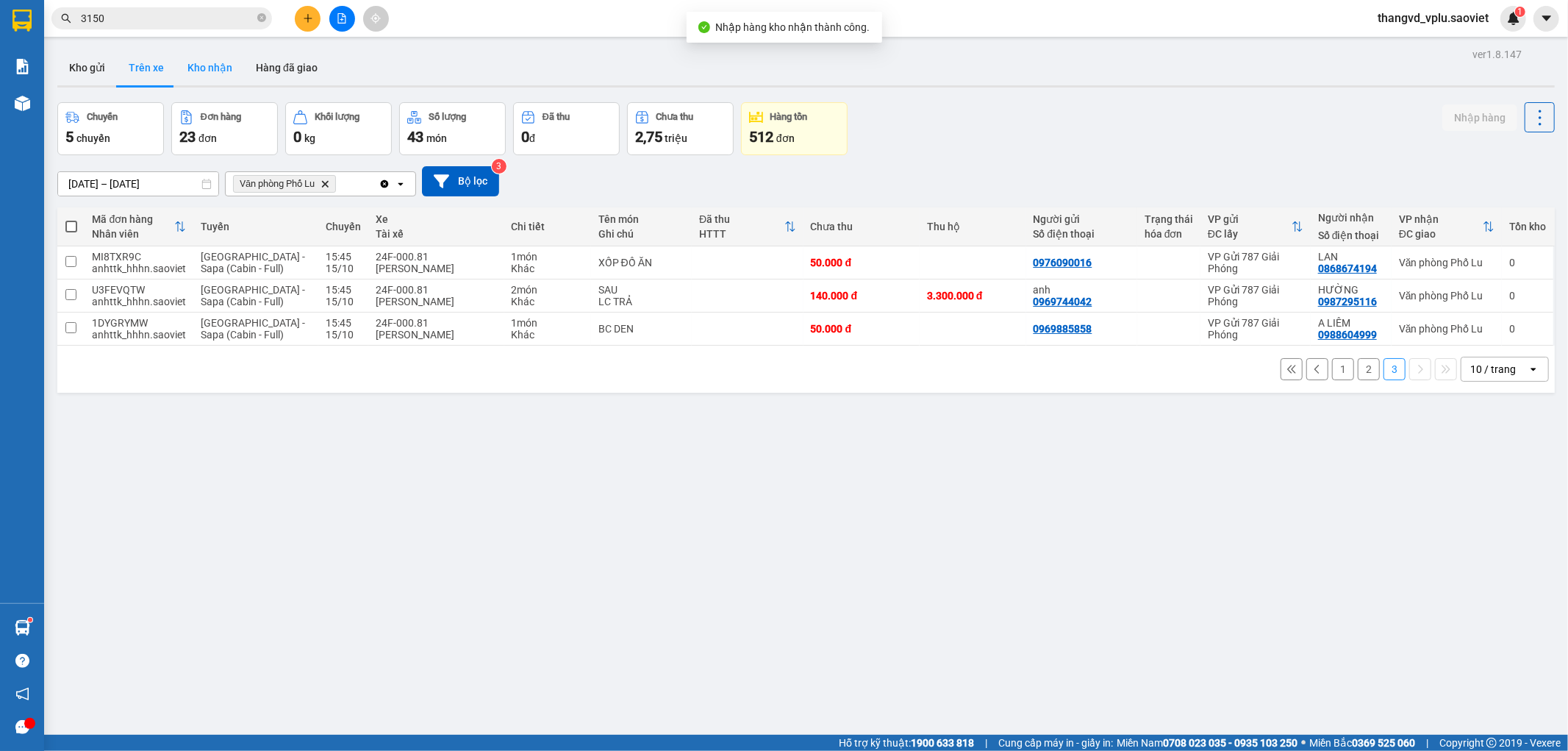
click at [203, 74] on button "Kho nhận" at bounding box center [209, 67] width 68 height 35
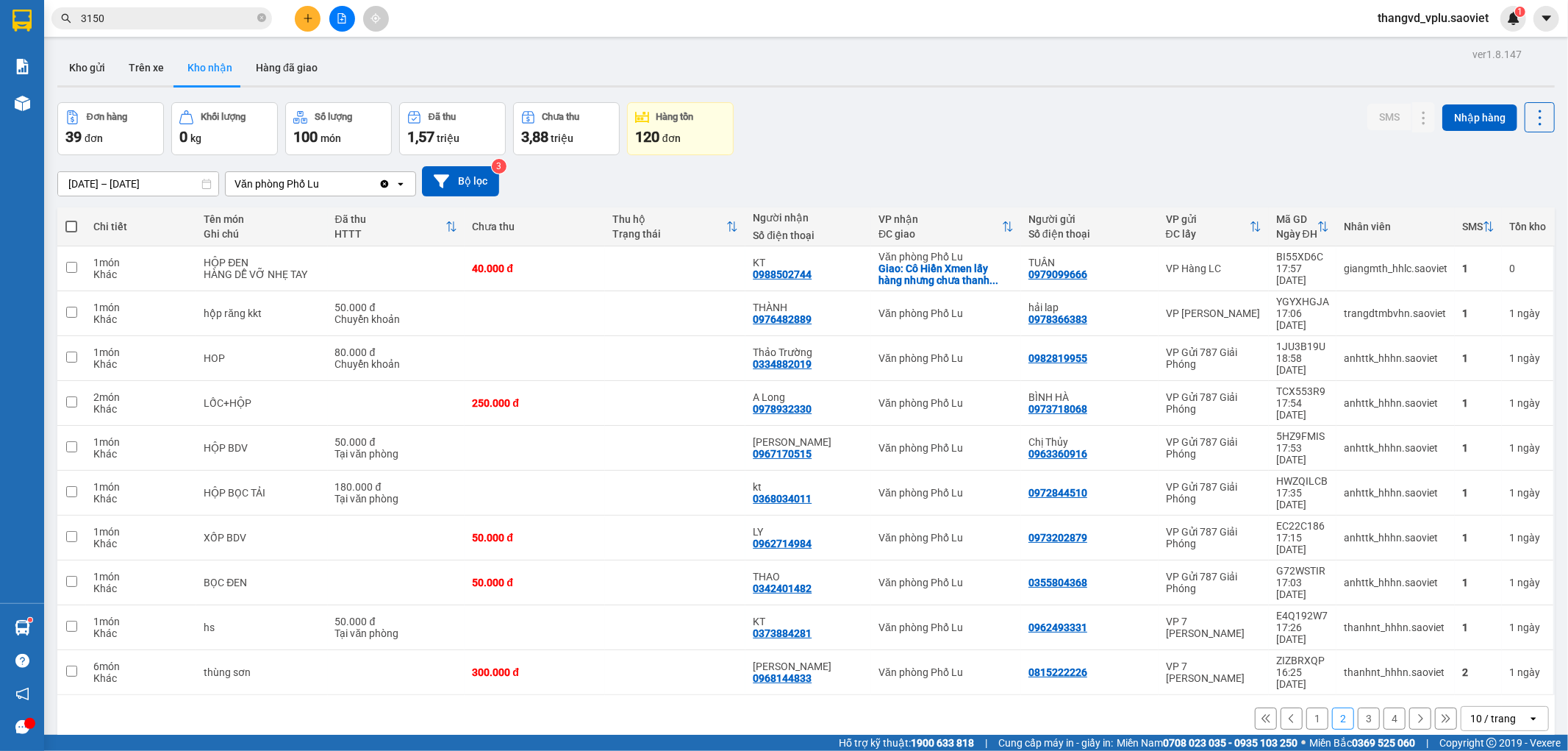
click at [1306, 707] on button "1" at bounding box center [1317, 718] width 22 height 22
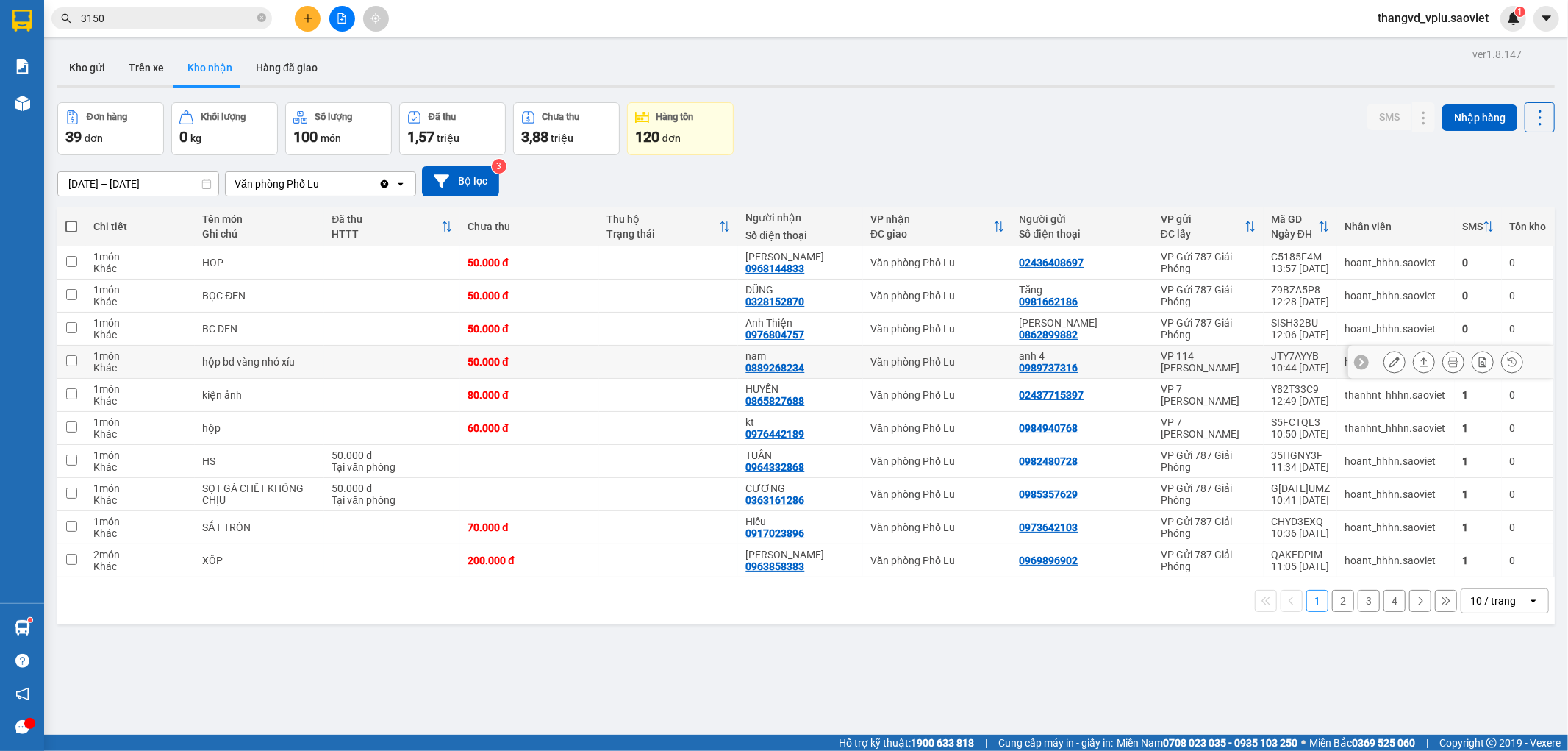
click at [520, 357] on div "50.000 đ" at bounding box center [530, 361] width 125 height 12
checkbox input "true"
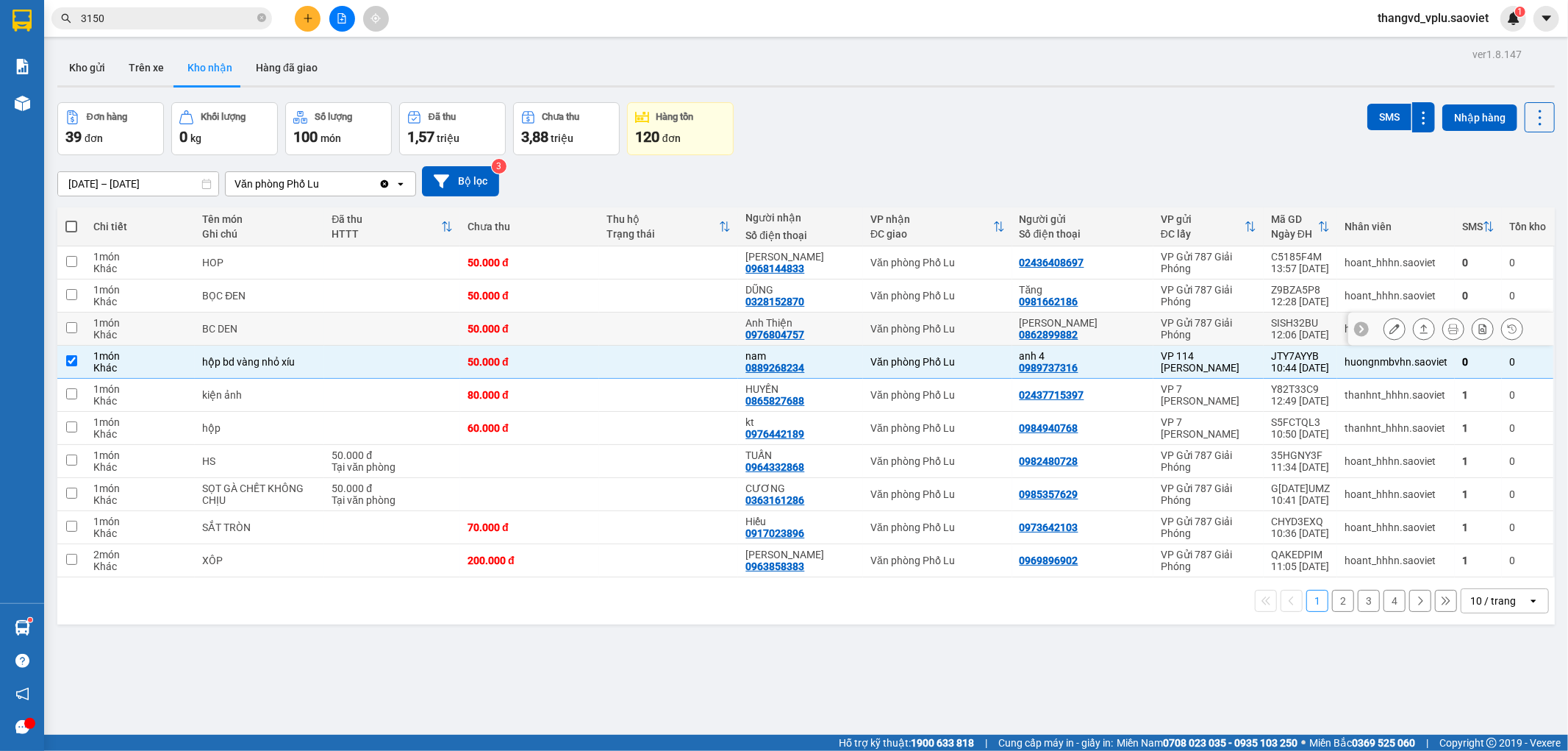
click at [502, 328] on div "50.000 đ" at bounding box center [530, 328] width 125 height 12
checkbox input "true"
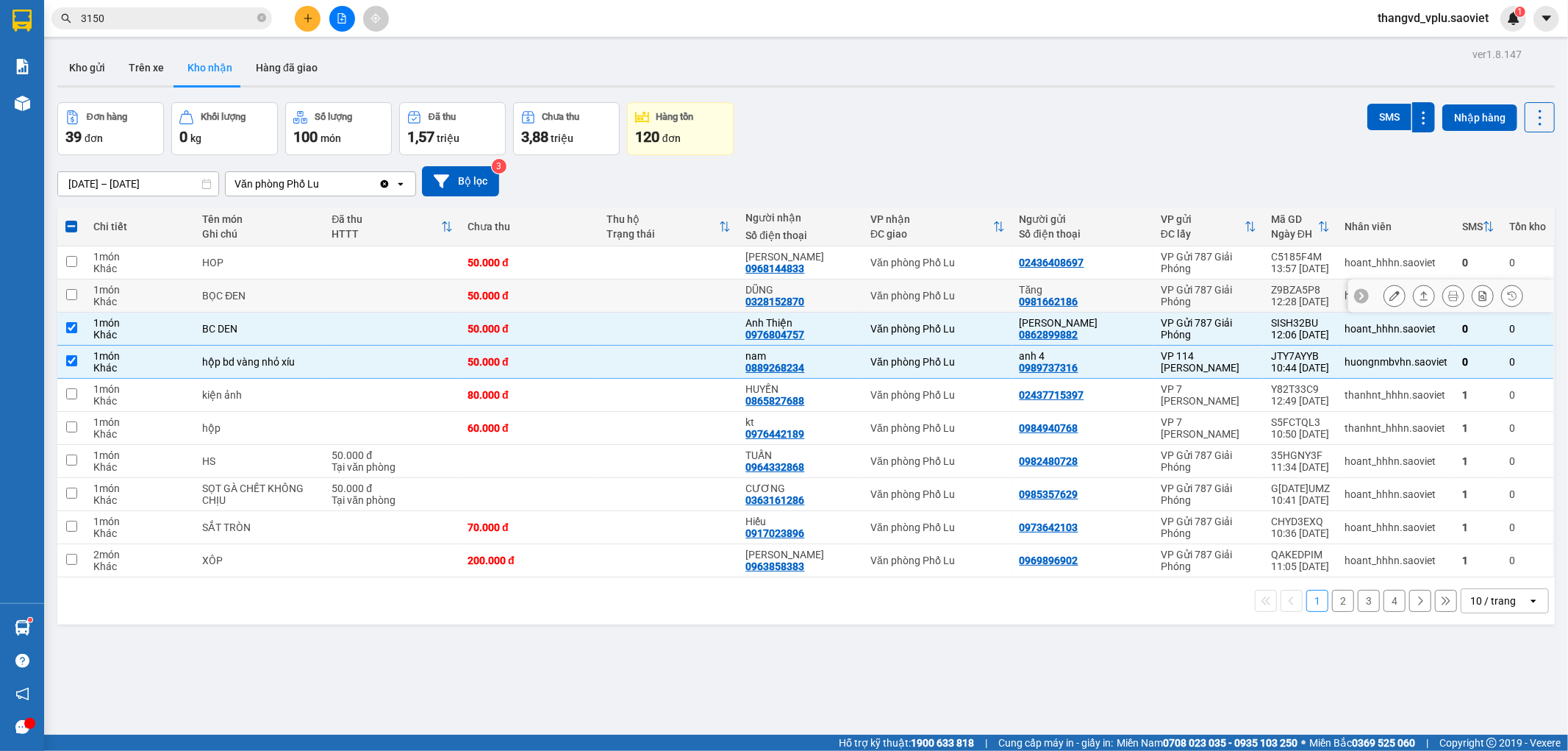
click at [498, 294] on div "50.000 đ" at bounding box center [530, 296] width 125 height 12
checkbox input "true"
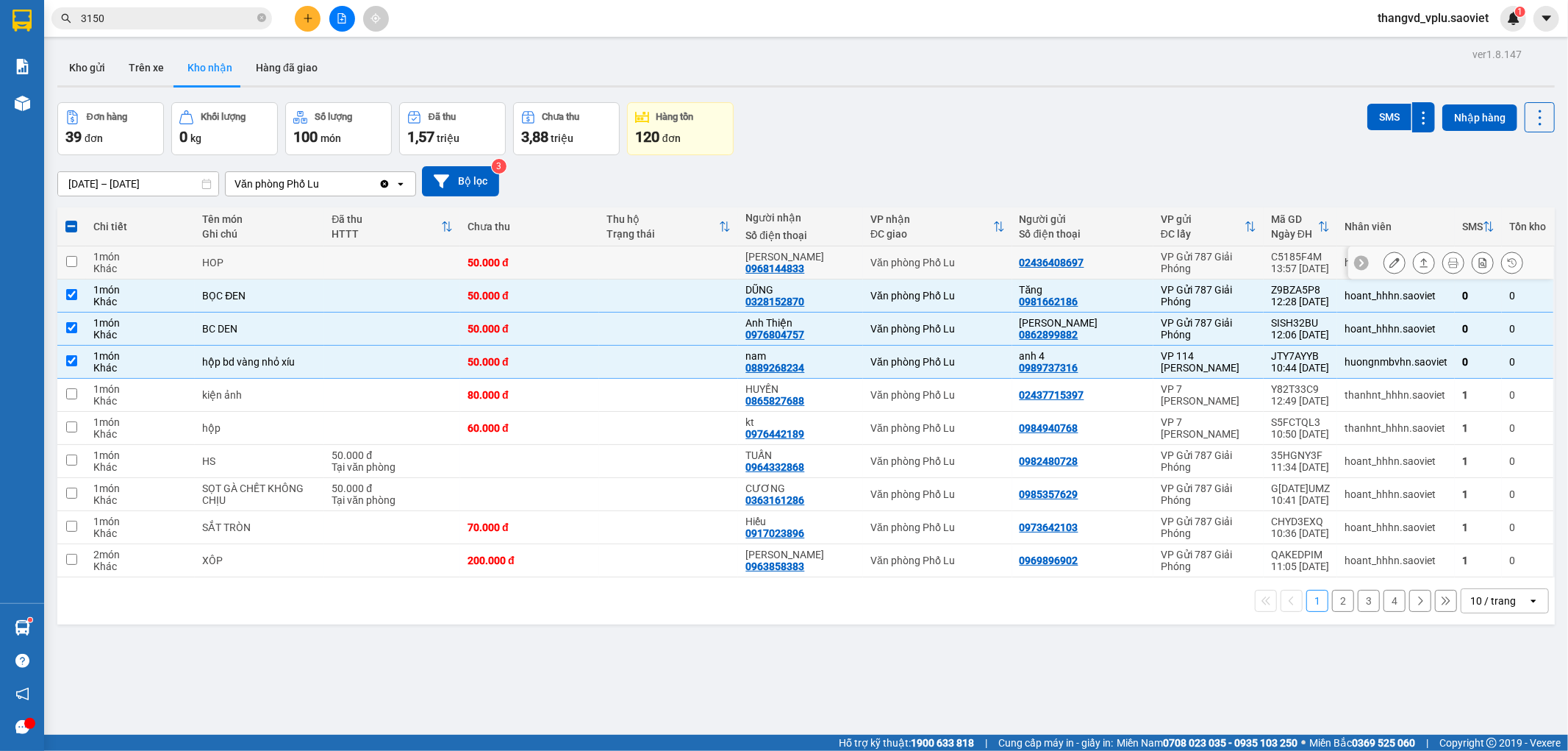
click at [500, 260] on div "50.000 đ" at bounding box center [530, 262] width 125 height 12
checkbox input "true"
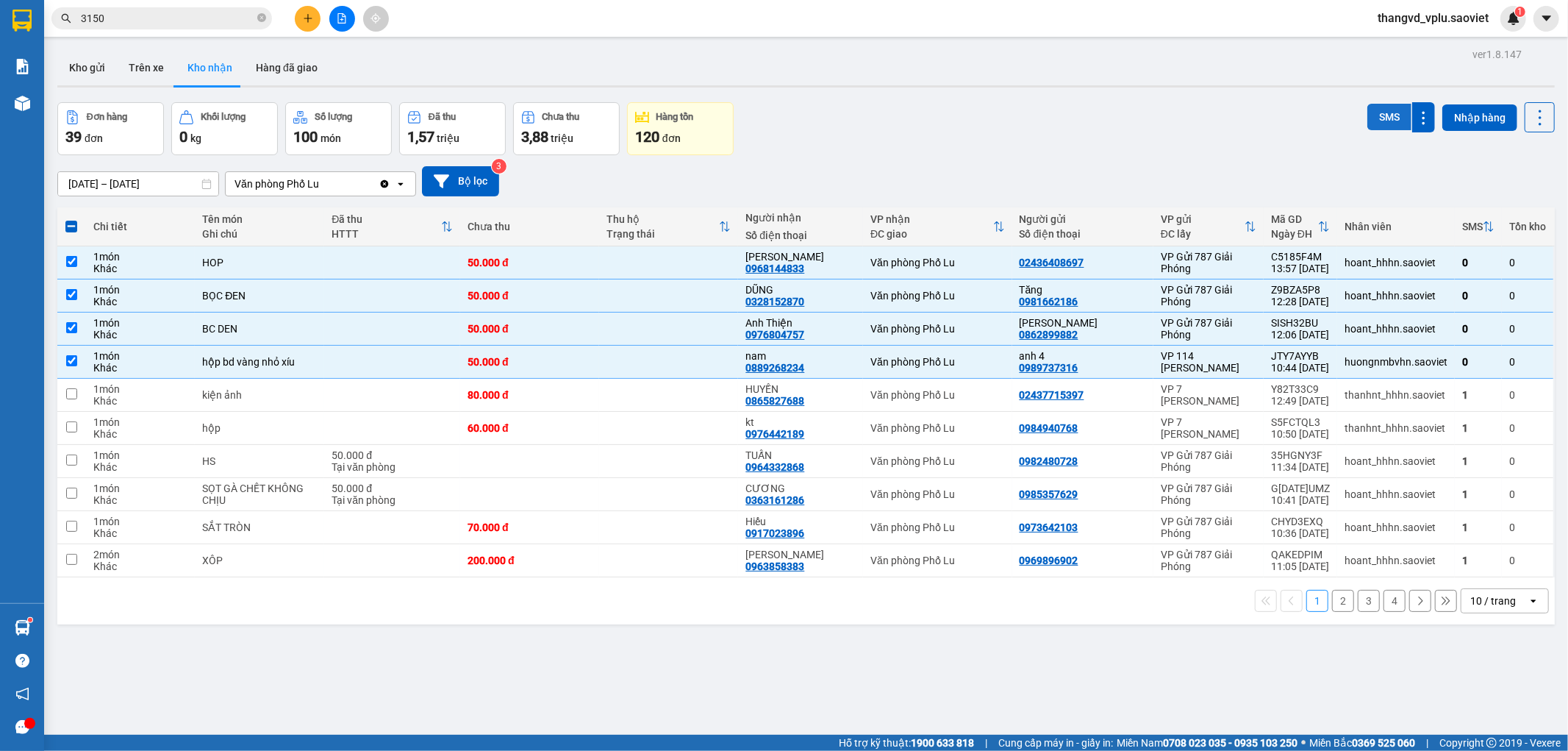
click at [1368, 112] on button "SMS" at bounding box center [1389, 117] width 44 height 27
click at [266, 359] on div "hộp bd vàng nhỏ xíu" at bounding box center [259, 361] width 114 height 12
checkbox input "false"
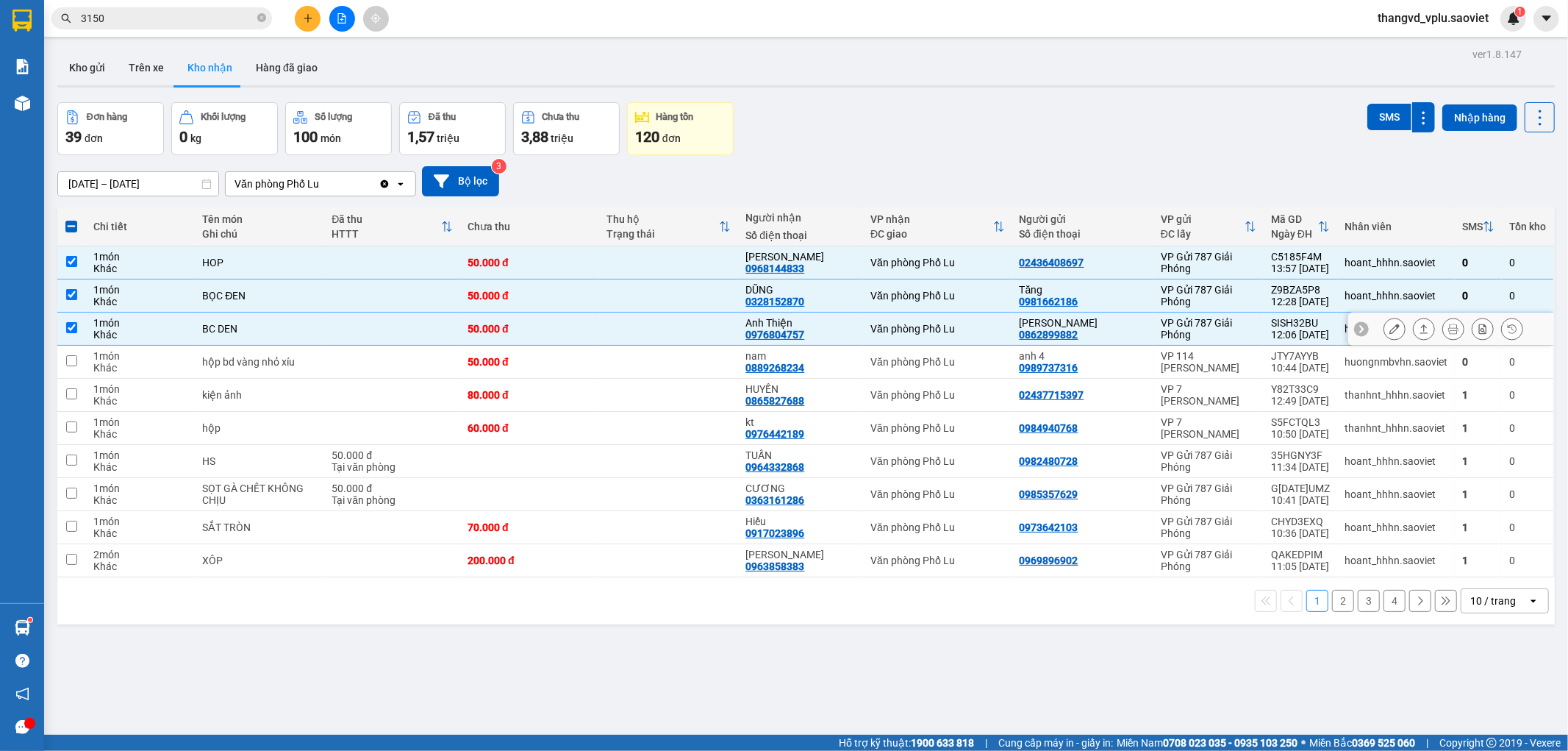
click at [255, 331] on div "BC DEN" at bounding box center [259, 328] width 114 height 12
checkbox input "false"
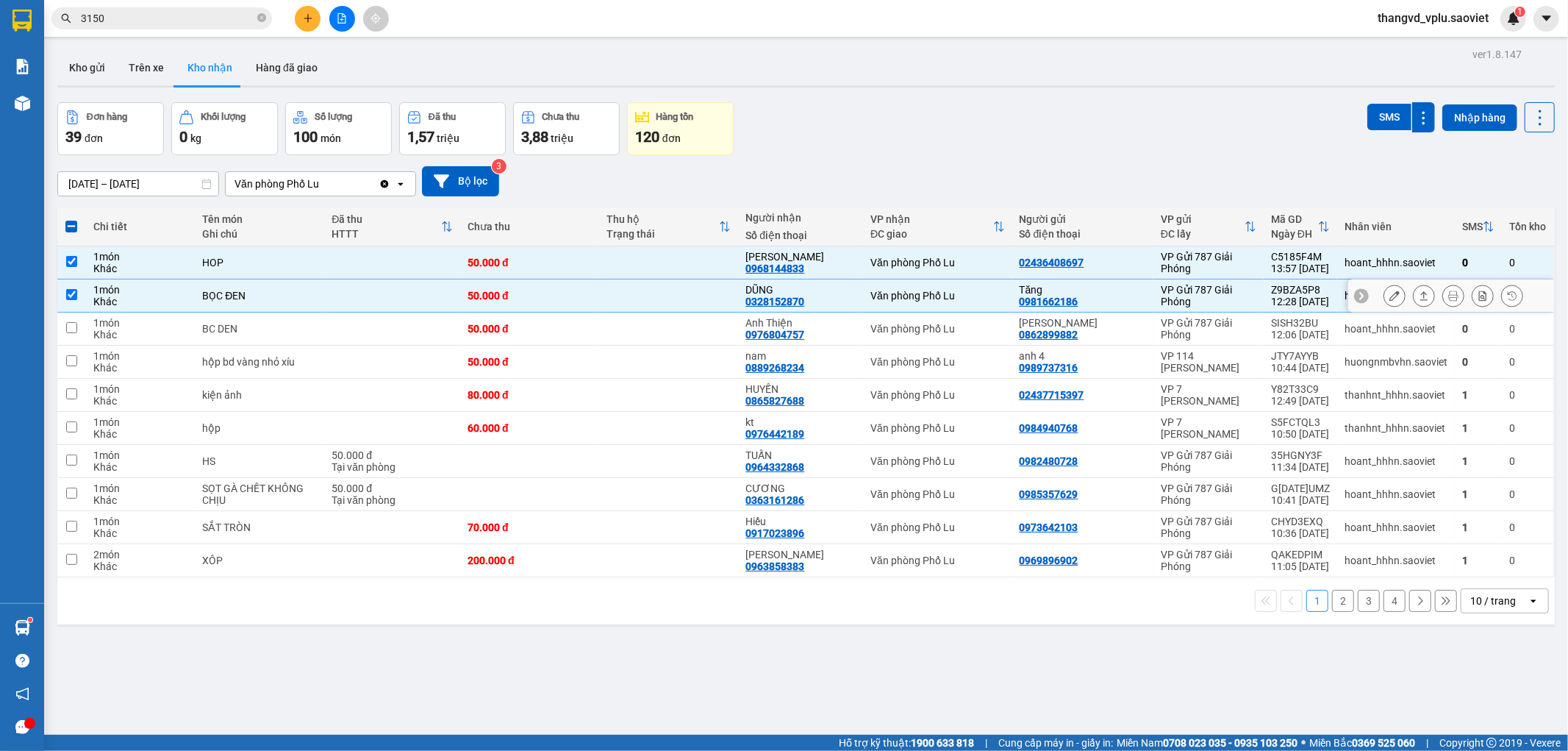
click at [252, 299] on div "BỌC ĐEN" at bounding box center [259, 296] width 114 height 12
checkbox input "false"
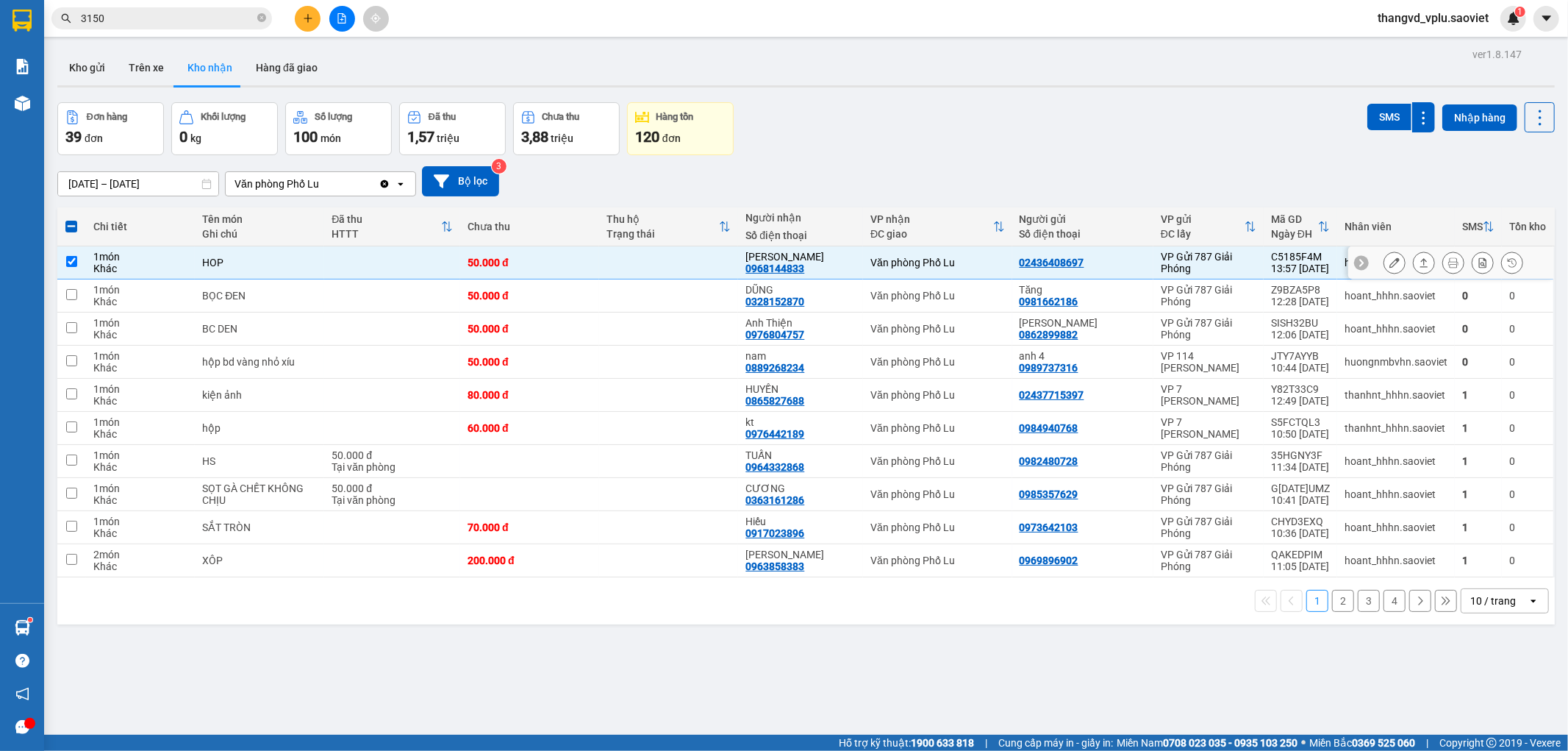
click at [252, 263] on div "HOP" at bounding box center [259, 262] width 114 height 12
checkbox input "false"
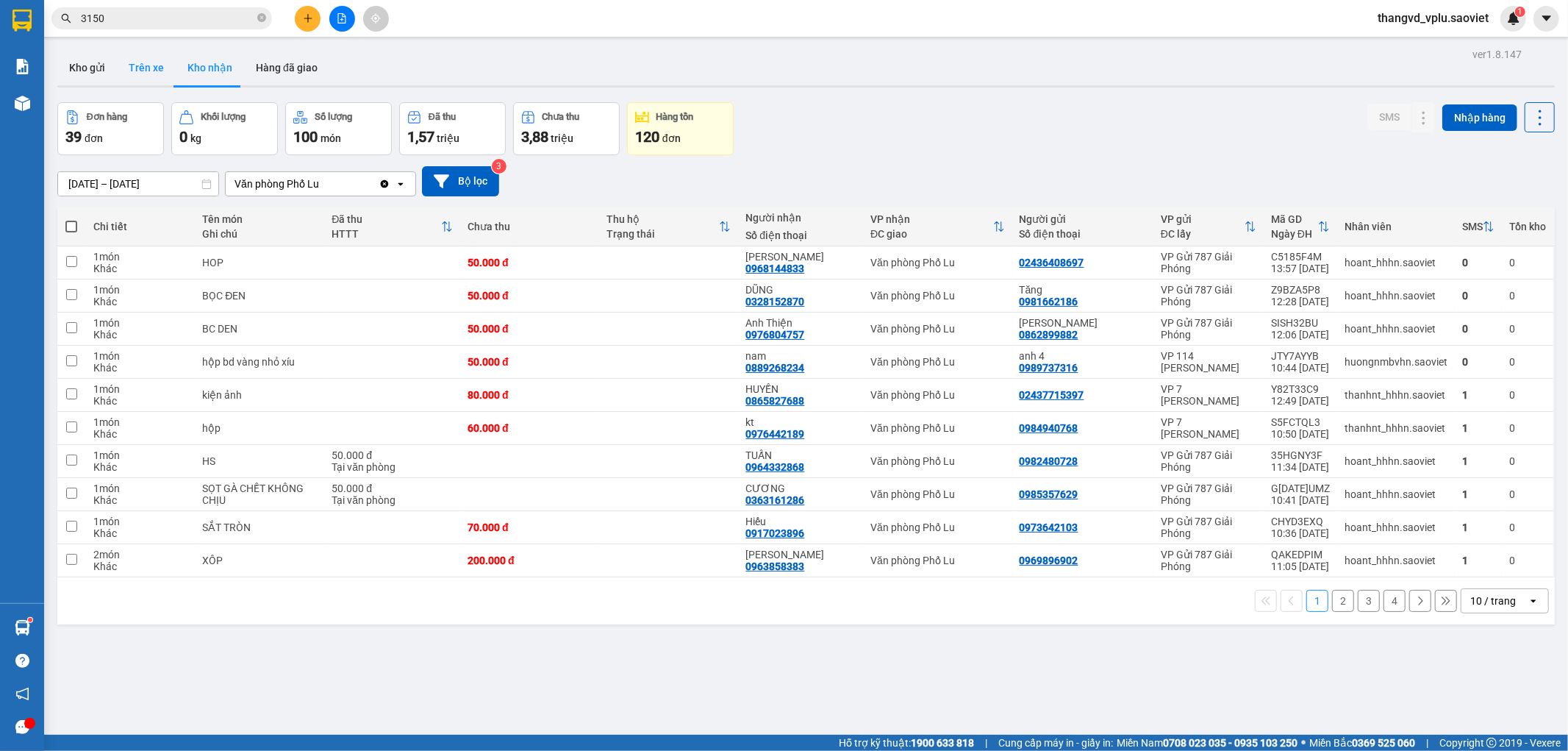
click at [145, 71] on button "Trên xe" at bounding box center [146, 67] width 59 height 35
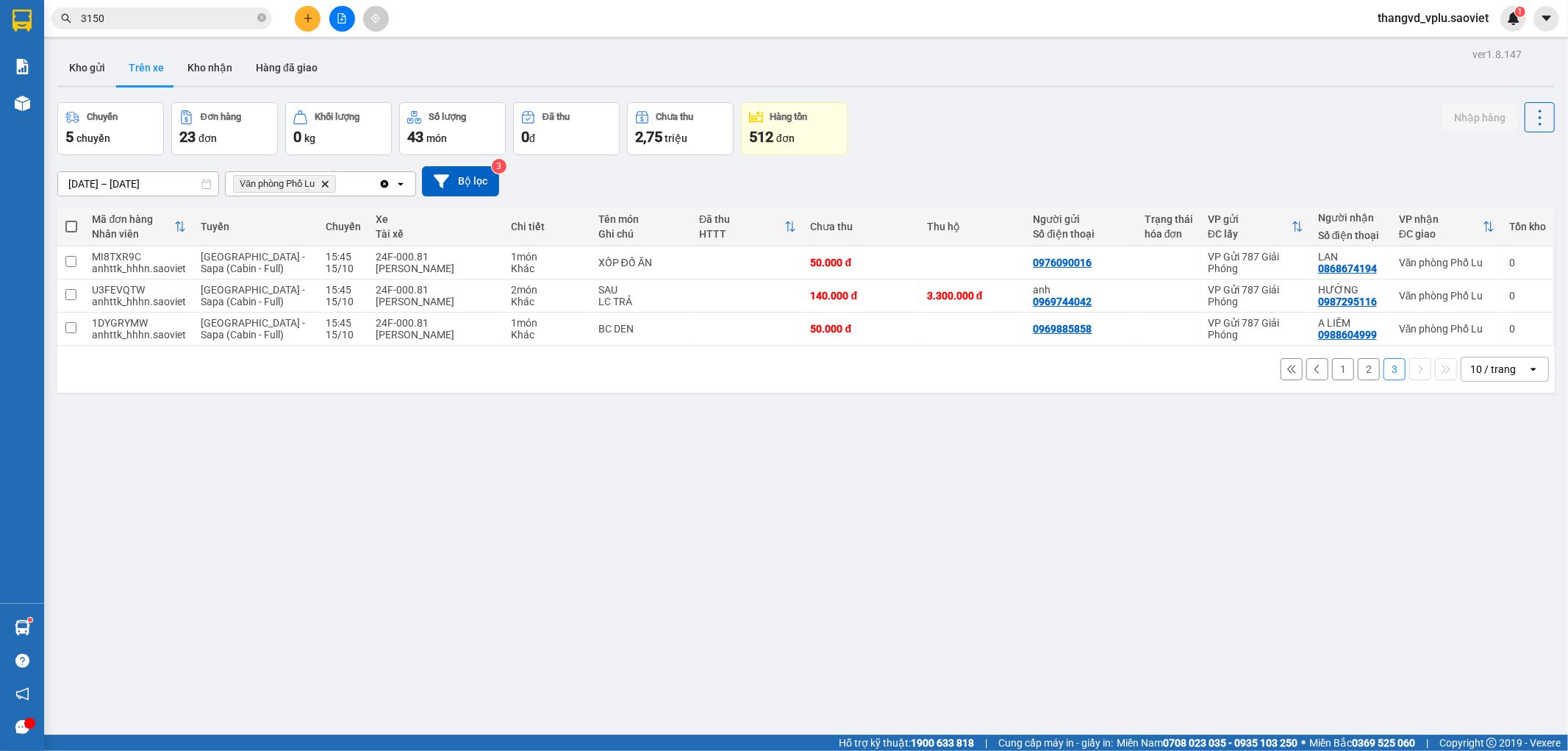
click at [1358, 376] on button "2" at bounding box center [1369, 369] width 22 height 22
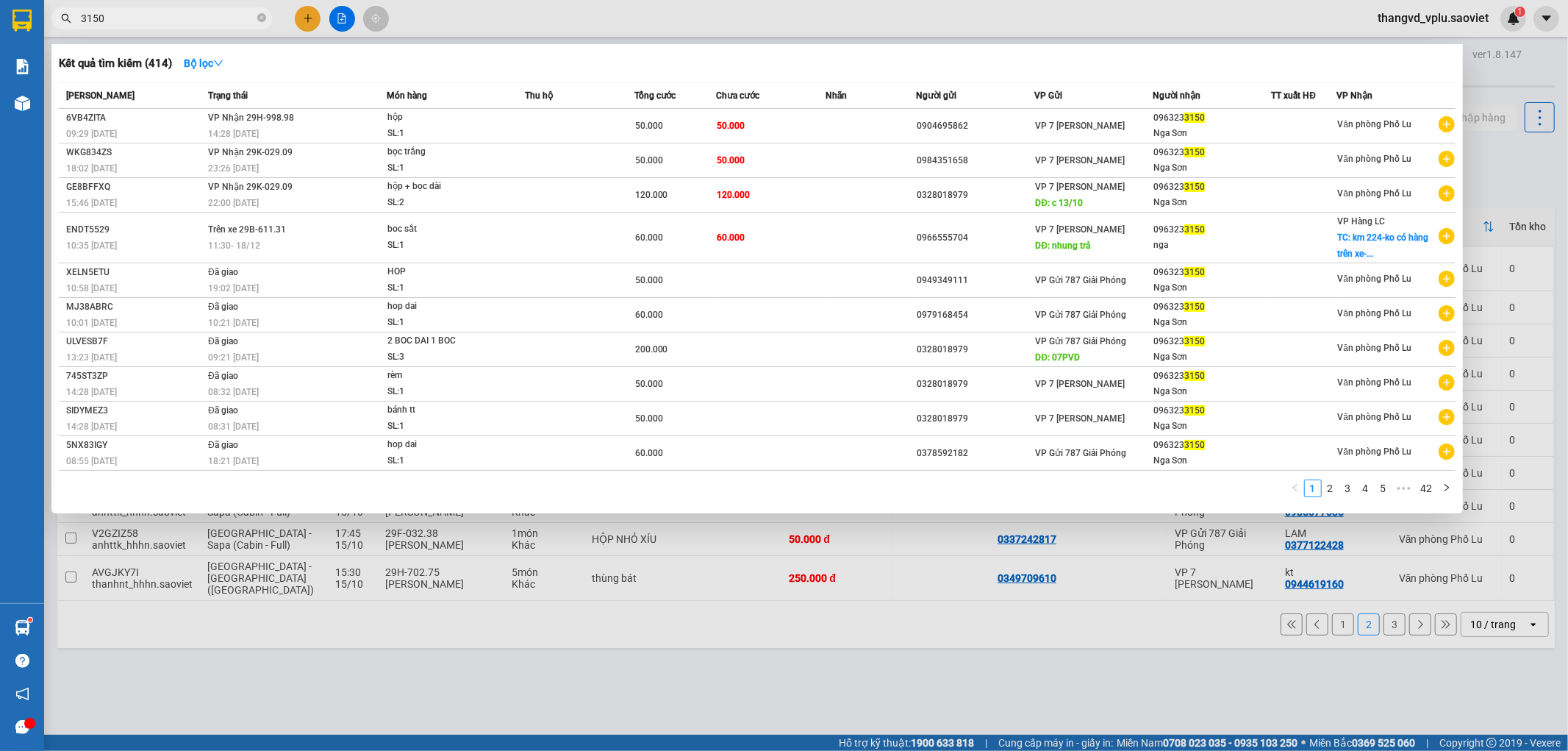
click at [132, 13] on input "3150" at bounding box center [167, 18] width 173 height 16
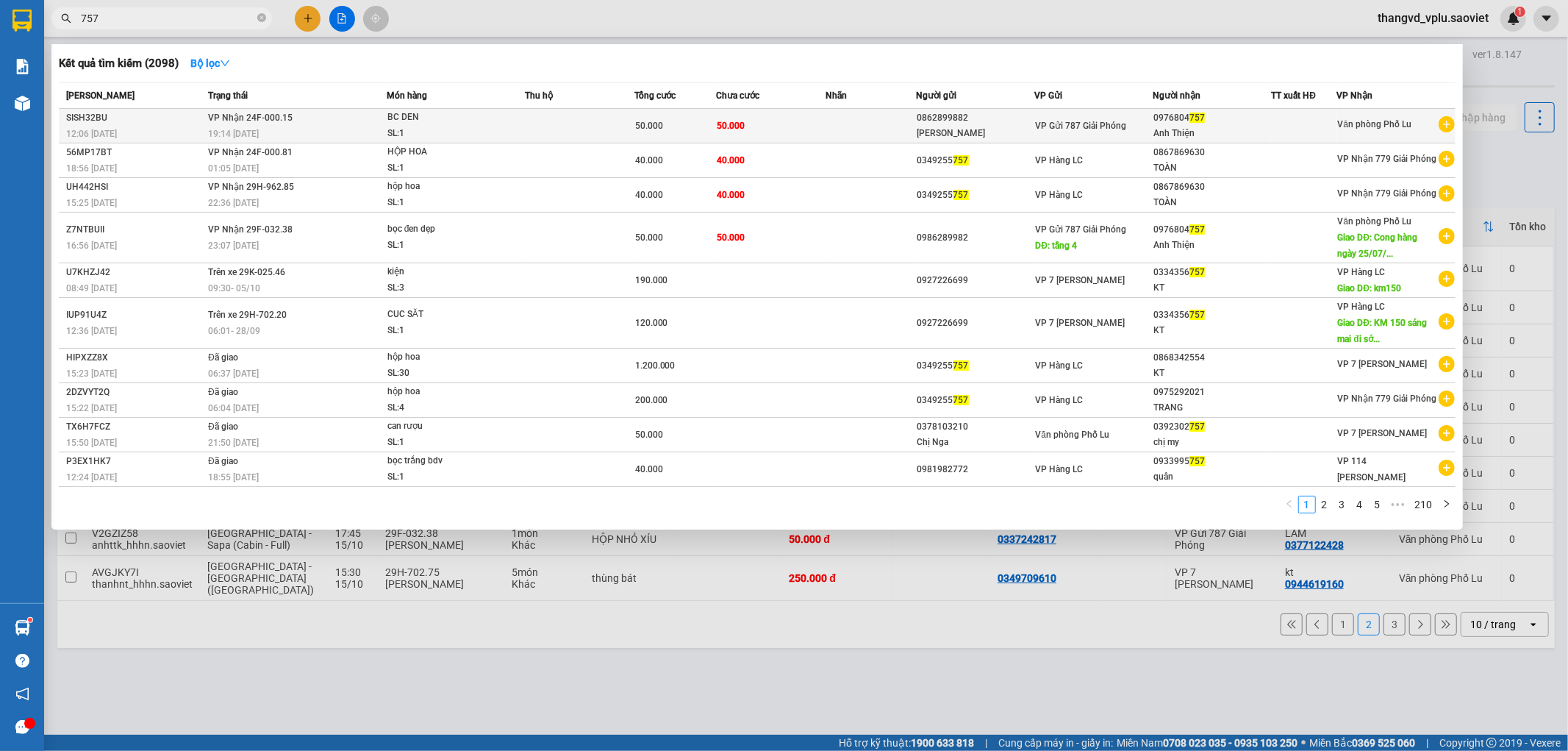
type input "757"
click at [789, 132] on td "50.000" at bounding box center [771, 126] width 110 height 34
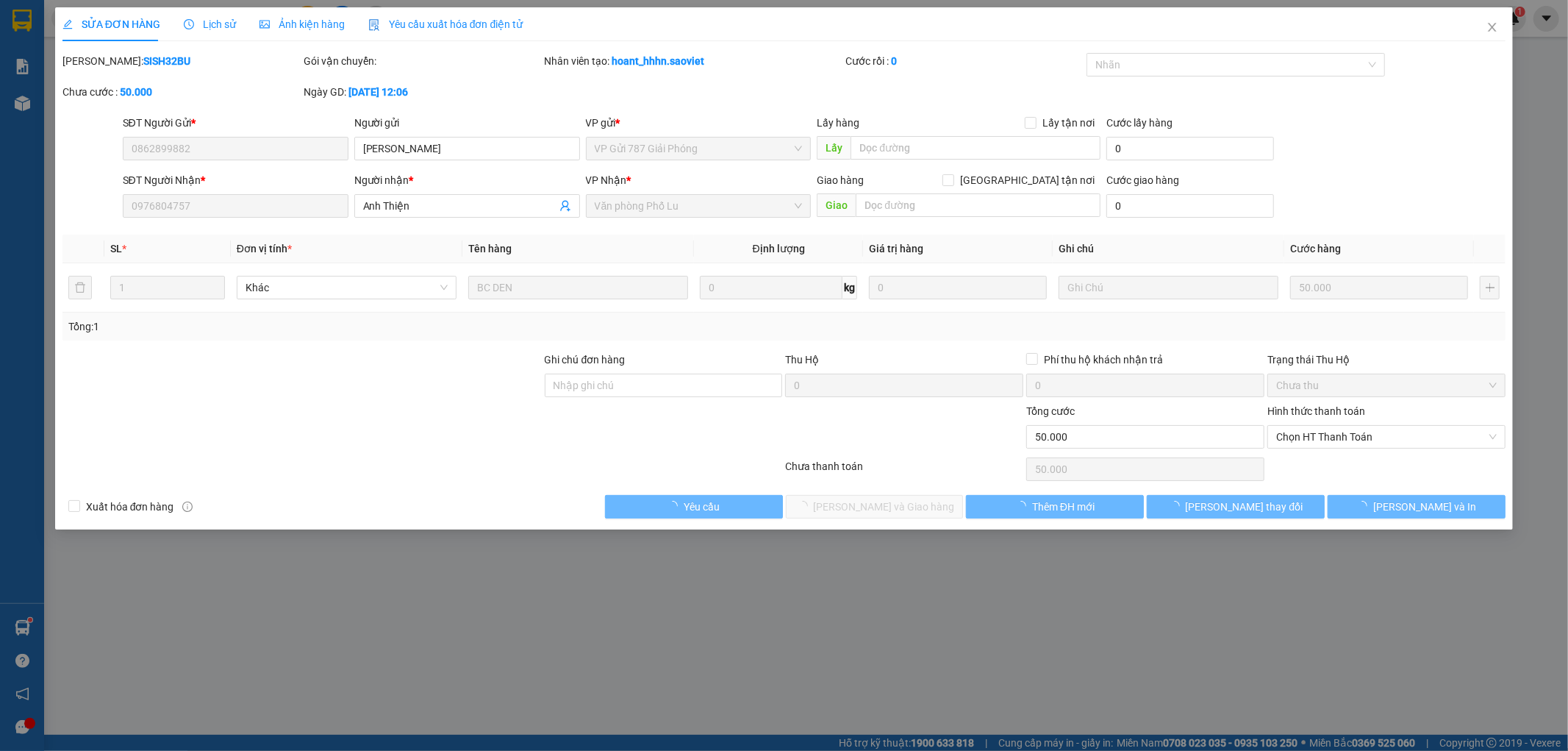
type input "0862899882"
type input "[PERSON_NAME]"
type input "0976804757"
type input "Anh Thiện"
type input "0"
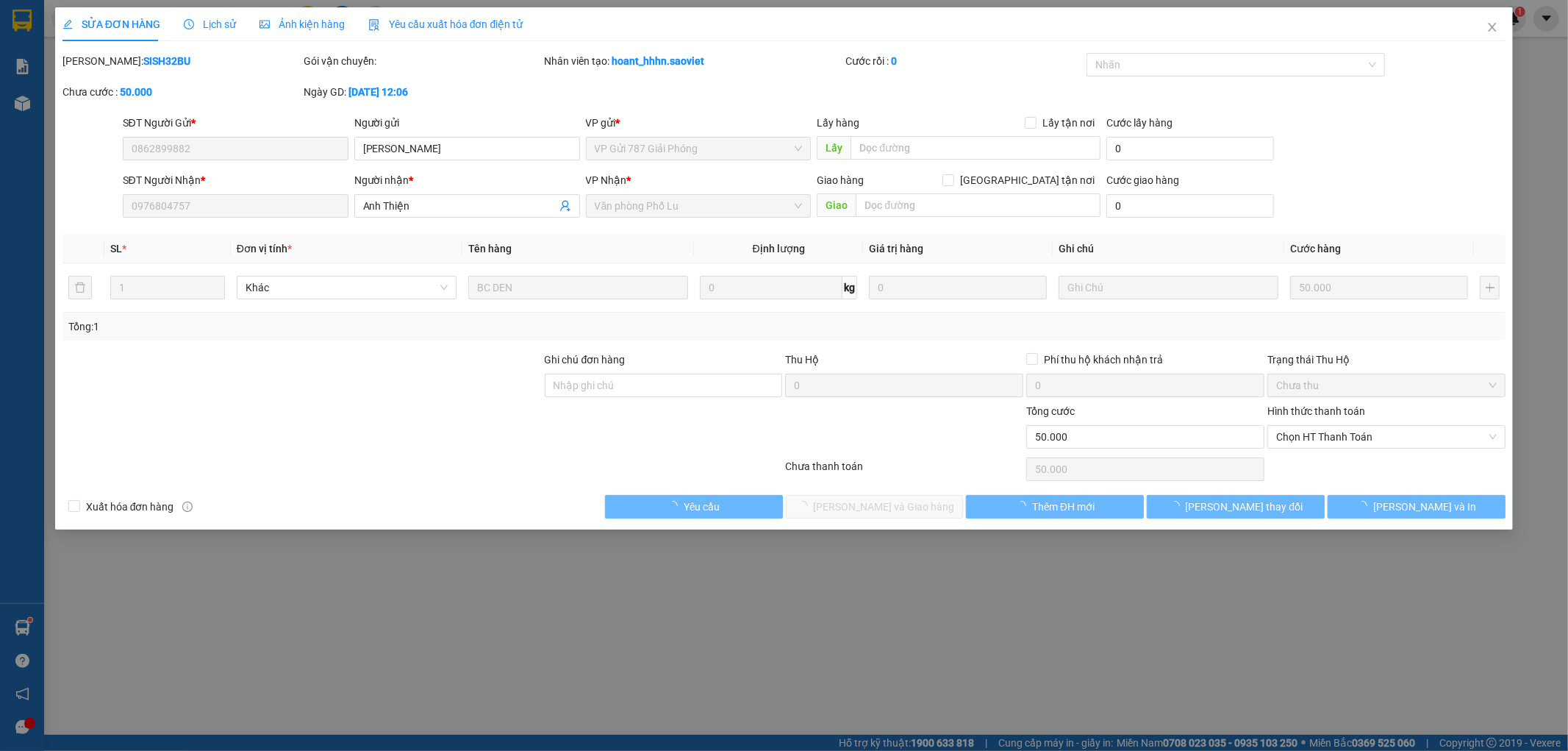
type input "50.000"
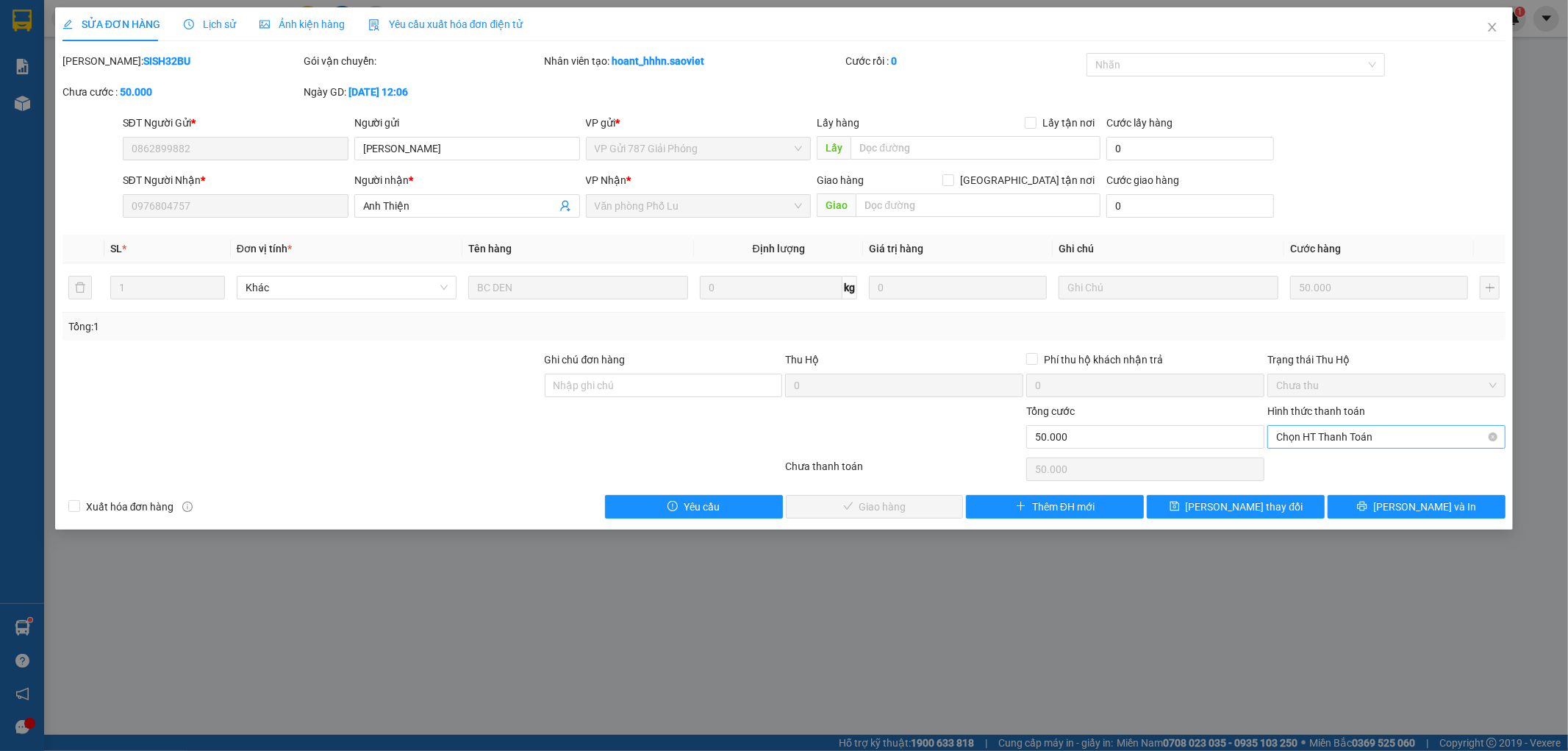
click at [1350, 437] on span "Chọn HT Thanh Toán" at bounding box center [1385, 437] width 220 height 22
click at [1348, 460] on div "Tại văn phòng" at bounding box center [1386, 466] width 220 height 16
type input "0"
click at [876, 499] on span "[PERSON_NAME] và Giao hàng" at bounding box center [884, 506] width 141 height 16
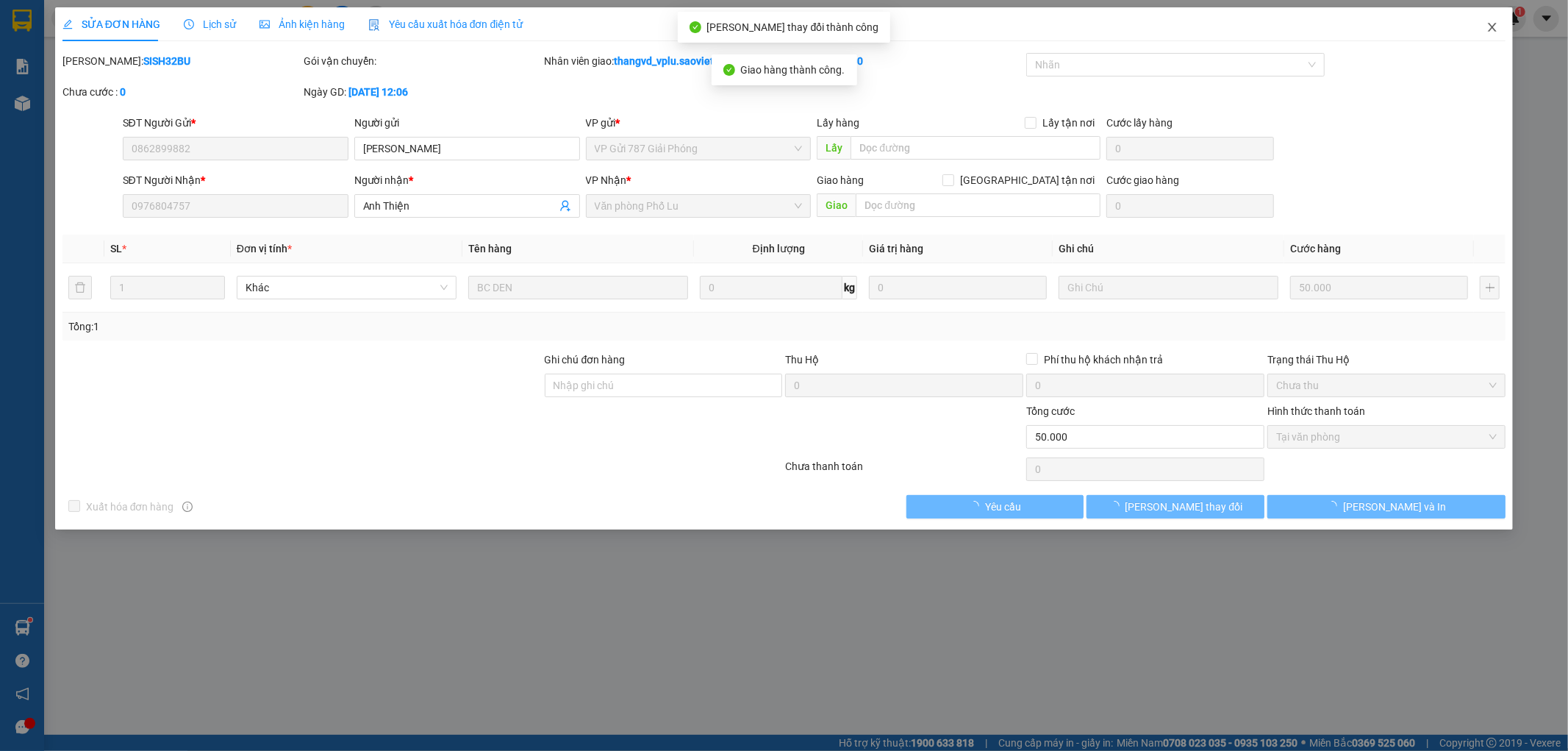
click at [1492, 30] on icon "close" at bounding box center [1492, 27] width 8 height 9
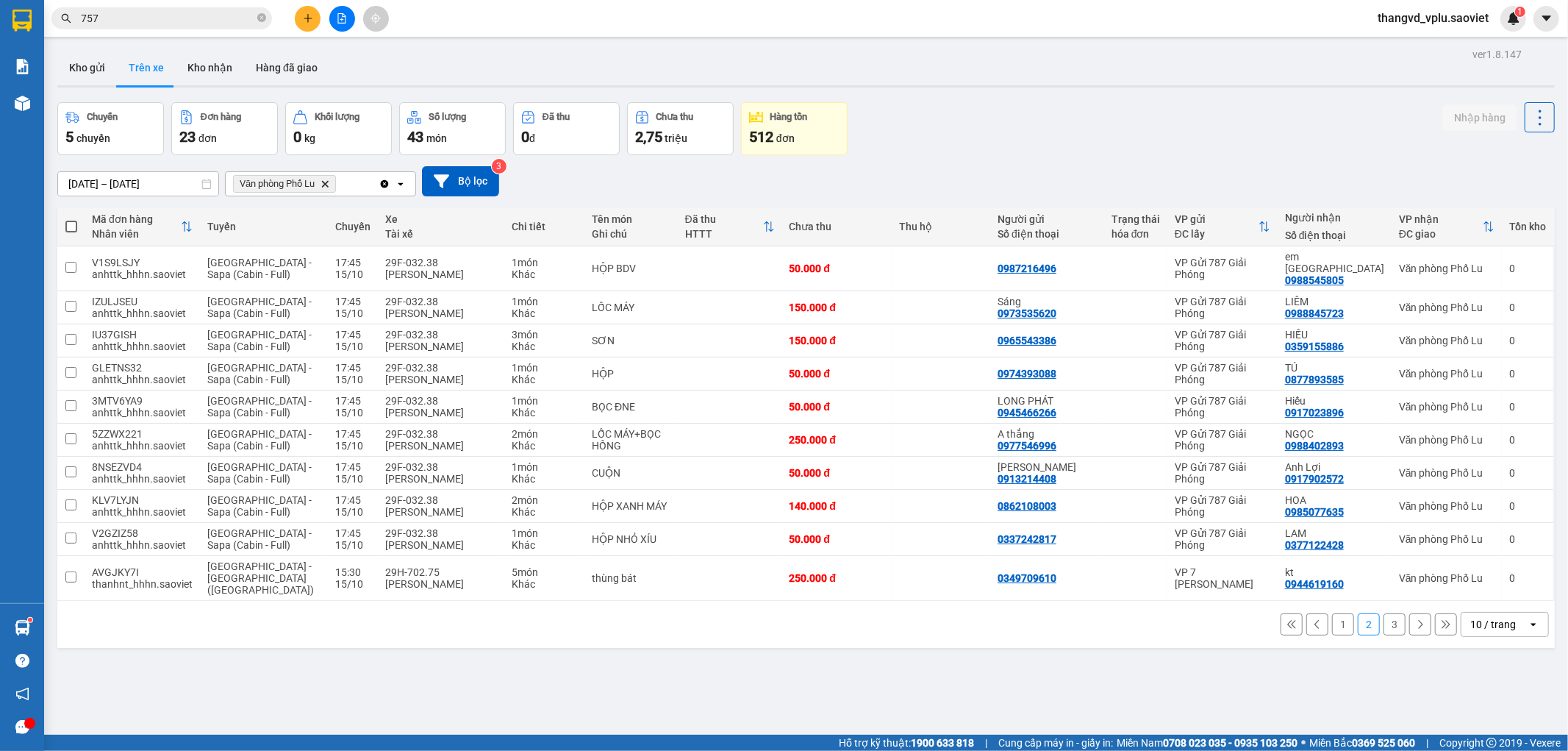
click at [116, 26] on input "757" at bounding box center [167, 18] width 173 height 16
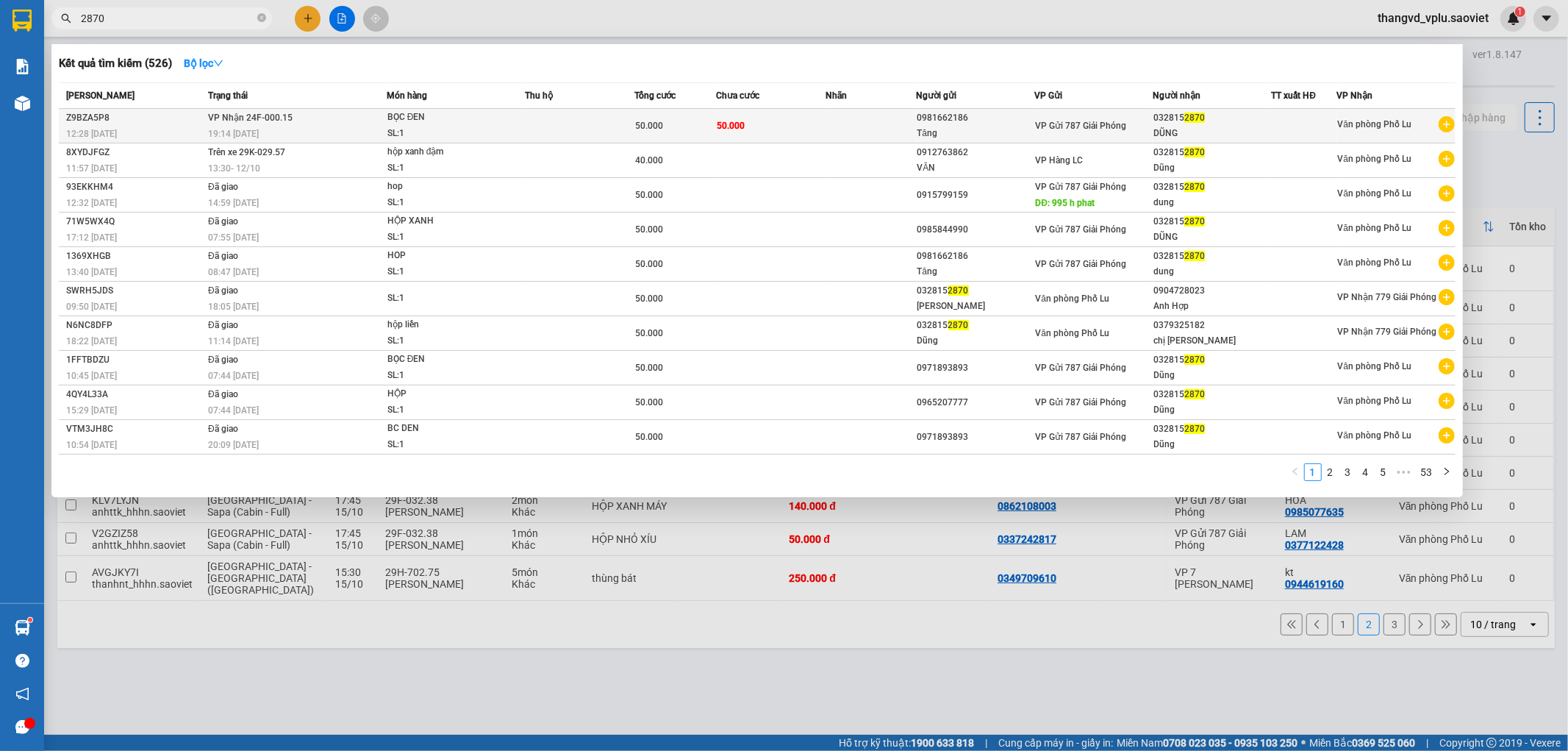
type input "2870"
click at [612, 126] on td at bounding box center [580, 126] width 110 height 34
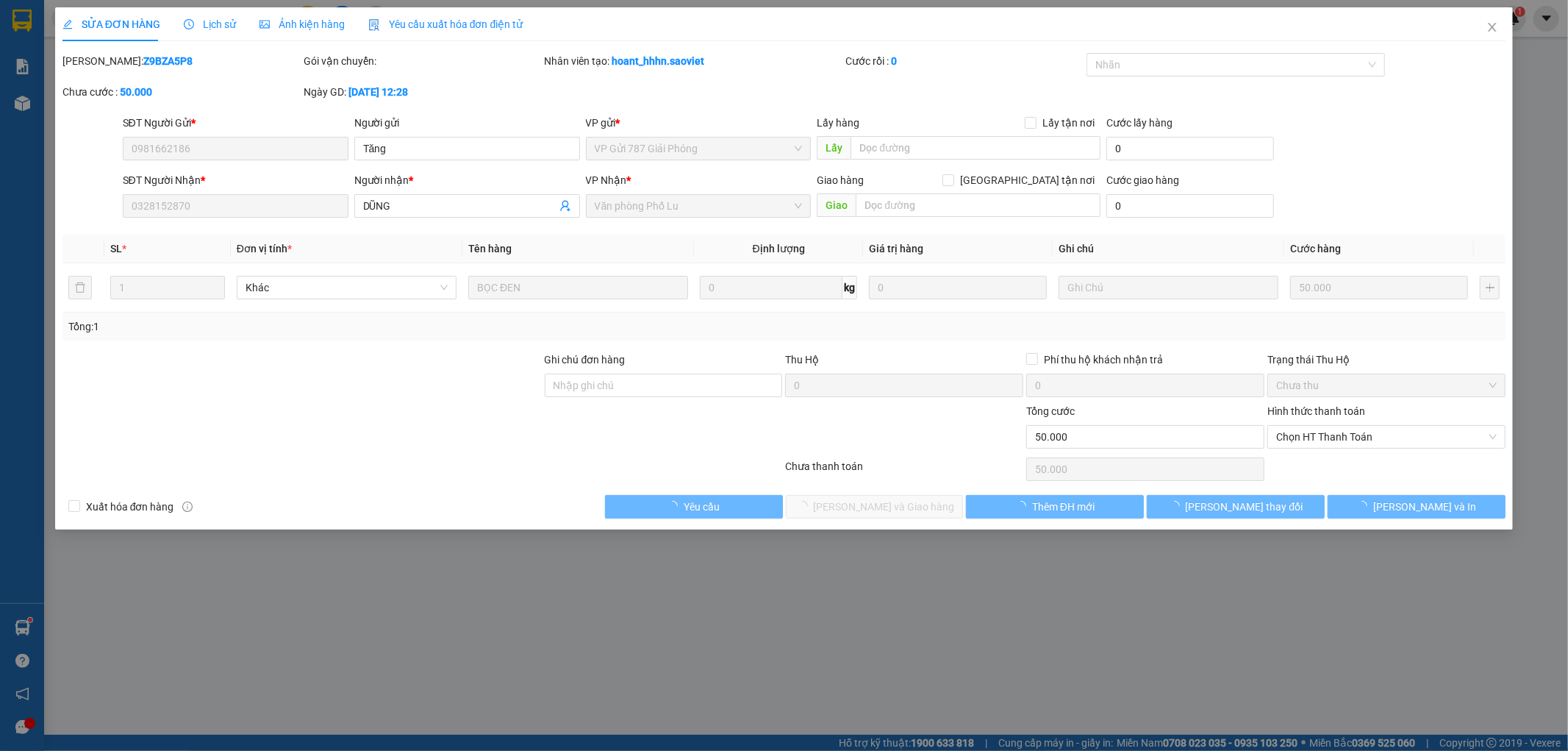
type input "0981662186"
type input "Tăng"
type input "0328152870"
type input "DŨNG"
type input "0"
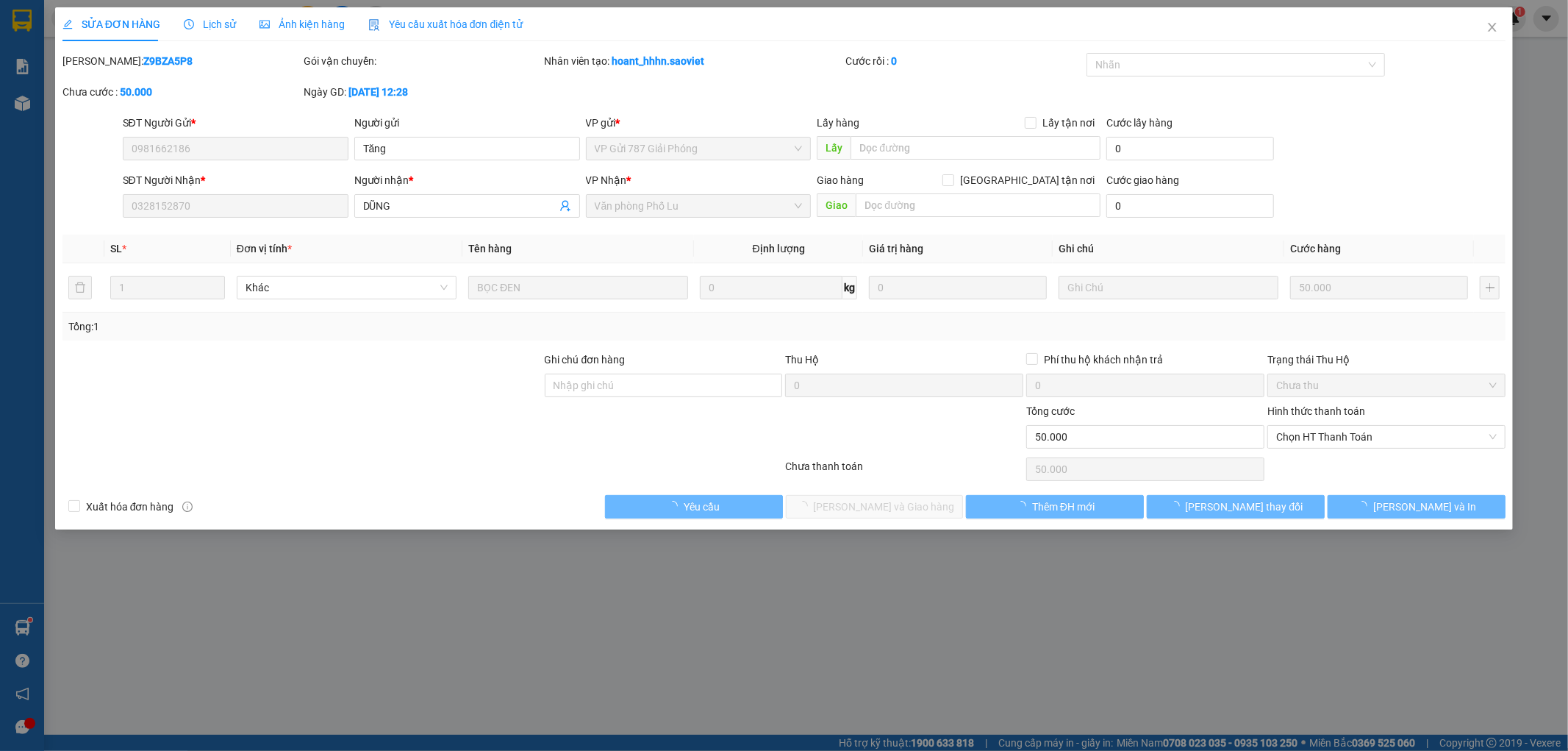
type input "50.000"
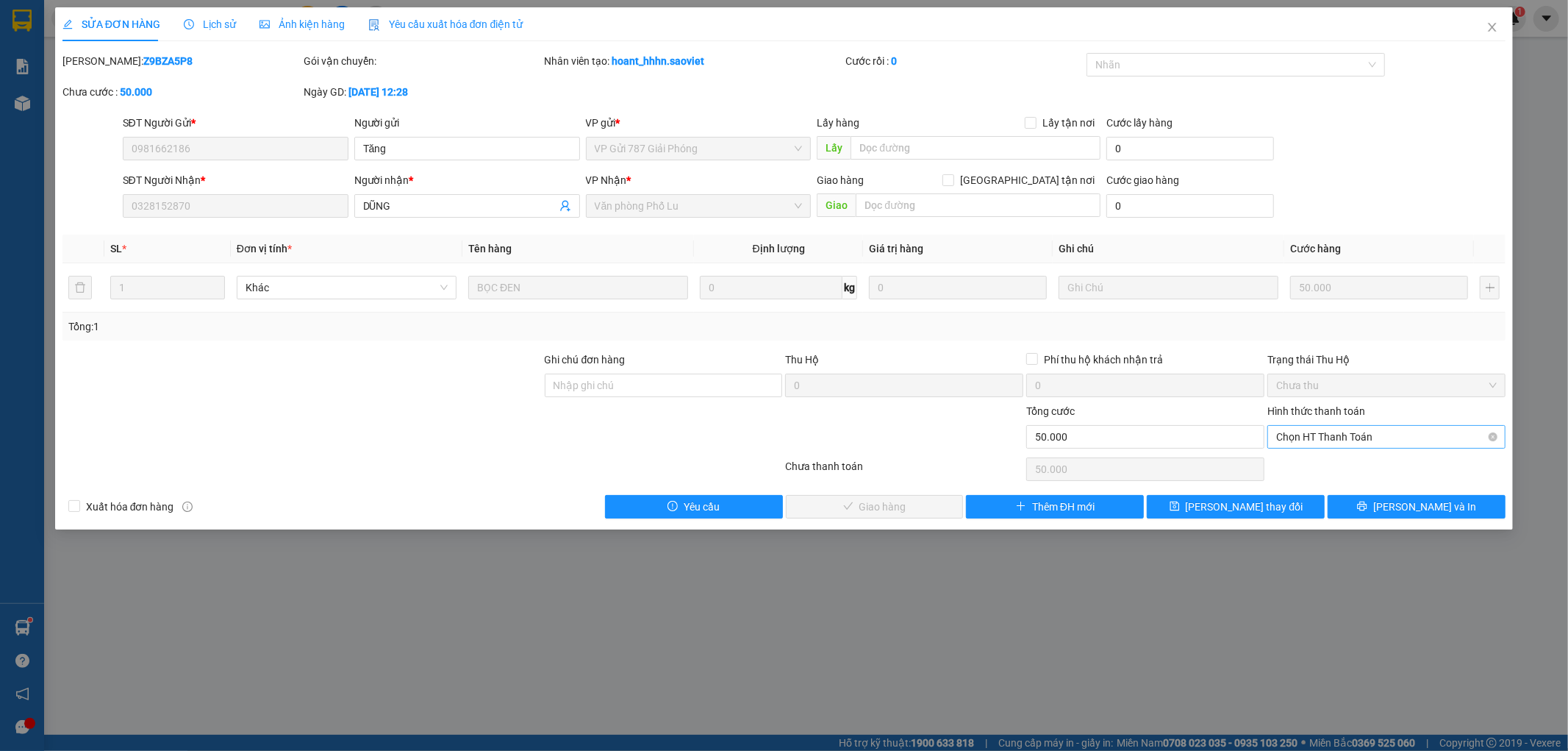
click at [1339, 438] on span "Chọn HT Thanh Toán" at bounding box center [1385, 437] width 220 height 22
drag, startPoint x: 1334, startPoint y: 460, endPoint x: 1121, endPoint y: 464, distance: 213.0
click at [1332, 460] on div "Tại văn phòng" at bounding box center [1386, 466] width 220 height 16
type input "0"
click at [885, 511] on span "[PERSON_NAME] và Giao hàng" at bounding box center [884, 506] width 141 height 16
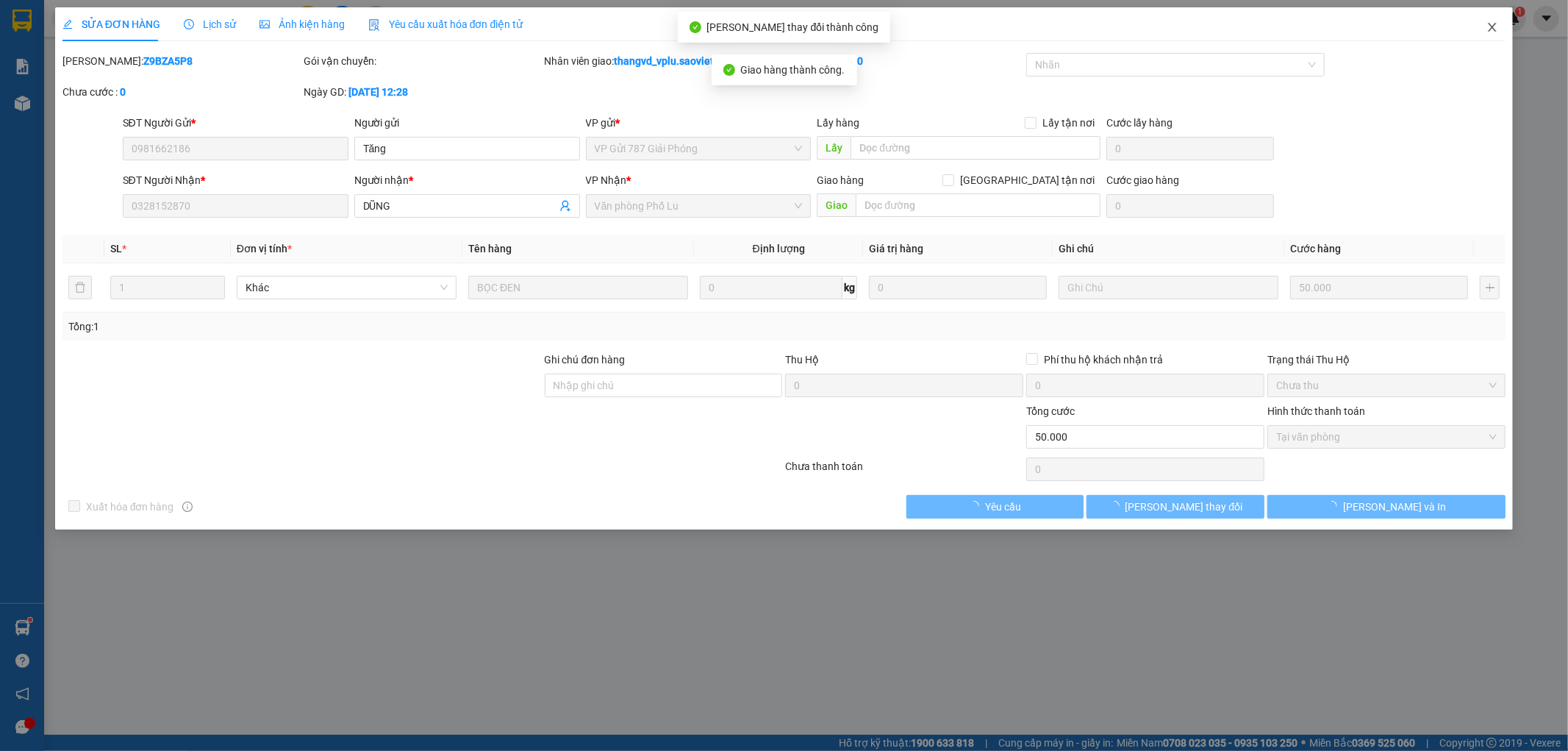
click at [1493, 33] on icon "close" at bounding box center [1492, 27] width 12 height 12
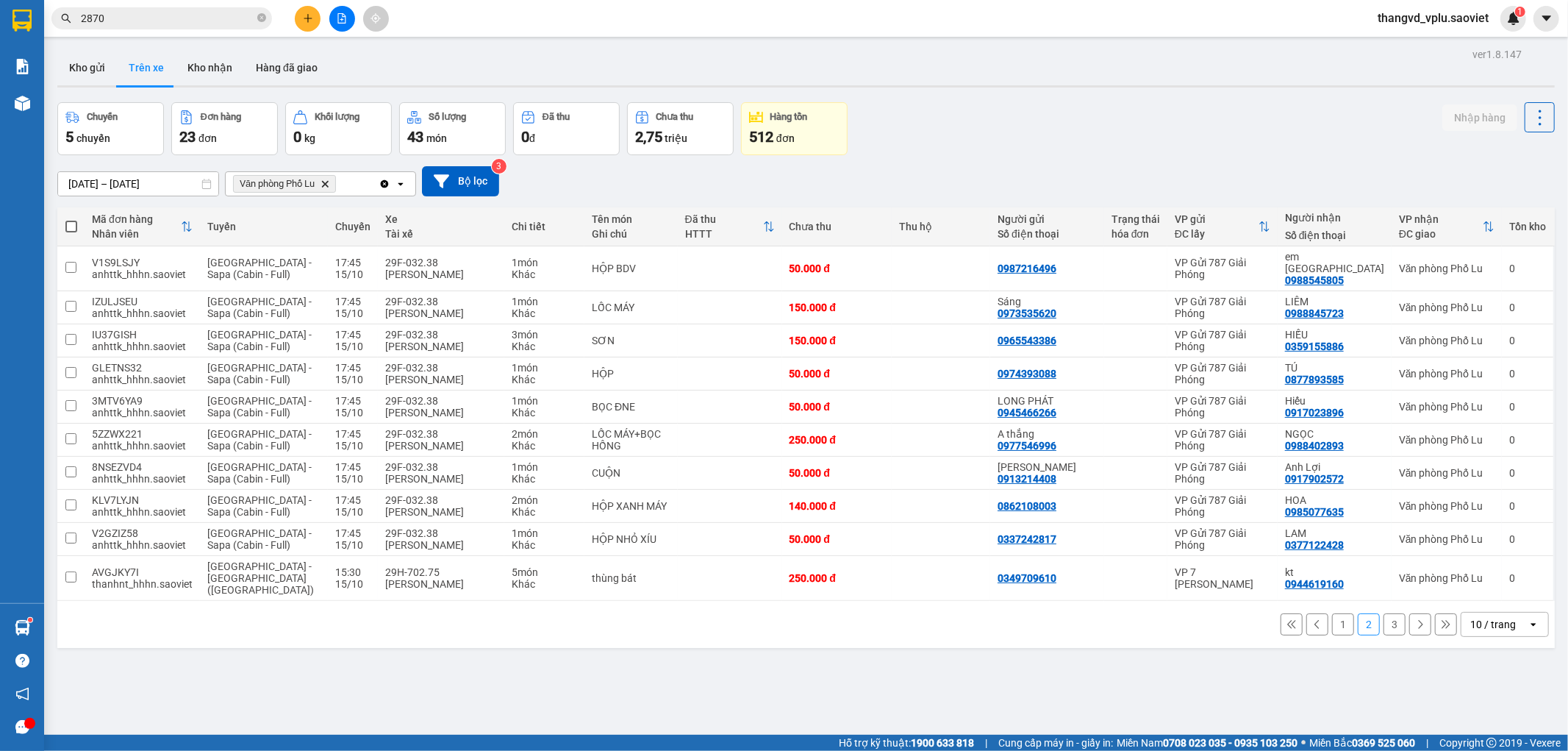
click at [1383, 613] on button "3" at bounding box center [1394, 624] width 22 height 22
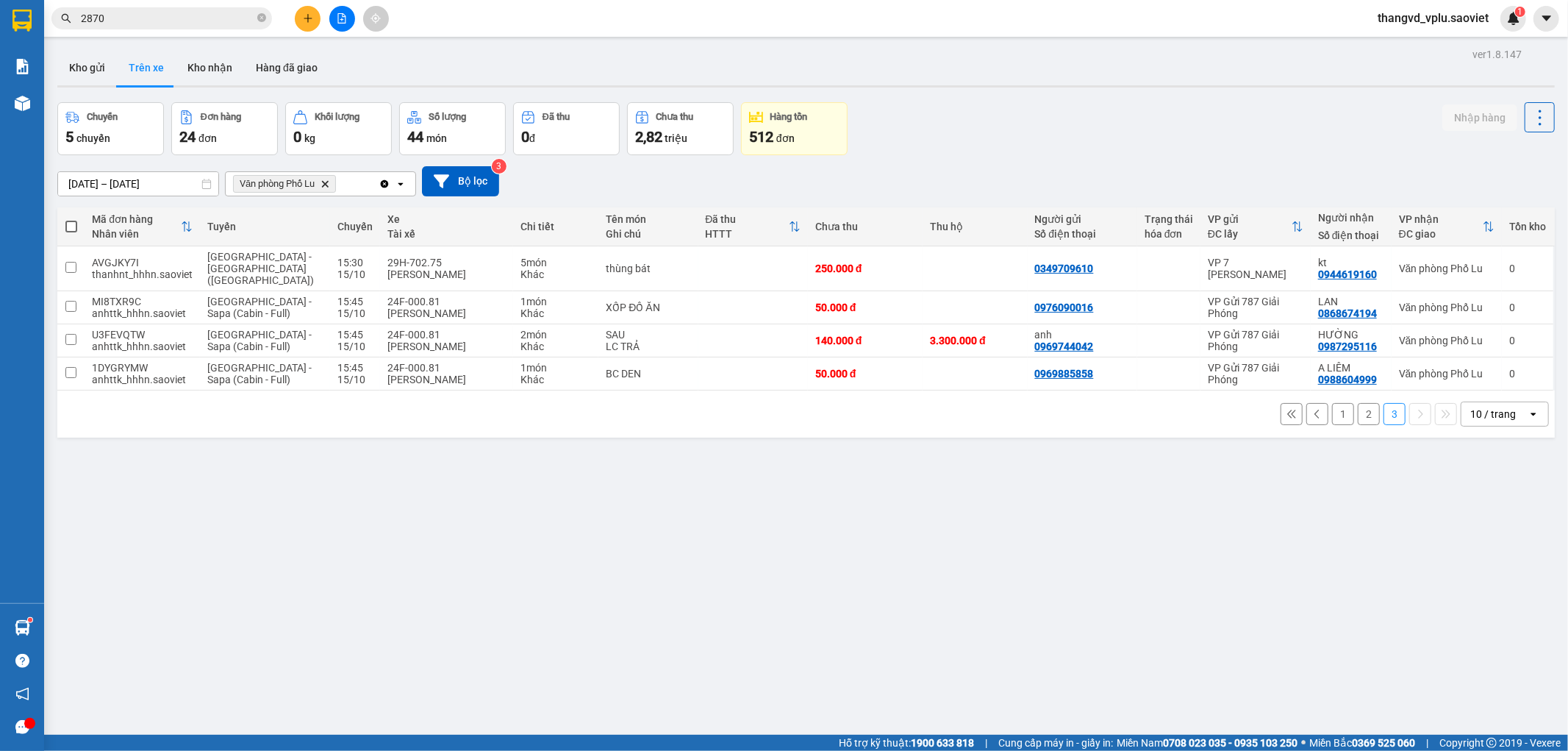
click at [1358, 407] on button "2" at bounding box center [1369, 414] width 22 height 22
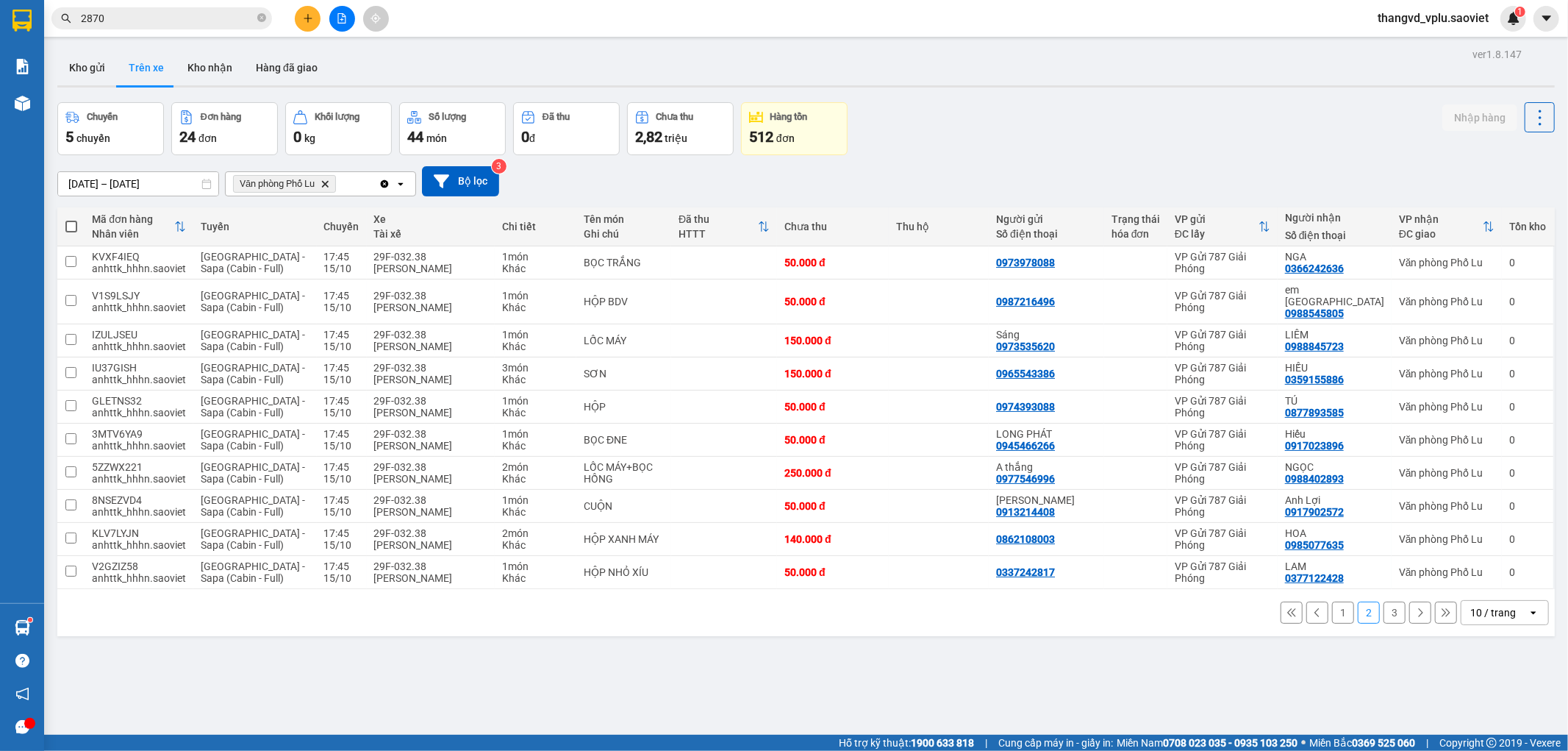
click at [1332, 601] on button "1" at bounding box center [1343, 612] width 22 height 22
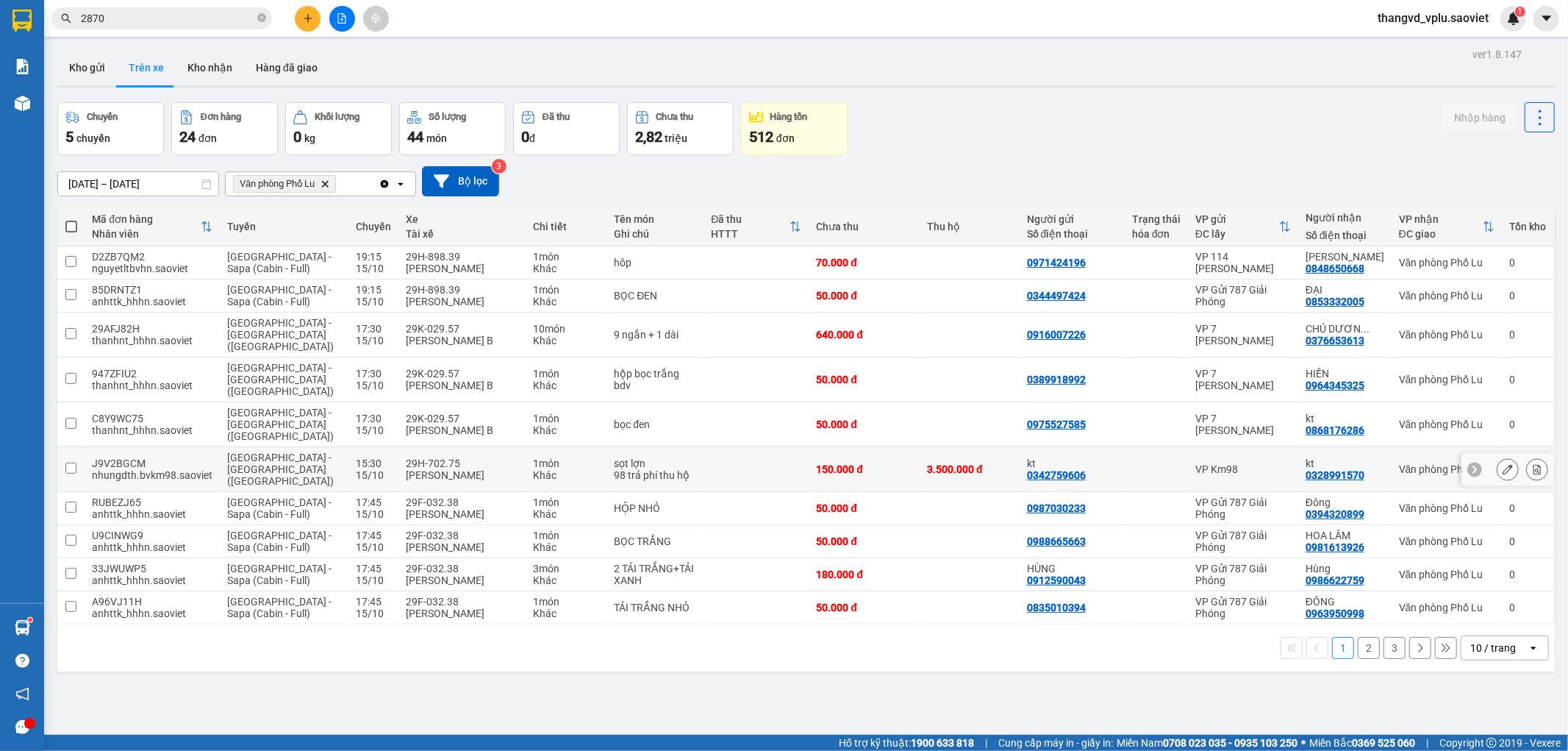
click at [421, 469] on div "[PERSON_NAME]" at bounding box center [462, 474] width 113 height 12
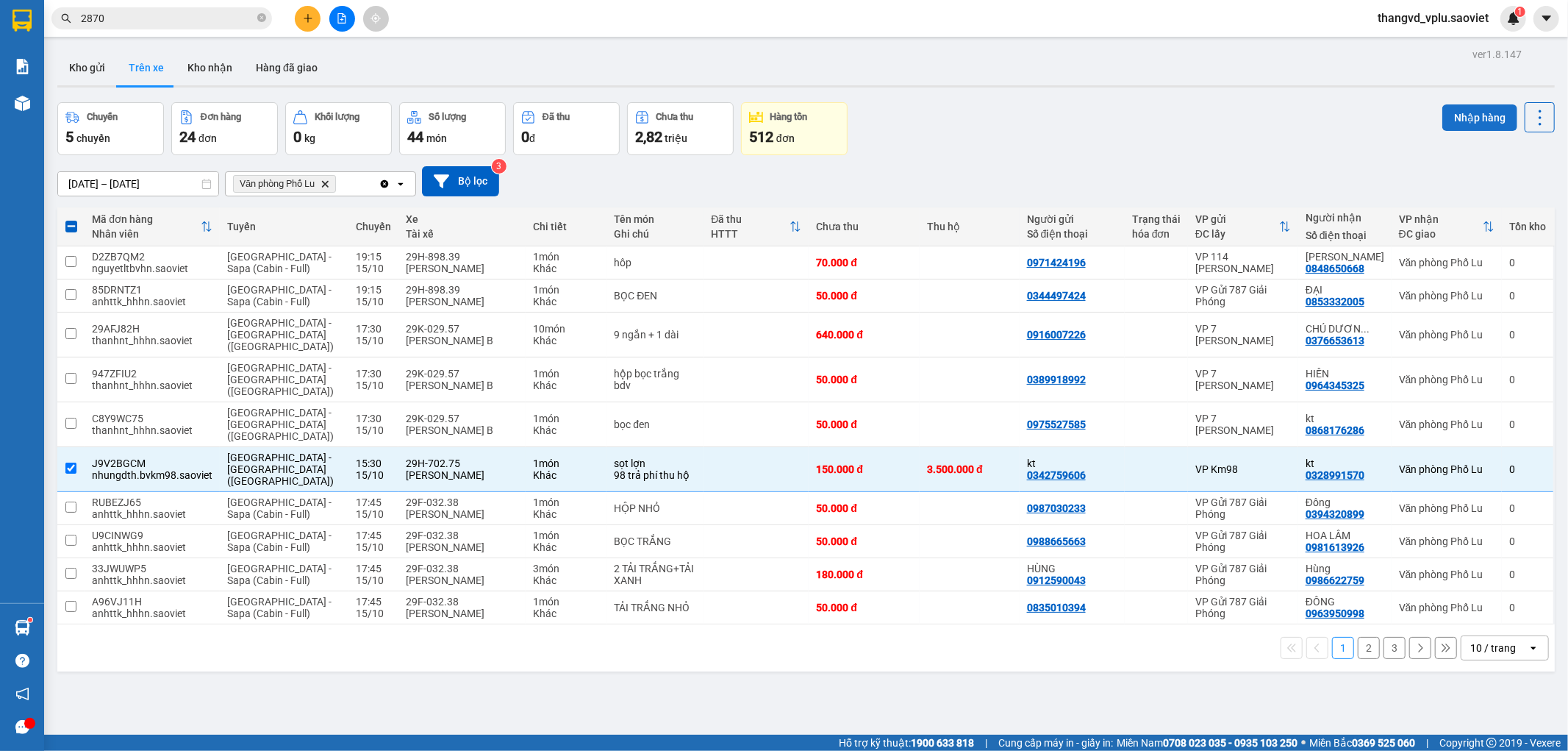
click at [1452, 114] on button "Nhập hàng" at bounding box center [1479, 118] width 75 height 27
checkbox input "false"
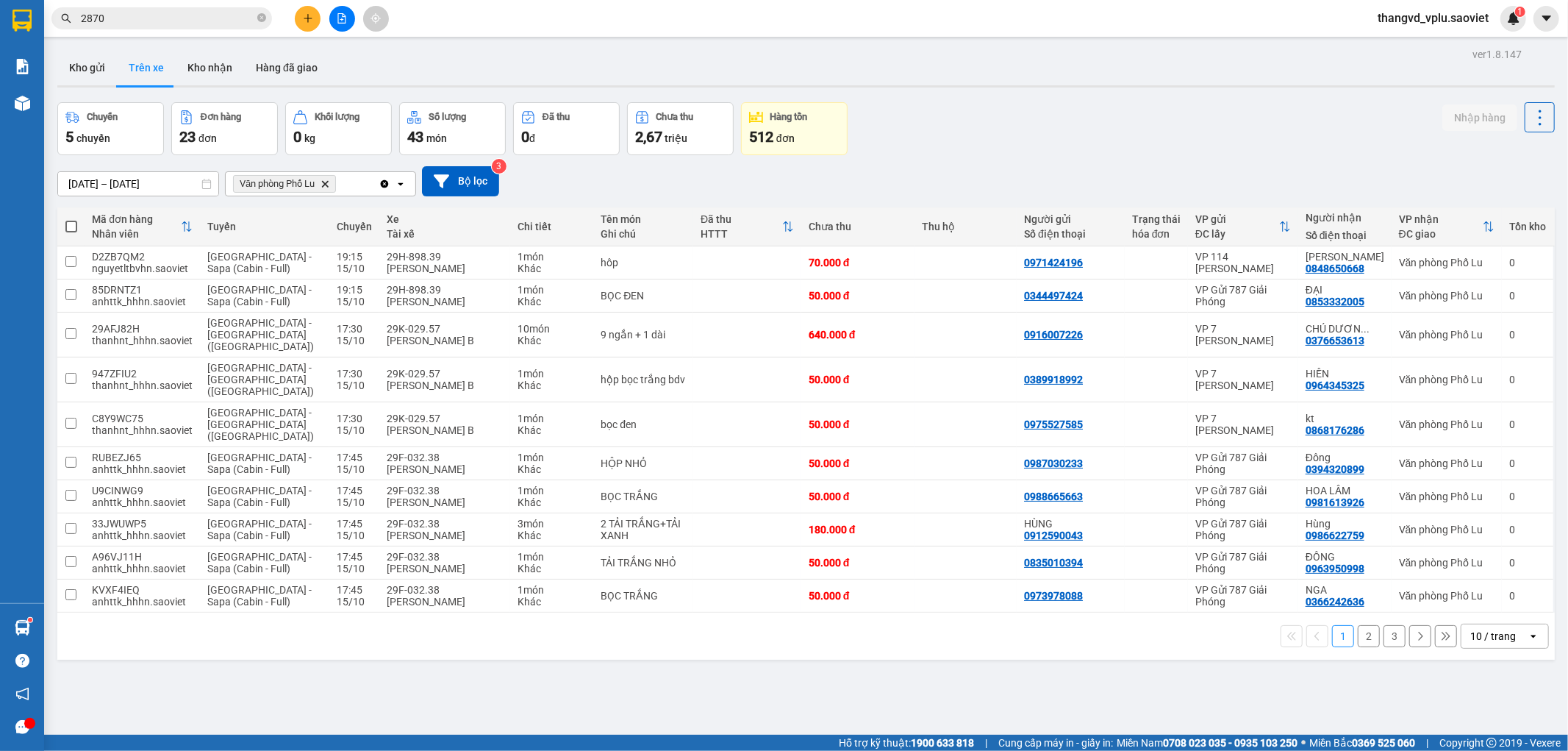
click at [1383, 625] on button "3" at bounding box center [1394, 636] width 22 height 22
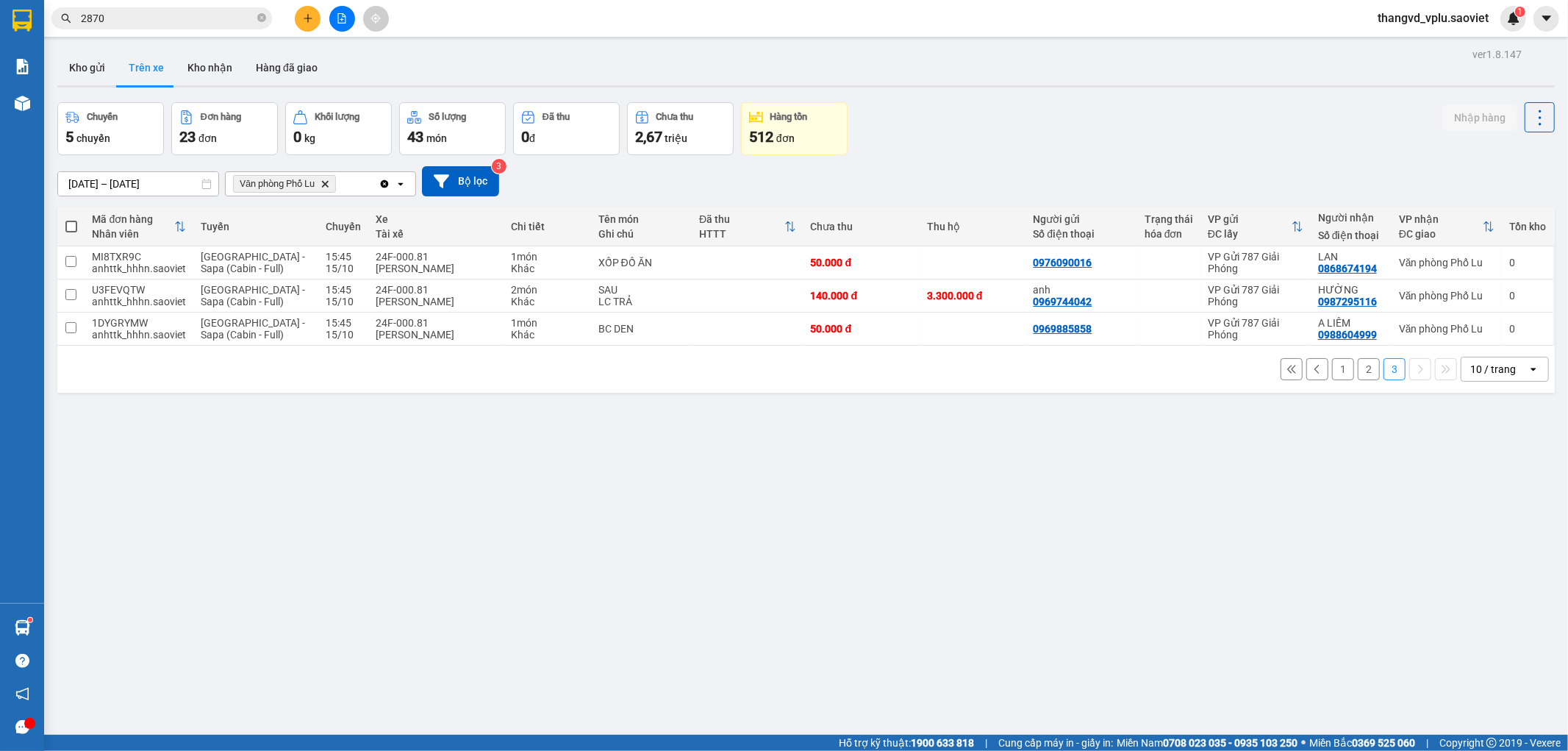
click at [1358, 372] on button "2" at bounding box center [1369, 369] width 22 height 22
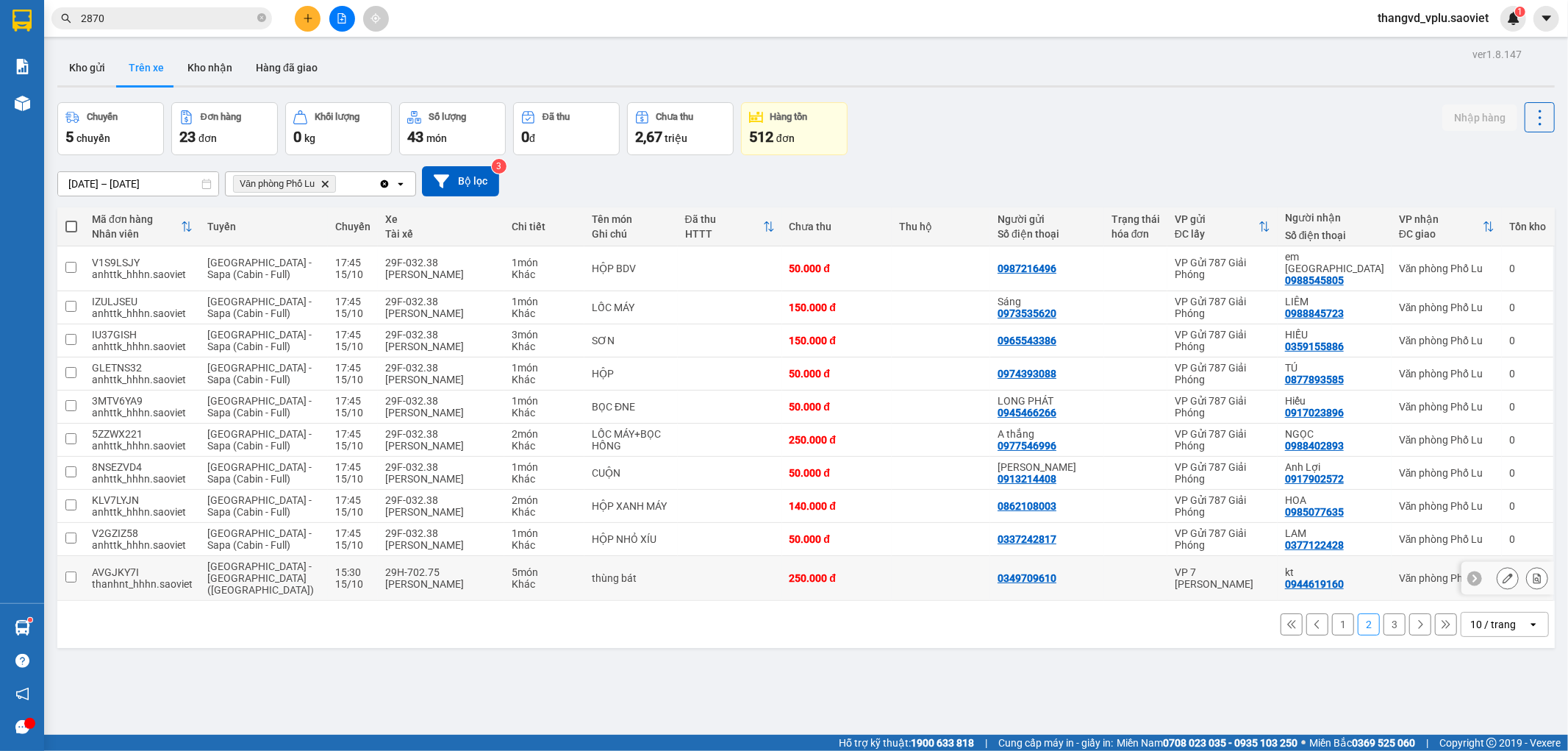
click at [434, 578] on div "[PERSON_NAME]" at bounding box center [441, 583] width 112 height 12
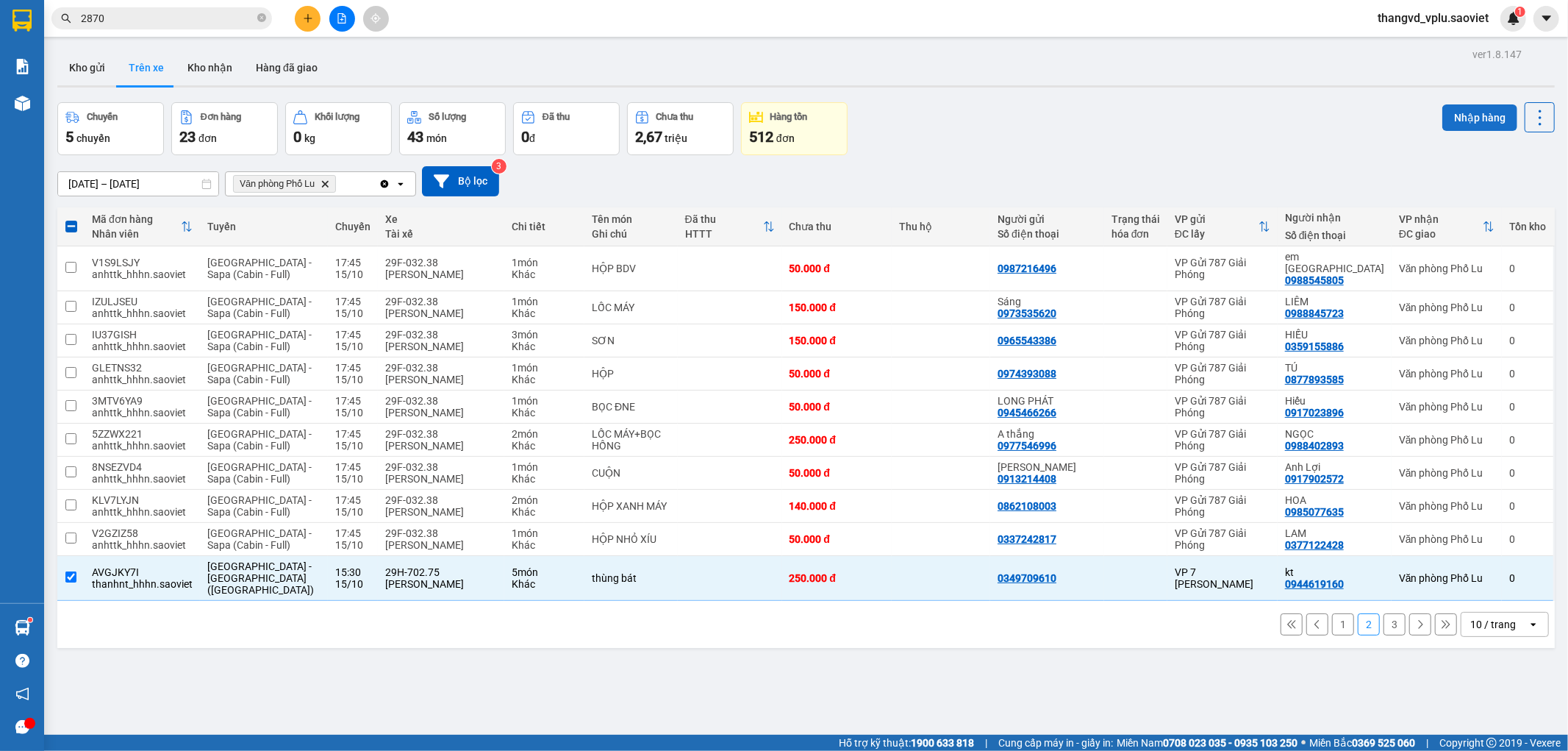
click at [1473, 122] on button "Nhập hàng" at bounding box center [1479, 118] width 75 height 27
checkbox input "false"
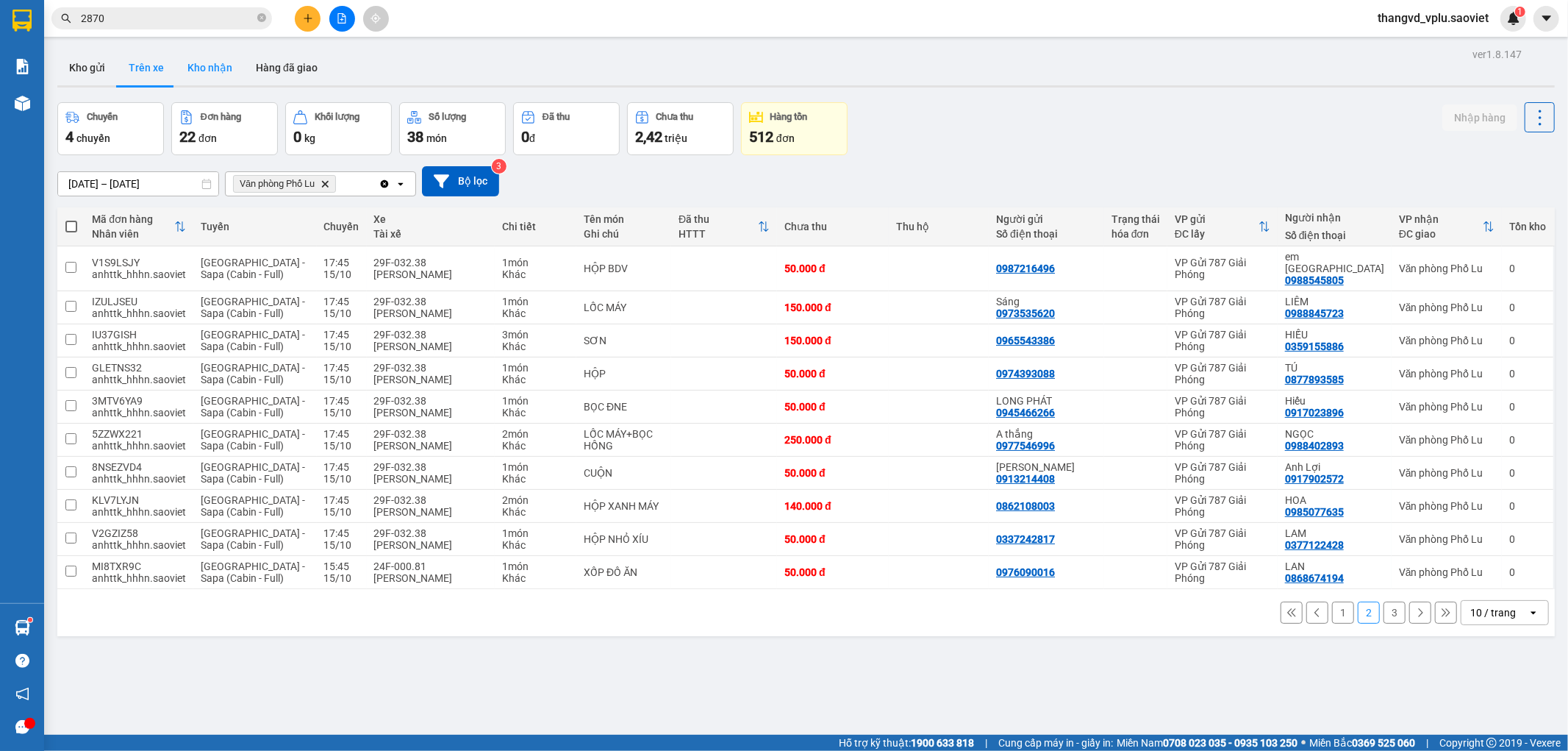
click at [201, 63] on button "Kho nhận" at bounding box center [209, 67] width 68 height 35
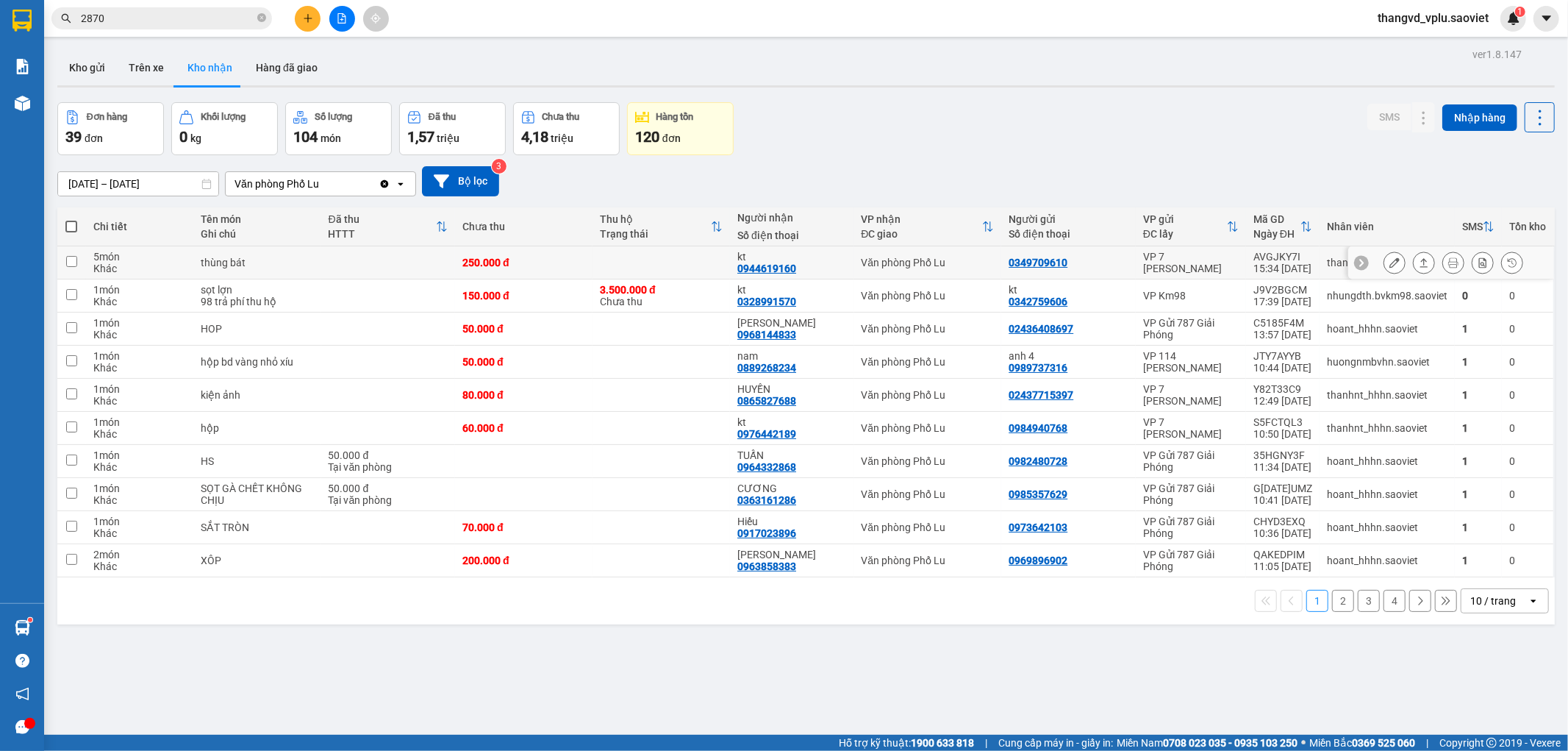
click at [306, 266] on div "thùng bát" at bounding box center [257, 262] width 113 height 12
checkbox input "true"
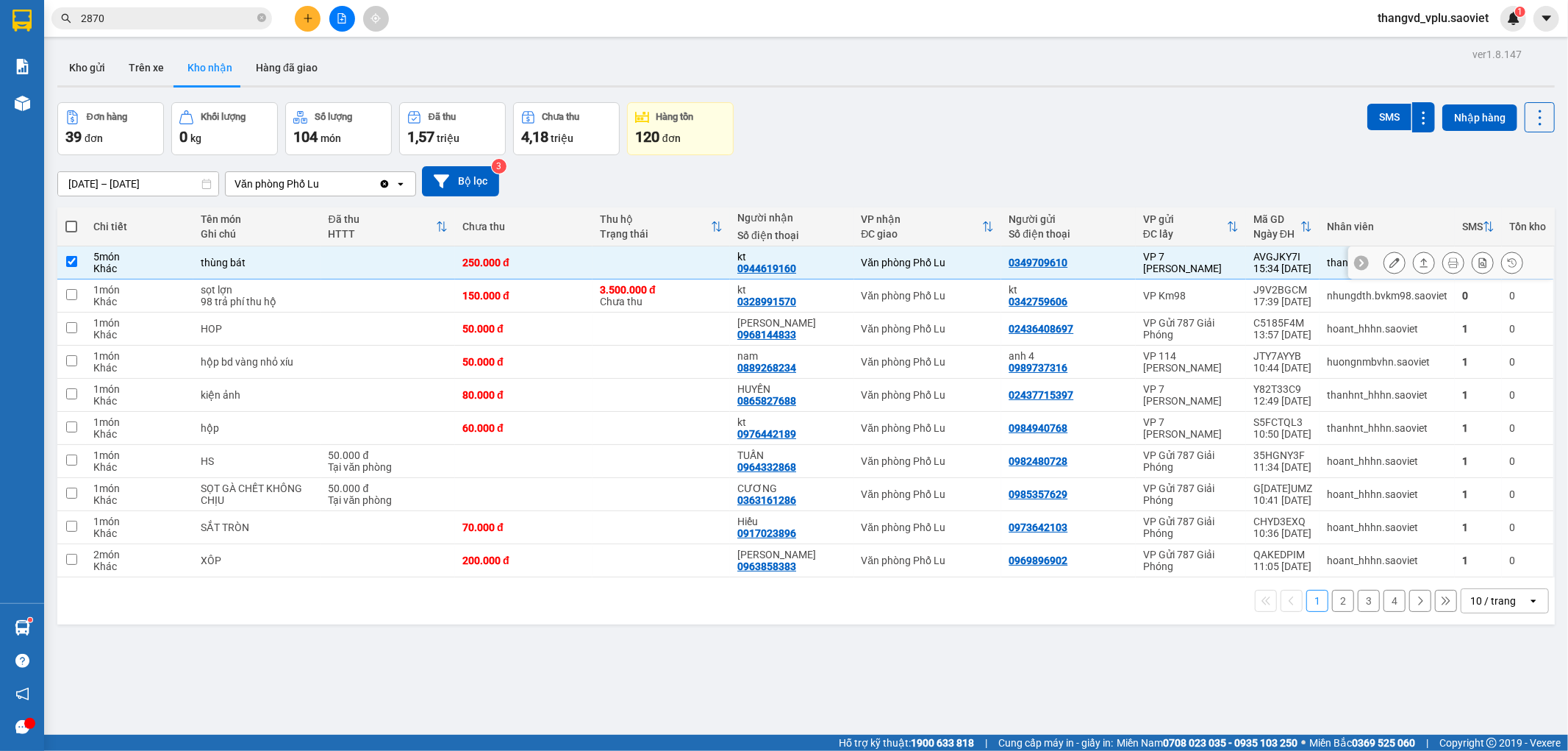
click at [296, 294] on div "sọt lợn" at bounding box center [257, 289] width 113 height 12
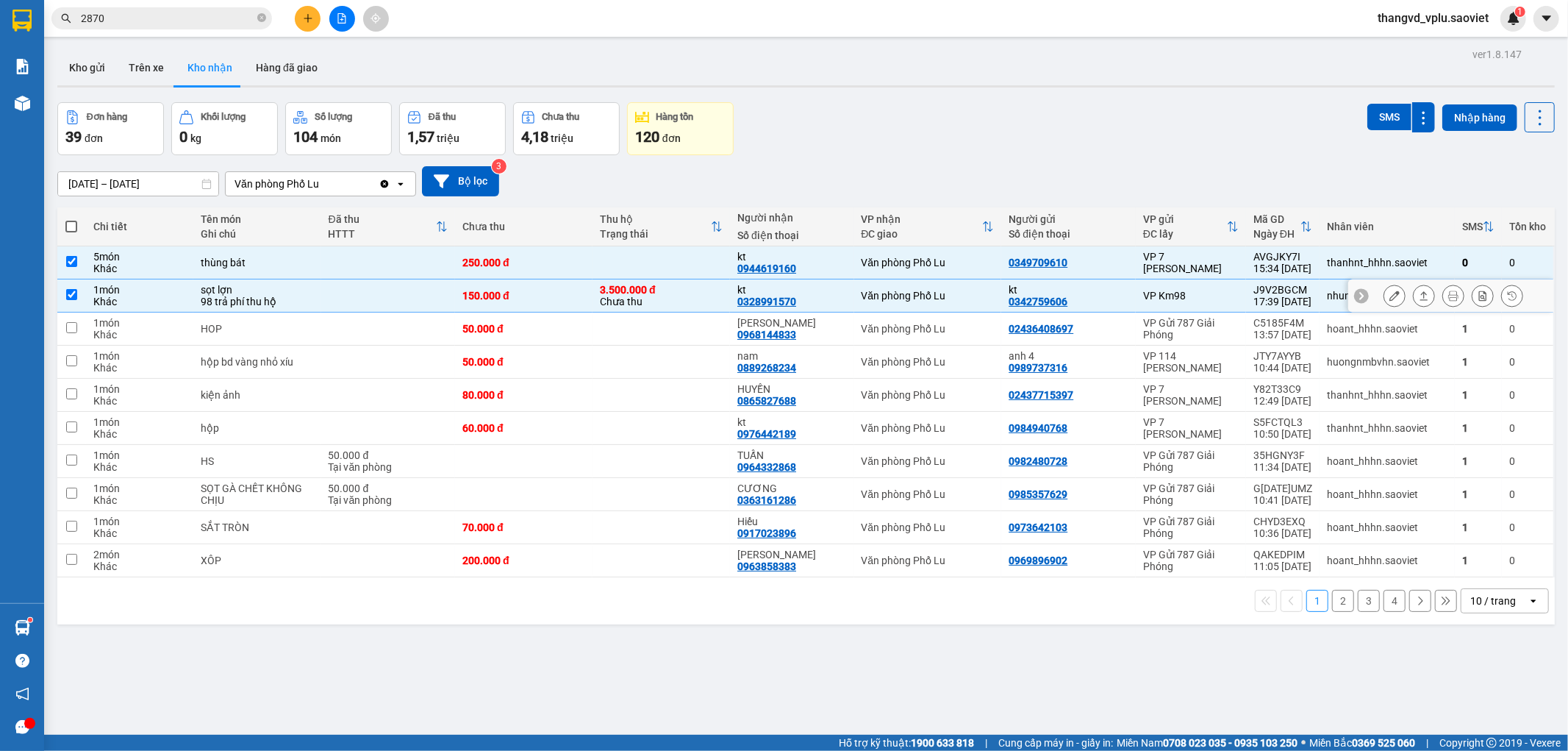
checkbox input "true"
click at [1373, 109] on button "SMS" at bounding box center [1389, 117] width 44 height 27
